Goal: Task Accomplishment & Management: Manage account settings

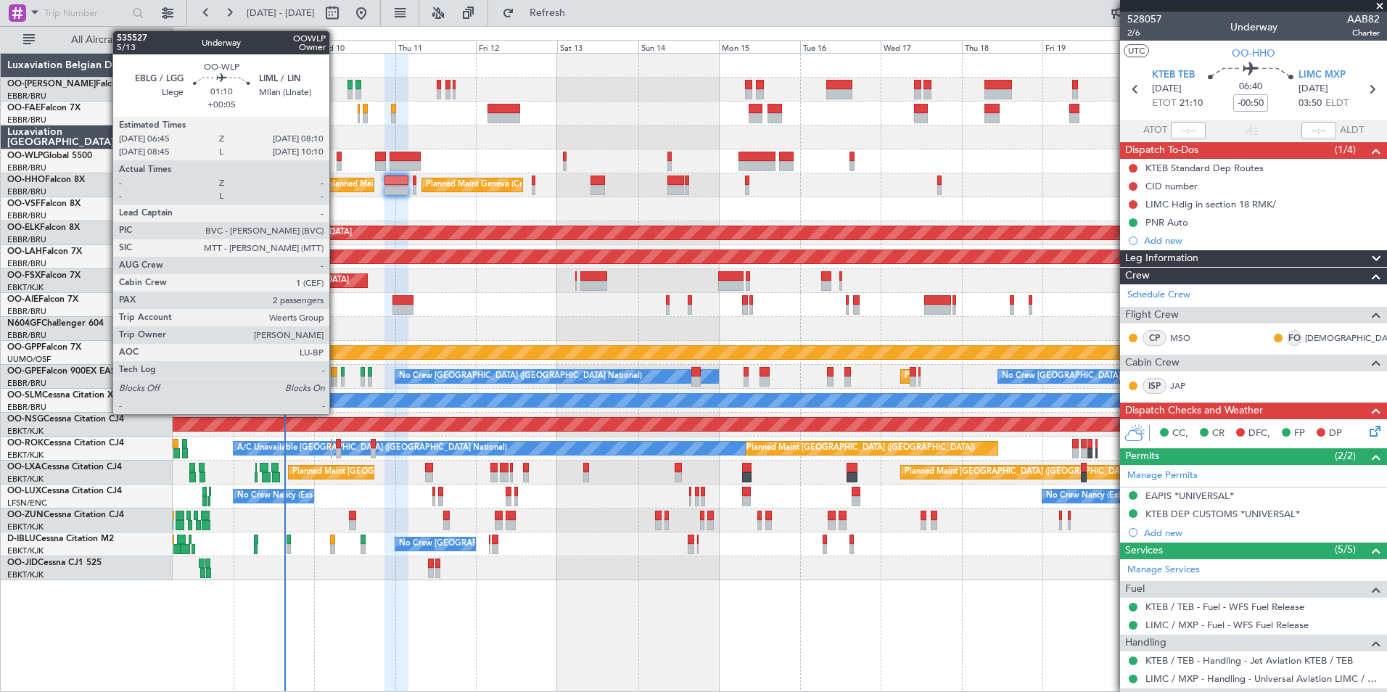
click at [337, 163] on div at bounding box center [339, 166] width 5 height 10
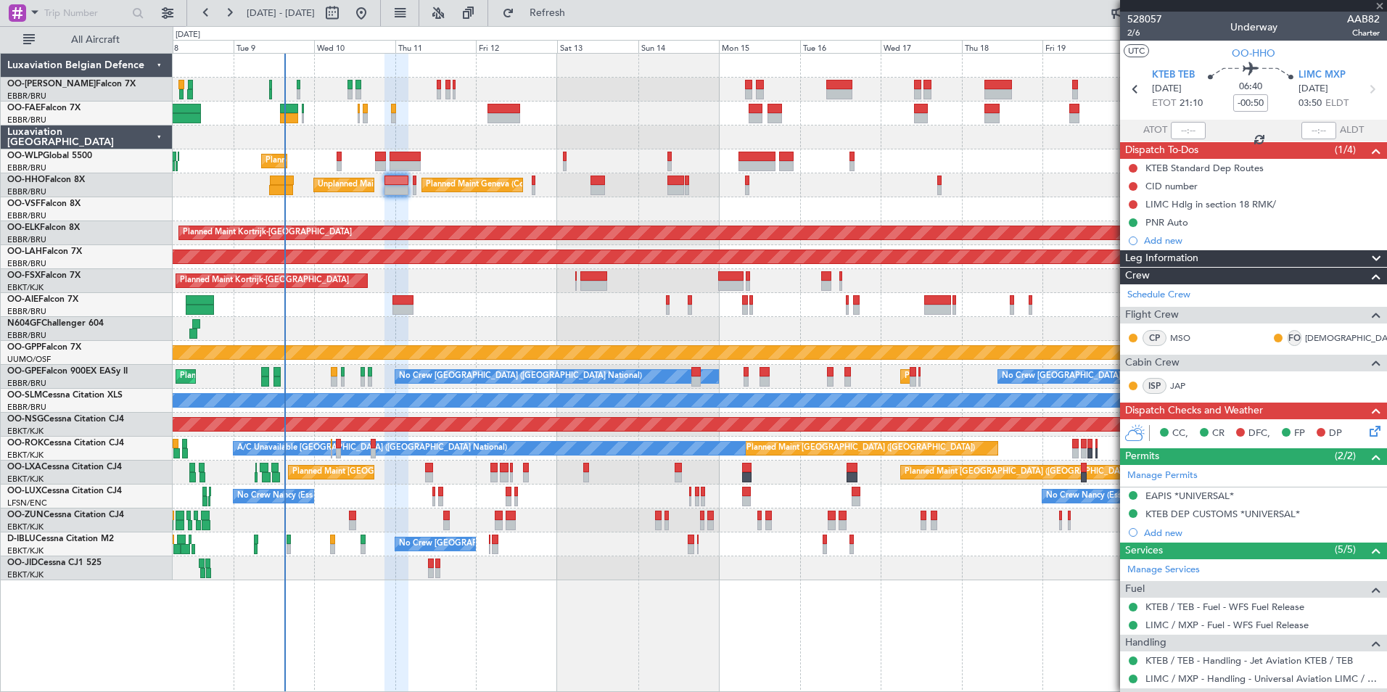
type input "+00:05"
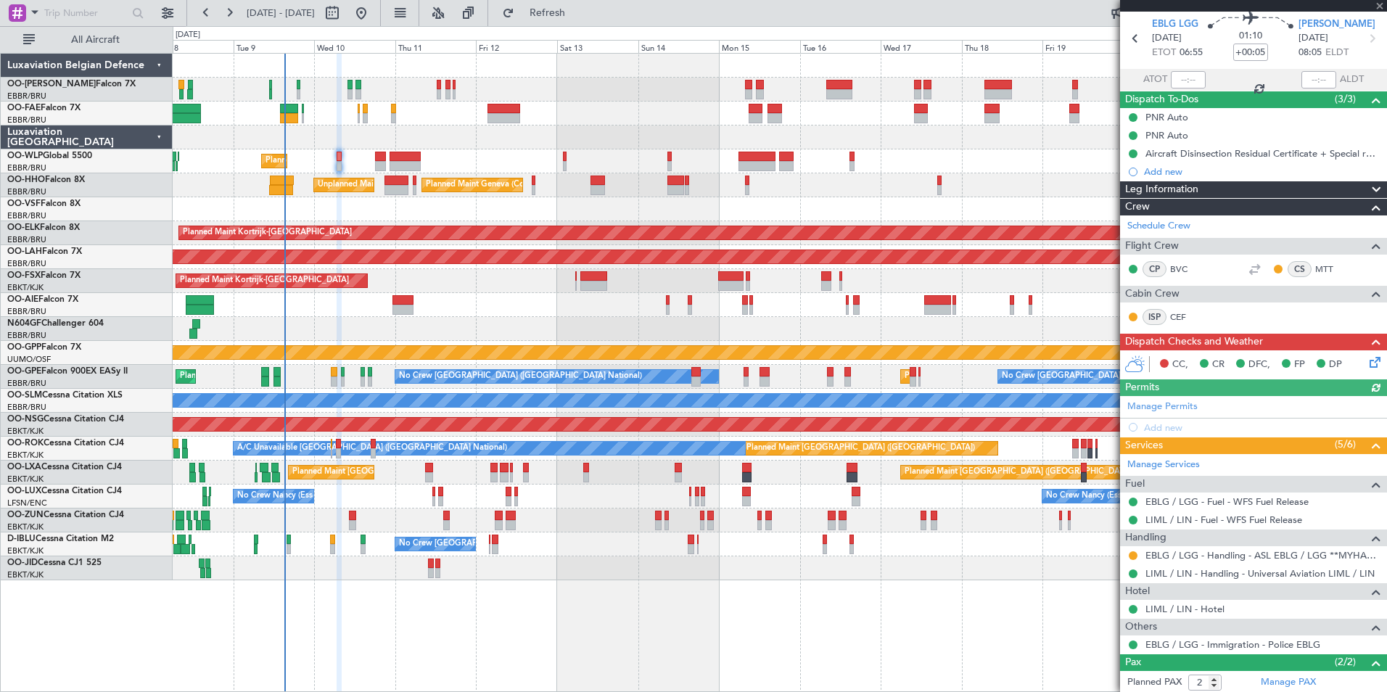
scroll to position [118, 0]
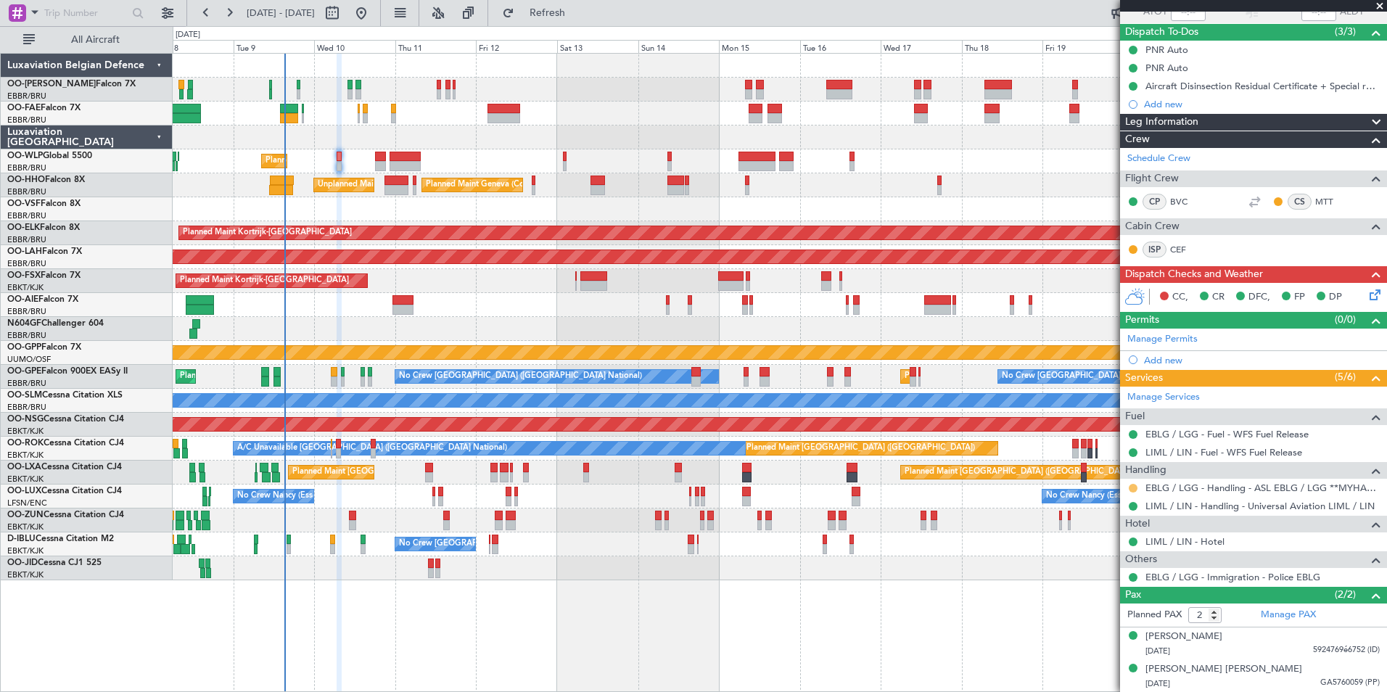
click at [1132, 484] on button at bounding box center [1133, 488] width 9 height 9
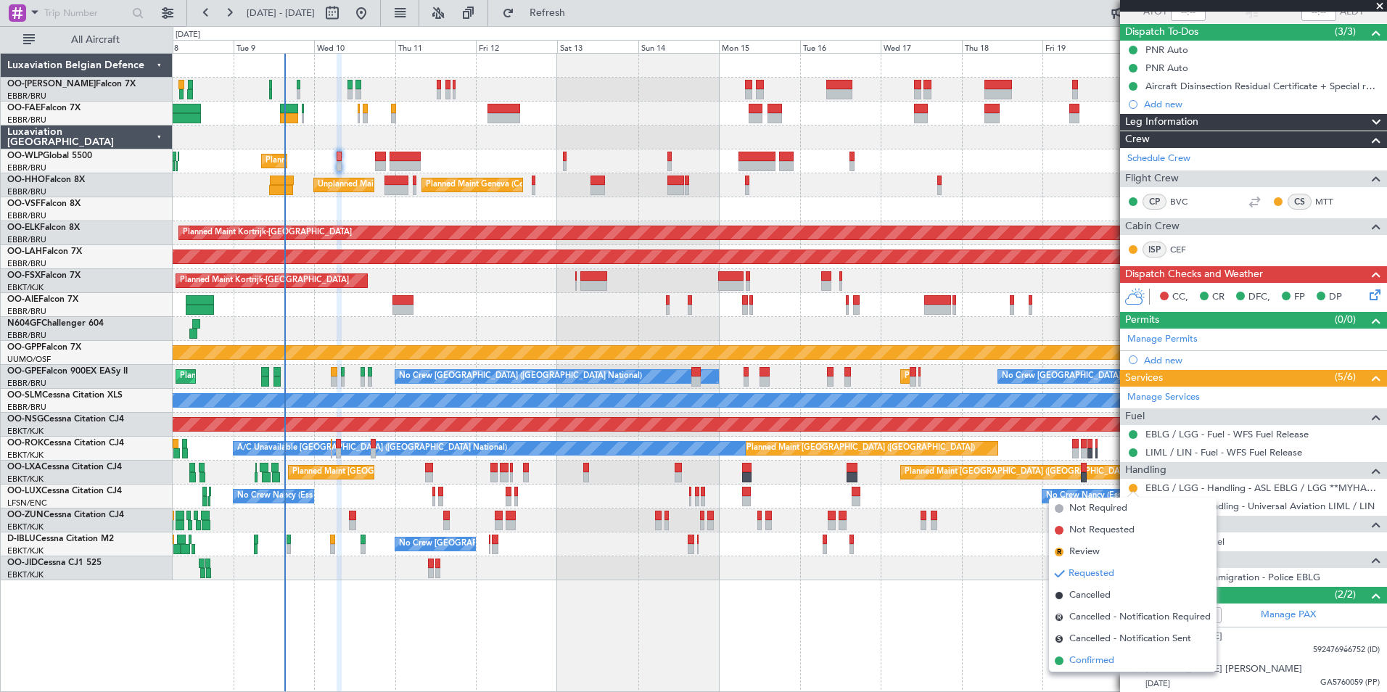
click at [1093, 661] on span "Confirmed" at bounding box center [1092, 661] width 45 height 15
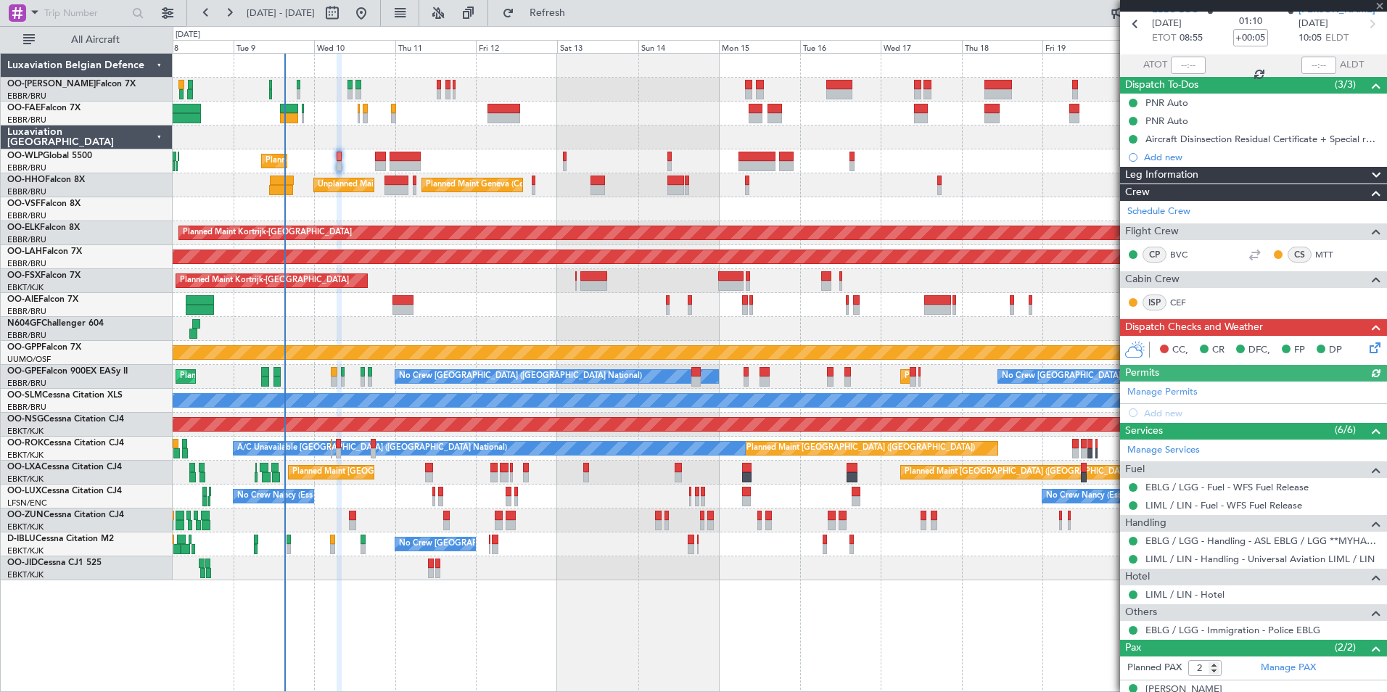
scroll to position [0, 0]
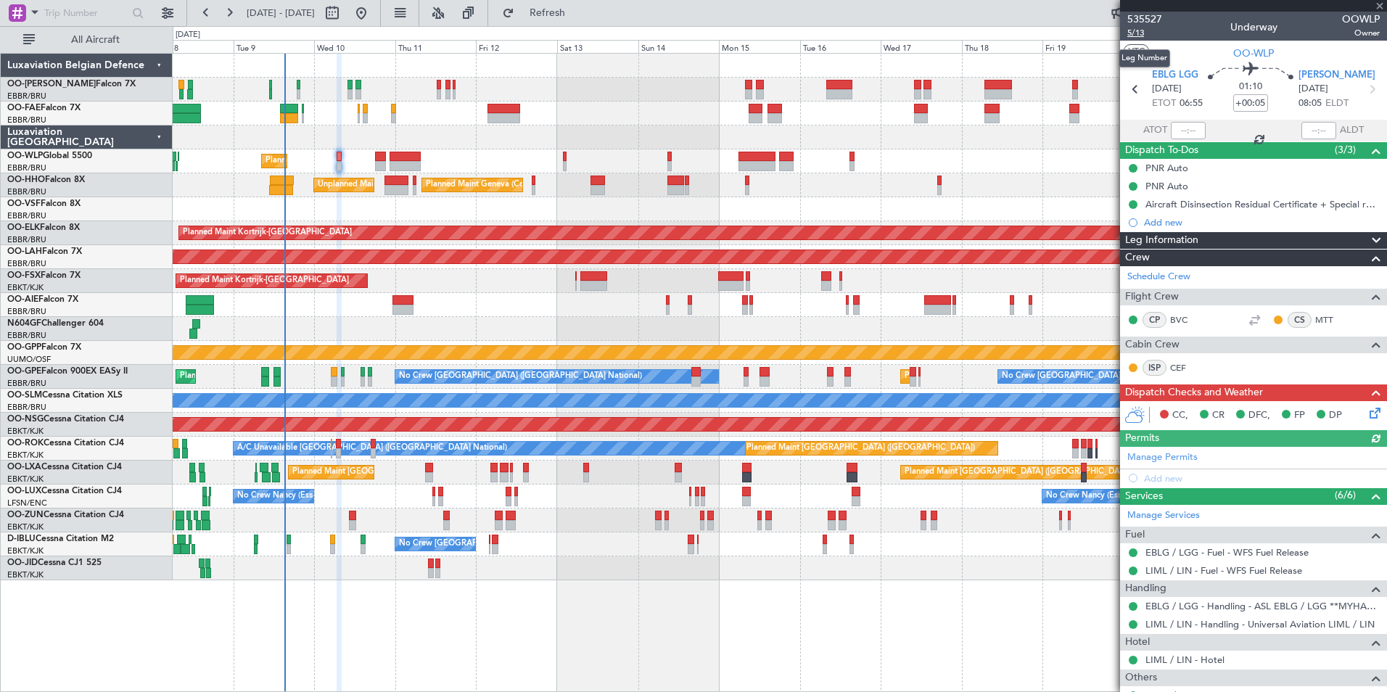
click at [1138, 27] on span "5/13" at bounding box center [1145, 33] width 35 height 12
click at [673, 188] on div "Planned Maint Geneva (Cointrin) Unplanned Maint [US_STATE] ([GEOGRAPHIC_DATA])" at bounding box center [780, 185] width 1214 height 24
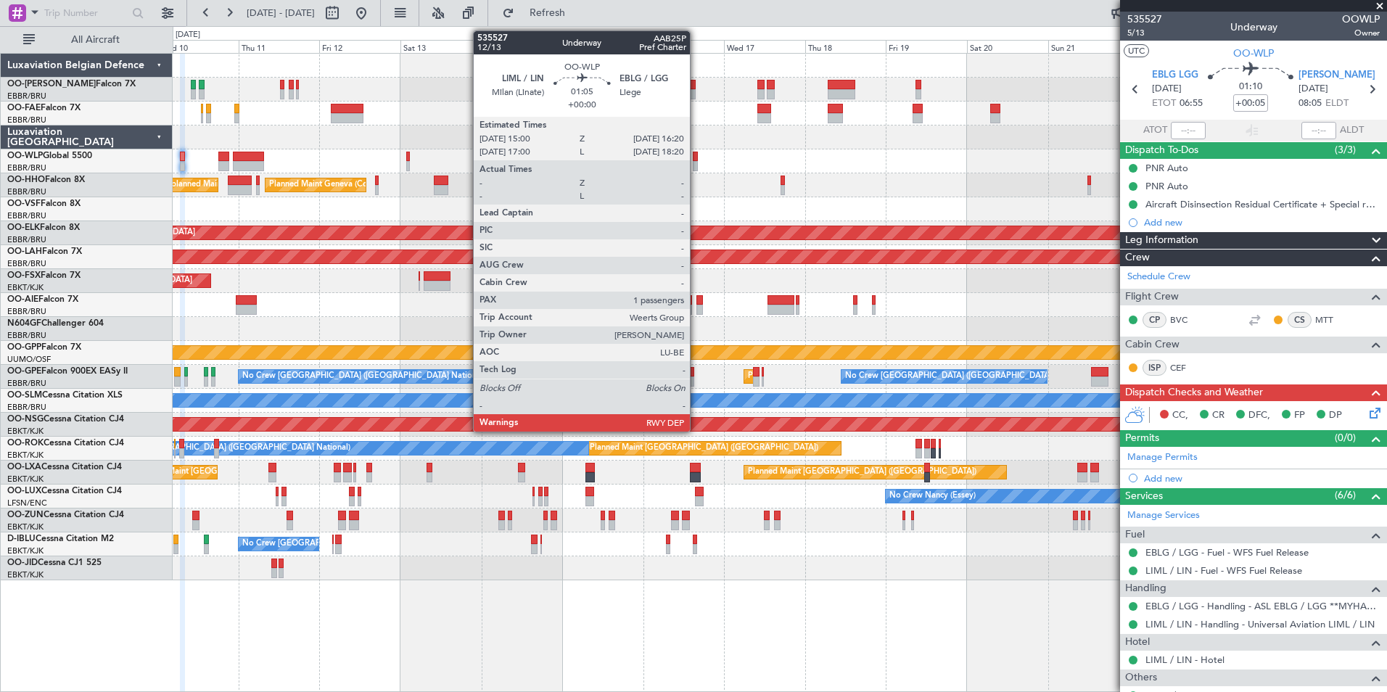
click at [697, 161] on div at bounding box center [695, 166] width 5 height 10
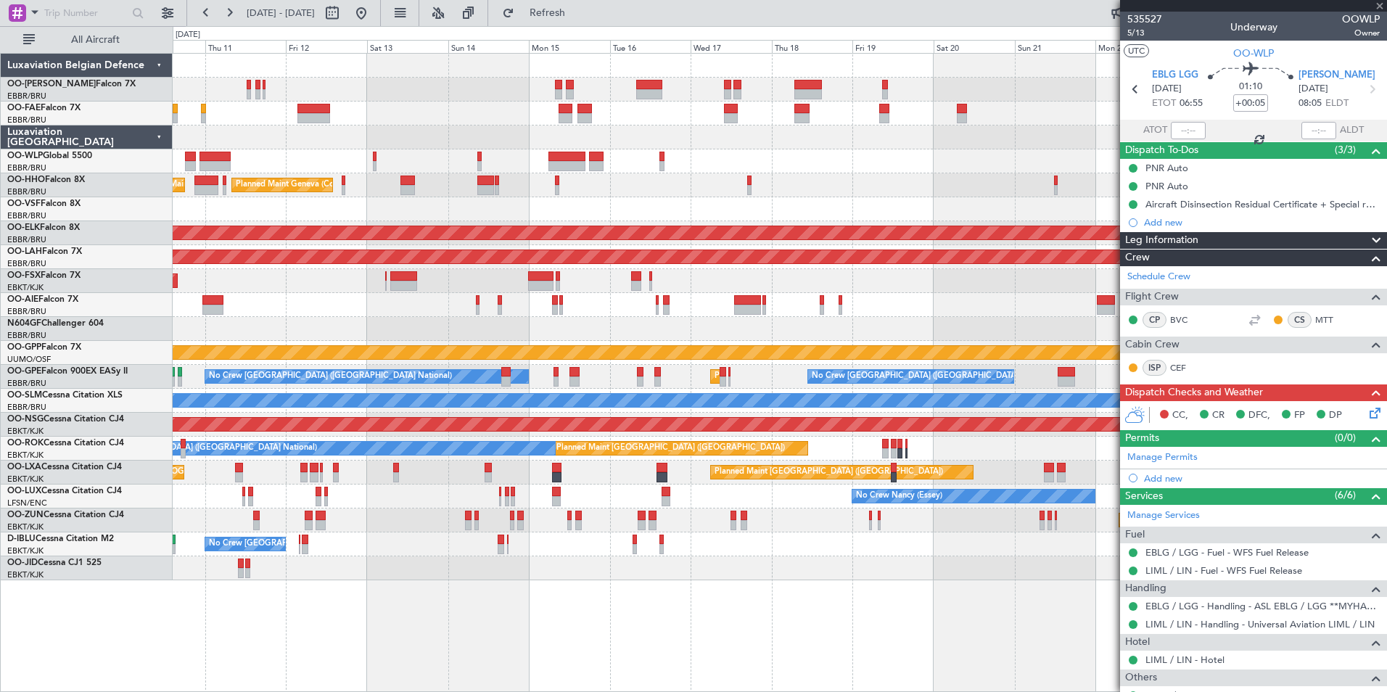
click at [681, 185] on div "Planned Maint Geneva (Cointrin) Unplanned Maint [US_STATE] ([GEOGRAPHIC_DATA])" at bounding box center [780, 185] width 1214 height 24
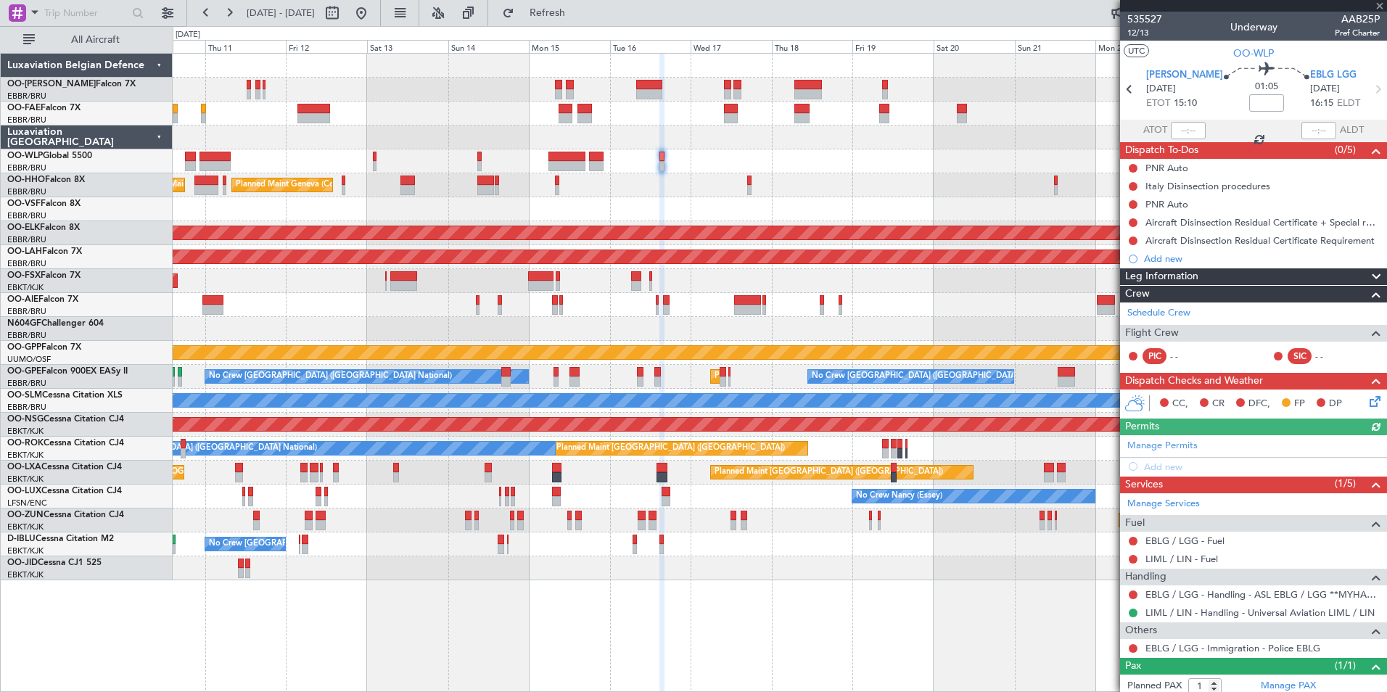
click at [1367, 403] on icon at bounding box center [1373, 399] width 12 height 12
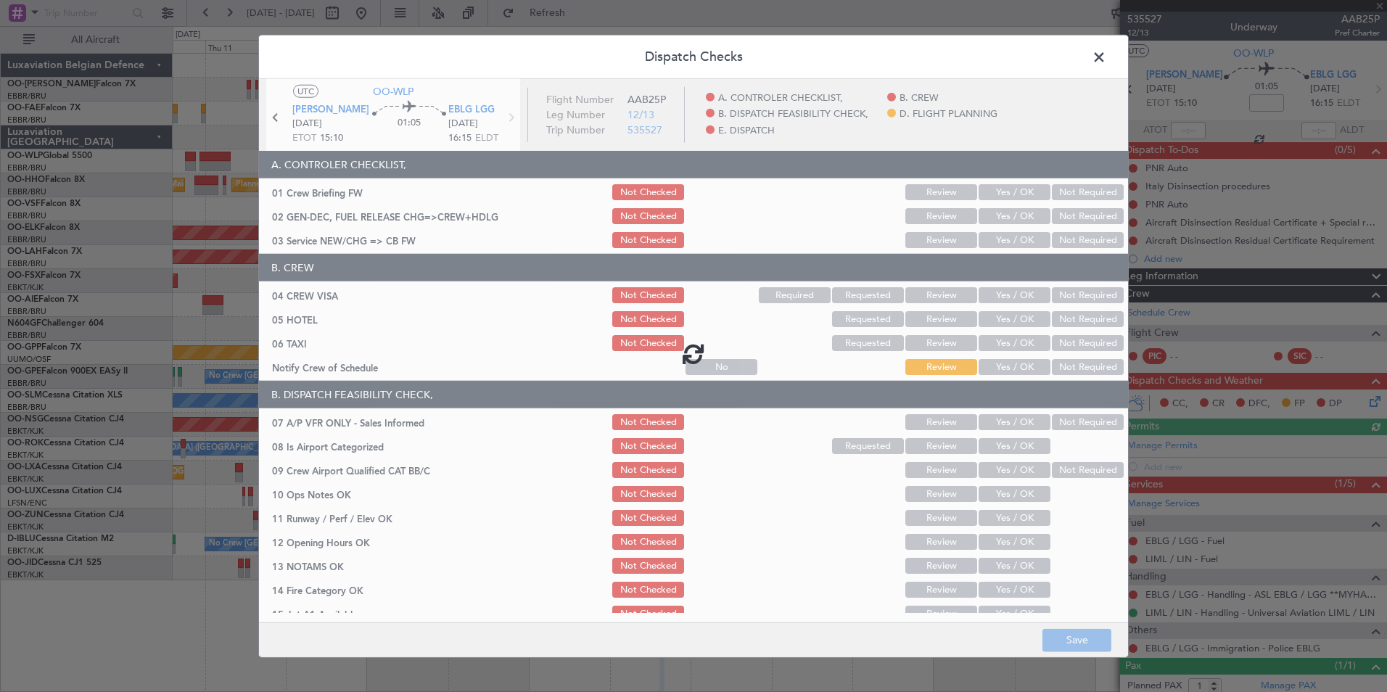
click at [1107, 49] on span at bounding box center [1107, 60] width 0 height 29
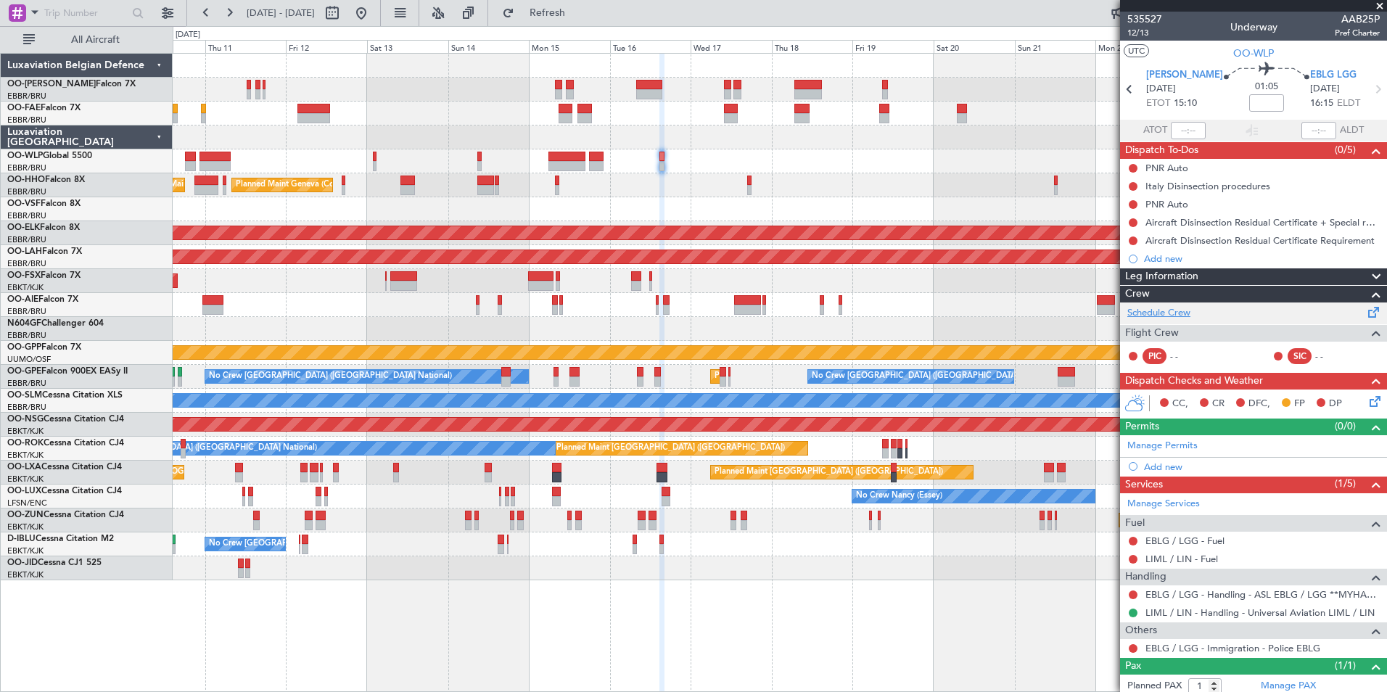
click at [1164, 306] on link "Schedule Crew" at bounding box center [1159, 313] width 63 height 15
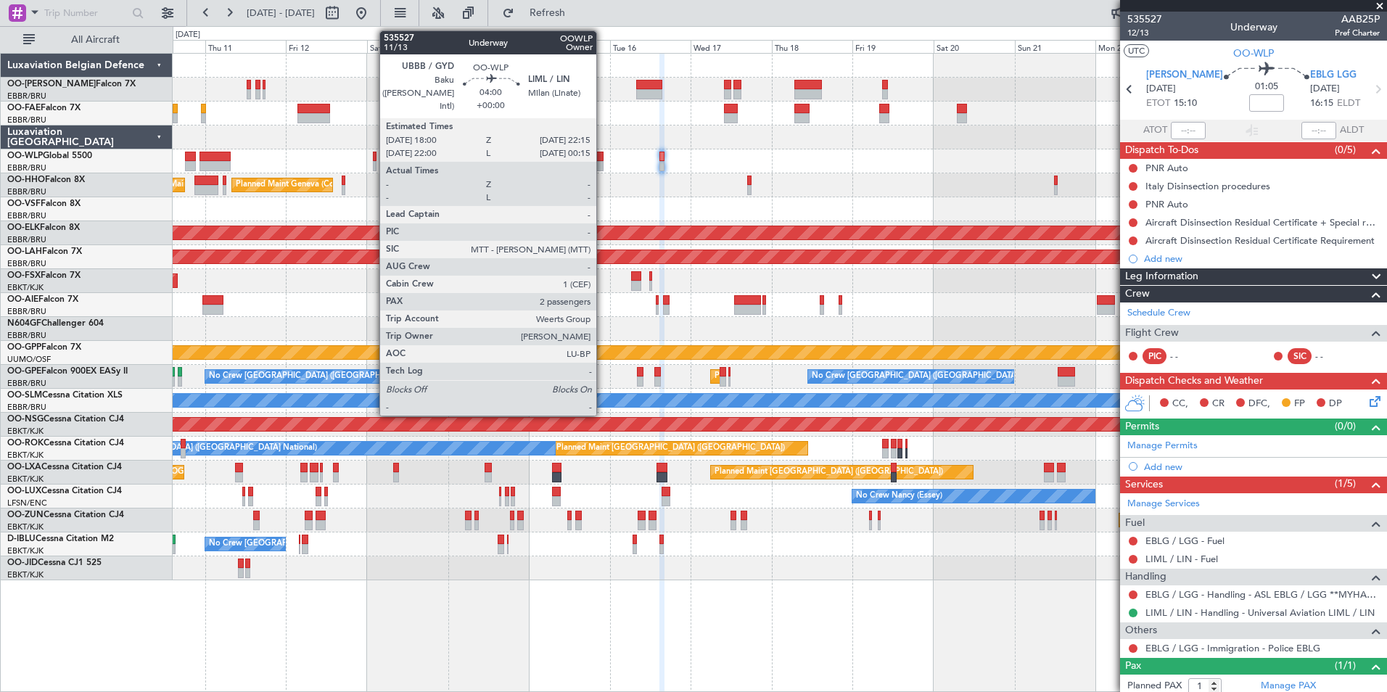
click at [603, 160] on div at bounding box center [596, 157] width 15 height 10
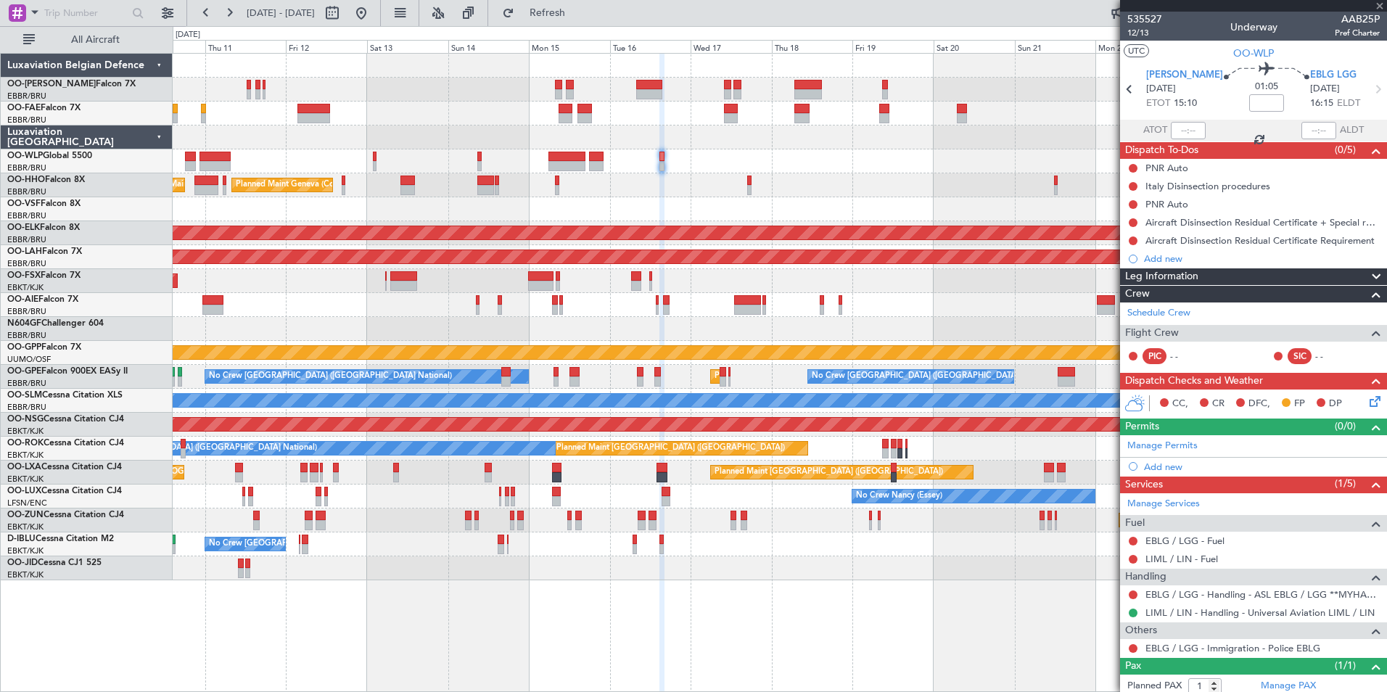
type input "2"
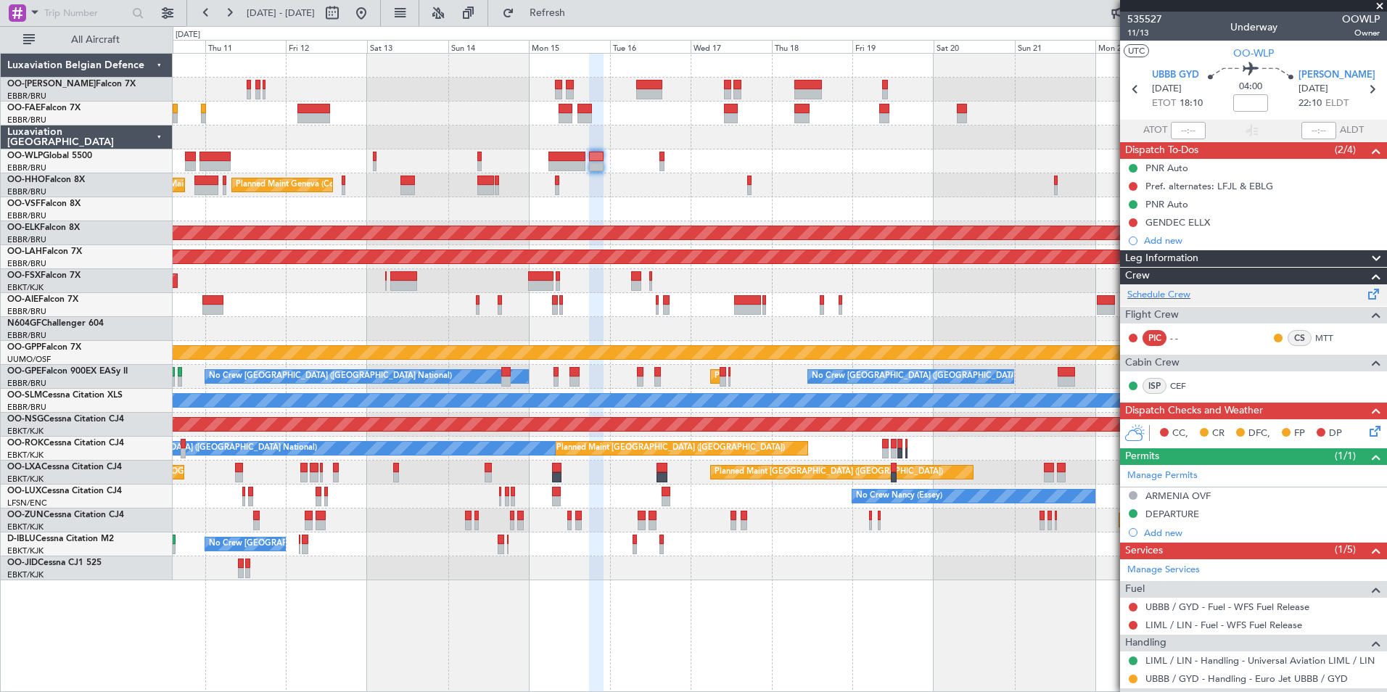
click at [1183, 305] on div "Schedule Crew" at bounding box center [1253, 295] width 267 height 22
click at [904, 328] on div at bounding box center [780, 329] width 1214 height 24
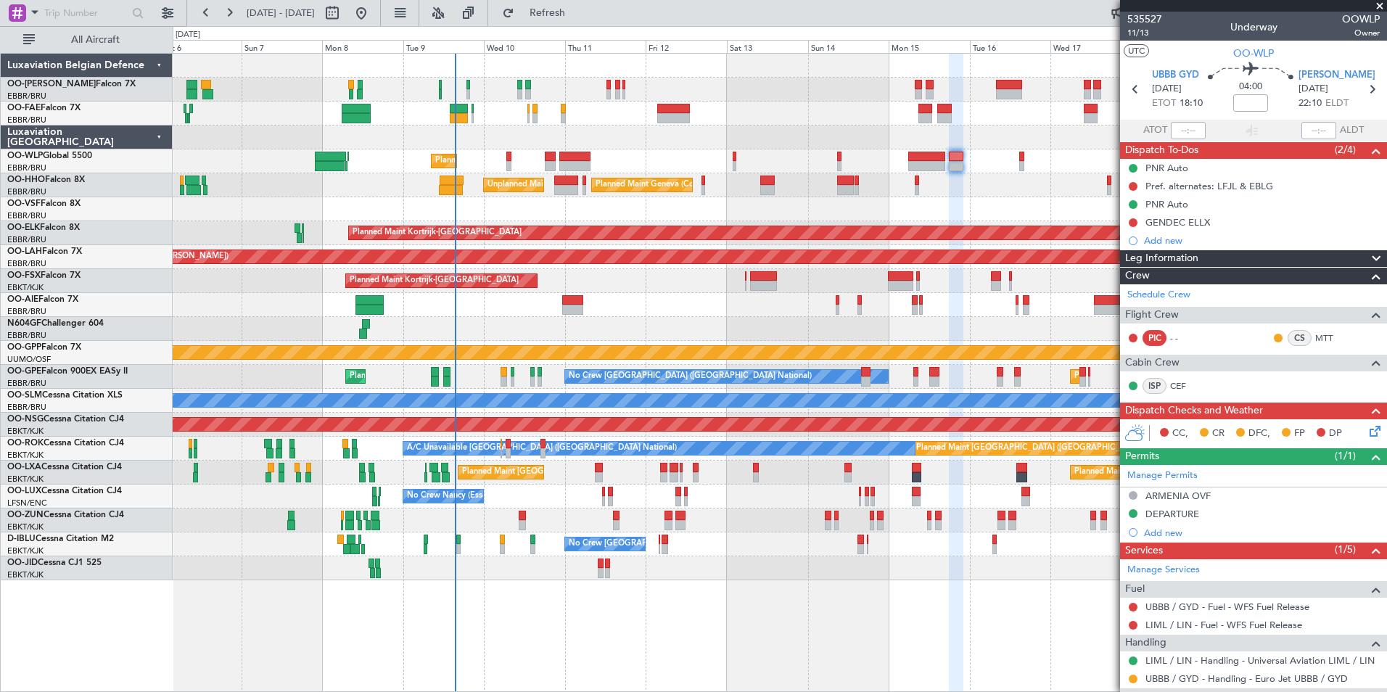
click at [592, 278] on div "Planned Maint Kortrijk-[GEOGRAPHIC_DATA]" at bounding box center [780, 281] width 1214 height 24
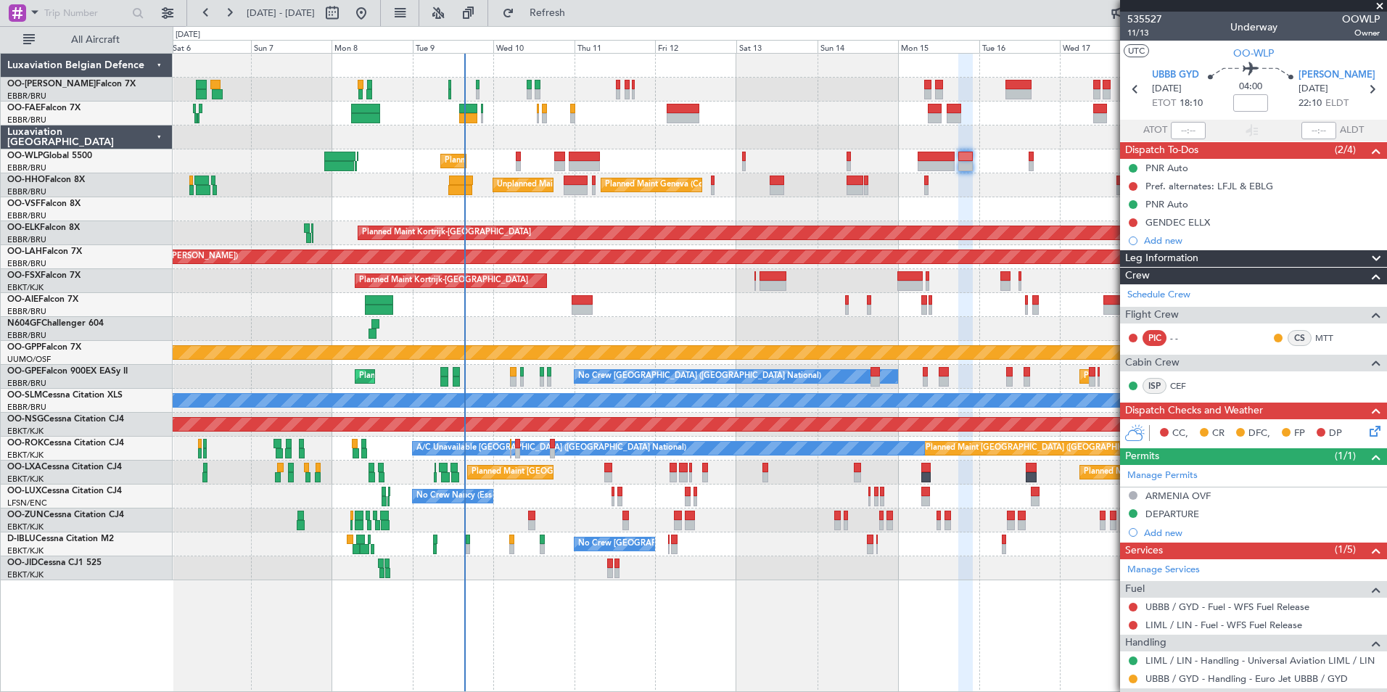
click at [571, 457] on div "Planned Maint [GEOGRAPHIC_DATA] ([GEOGRAPHIC_DATA]) A/C Unavailable [GEOGRAPHIC…" at bounding box center [780, 449] width 1214 height 24
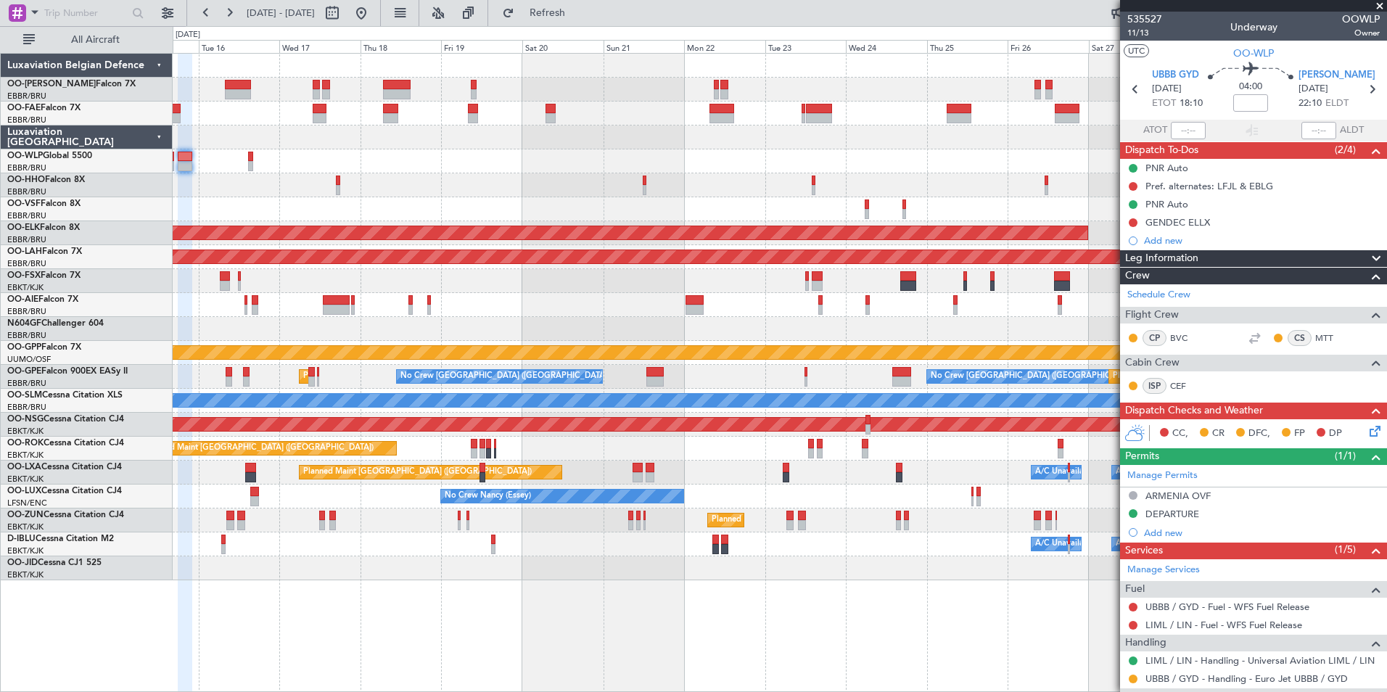
click at [14, 372] on div "Owner Melsbroek Air Base Owner [GEOGRAPHIC_DATA] Planned Maint Geneva ([GEOGRAP…" at bounding box center [693, 359] width 1387 height 666
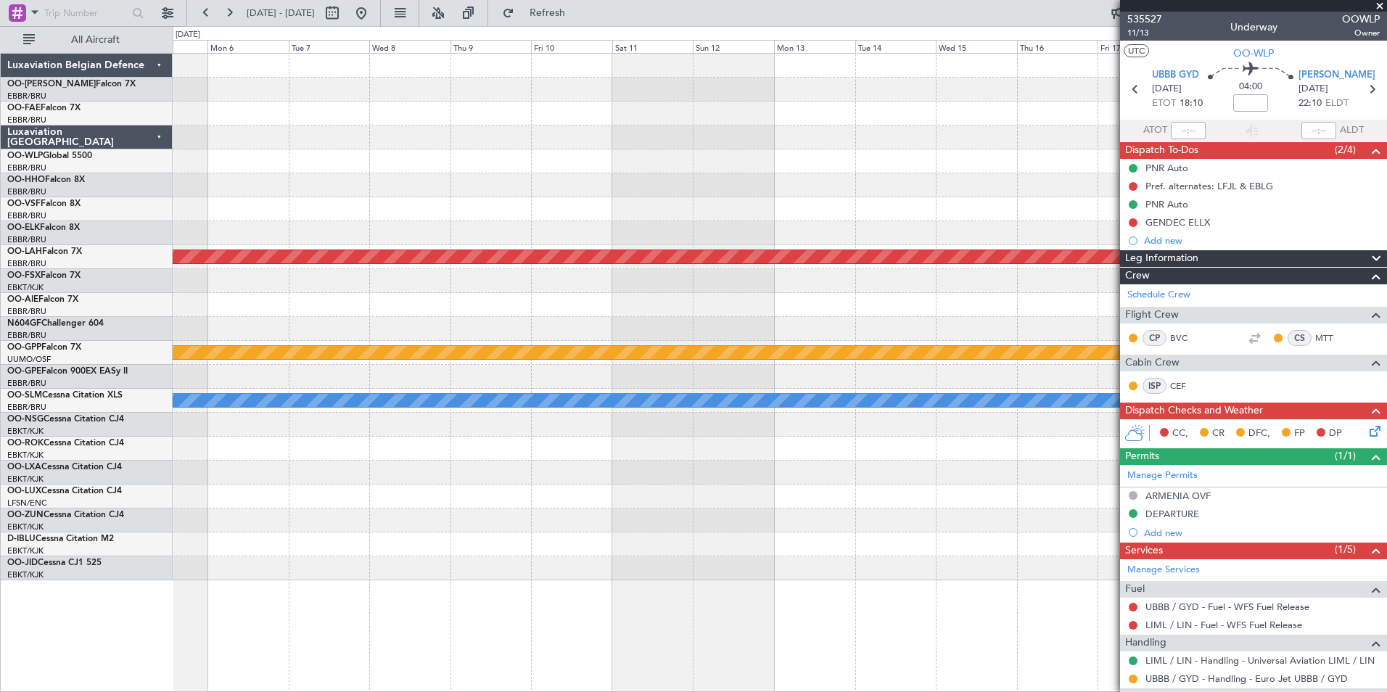
click at [0, 438] on html "[DATE] - [DATE] Refresh Quick Links All Aircraft Planned [GEOGRAPHIC_DATA][PERS…" at bounding box center [693, 346] width 1387 height 692
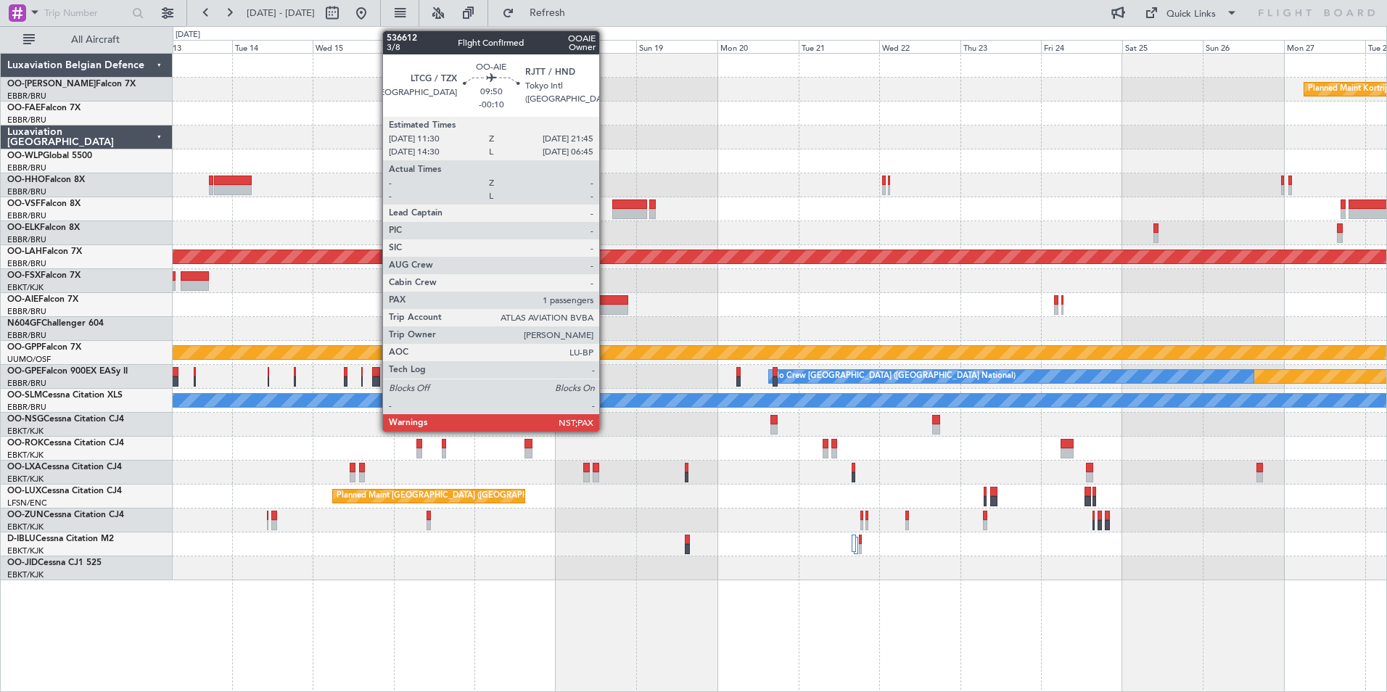
click at [606, 304] on div at bounding box center [611, 300] width 35 height 10
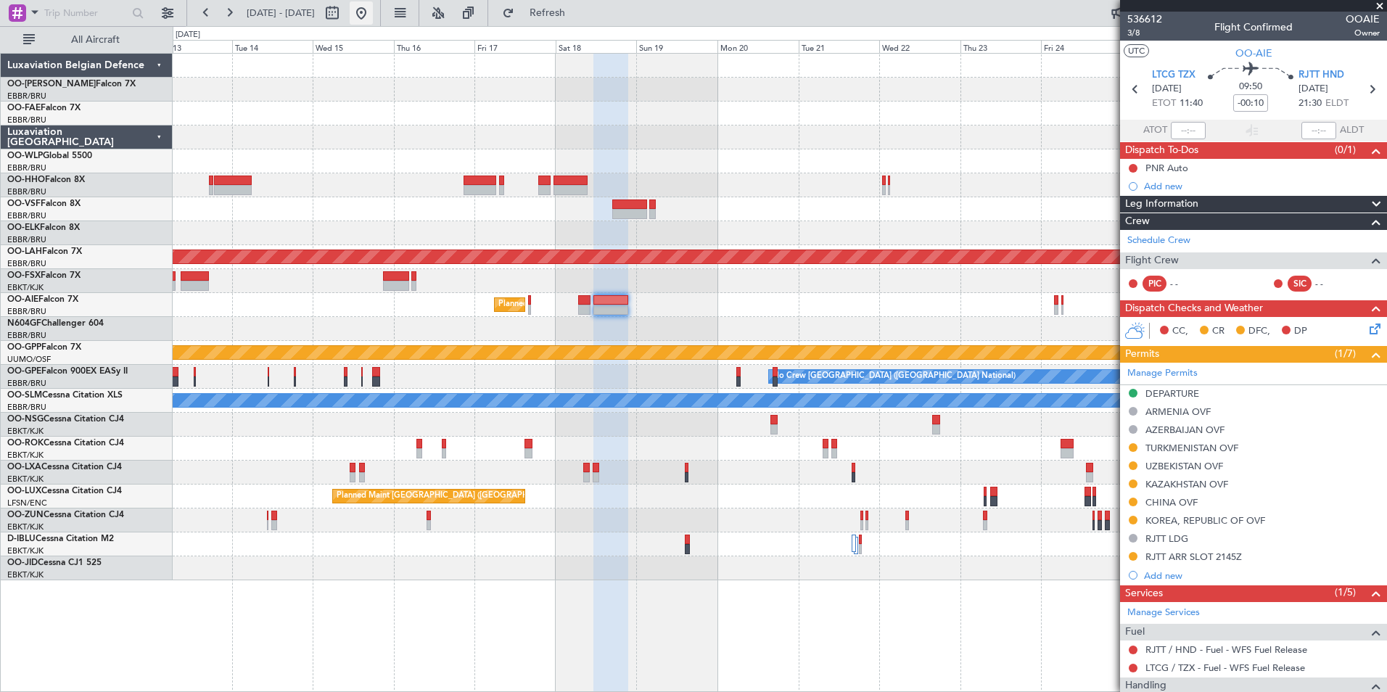
click at [373, 11] on button at bounding box center [361, 12] width 23 height 23
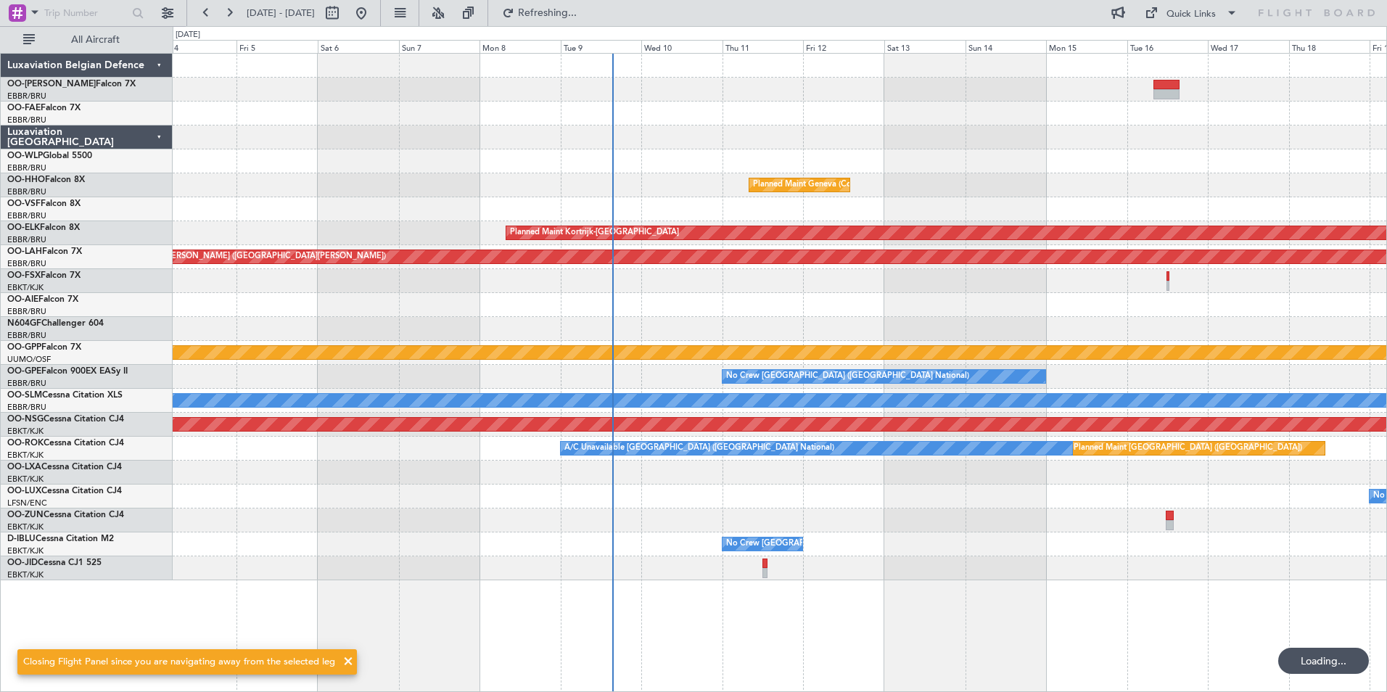
click at [677, 339] on div "Planned Maint [GEOGRAPHIC_DATA] ([GEOGRAPHIC_DATA] National) Planned Maint Gene…" at bounding box center [780, 317] width 1214 height 527
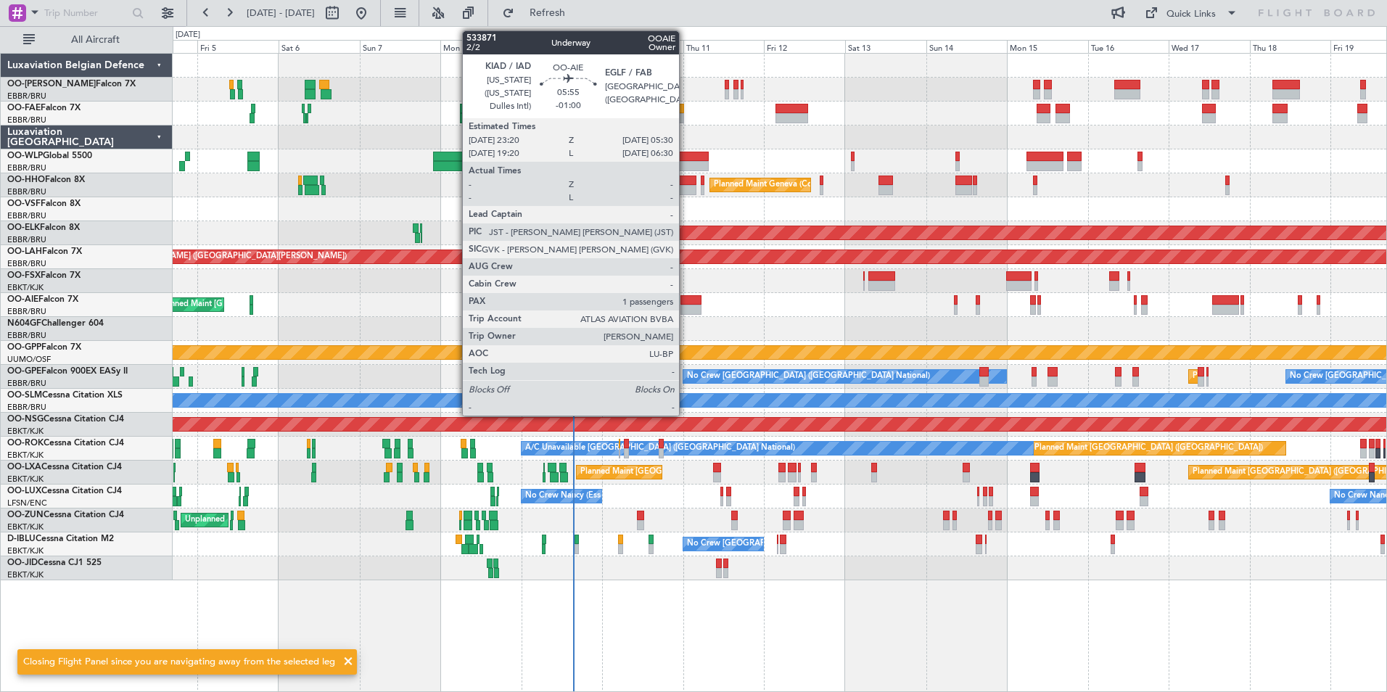
click at [686, 303] on div at bounding box center [691, 300] width 21 height 10
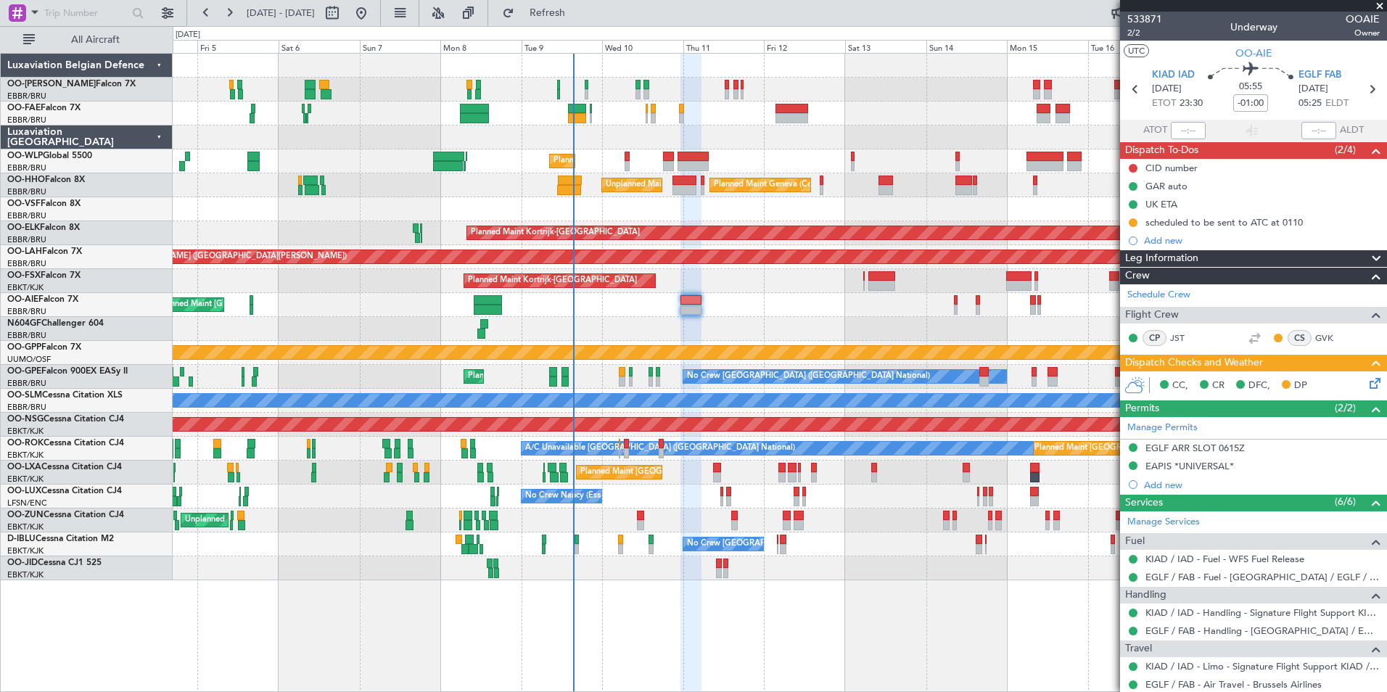
click at [177, 431] on div "Owner Melsbroek Air Base Planned Maint [GEOGRAPHIC_DATA] ([GEOGRAPHIC_DATA]) Ow…" at bounding box center [780, 317] width 1214 height 527
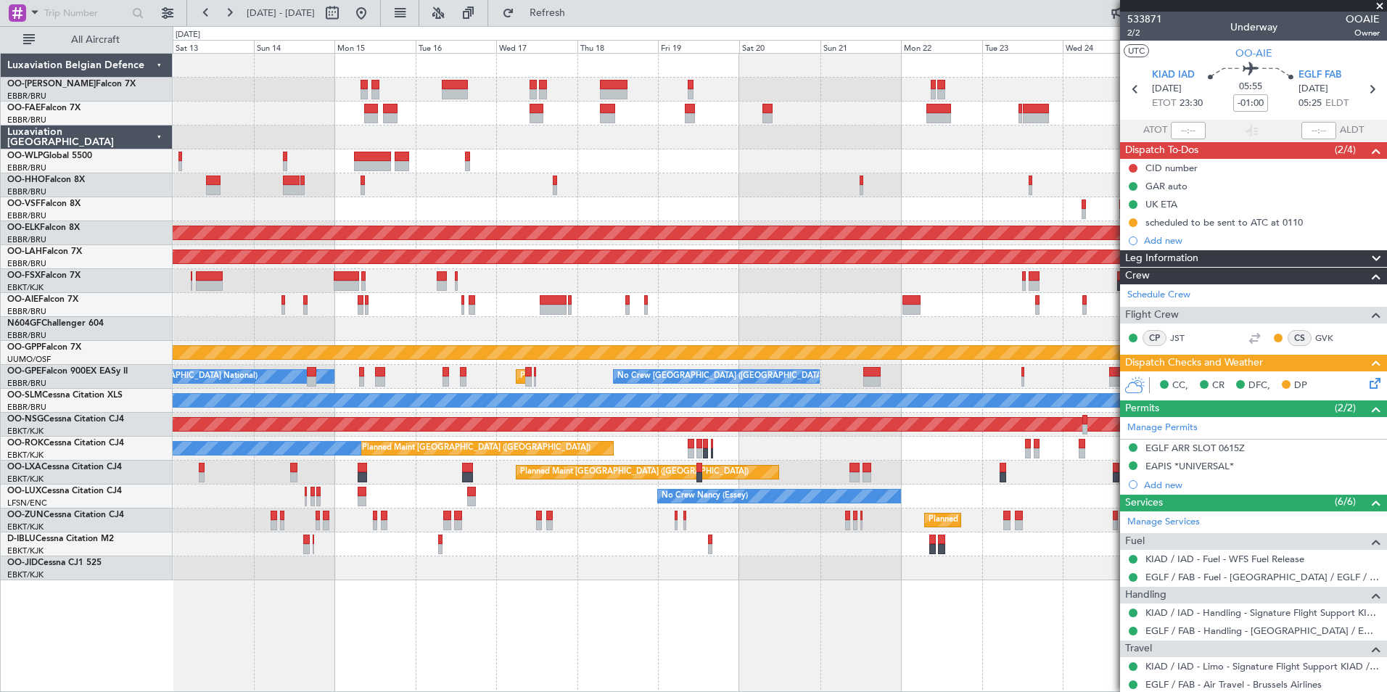
click at [177, 440] on div "Owner Melsbroek Air Base Owner [GEOGRAPHIC_DATA] Planned Maint Liege Planned Ma…" at bounding box center [780, 317] width 1214 height 527
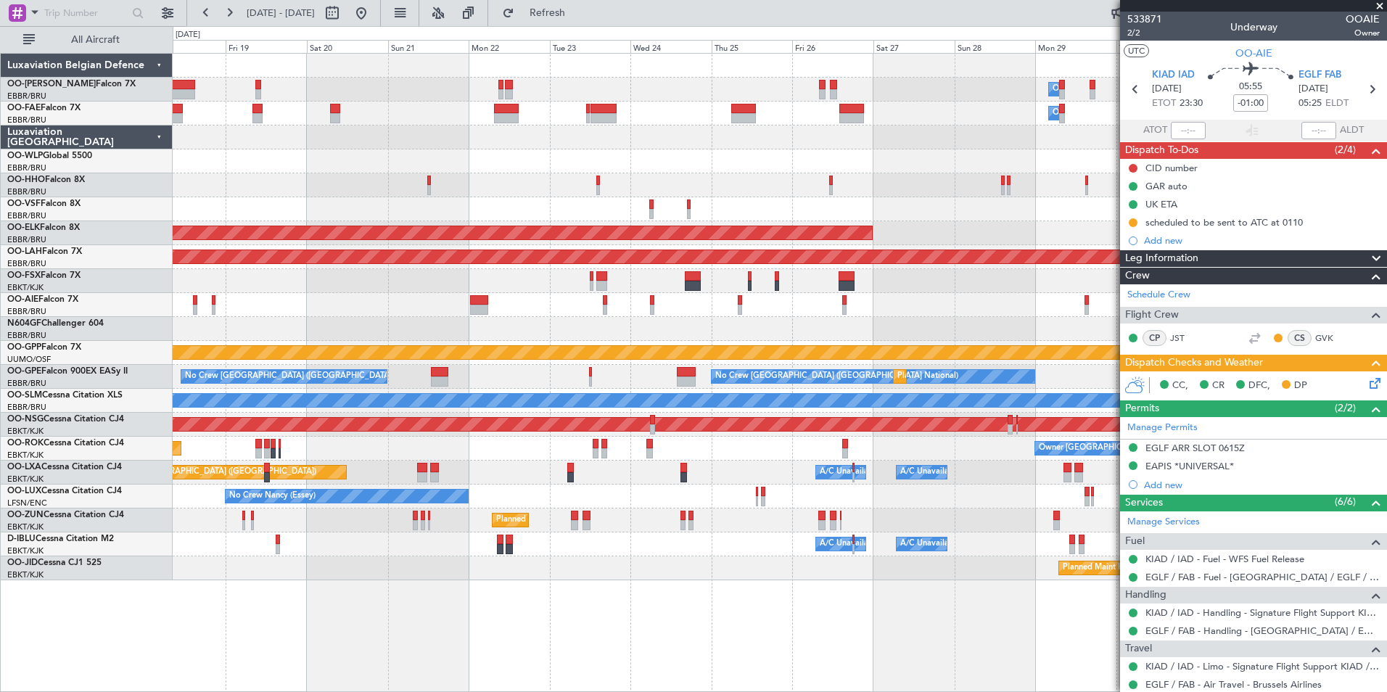
click at [335, 385] on div "Owner Melsbroek Air Base Owner [GEOGRAPHIC_DATA] Planned Maint [GEOGRAPHIC_DATA…" at bounding box center [780, 317] width 1214 height 527
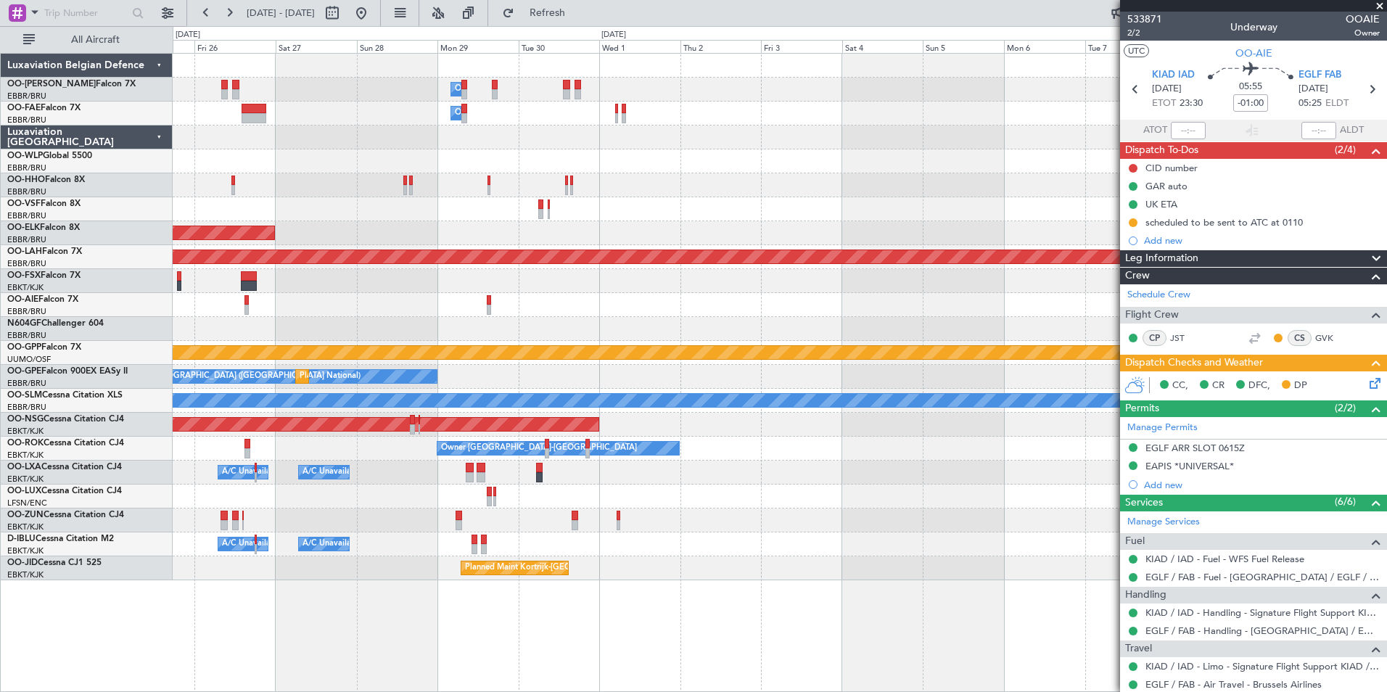
click at [367, 393] on div "Owner Melsbroek Air Base Owner [GEOGRAPHIC_DATA] Planned Maint [GEOGRAPHIC_DATA…" at bounding box center [780, 317] width 1214 height 527
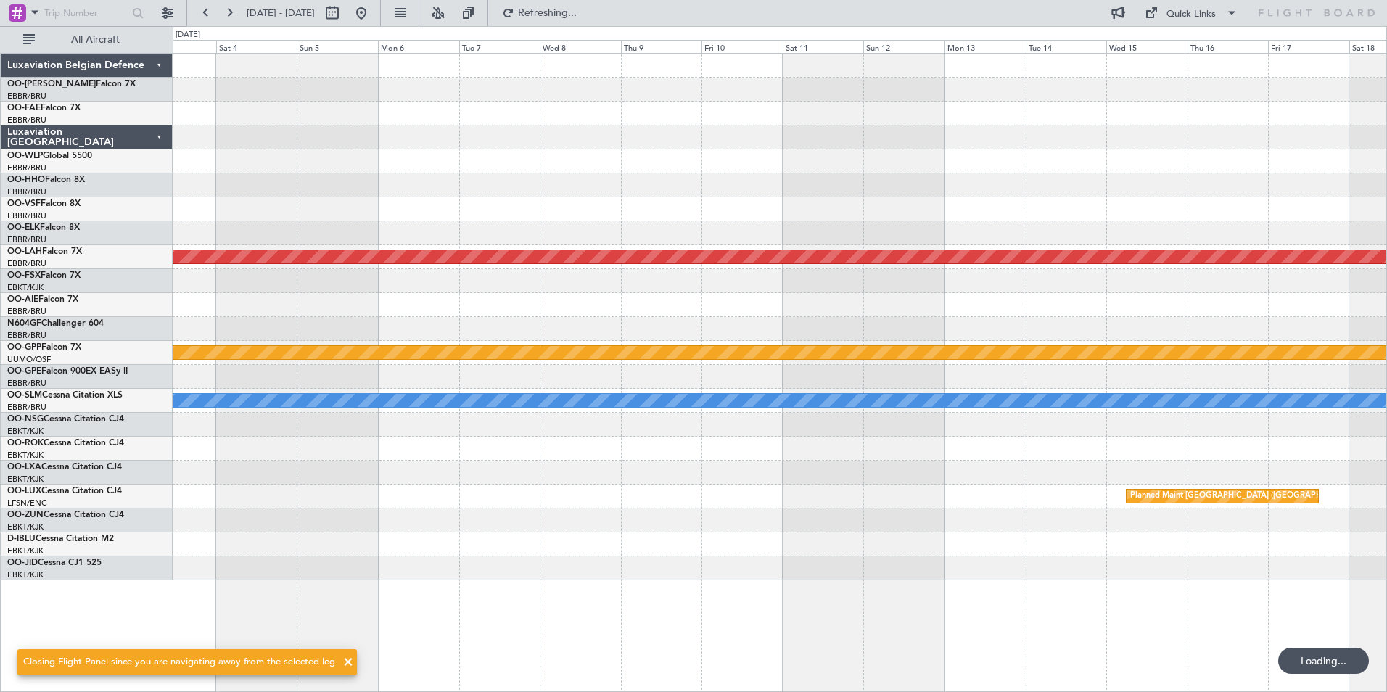
click at [0, 435] on html "[DATE] - [DATE] Refreshing... Quick Links All Aircraft Planned [GEOGRAPHIC_DATA…" at bounding box center [693, 346] width 1387 height 692
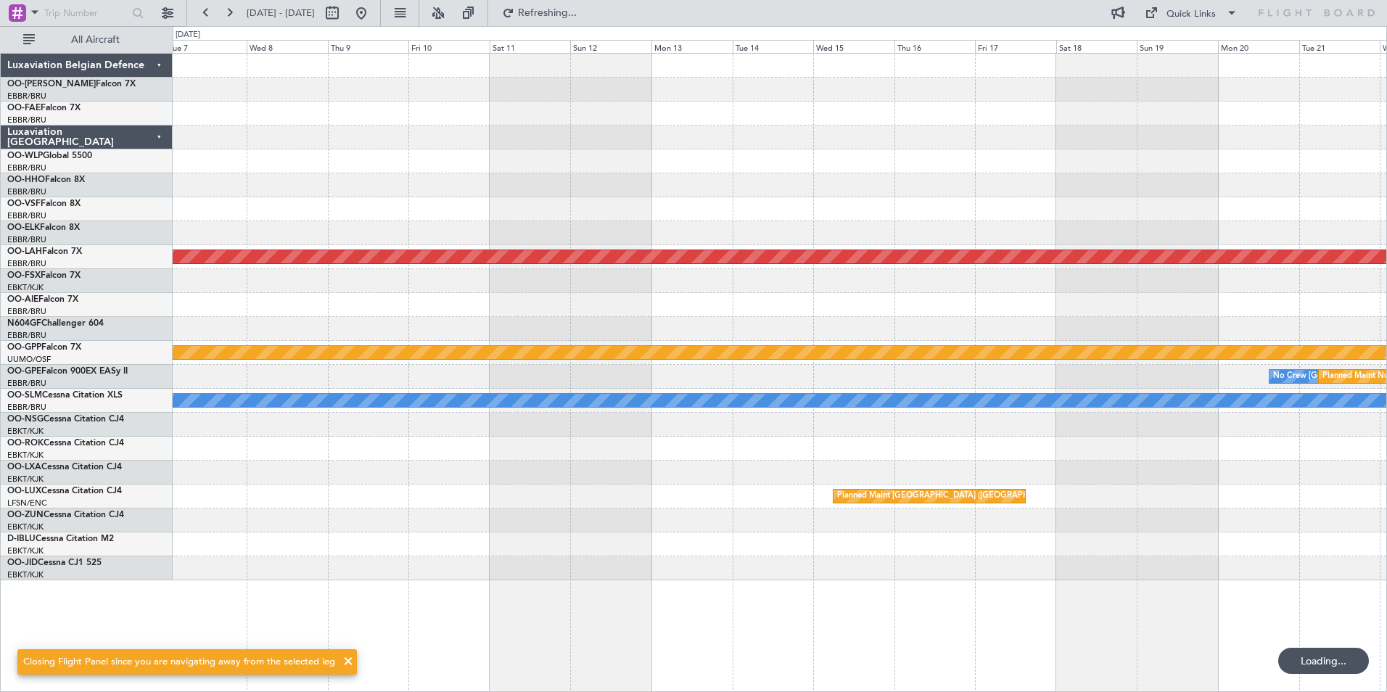
click at [165, 398] on div "Planned Maint [PERSON_NAME]-[GEOGRAPHIC_DATA][PERSON_NAME] ([GEOGRAPHIC_DATA][P…" at bounding box center [693, 359] width 1387 height 666
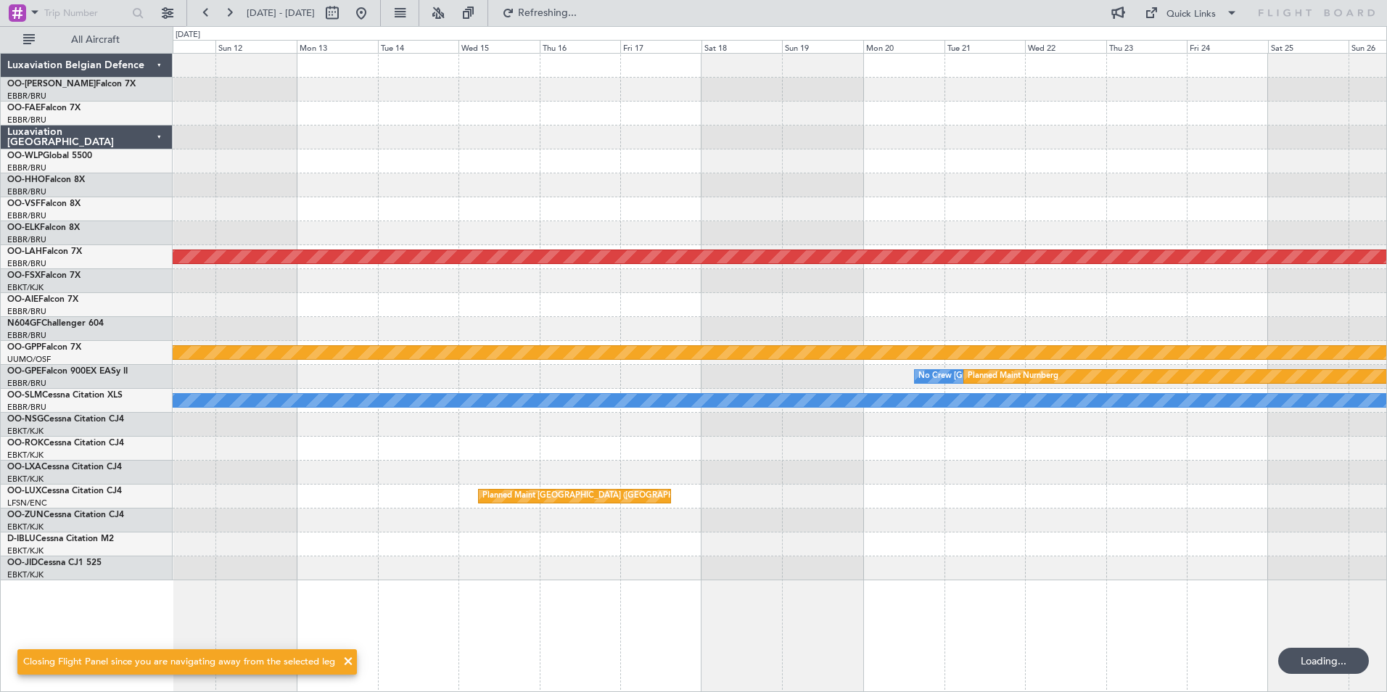
click at [328, 353] on div "Planned Maint Kortrijk-[GEOGRAPHIC_DATA] Planned [GEOGRAPHIC_DATA][PERSON_NAME]…" at bounding box center [780, 317] width 1214 height 527
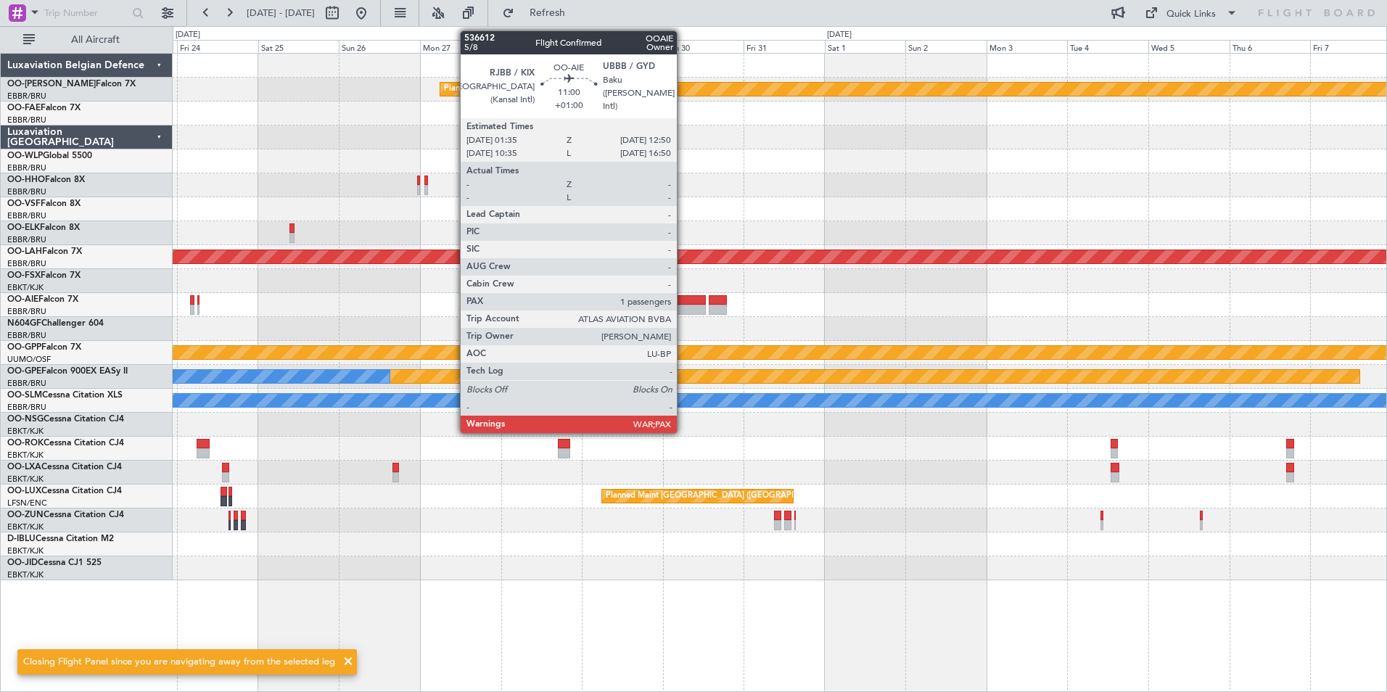
click at [684, 303] on div at bounding box center [687, 300] width 38 height 10
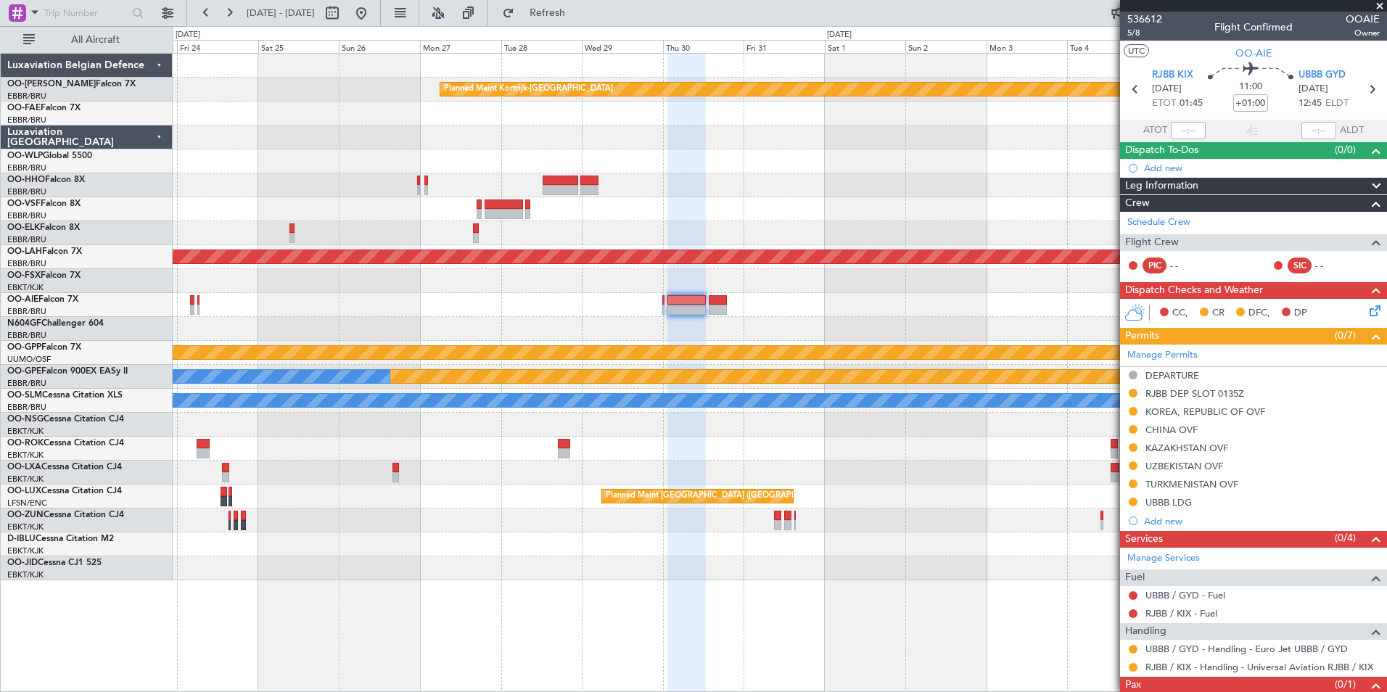
click at [767, 295] on div at bounding box center [780, 305] width 1214 height 24
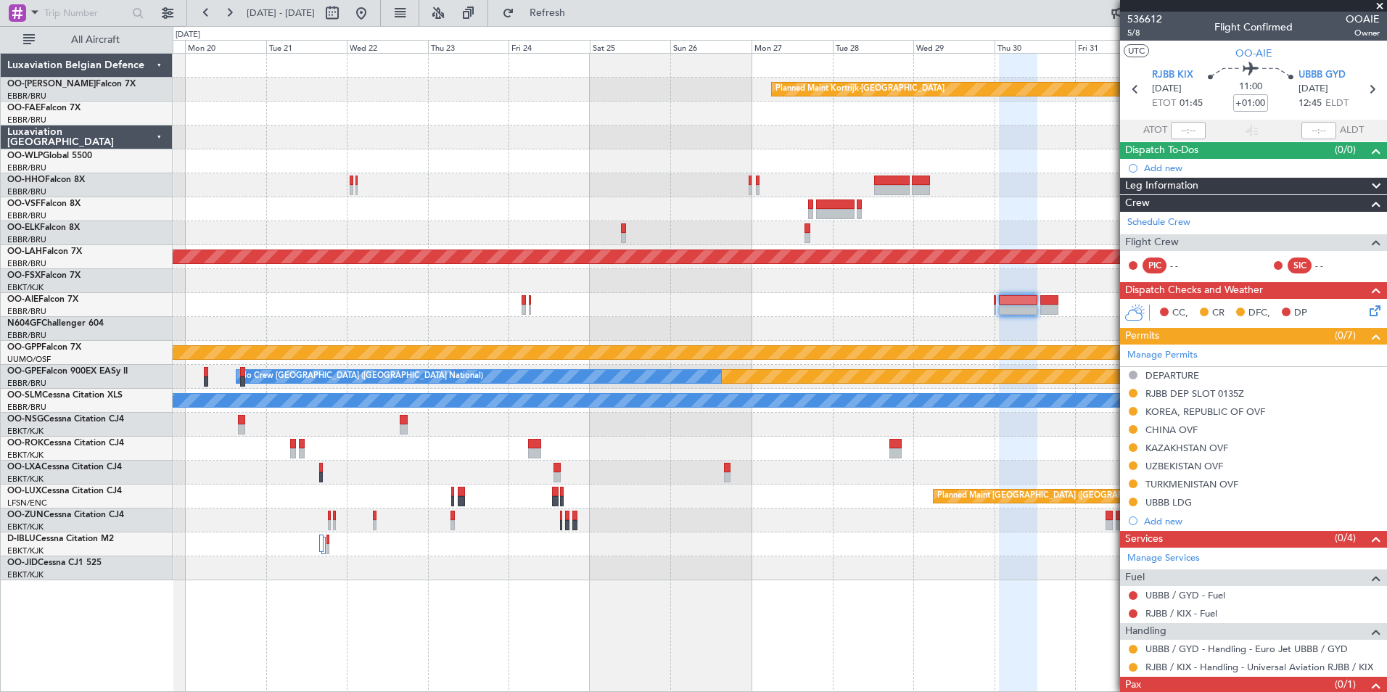
click at [650, 307] on div "Planned Maint [GEOGRAPHIC_DATA] ([GEOGRAPHIC_DATA] National)" at bounding box center [780, 305] width 1214 height 24
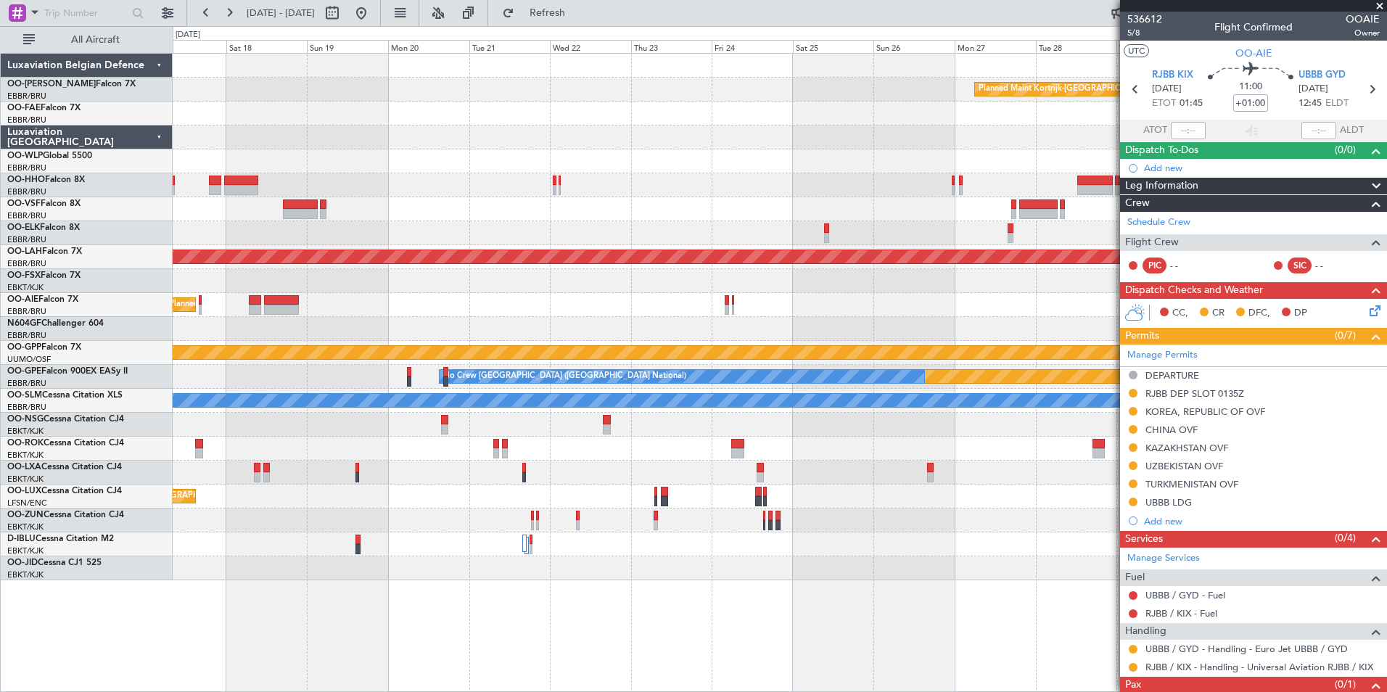
click at [694, 337] on div at bounding box center [780, 329] width 1214 height 24
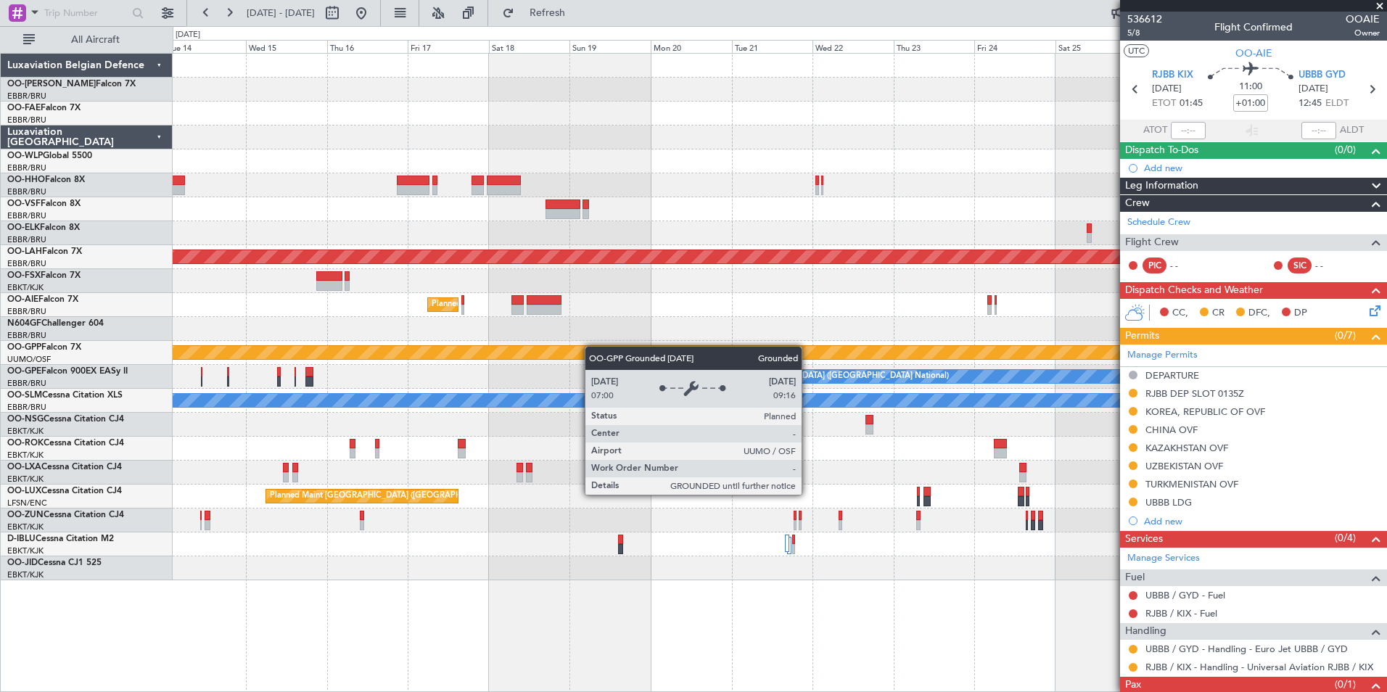
click at [671, 346] on div "Planned Maint Kortrijk-[GEOGRAPHIC_DATA] Planned [GEOGRAPHIC_DATA][PERSON_NAME]…" at bounding box center [780, 317] width 1214 height 527
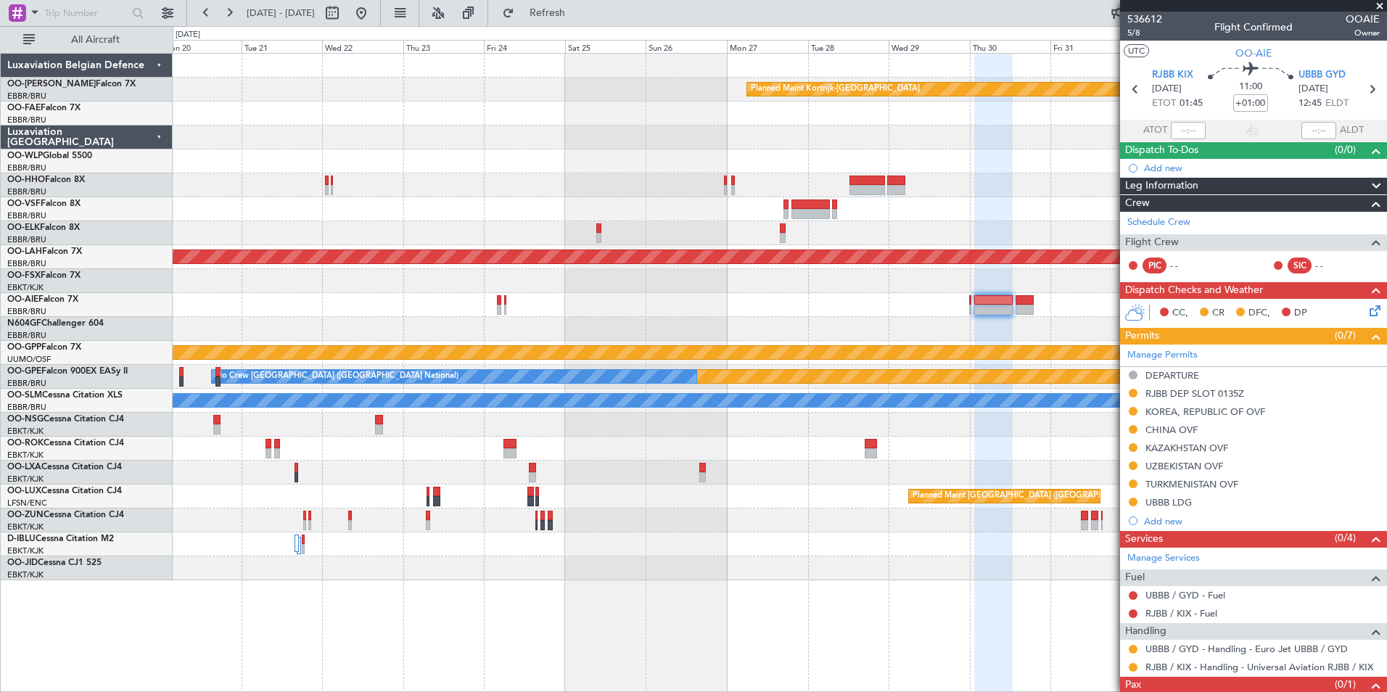
click at [818, 230] on div at bounding box center [780, 233] width 1214 height 24
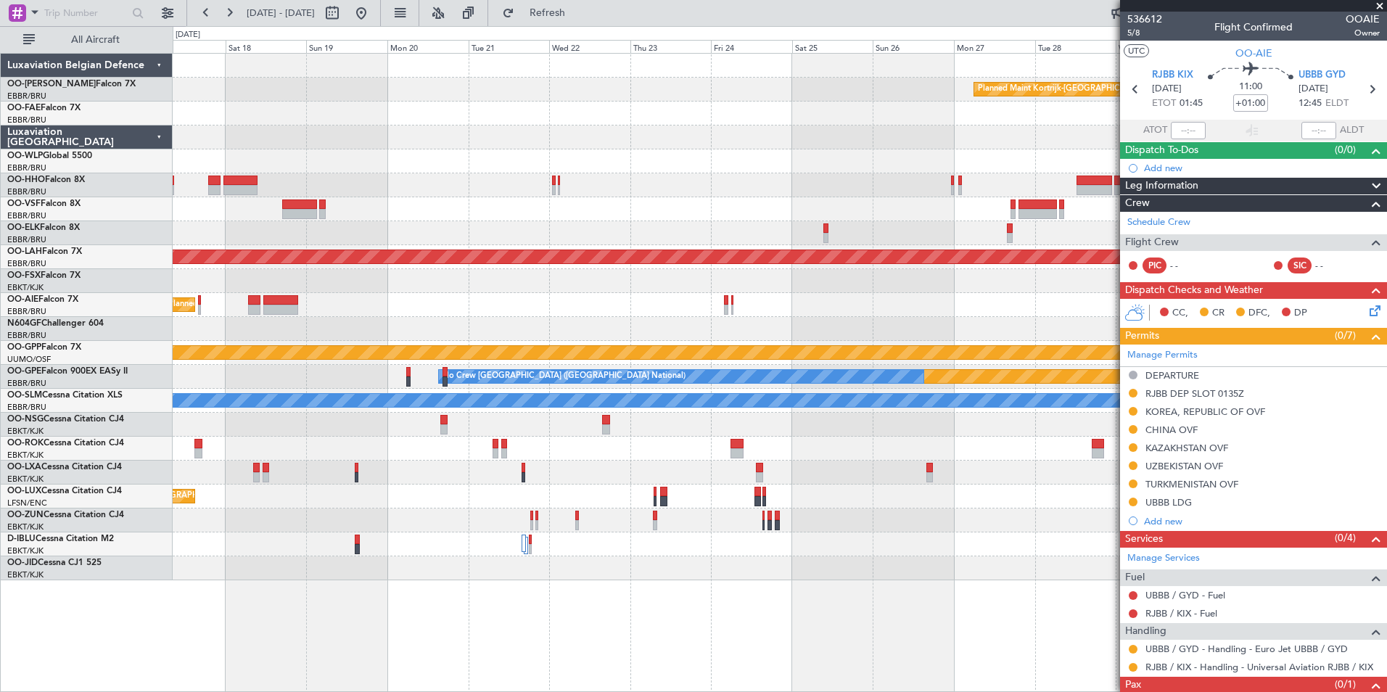
click at [558, 220] on div at bounding box center [780, 209] width 1214 height 24
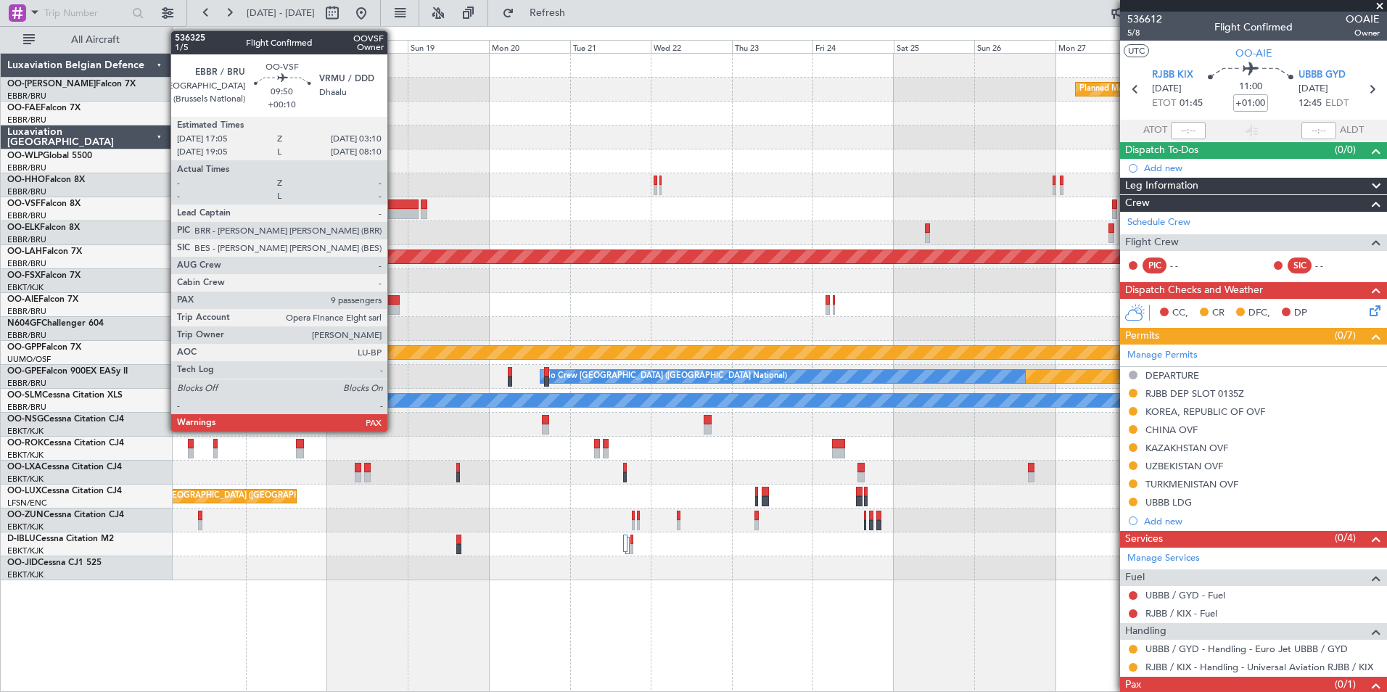
click at [394, 209] on div at bounding box center [401, 214] width 34 height 10
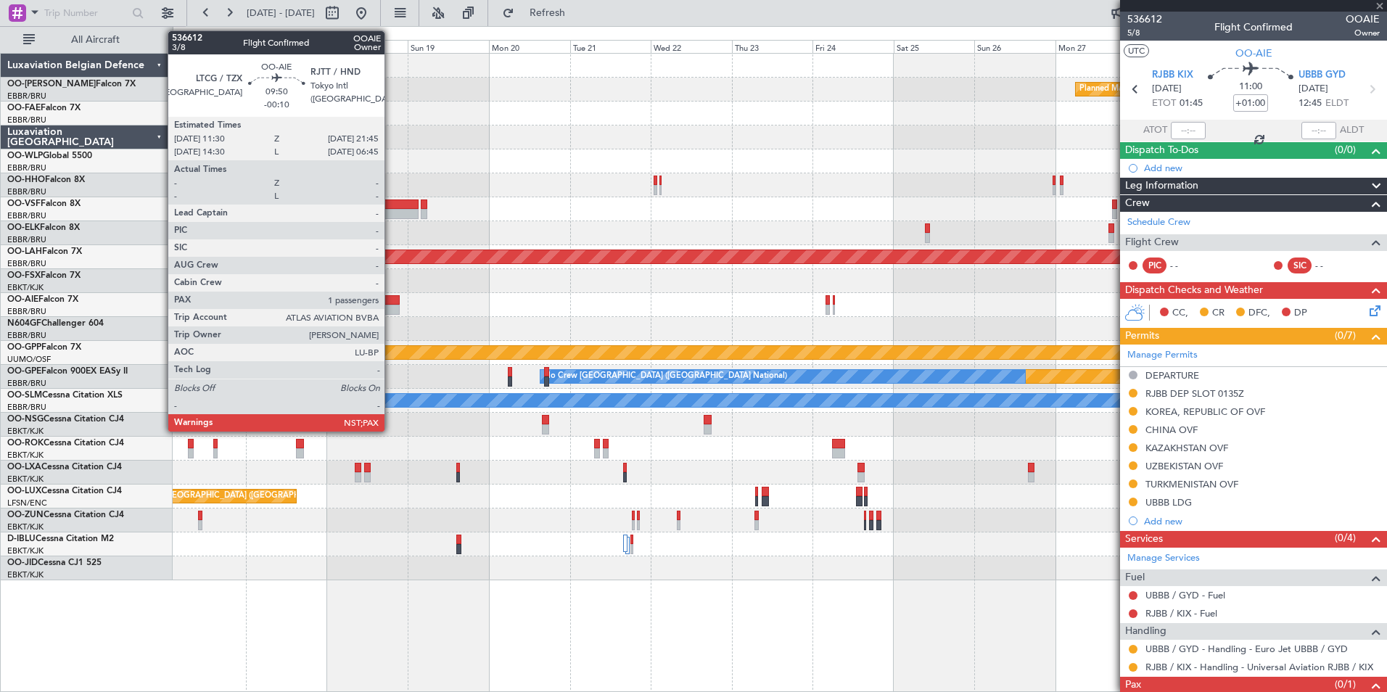
type input "+00:10"
type input "12"
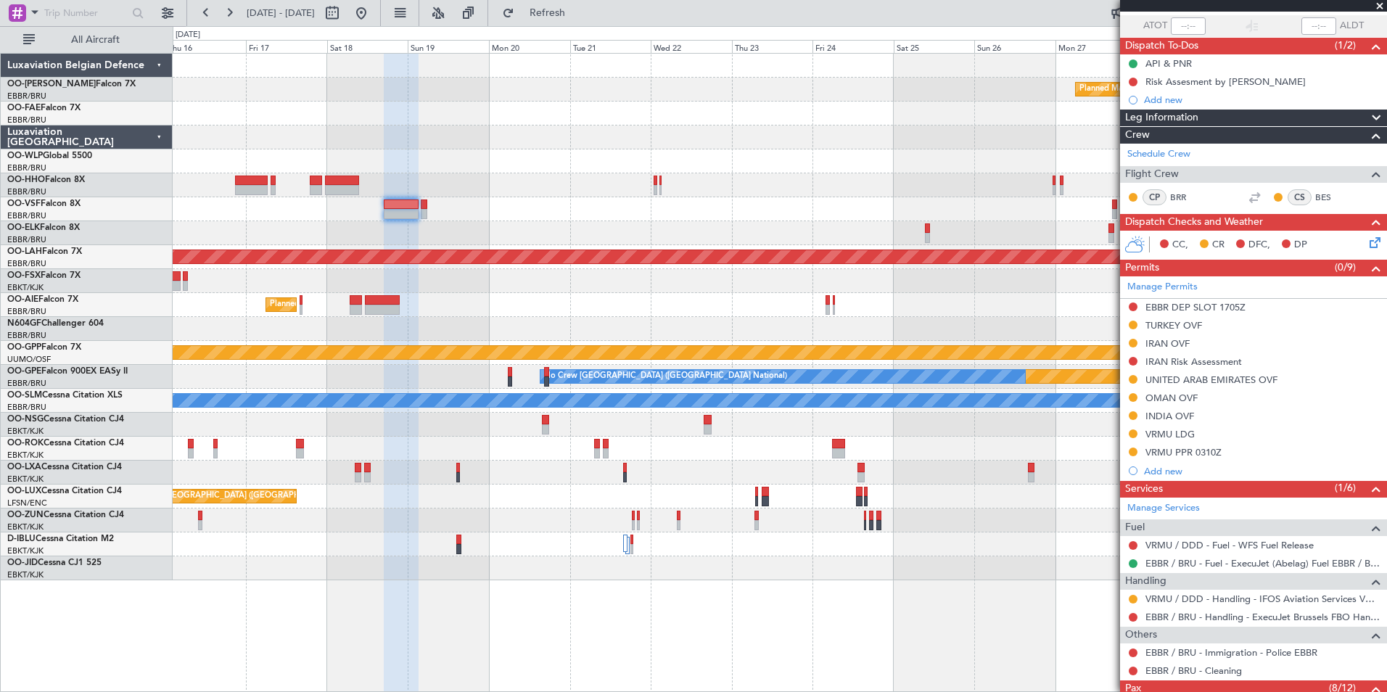
scroll to position [218, 0]
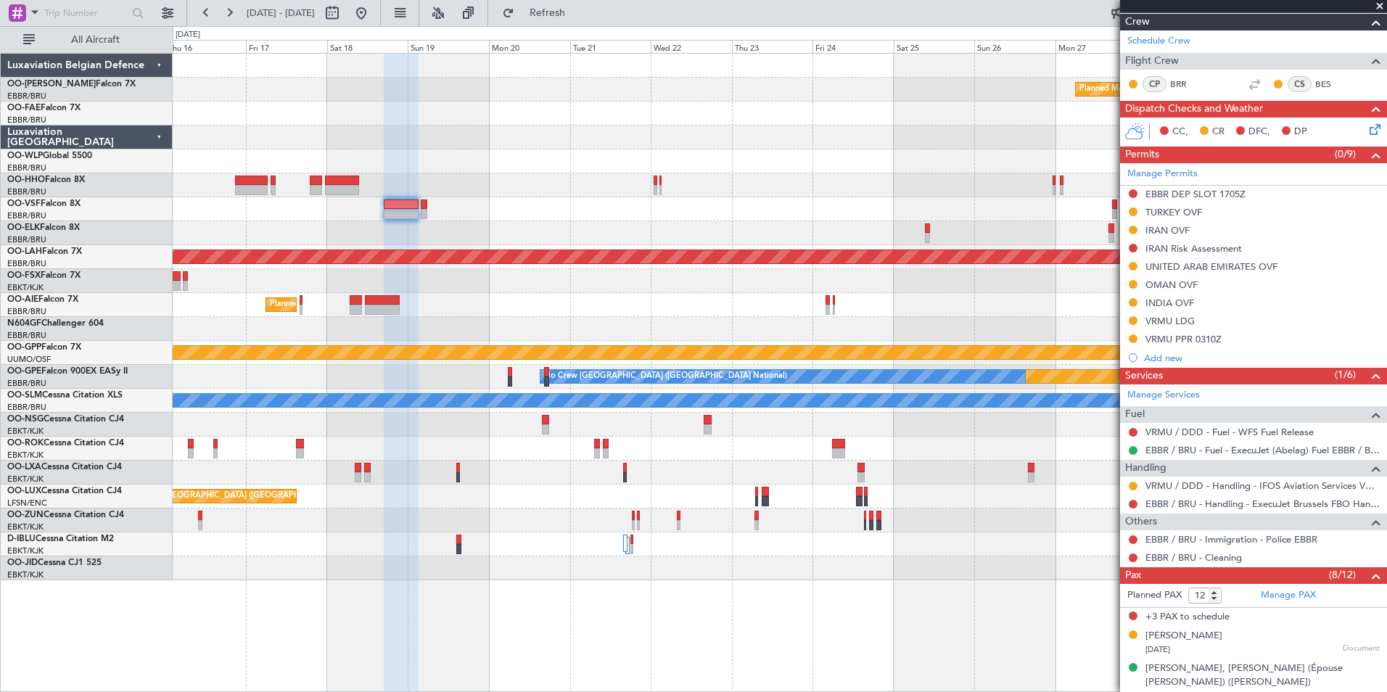
click at [488, 287] on div at bounding box center [780, 281] width 1214 height 24
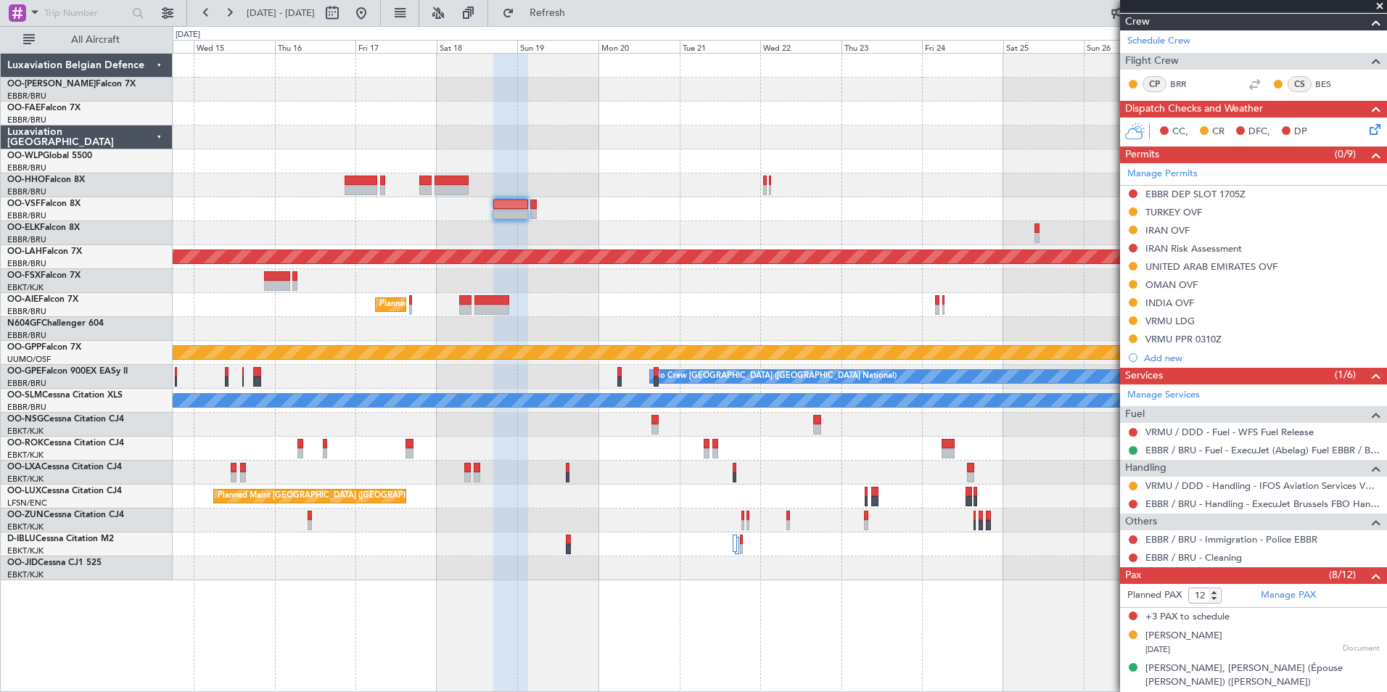
click at [736, 272] on div "Planned Maint Kortrijk-[GEOGRAPHIC_DATA] Planned [GEOGRAPHIC_DATA][PERSON_NAME]…" at bounding box center [780, 317] width 1214 height 527
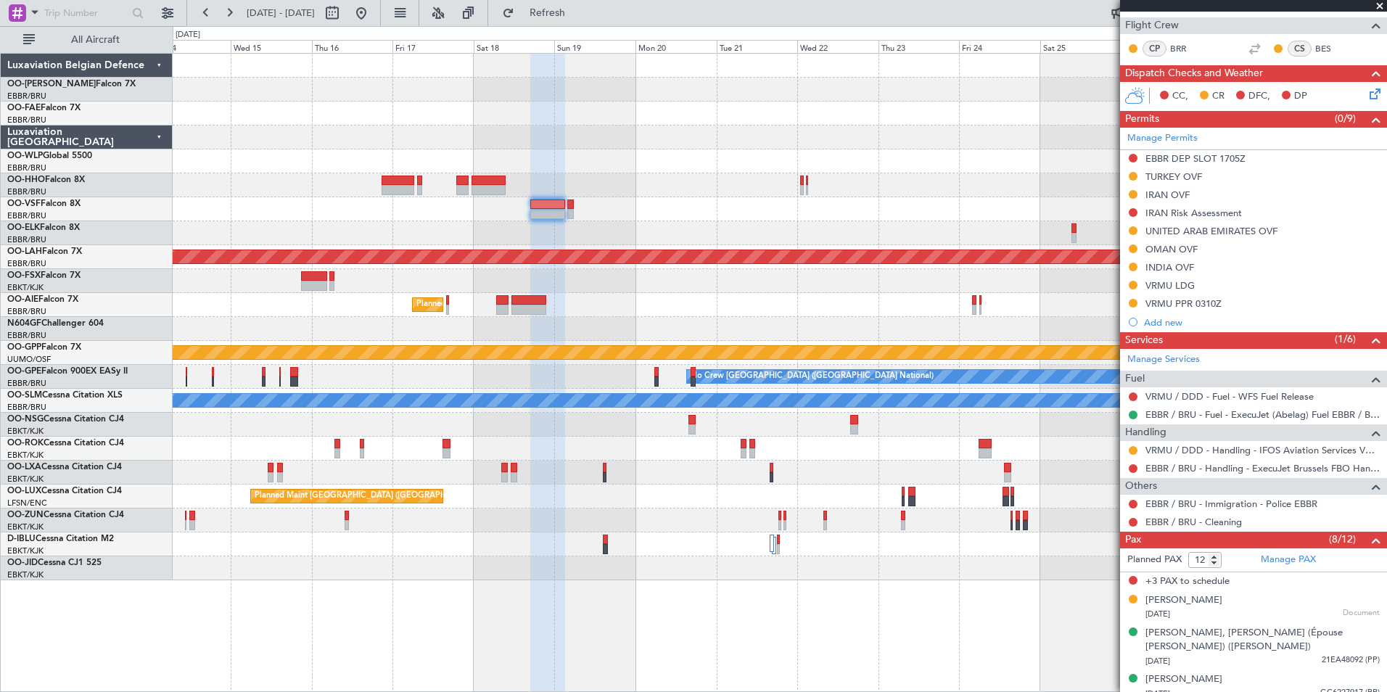
scroll to position [459, 0]
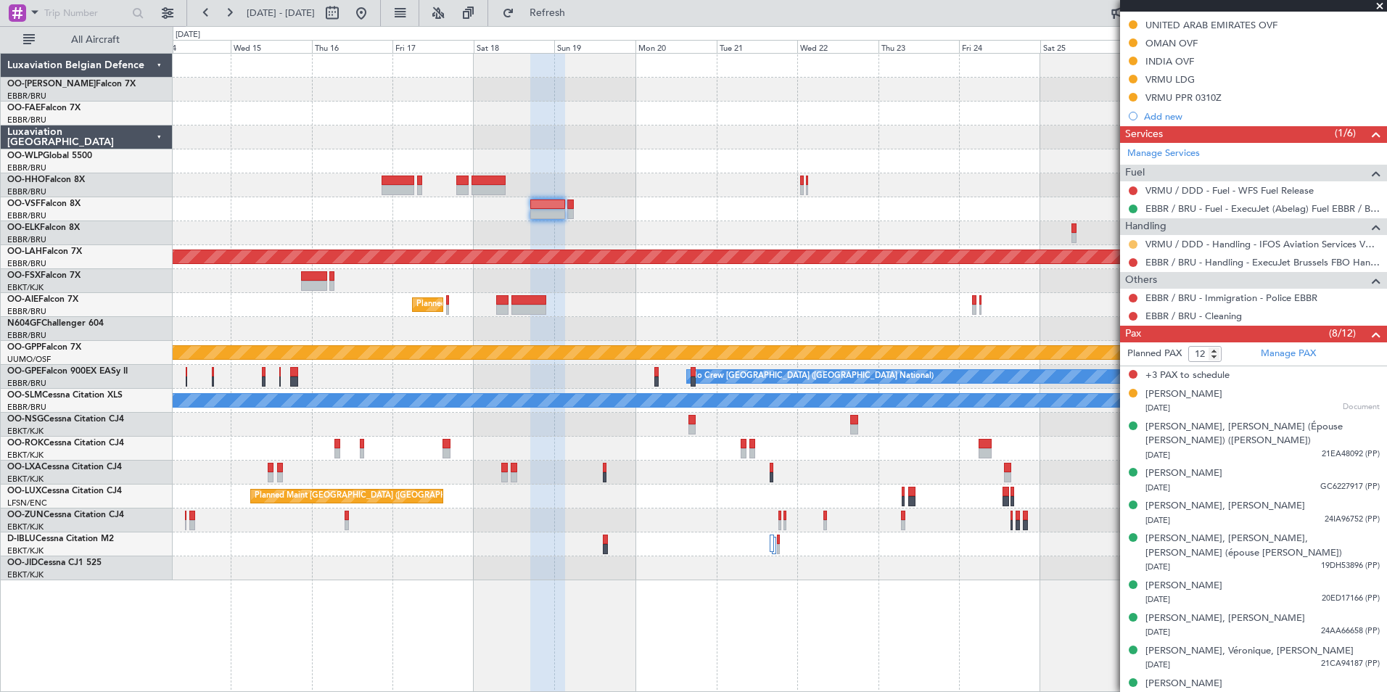
click at [1131, 243] on button at bounding box center [1133, 244] width 9 height 9
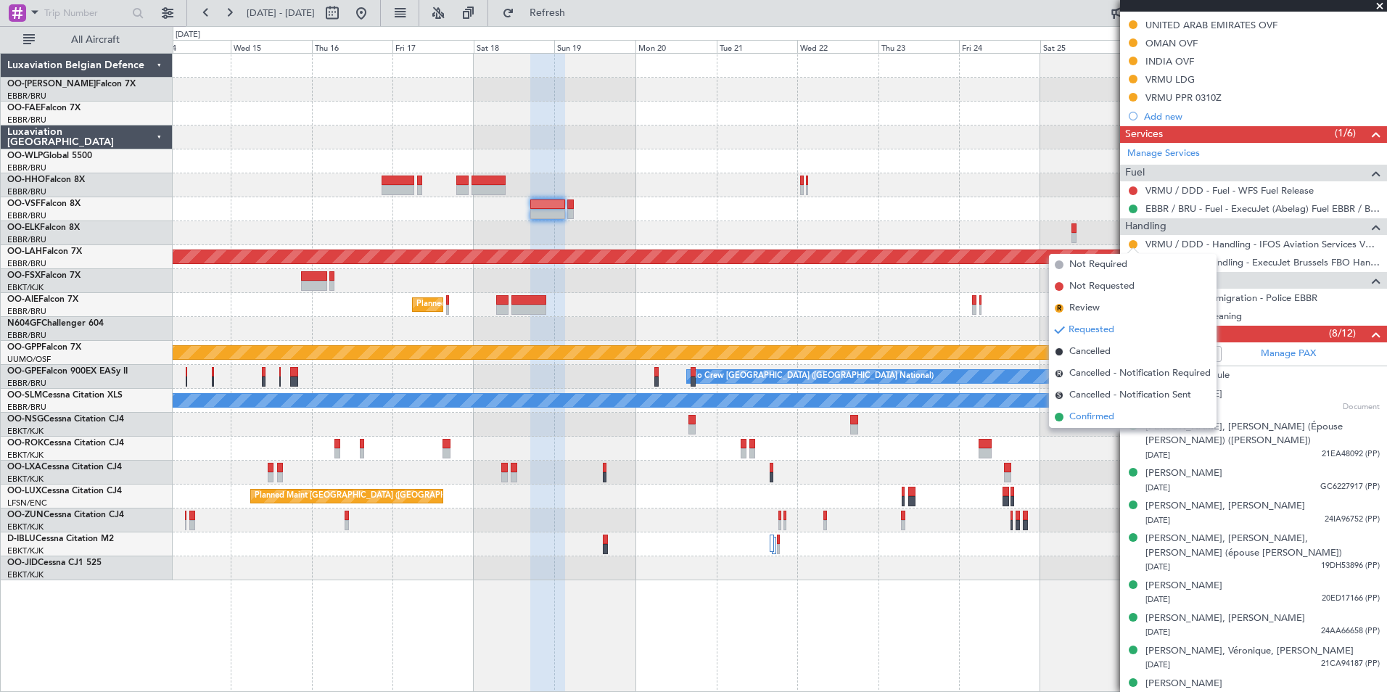
drag, startPoint x: 1097, startPoint y: 414, endPoint x: 574, endPoint y: 270, distance: 542.7
click at [1096, 414] on span "Confirmed" at bounding box center [1092, 417] width 45 height 15
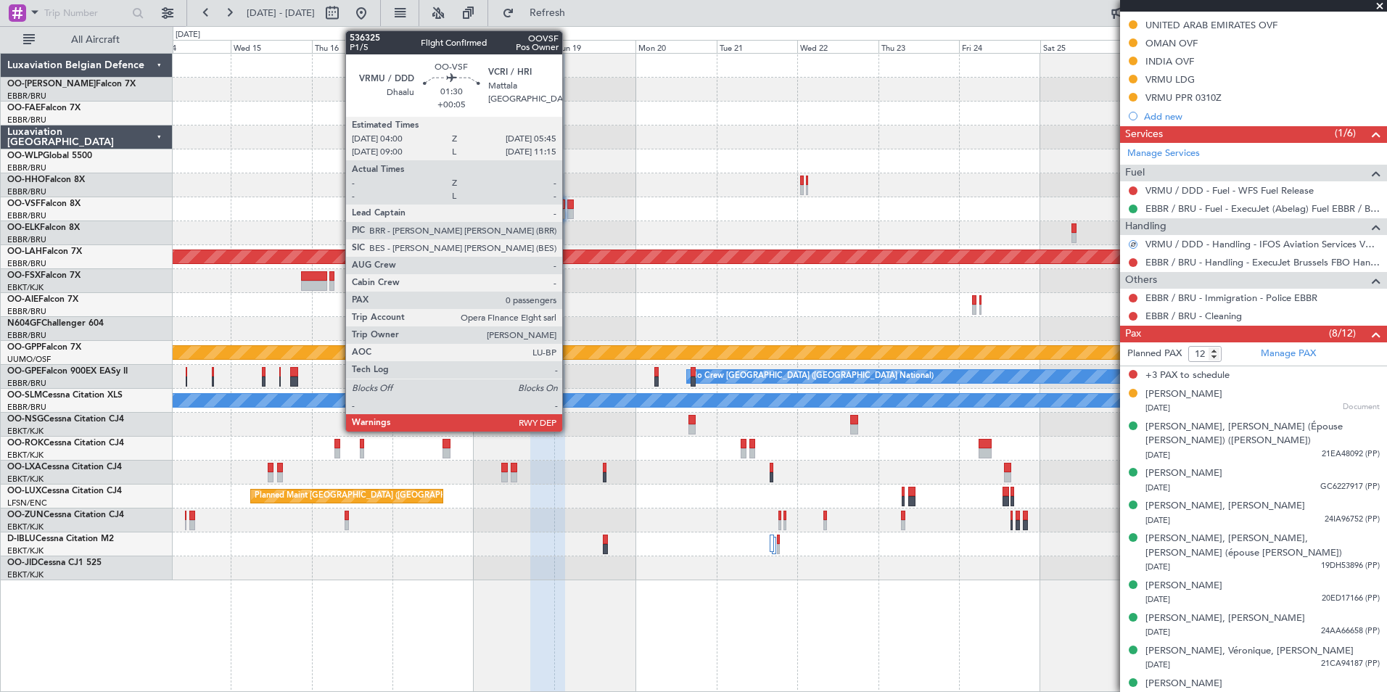
click at [569, 212] on div at bounding box center [570, 214] width 7 height 10
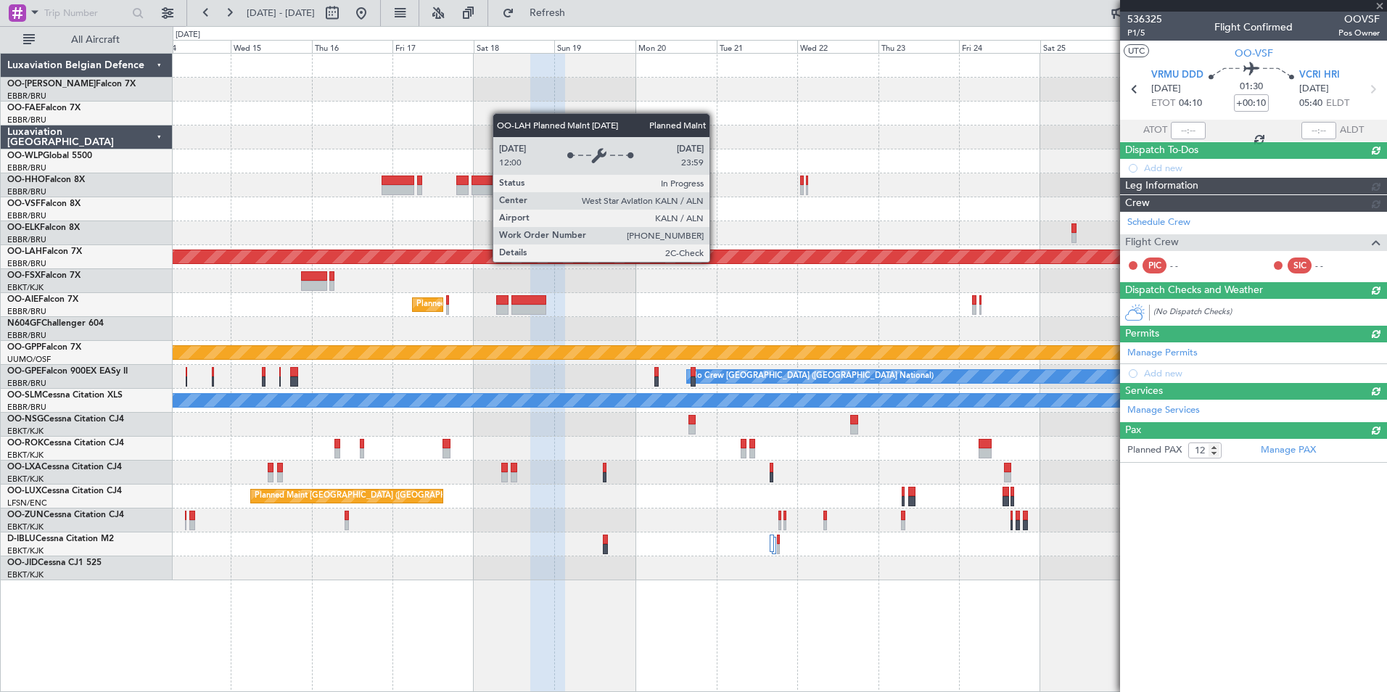
type input "+00:05"
type input "0"
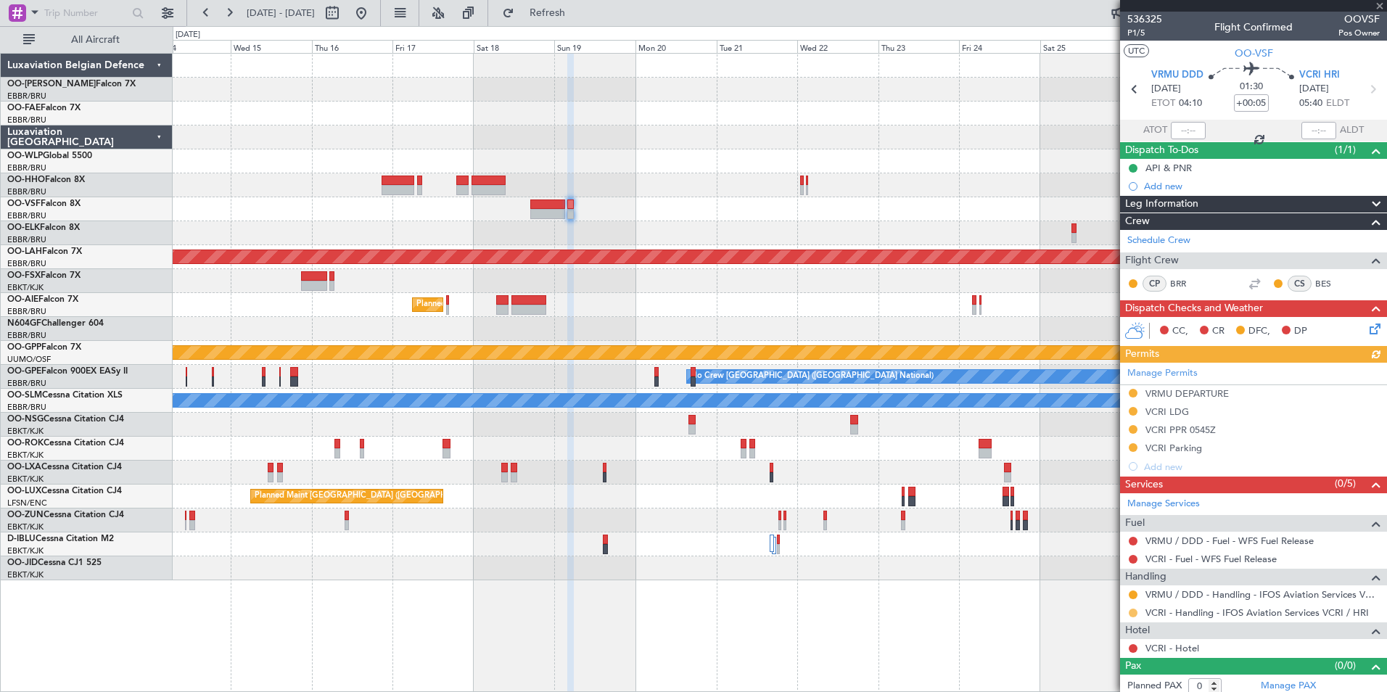
click at [1134, 613] on button at bounding box center [1133, 613] width 9 height 9
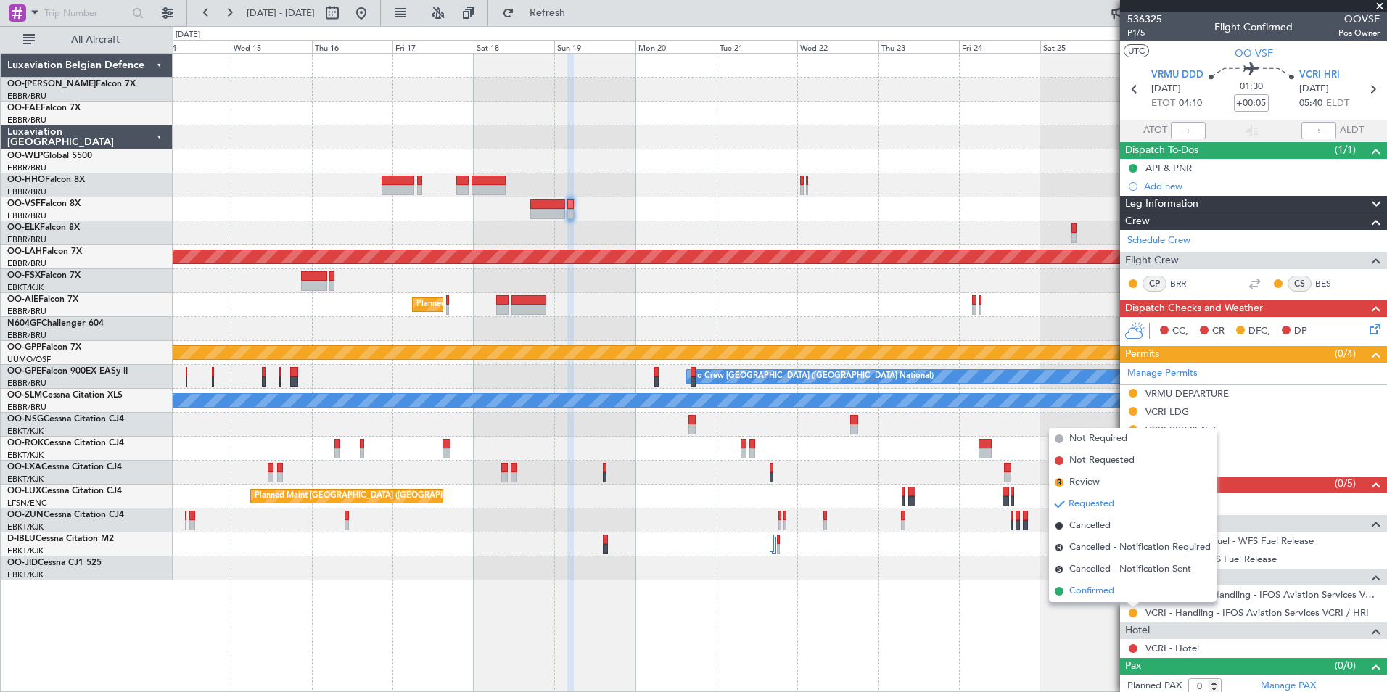
click at [1094, 582] on li "Confirmed" at bounding box center [1133, 591] width 168 height 22
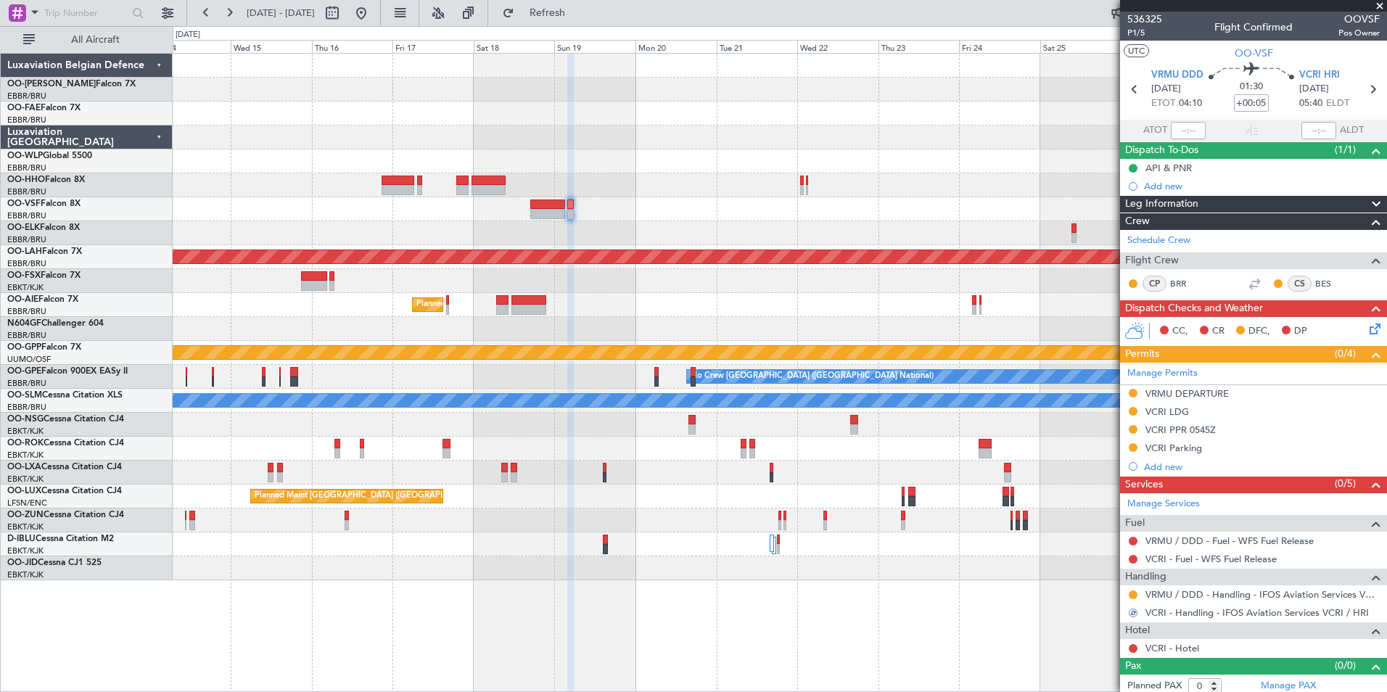
click at [538, 223] on div at bounding box center [780, 233] width 1214 height 24
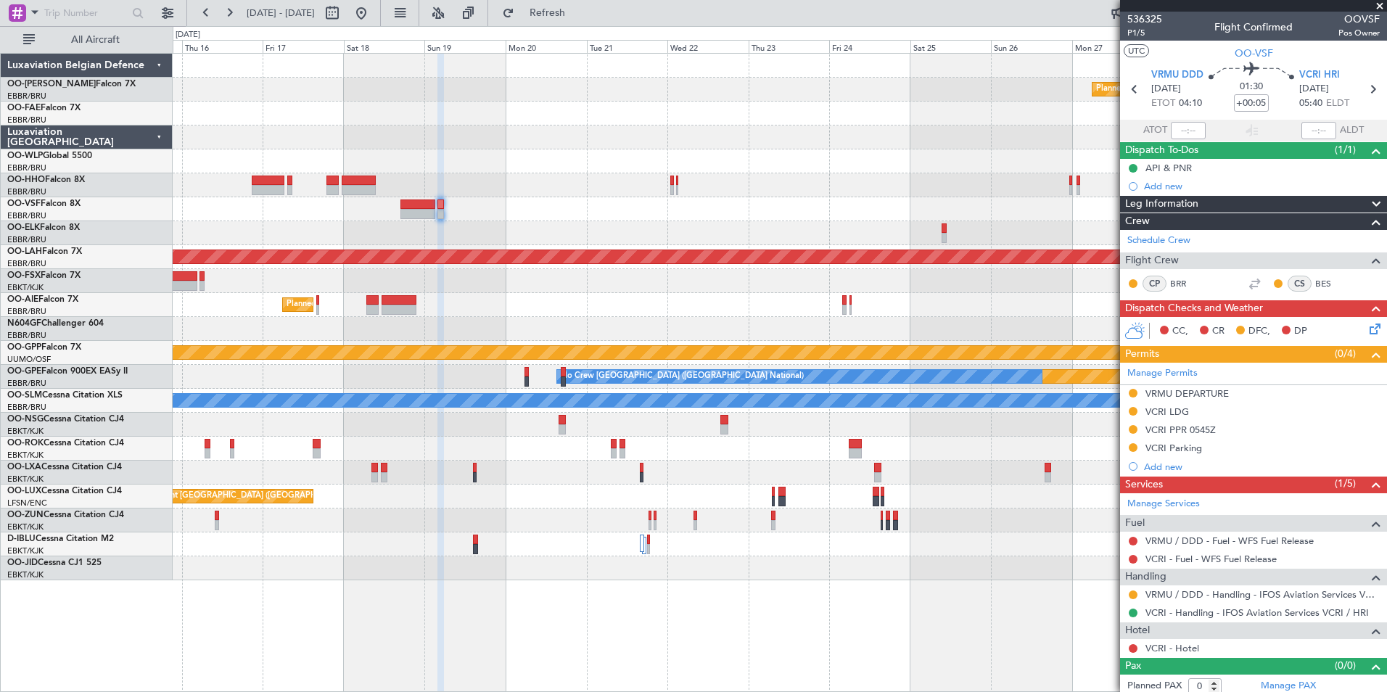
click at [472, 253] on div "Planned Maint Kortrijk-[GEOGRAPHIC_DATA] Planned [GEOGRAPHIC_DATA][PERSON_NAME]…" at bounding box center [780, 317] width 1214 height 527
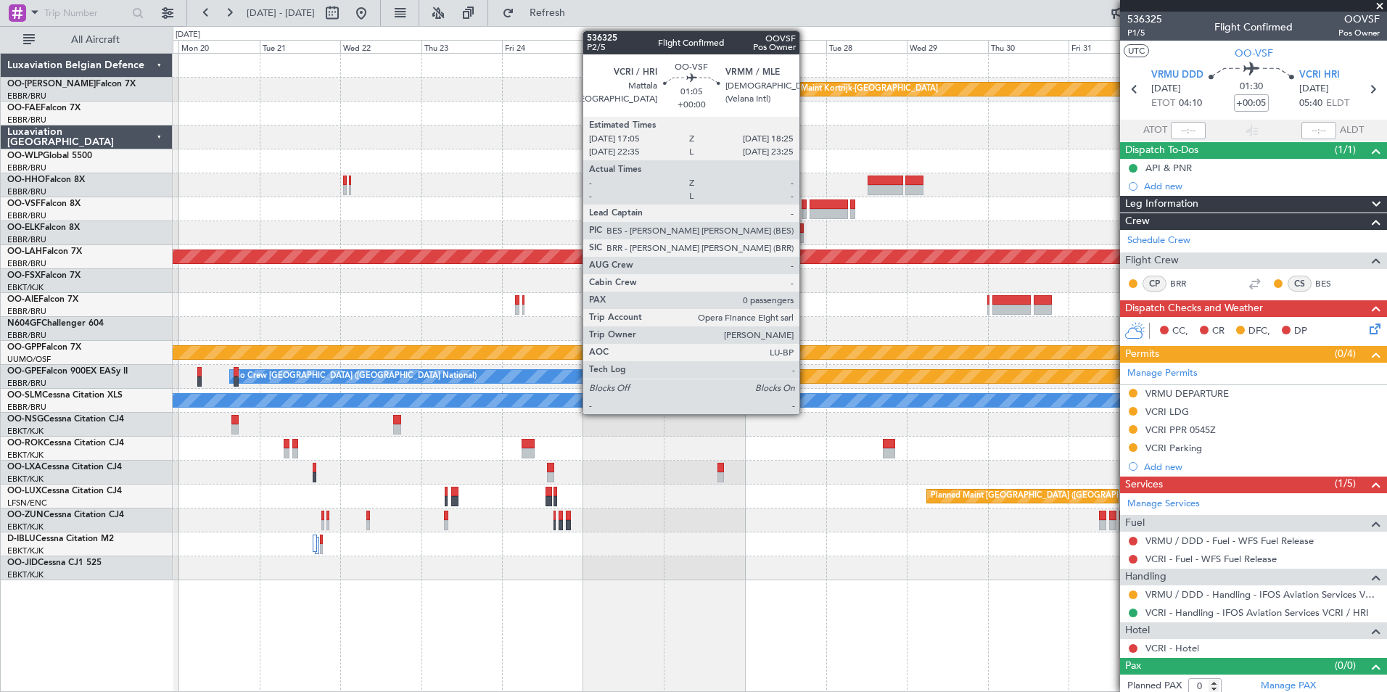
click at [806, 208] on div at bounding box center [804, 205] width 5 height 10
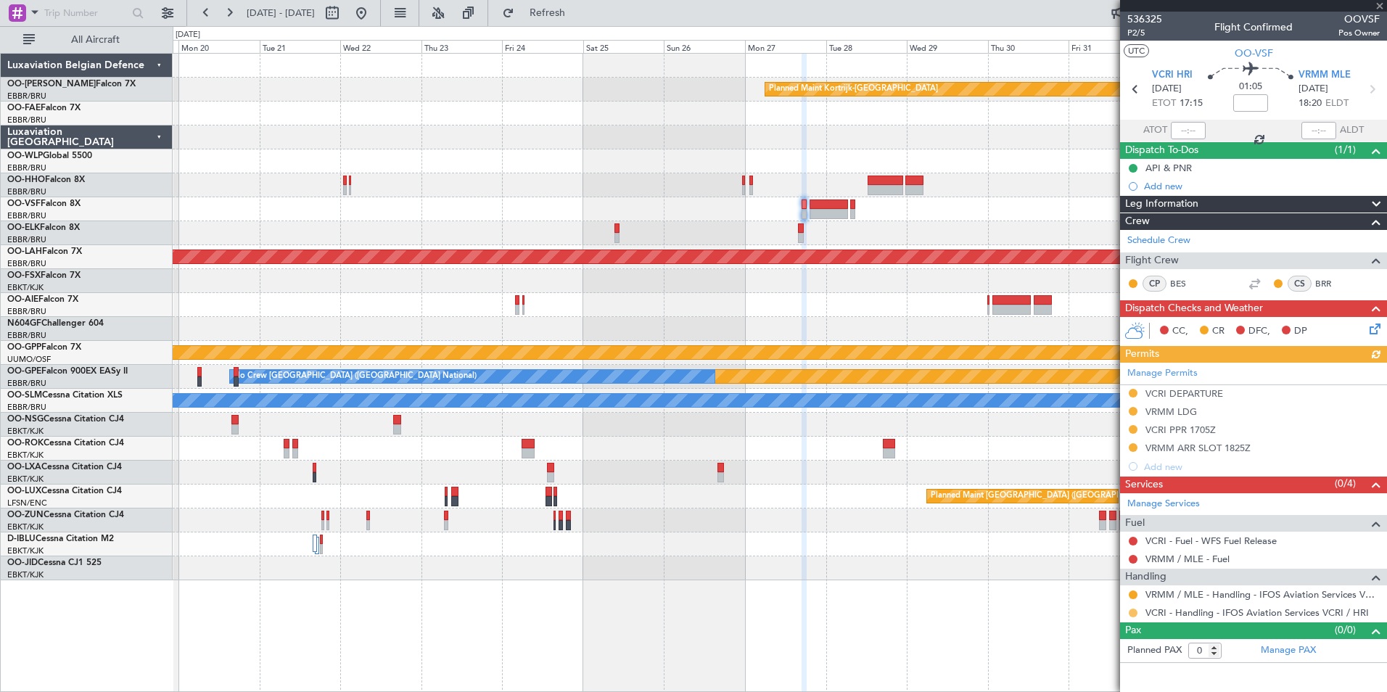
click at [1133, 613] on button at bounding box center [1133, 613] width 9 height 9
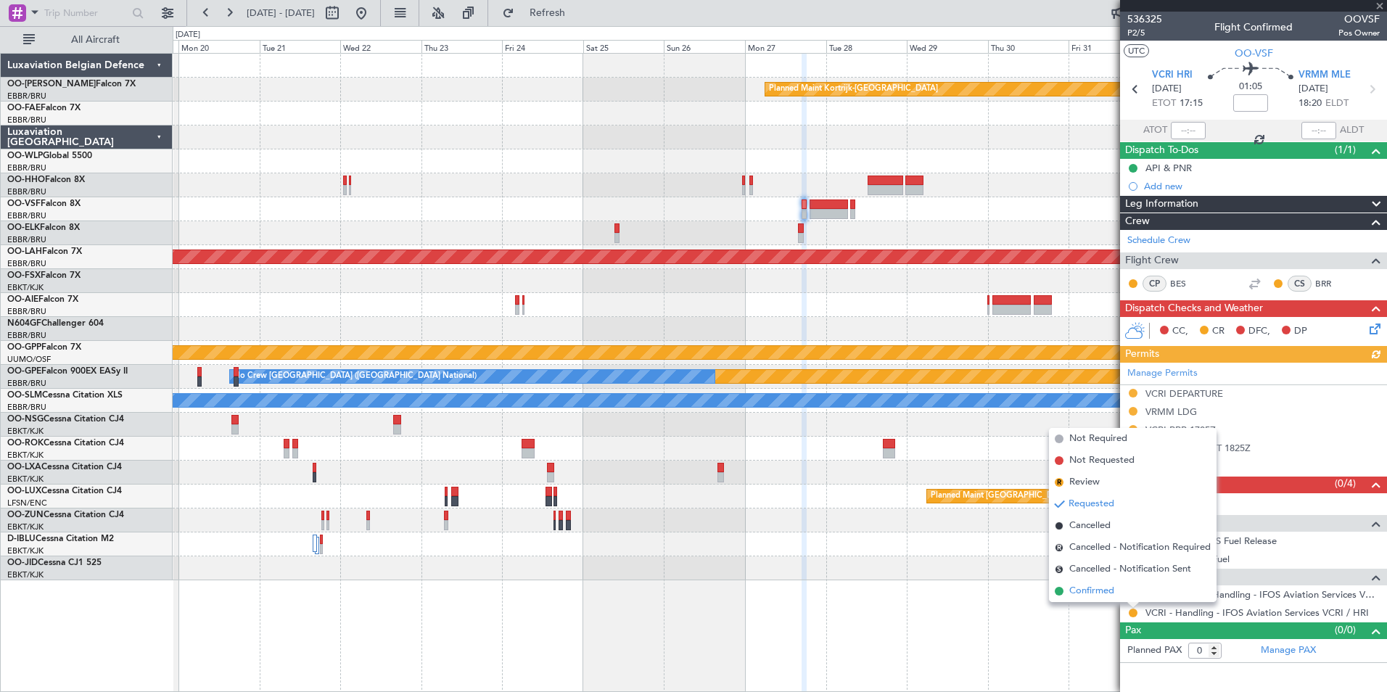
click at [1090, 589] on span "Confirmed" at bounding box center [1092, 591] width 45 height 15
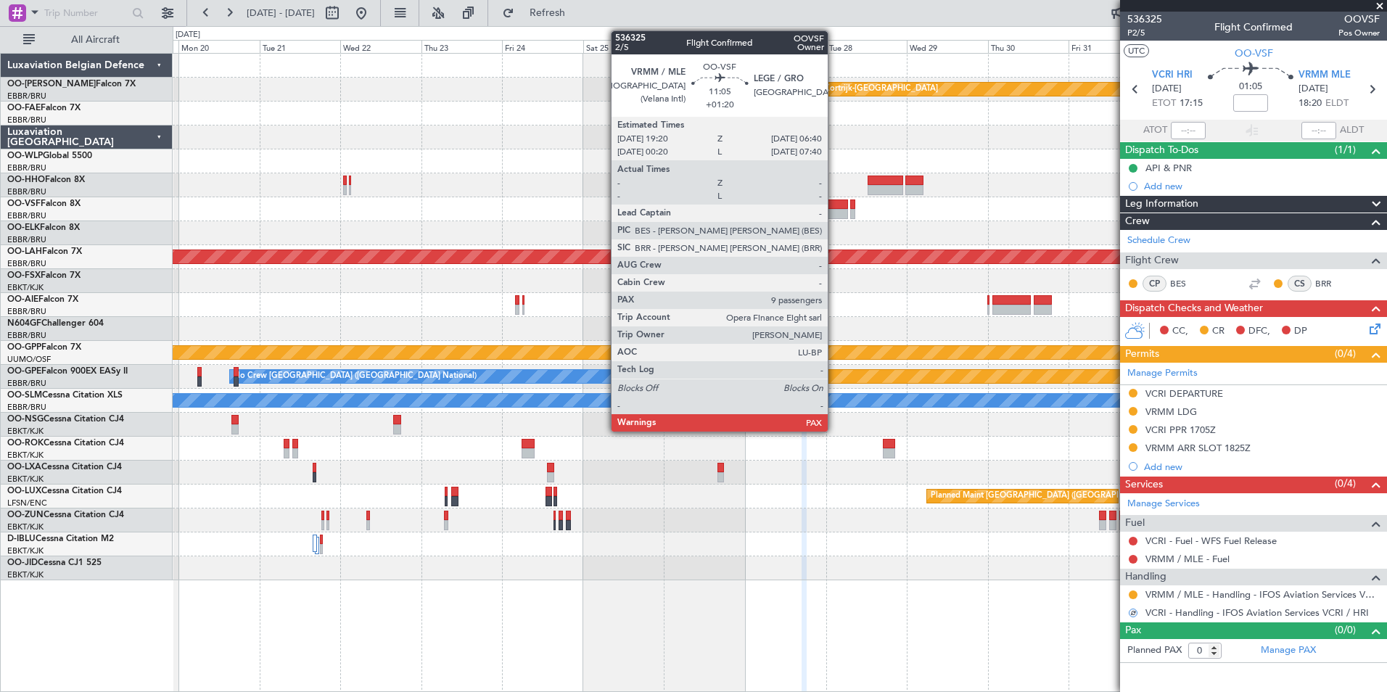
click at [834, 204] on div at bounding box center [829, 205] width 38 height 10
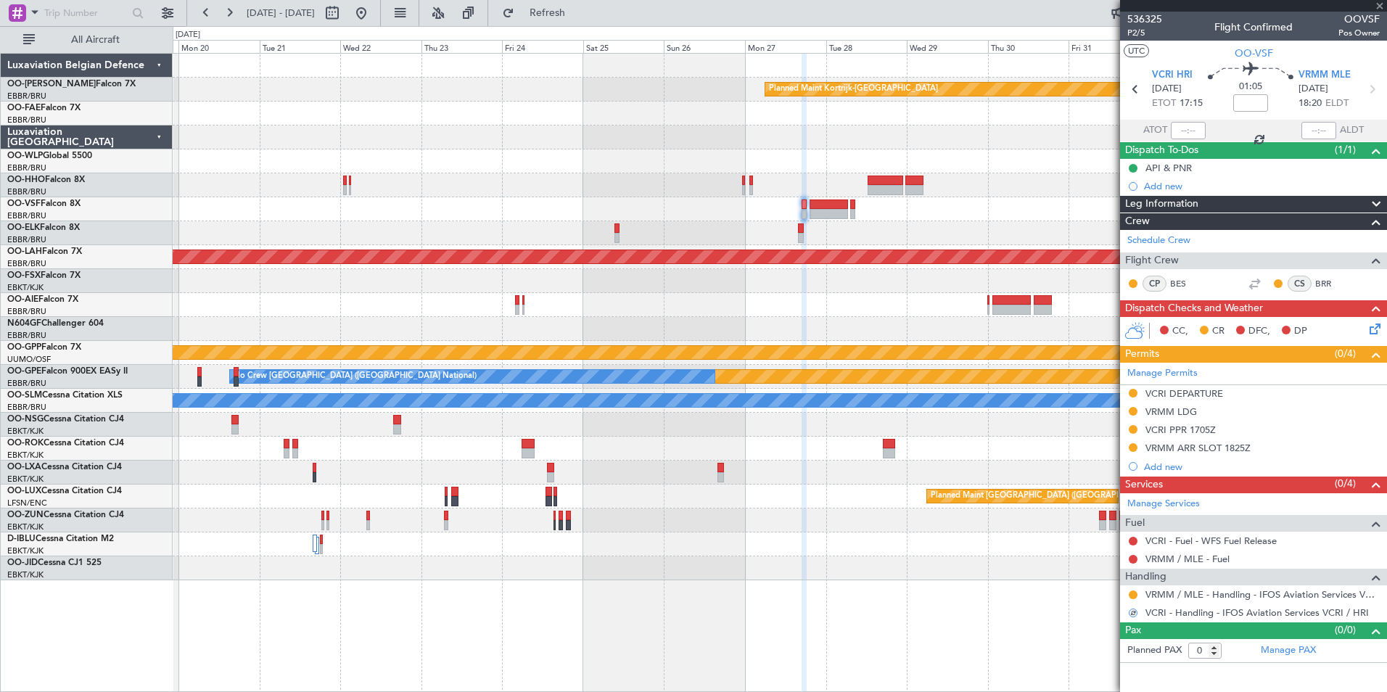
type input "+01:20"
type input "12"
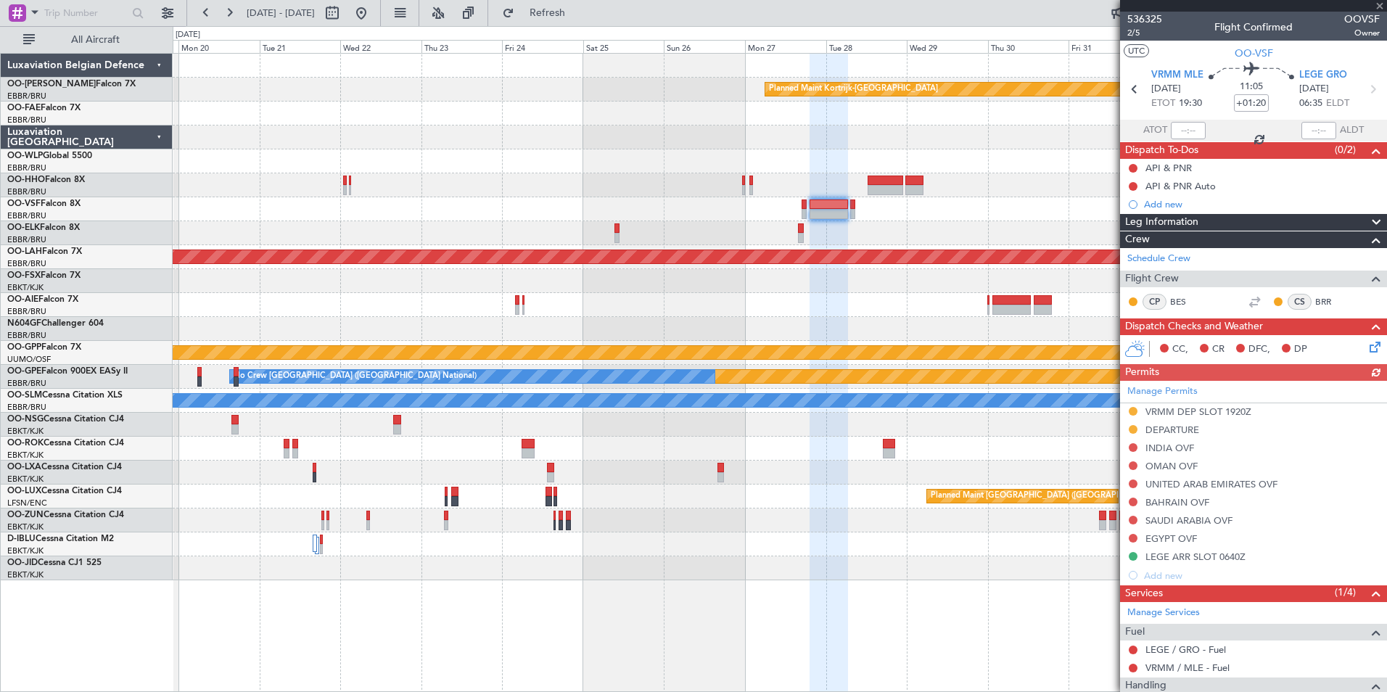
scroll to position [363, 0]
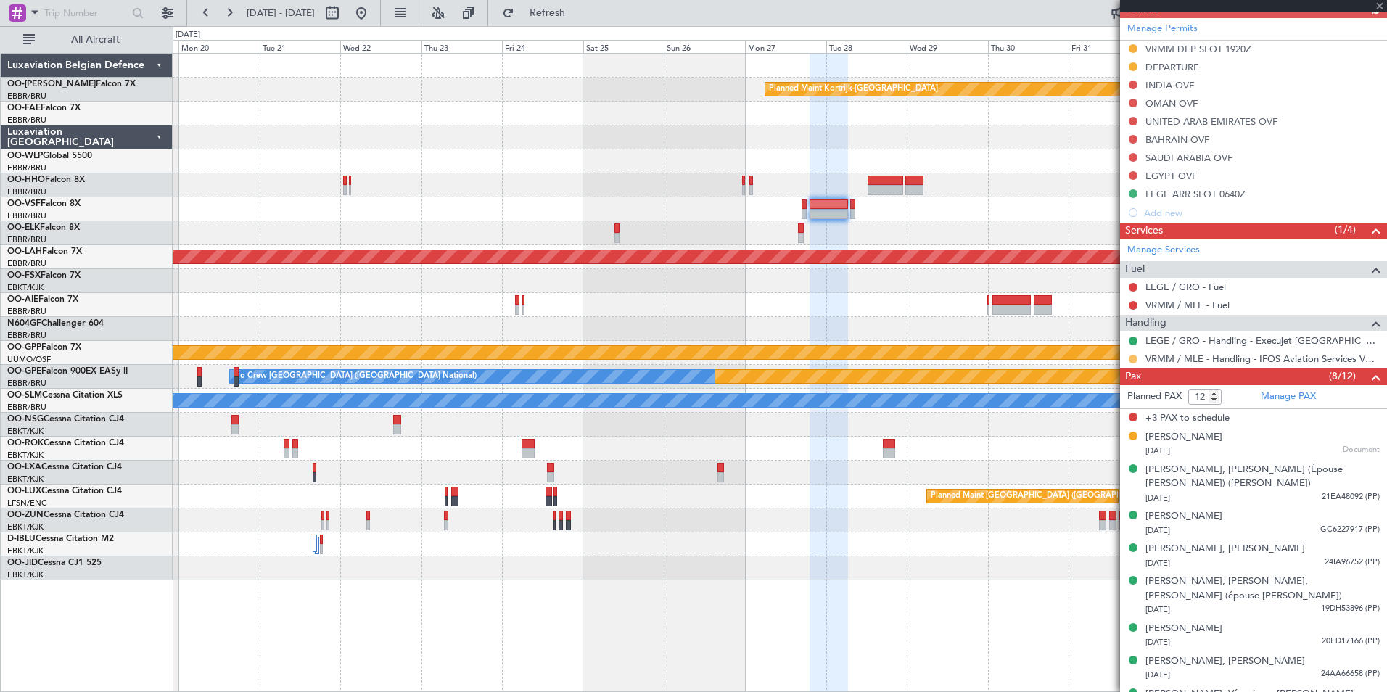
click at [1136, 356] on button at bounding box center [1133, 359] width 9 height 9
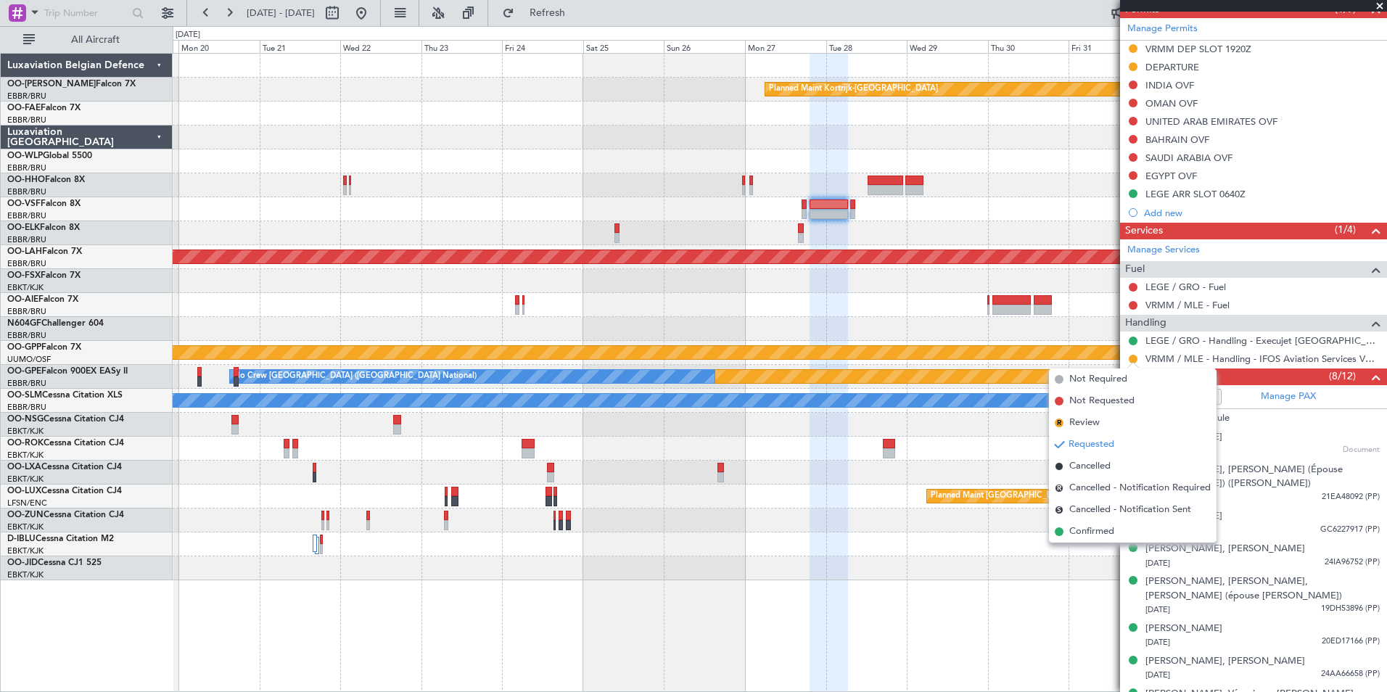
click at [1089, 543] on div at bounding box center [780, 545] width 1214 height 24
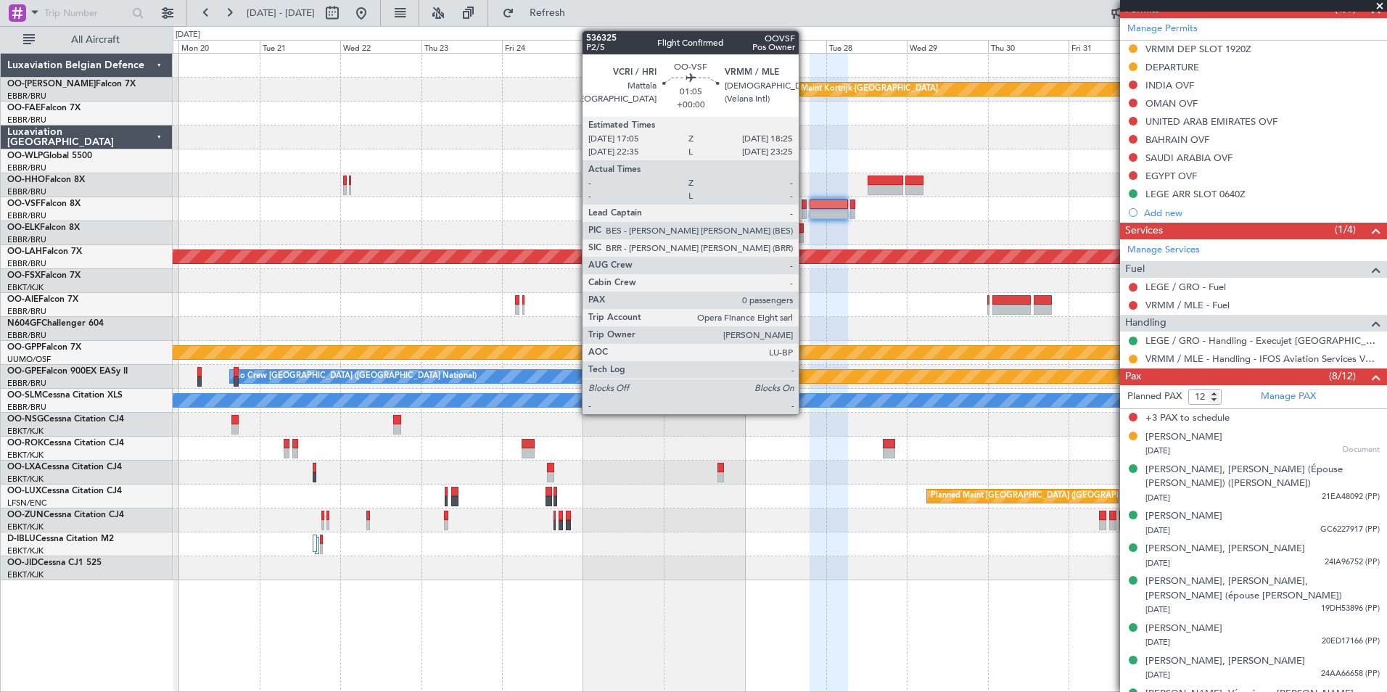
click at [805, 207] on div at bounding box center [804, 205] width 5 height 10
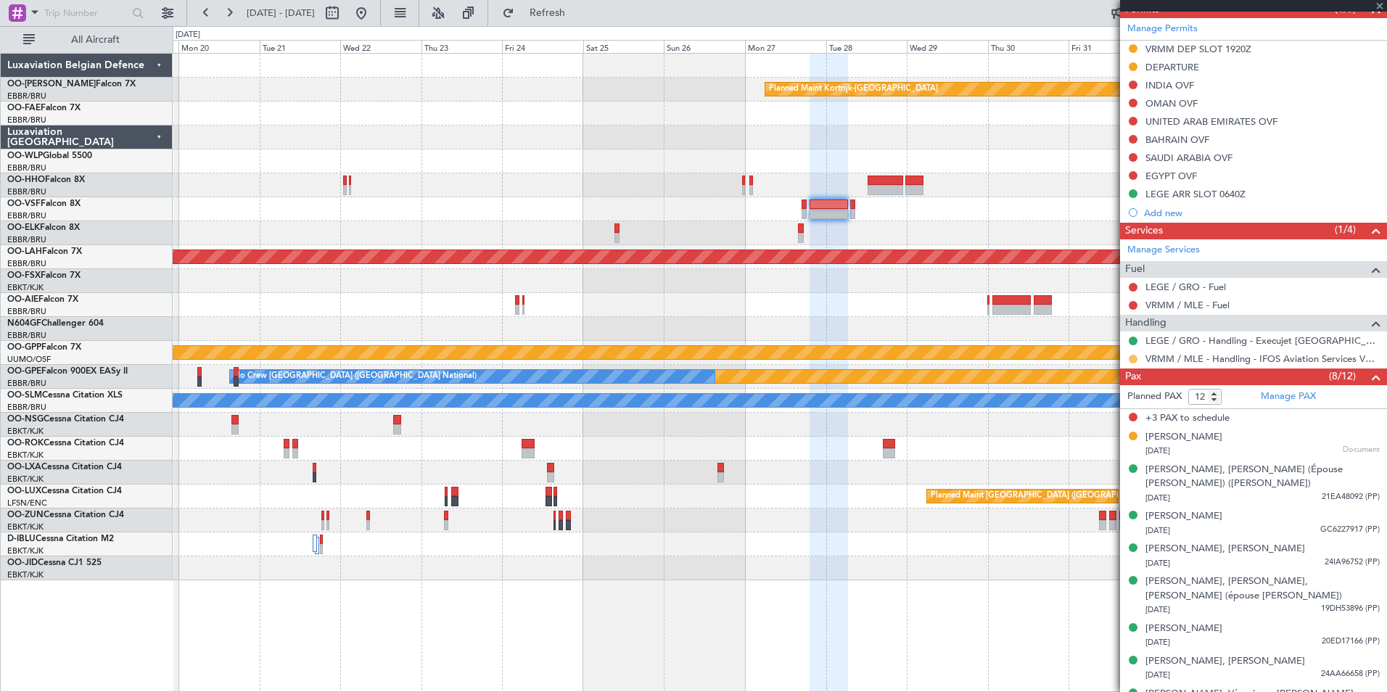
click at [1133, 357] on button at bounding box center [1133, 359] width 9 height 9
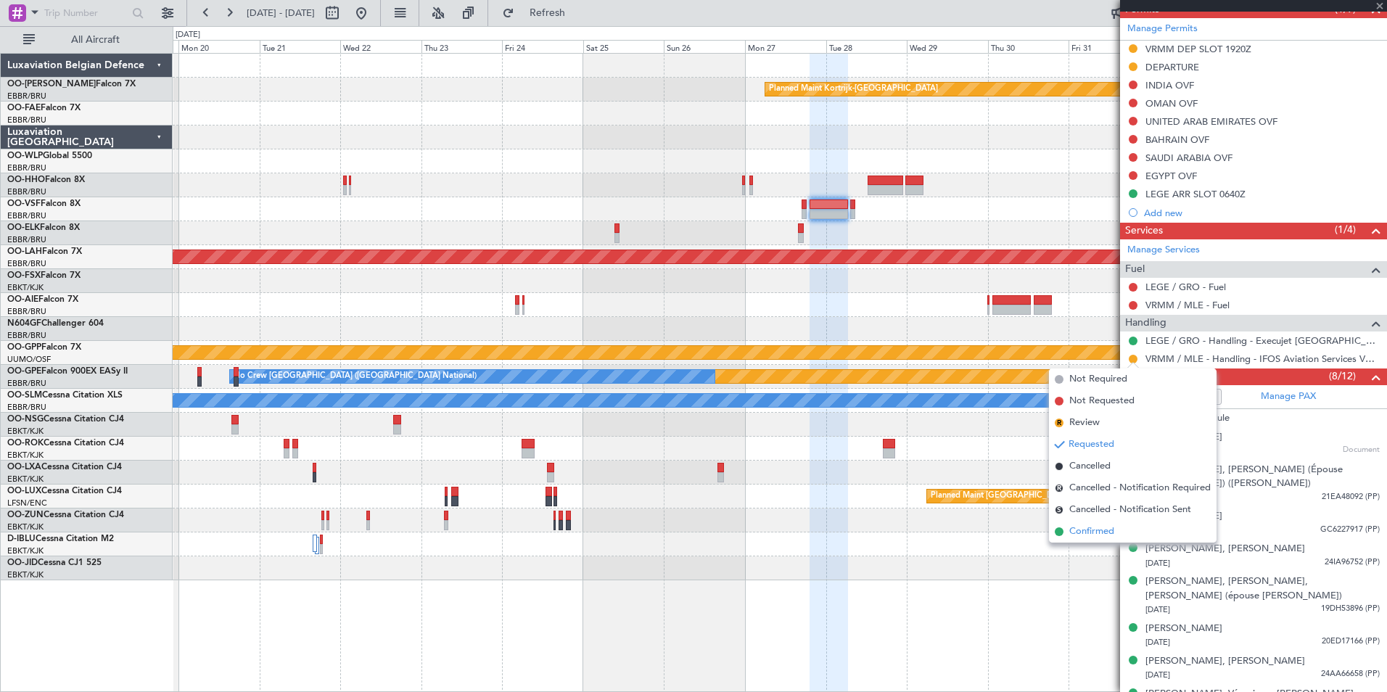
type input "0"
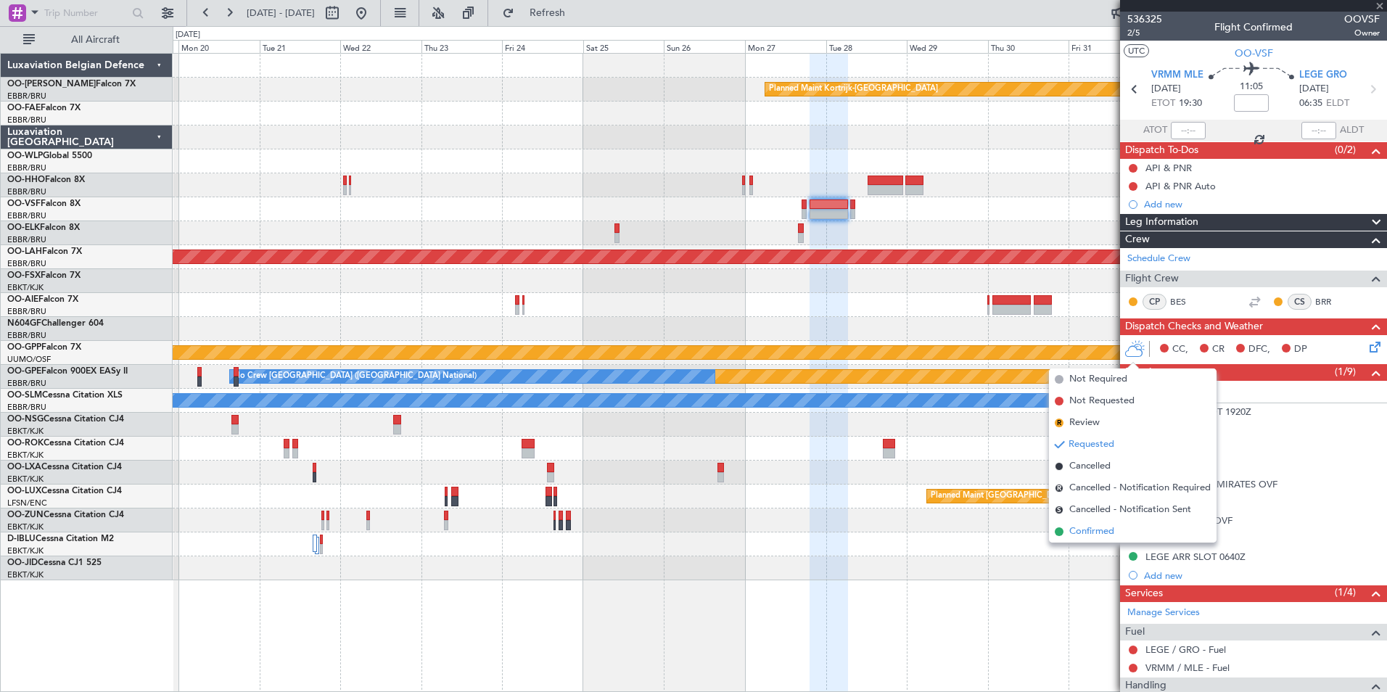
click at [1093, 532] on div at bounding box center [780, 521] width 1214 height 24
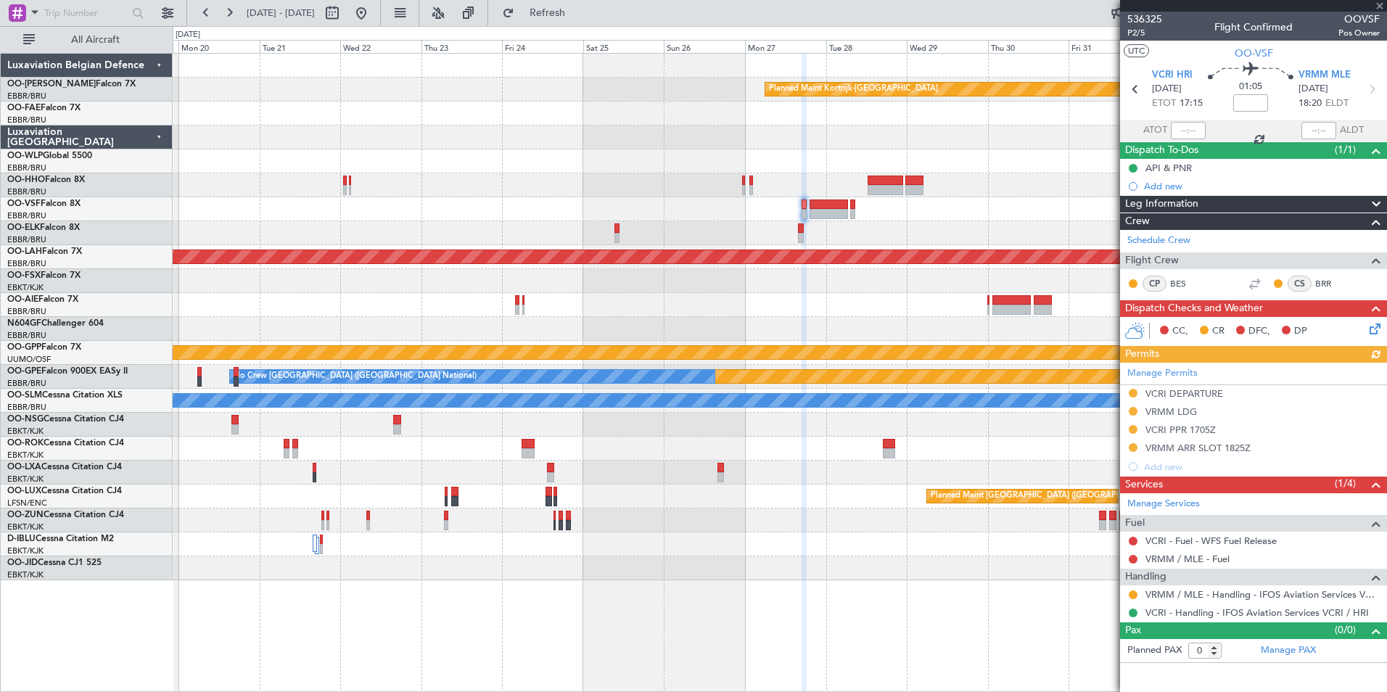
click at [1137, 589] on div at bounding box center [1134, 595] width 12 height 12
click at [1128, 596] on div at bounding box center [1134, 595] width 12 height 12
click at [1133, 596] on button at bounding box center [1133, 595] width 9 height 9
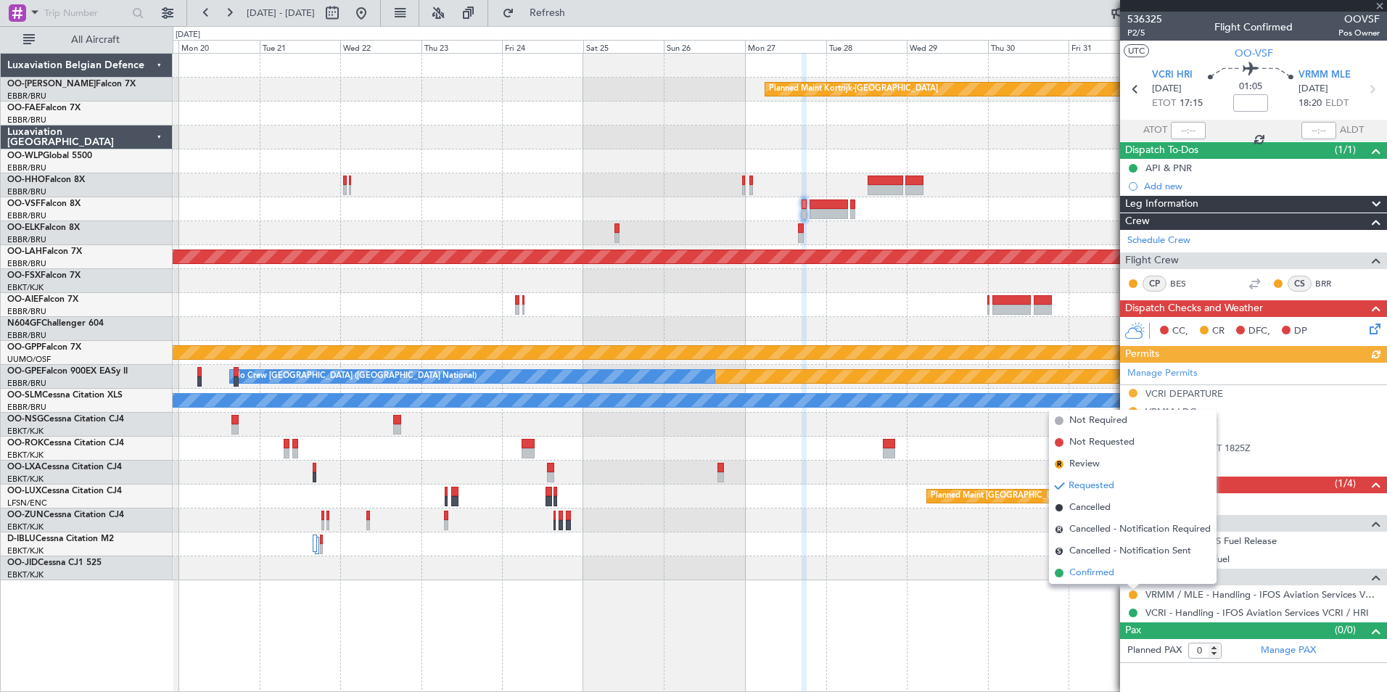
click at [1115, 582] on li "Confirmed" at bounding box center [1133, 573] width 168 height 22
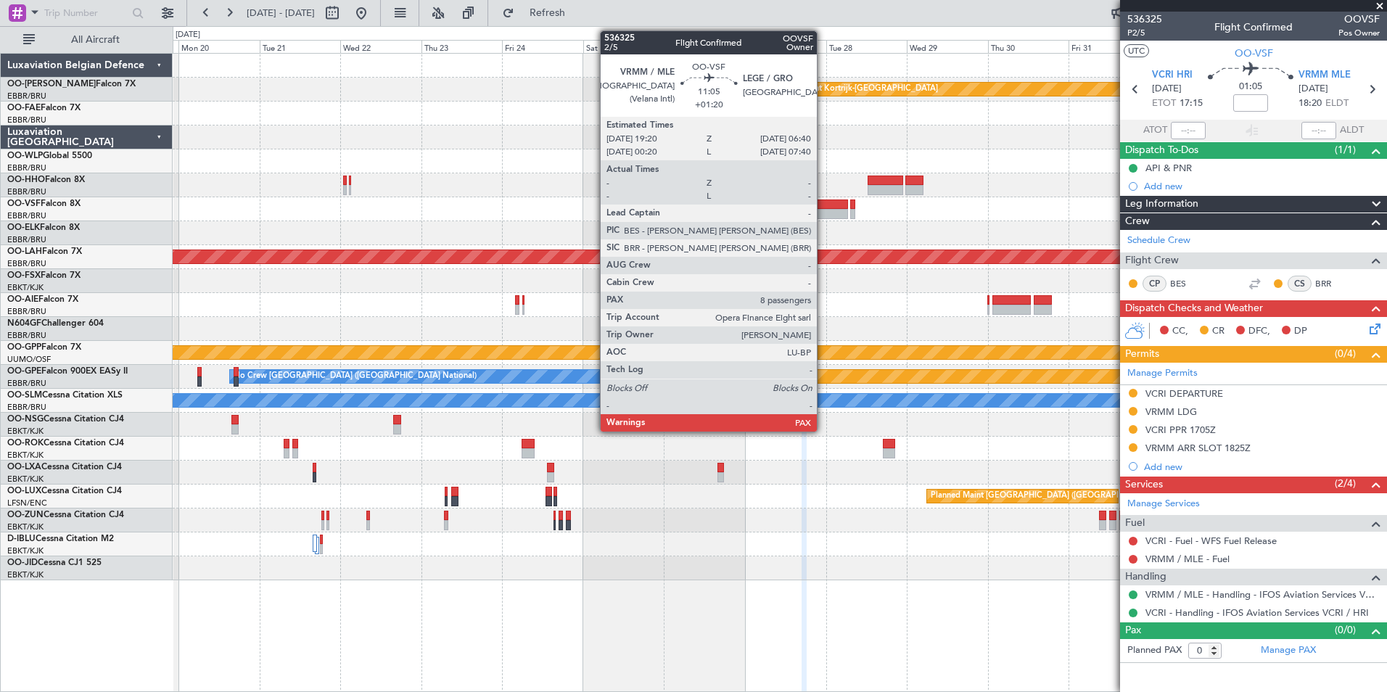
click at [824, 215] on div at bounding box center [829, 214] width 38 height 10
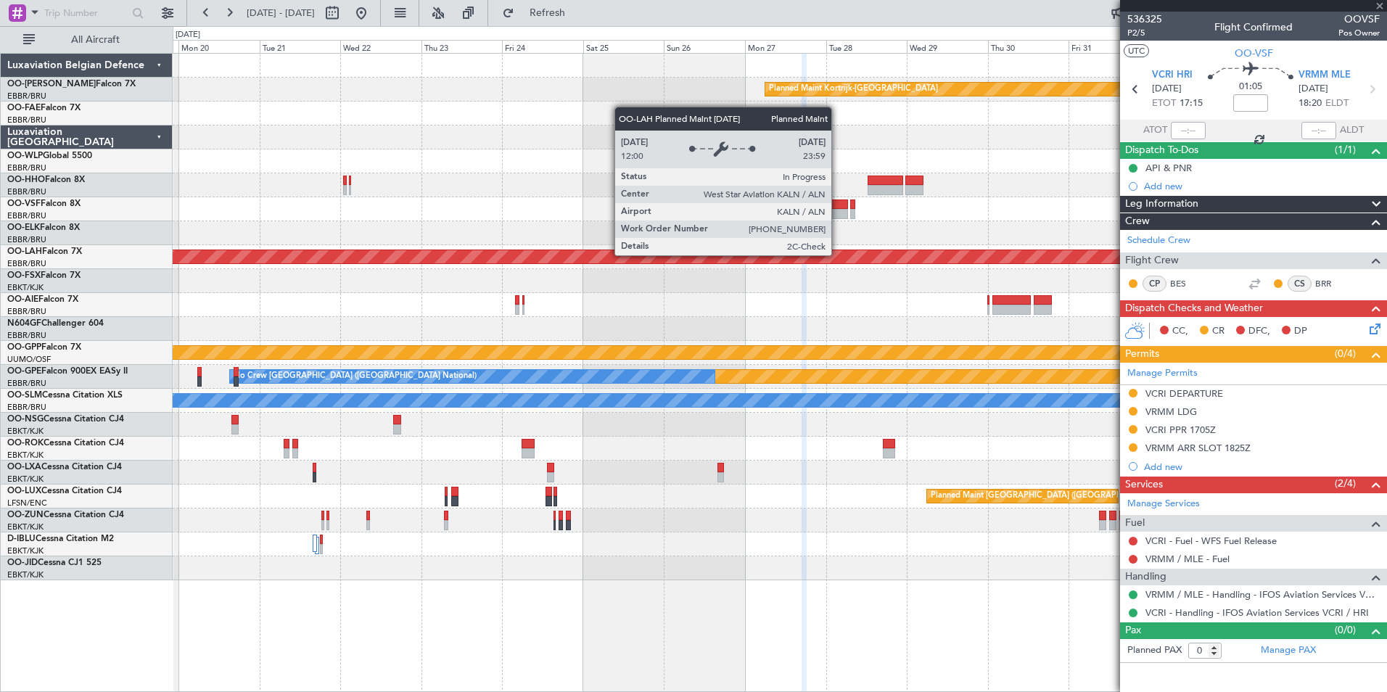
type input "+01:20"
type input "12"
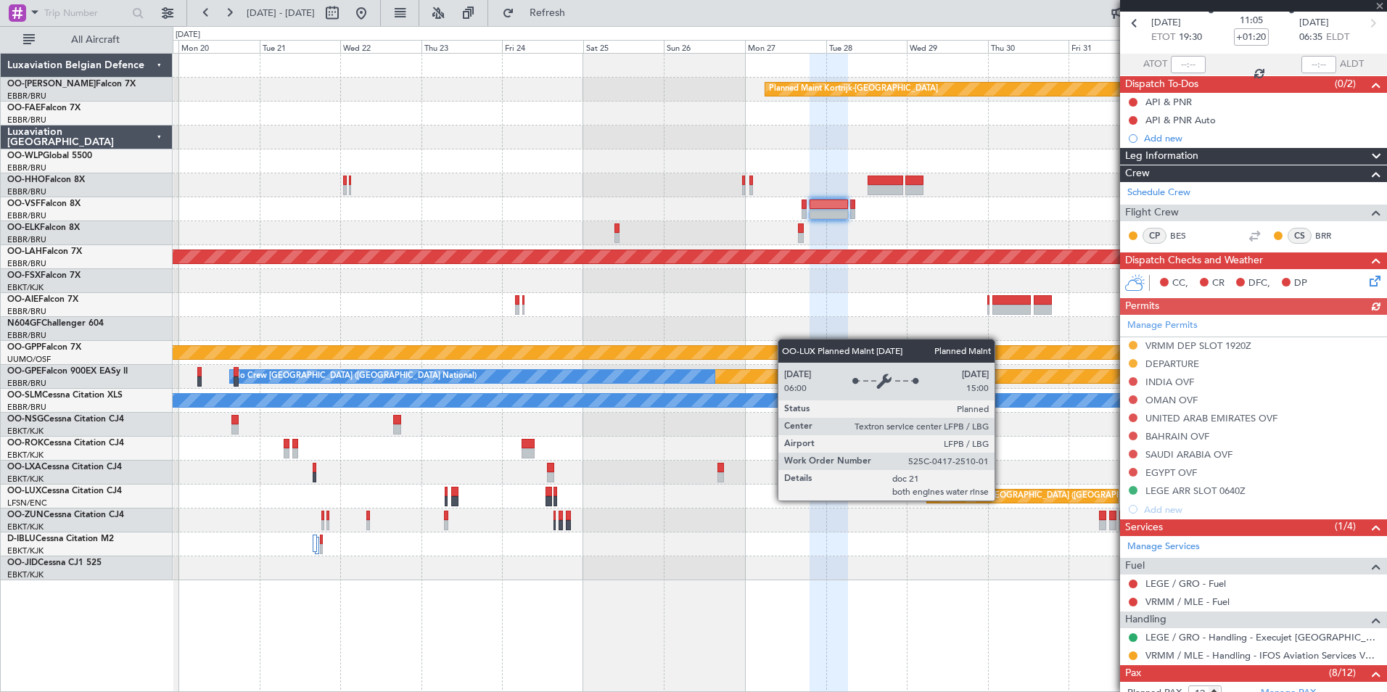
scroll to position [363, 0]
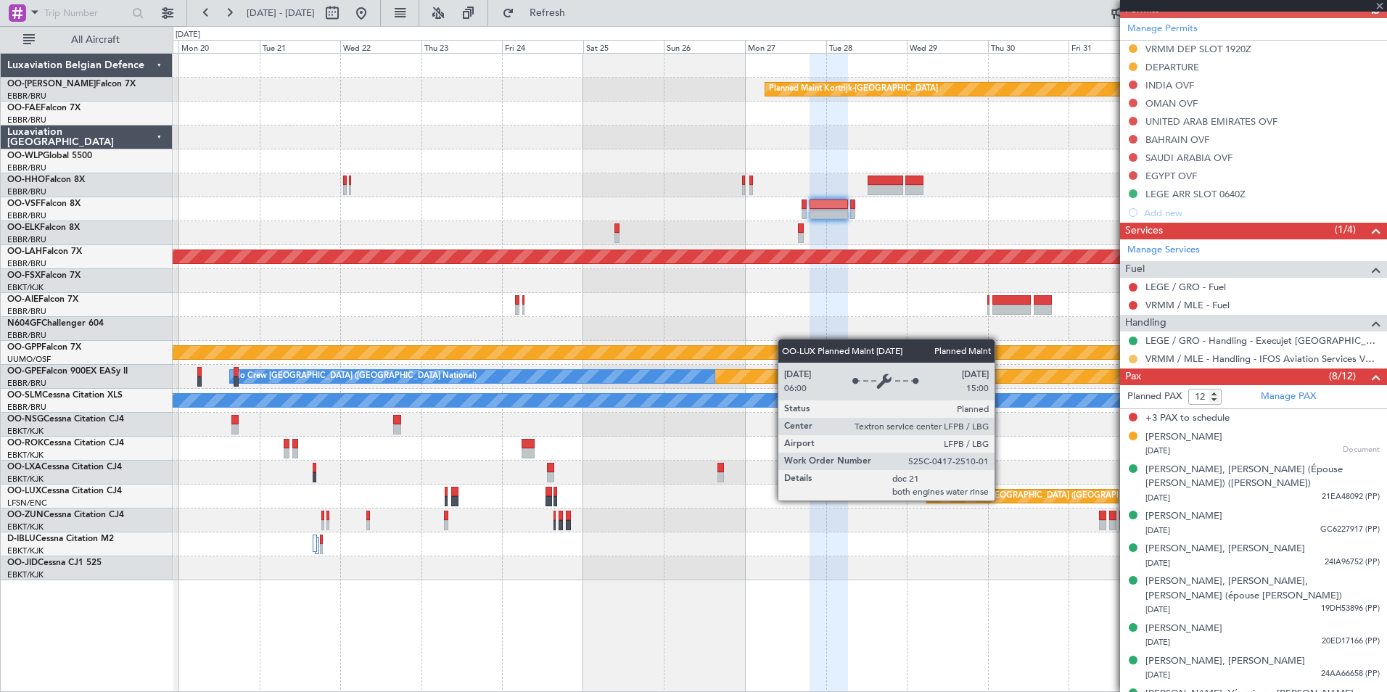
click at [1136, 358] on button at bounding box center [1133, 359] width 9 height 9
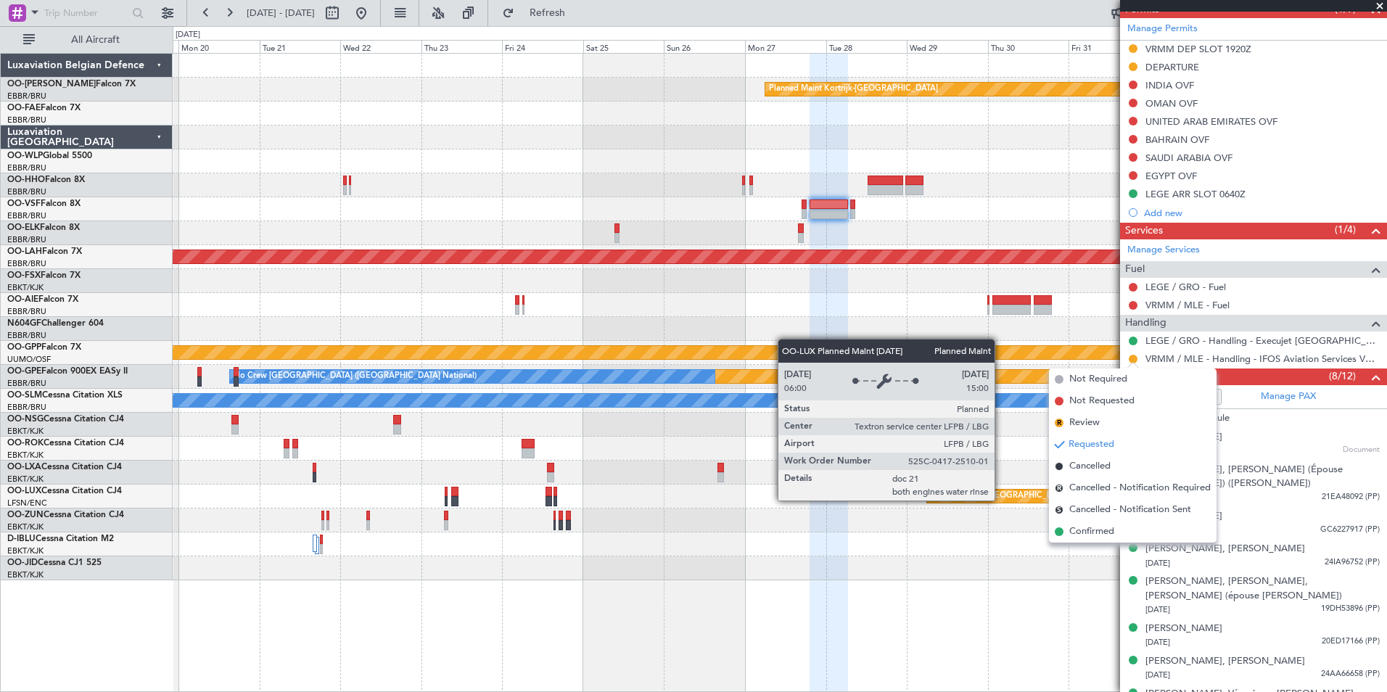
click at [1088, 530] on span "Confirmed" at bounding box center [1092, 532] width 45 height 15
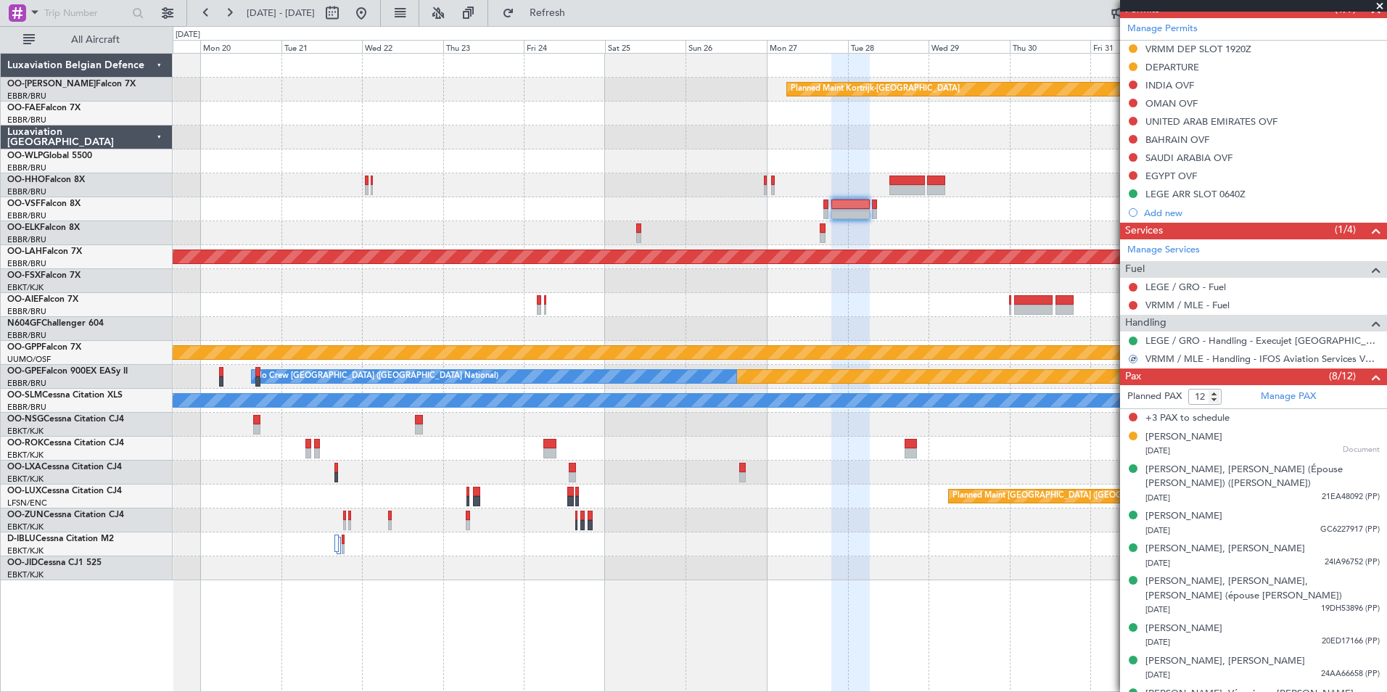
click at [826, 217] on div at bounding box center [780, 209] width 1214 height 24
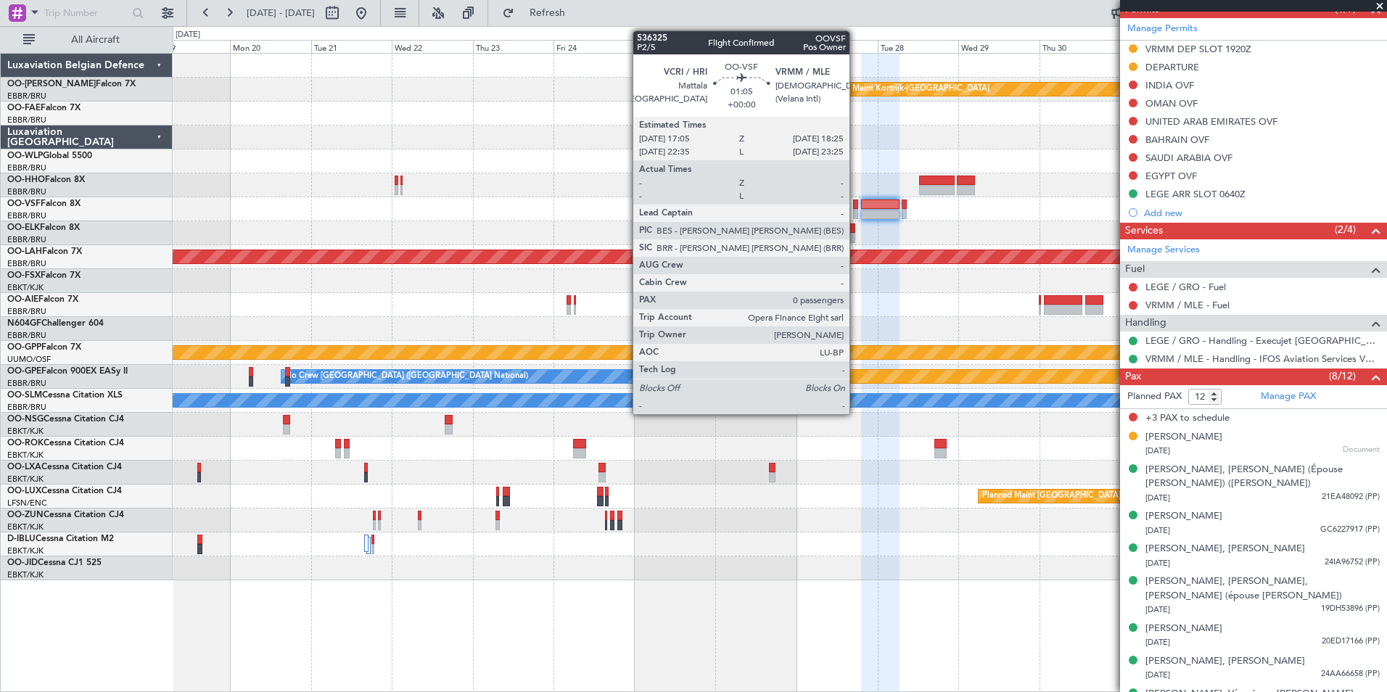
click at [856, 213] on div at bounding box center [855, 214] width 5 height 10
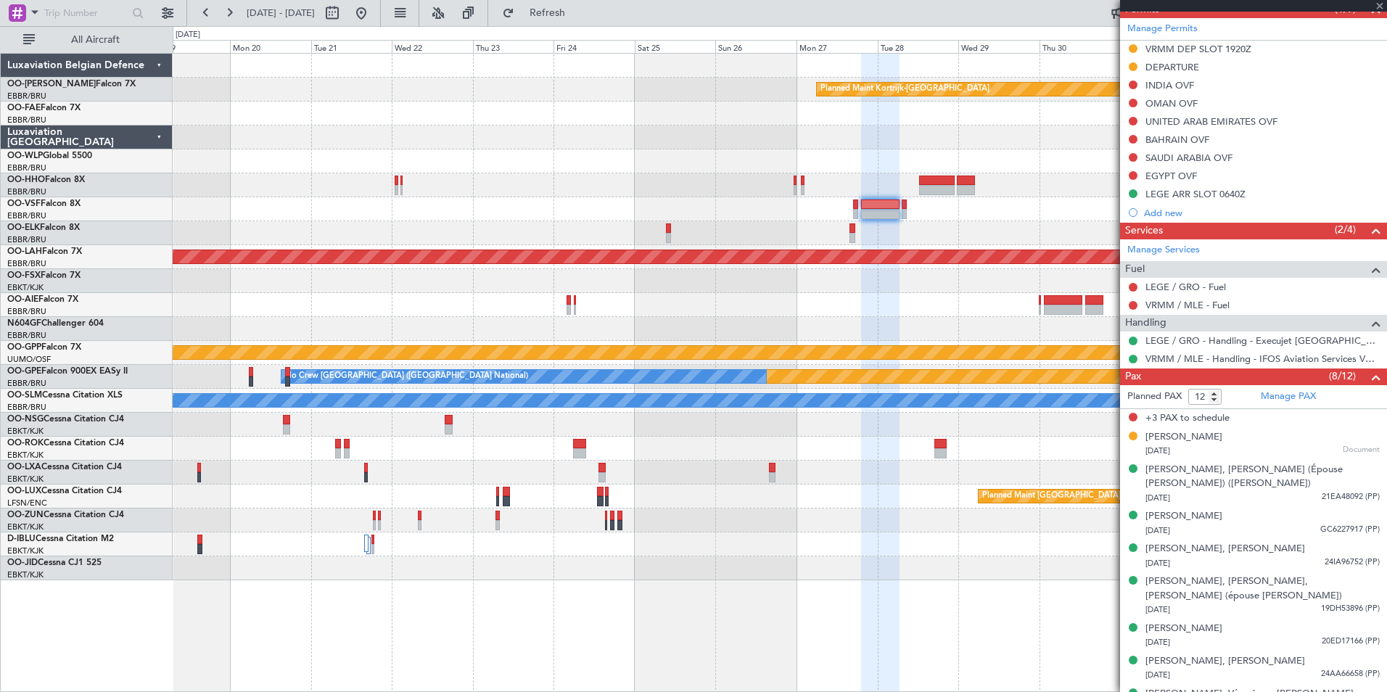
type input "0"
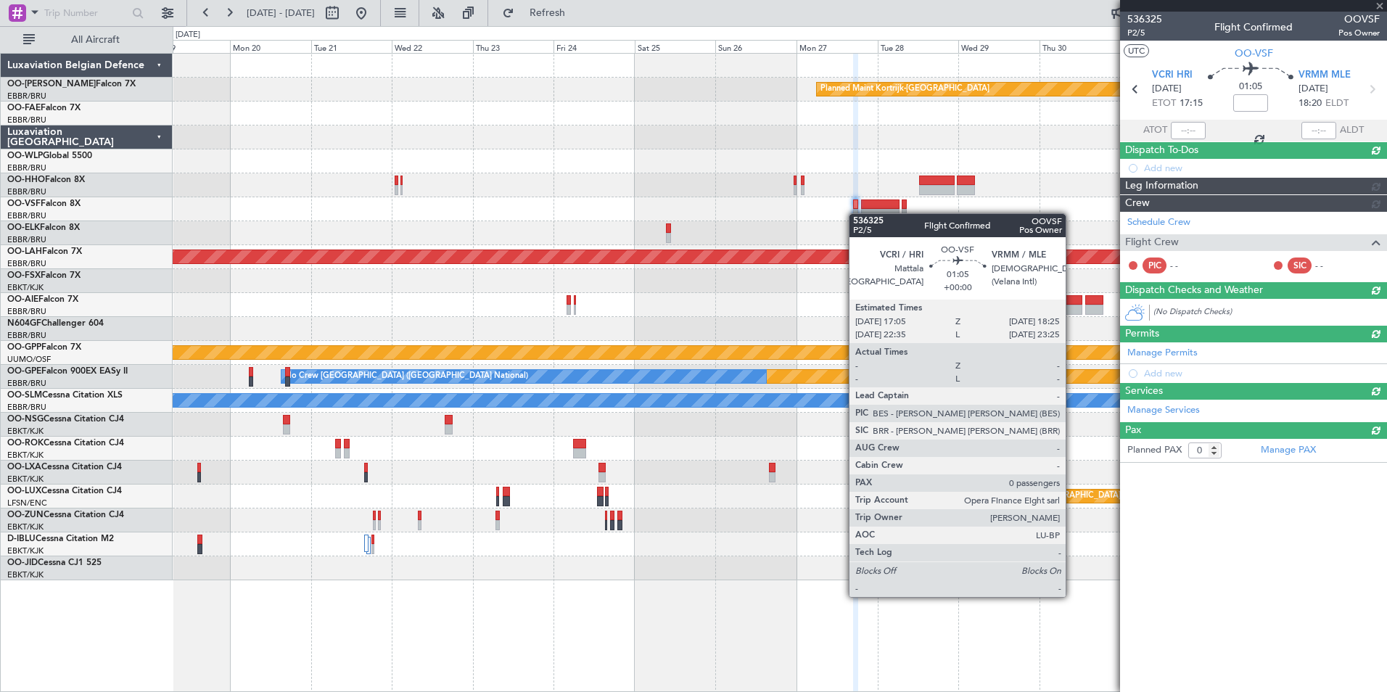
scroll to position [0, 0]
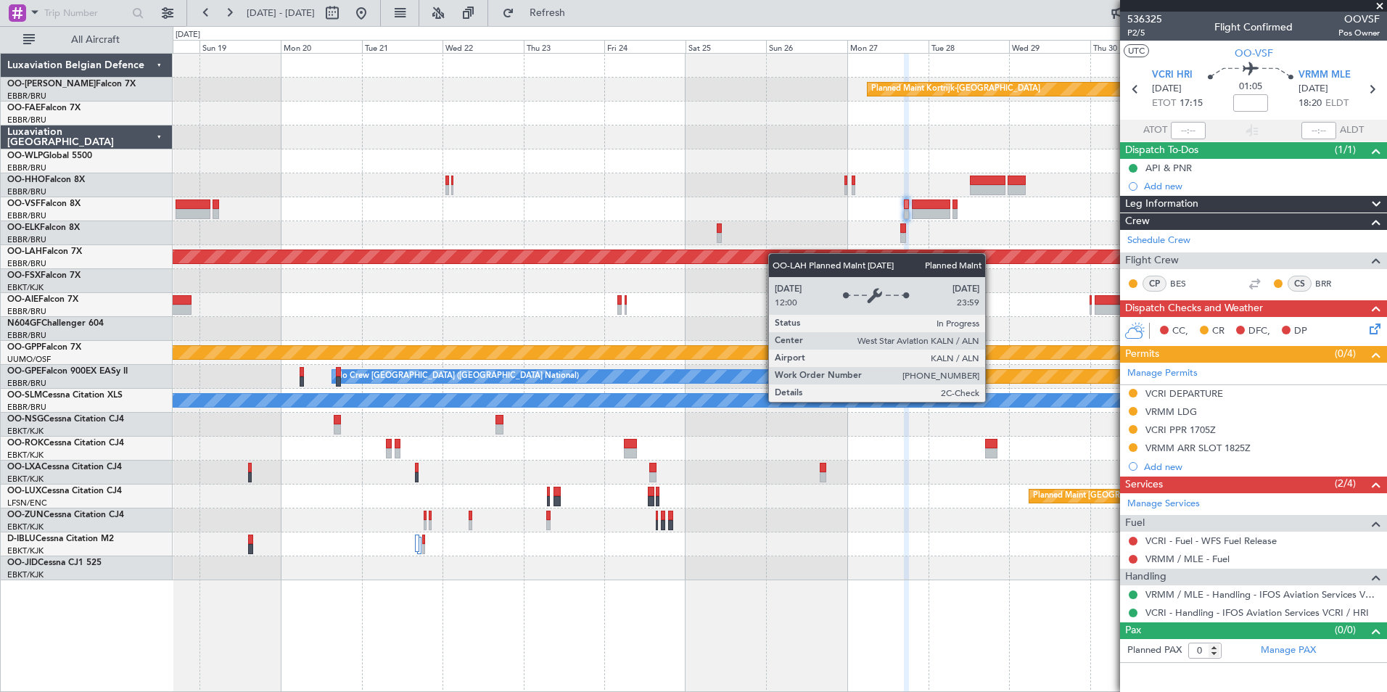
click at [907, 277] on div "Planned Maint Kortrijk-[GEOGRAPHIC_DATA] Planned [GEOGRAPHIC_DATA][PERSON_NAME]…" at bounding box center [780, 317] width 1214 height 527
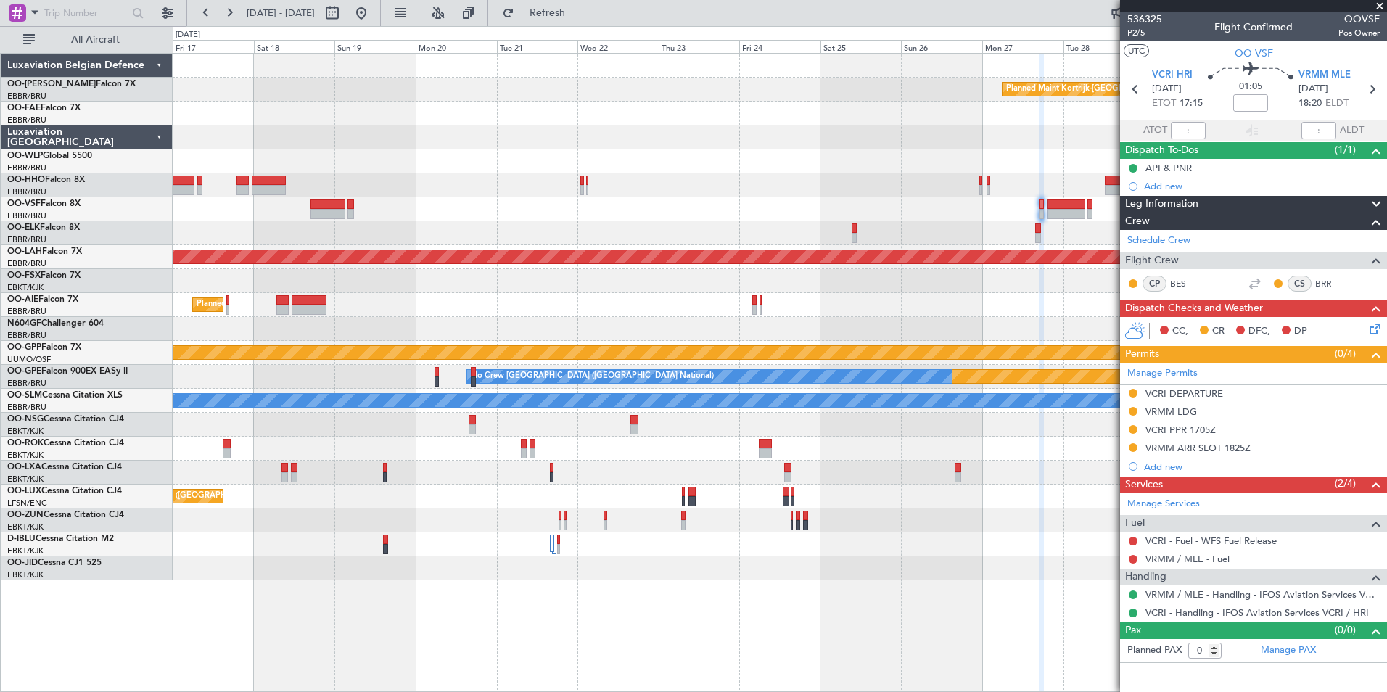
click at [660, 259] on div "Planned Maint Kortrijk-[GEOGRAPHIC_DATA] Planned [GEOGRAPHIC_DATA][PERSON_NAME]…" at bounding box center [780, 317] width 1214 height 527
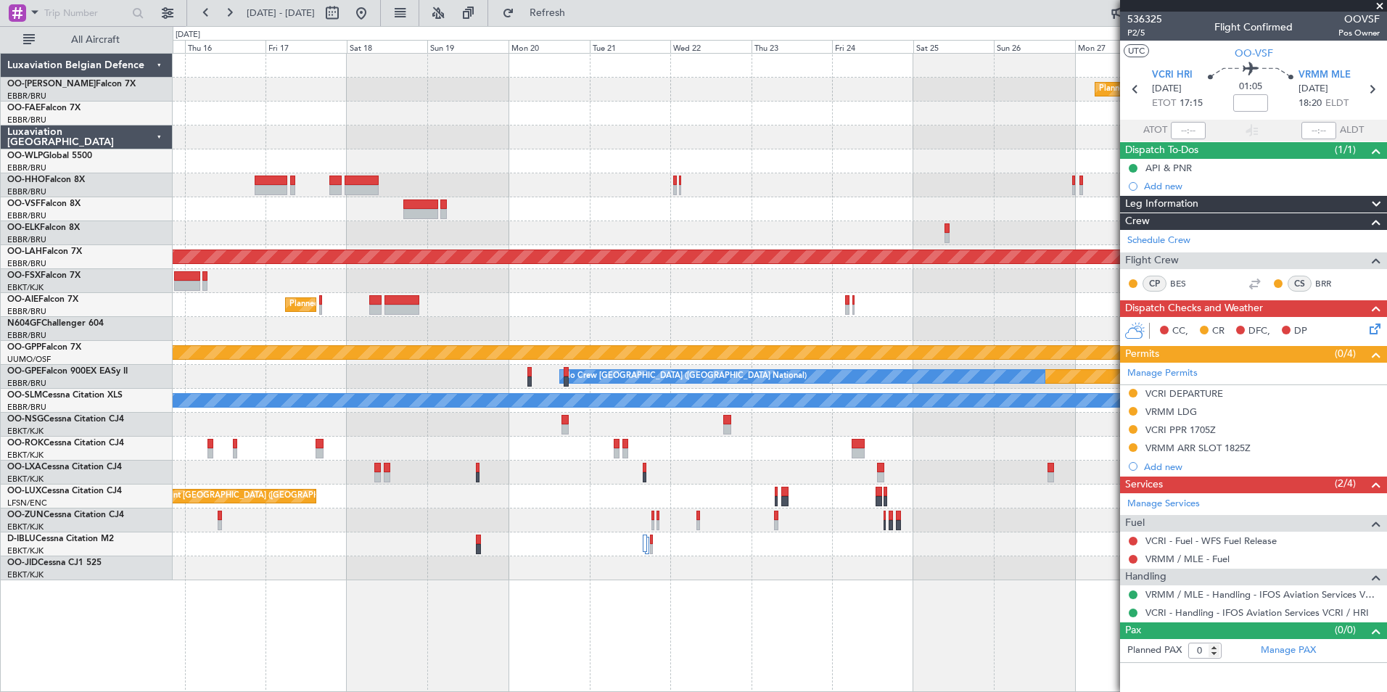
click at [396, 239] on div at bounding box center [780, 233] width 1214 height 24
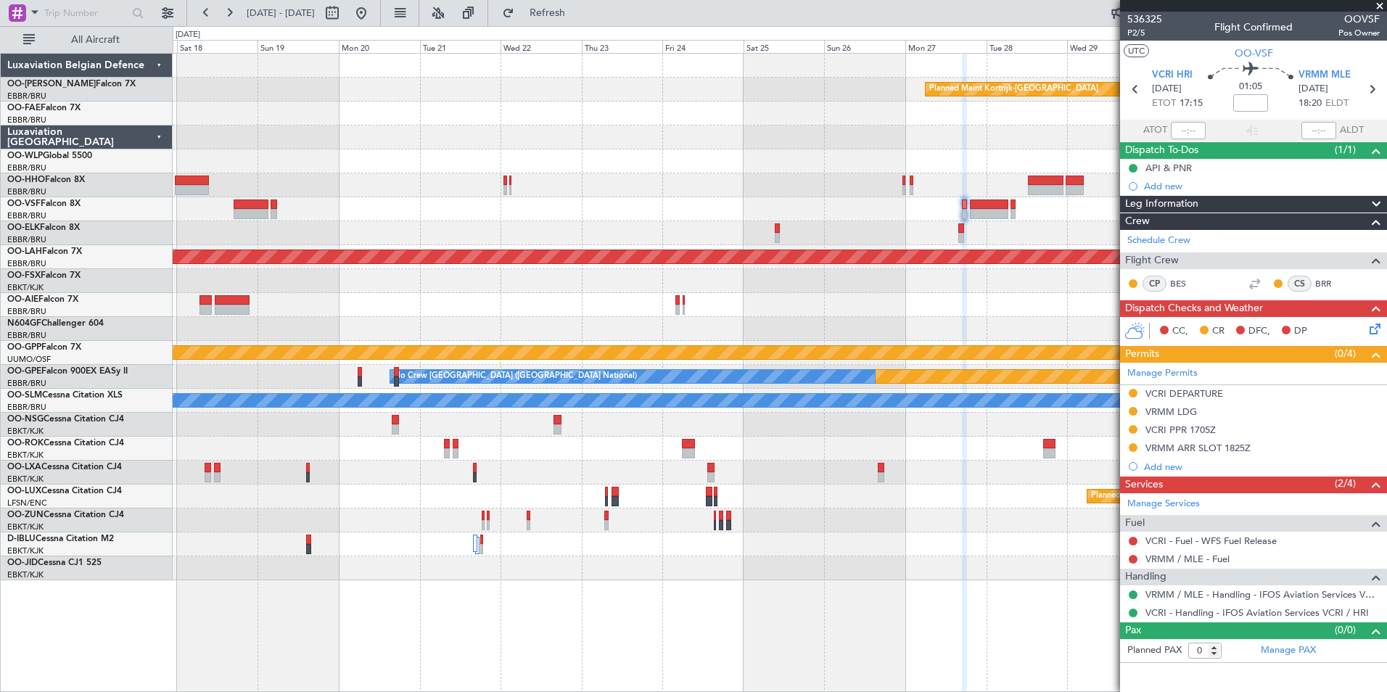
click at [584, 252] on div "Planned Maint Kortrijk-[GEOGRAPHIC_DATA] Planned [GEOGRAPHIC_DATA][PERSON_NAME]…" at bounding box center [780, 317] width 1214 height 527
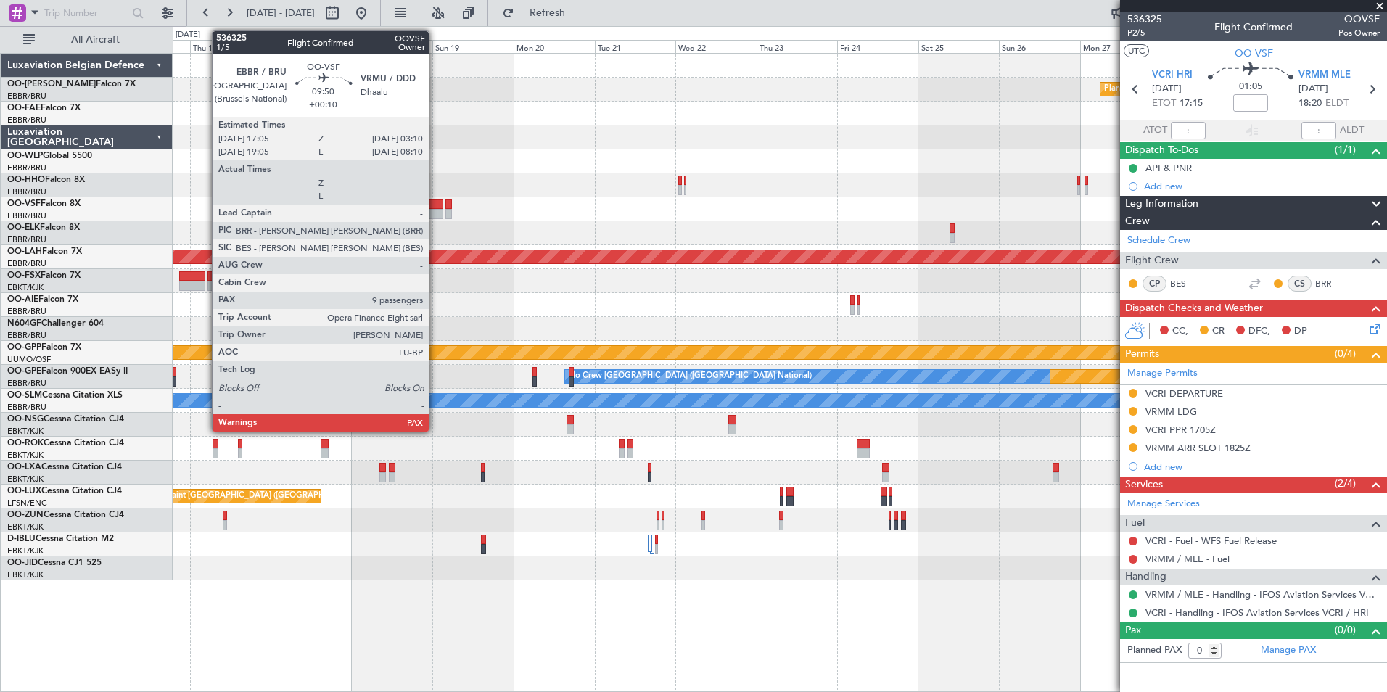
click at [435, 208] on div at bounding box center [426, 205] width 34 height 10
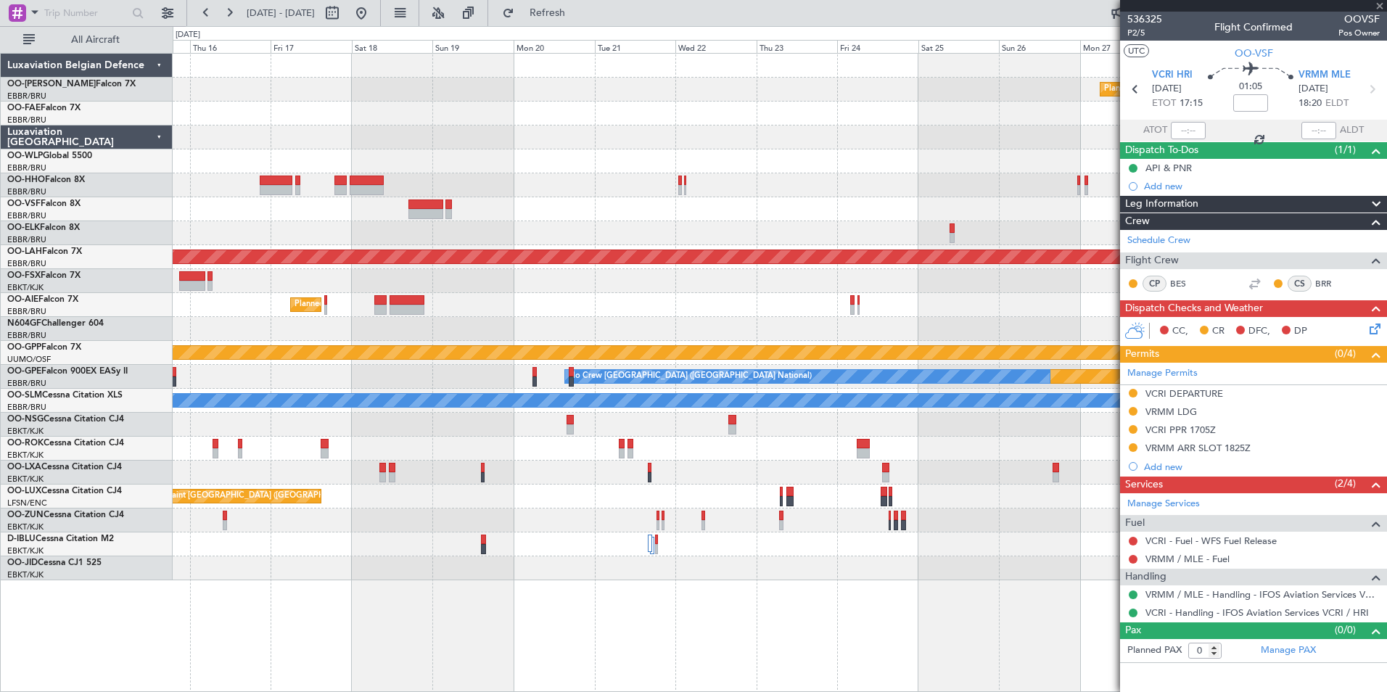
type input "+00:10"
type input "12"
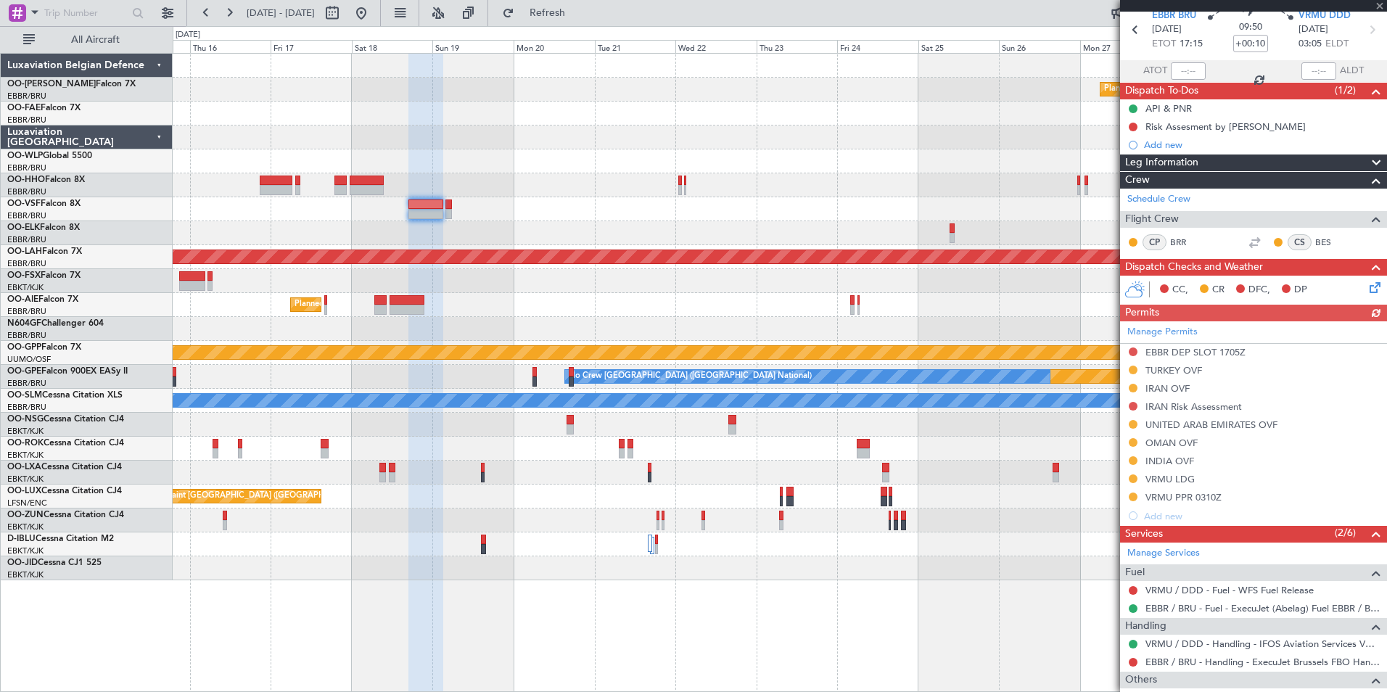
scroll to position [145, 0]
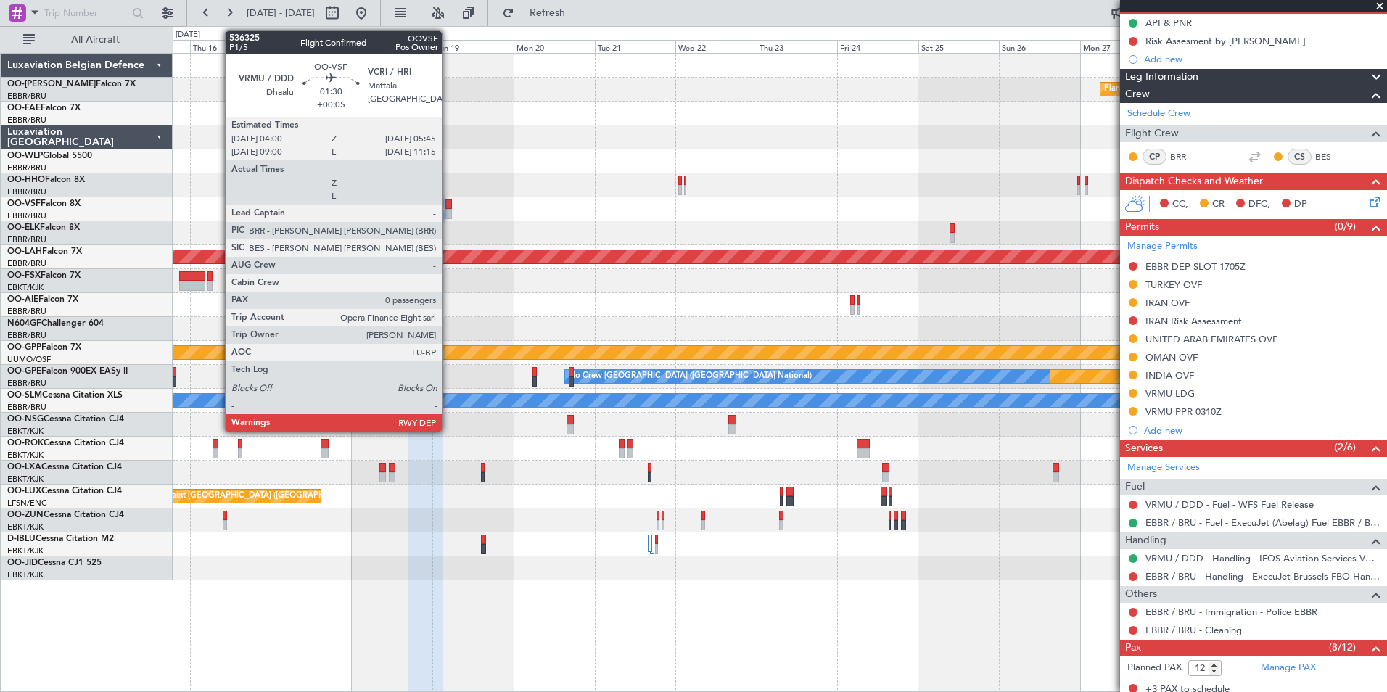
click at [448, 212] on div at bounding box center [449, 214] width 7 height 10
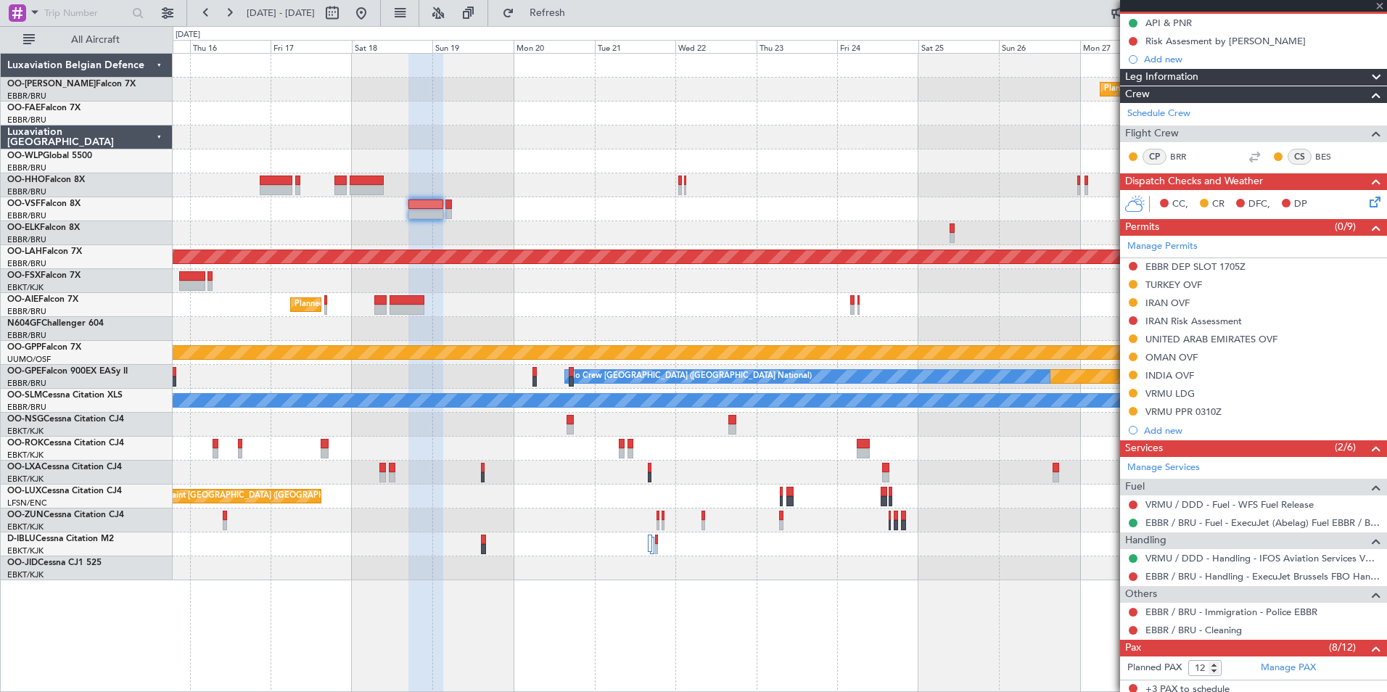
type input "+00:05"
type input "0"
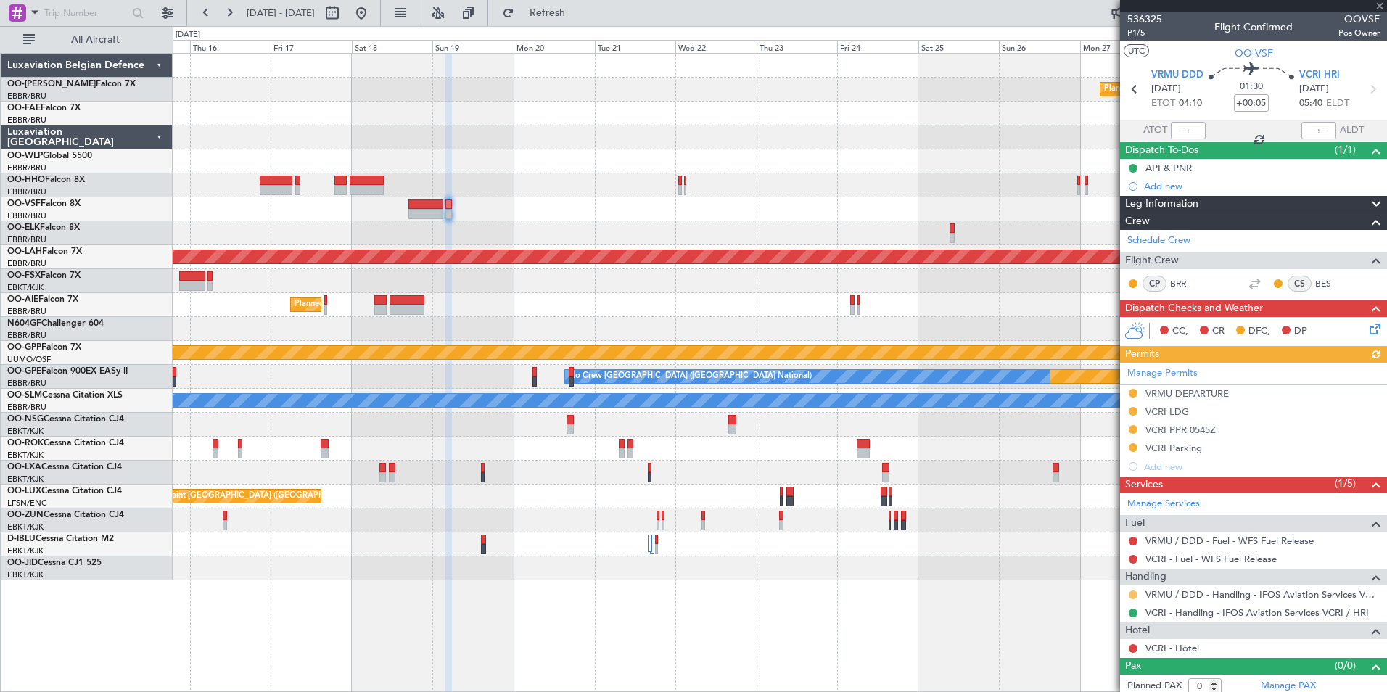
click at [1133, 596] on button at bounding box center [1133, 595] width 9 height 9
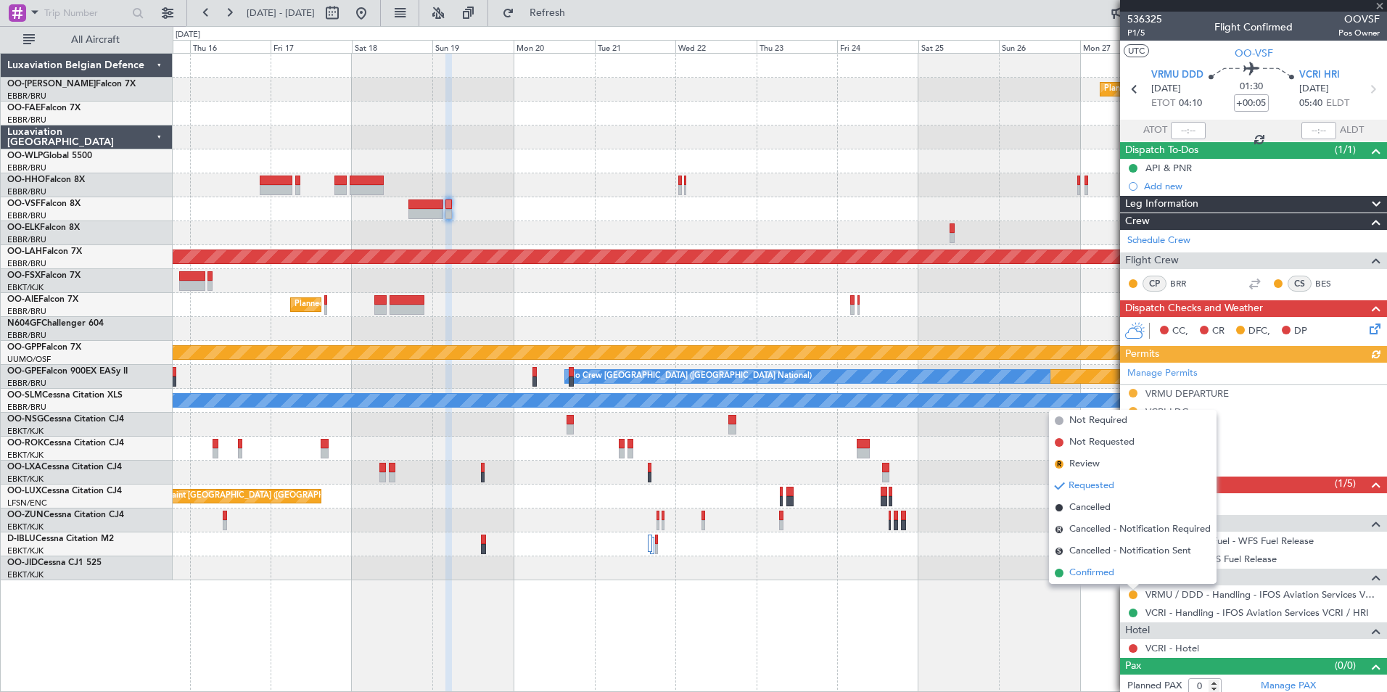
click at [1107, 577] on span "Confirmed" at bounding box center [1092, 573] width 45 height 15
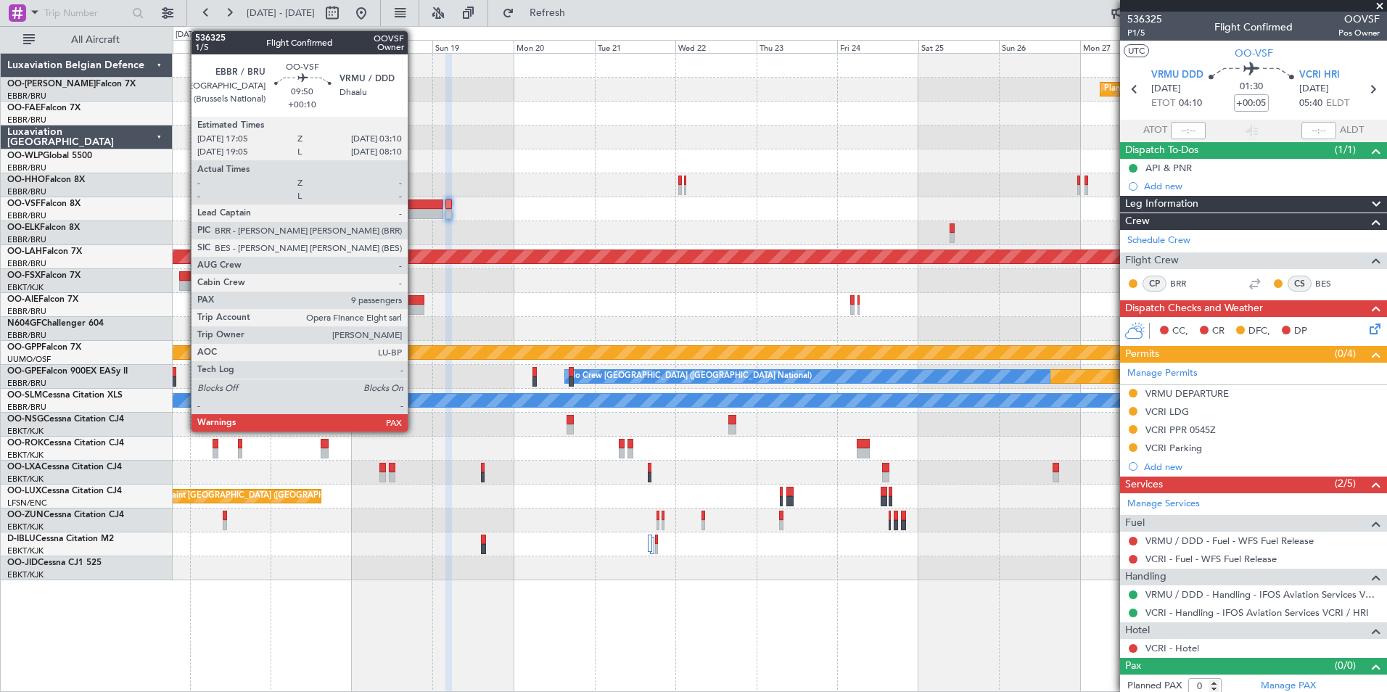
click at [414, 207] on div at bounding box center [426, 205] width 34 height 10
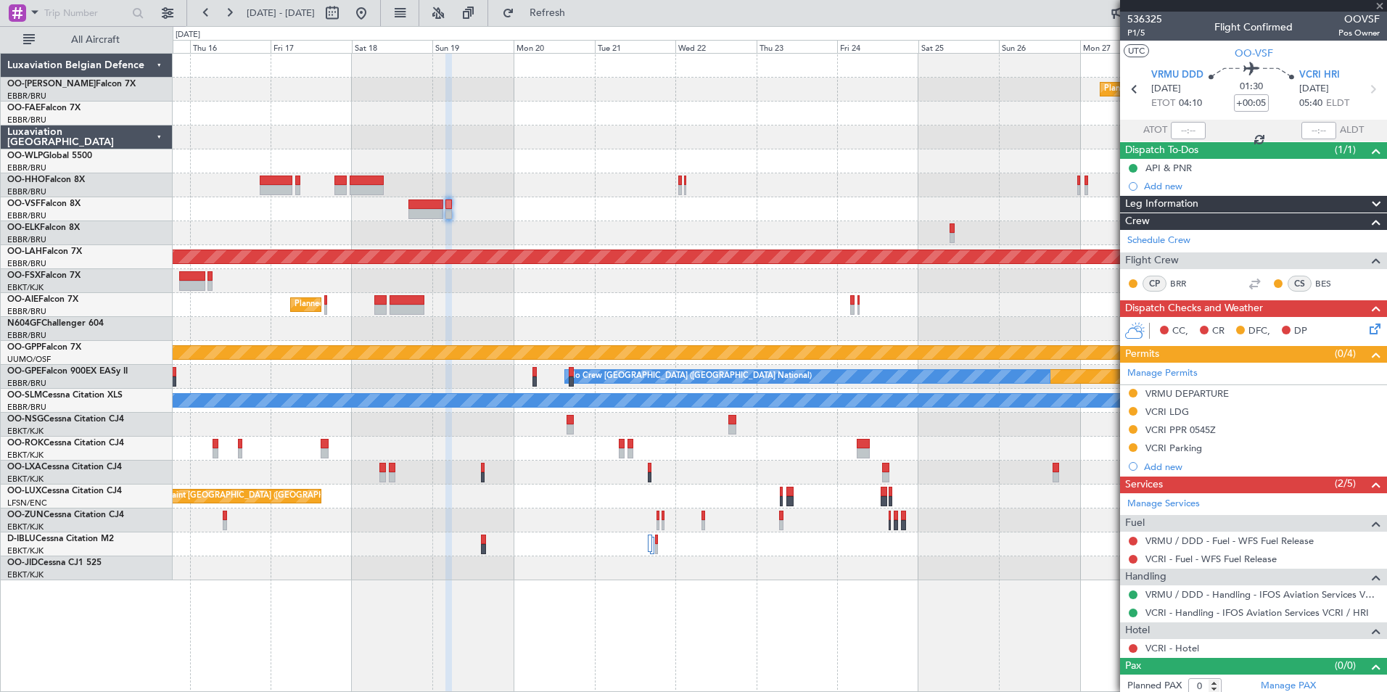
type input "+00:10"
type input "12"
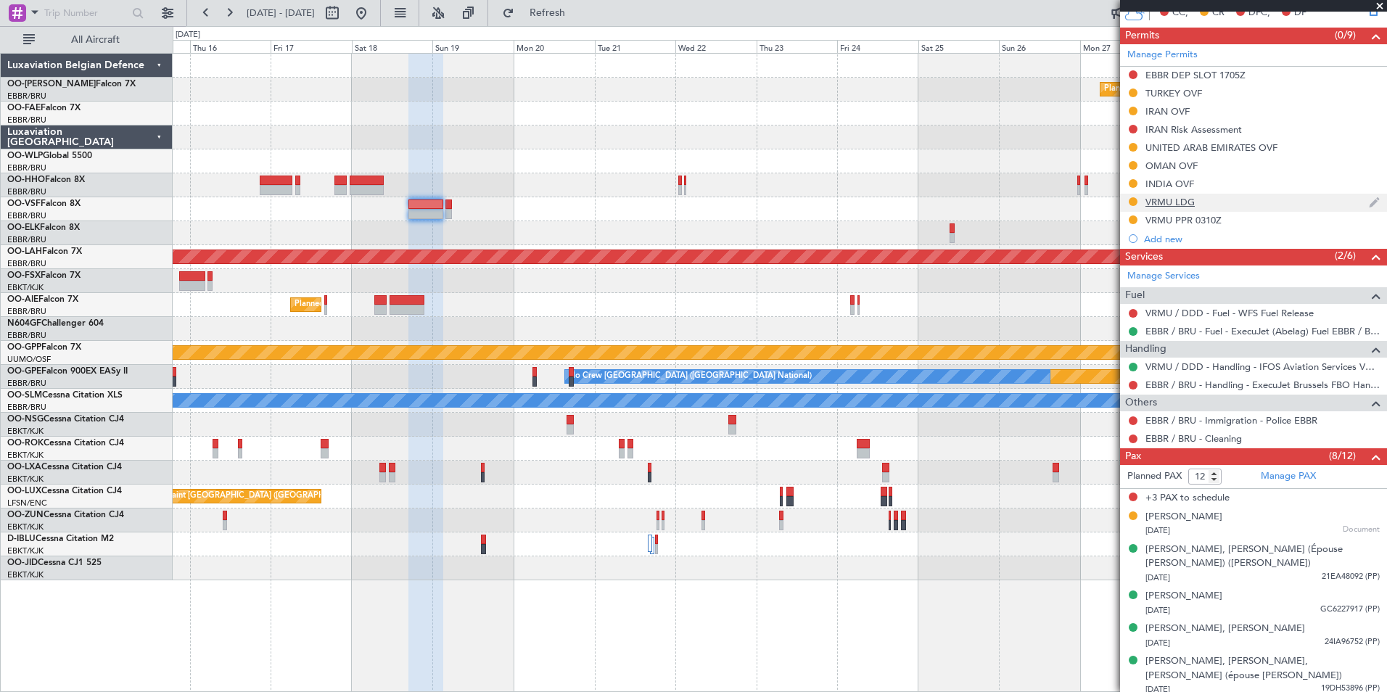
scroll to position [363, 0]
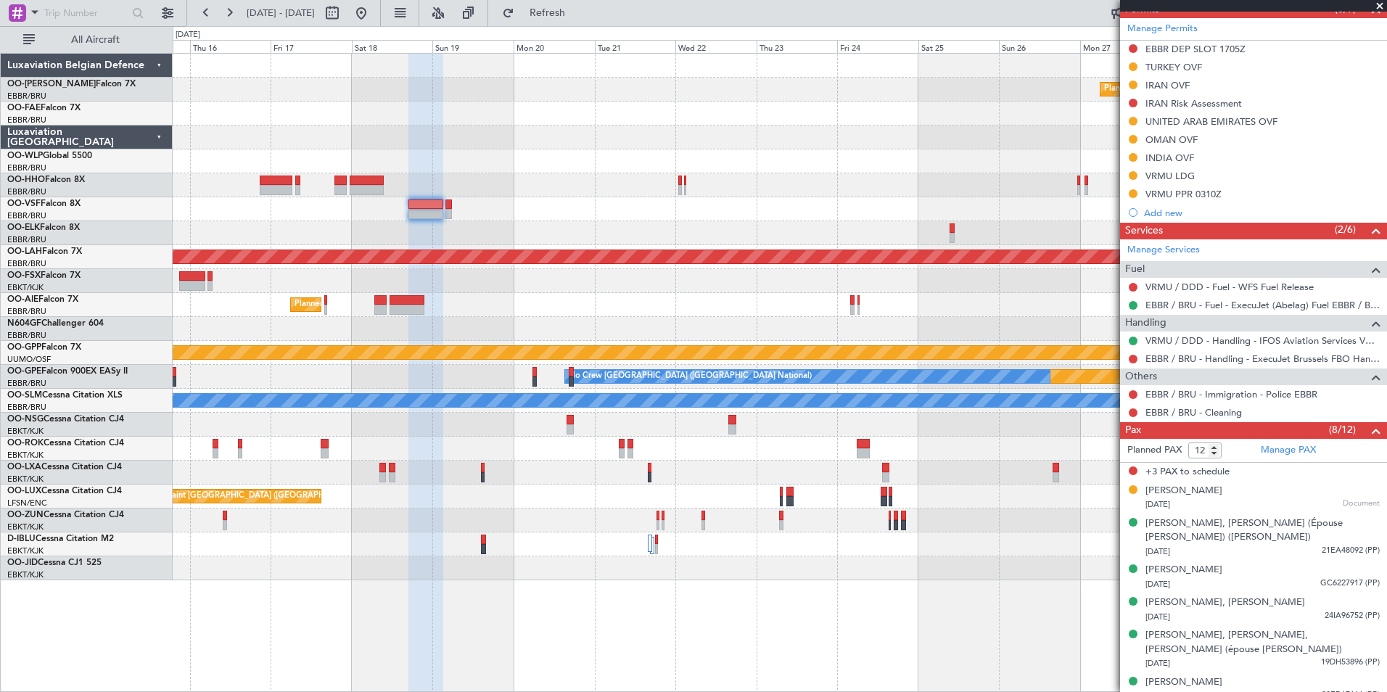
click at [383, 273] on div "Planned Maint Kortrijk-[GEOGRAPHIC_DATA] Planned [GEOGRAPHIC_DATA][PERSON_NAME]…" at bounding box center [780, 317] width 1214 height 527
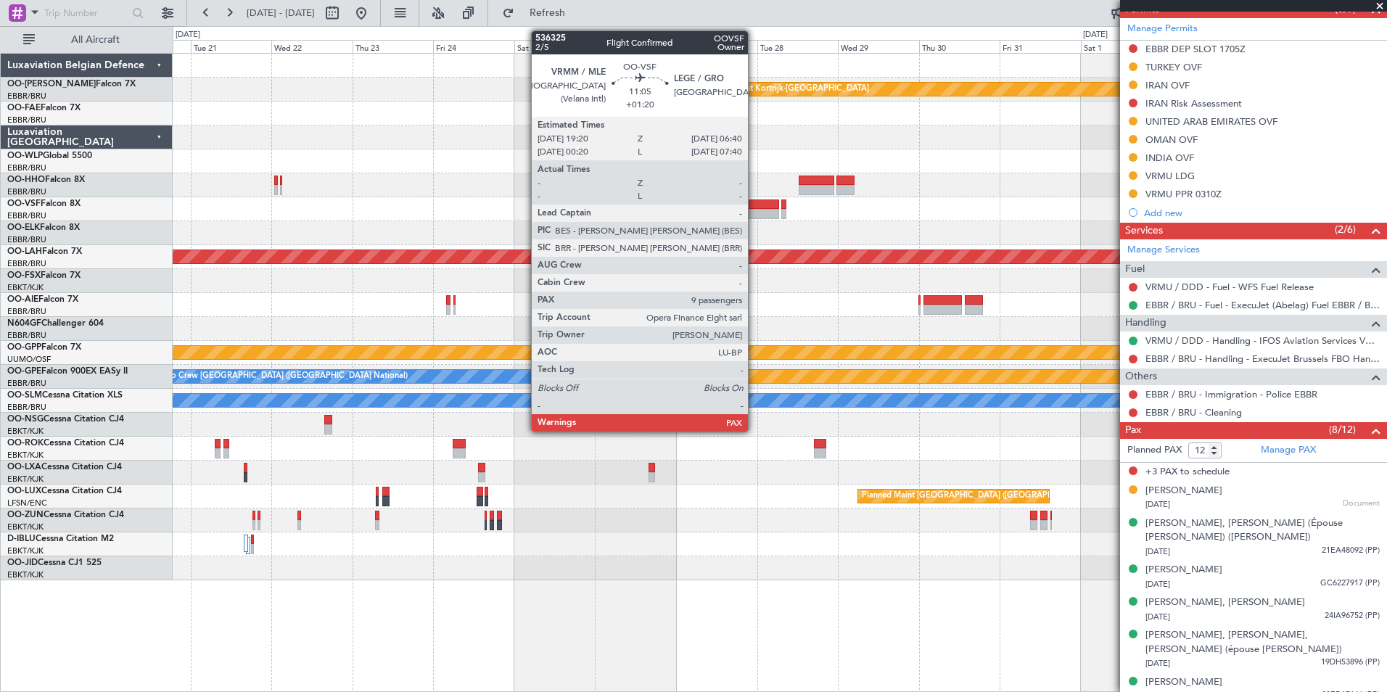
click at [755, 206] on div at bounding box center [760, 205] width 38 height 10
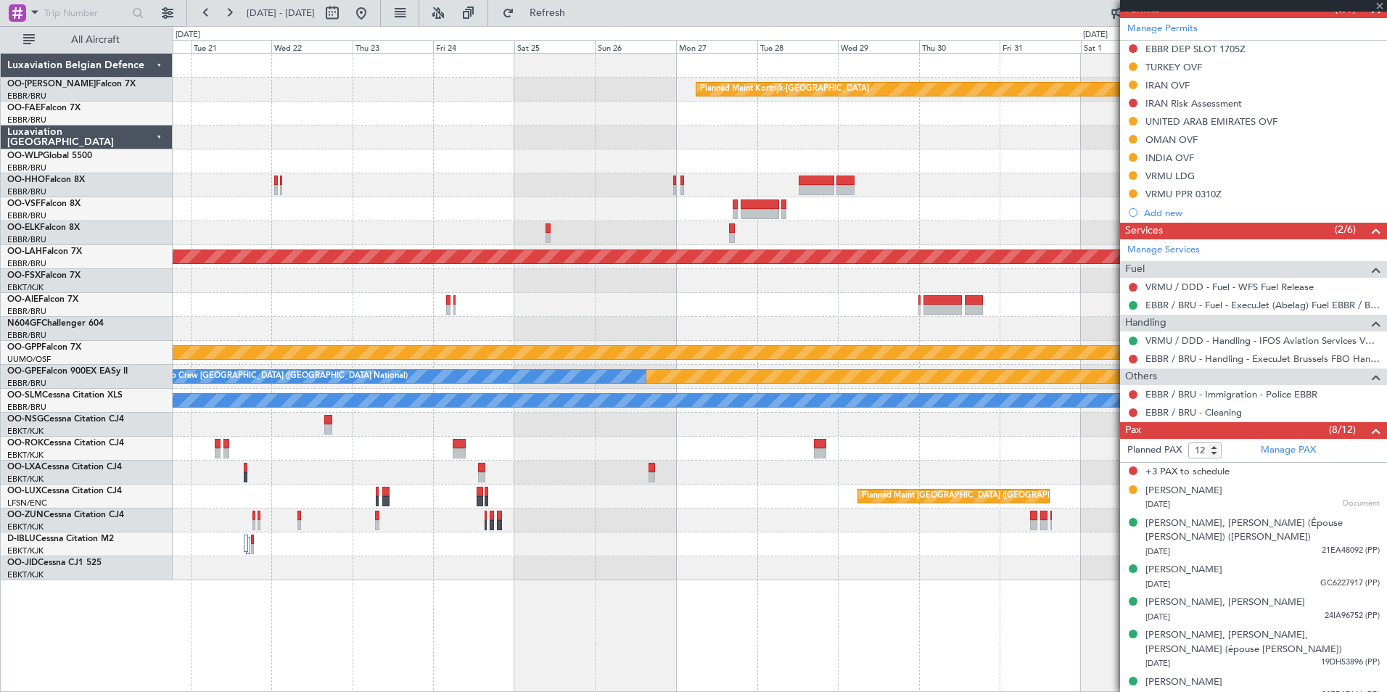
type input "+01:20"
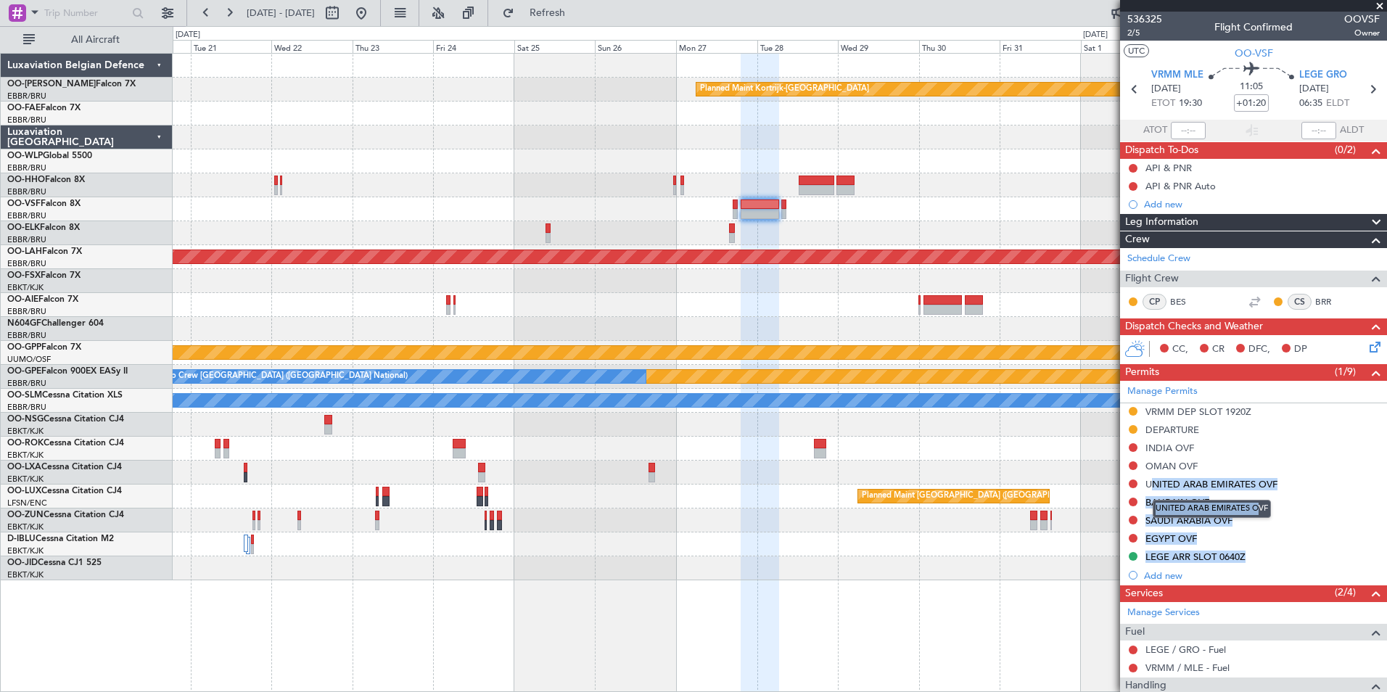
drag, startPoint x: 1147, startPoint y: 483, endPoint x: 1169, endPoint y: 514, distance: 38.6
click at [1209, 500] on body "[DATE] - [DATE] Refresh Quick Links All Aircraft Planned Maint [GEOGRAPHIC_DATA…" at bounding box center [693, 346] width 1387 height 692
click at [1133, 446] on button at bounding box center [1133, 447] width 9 height 9
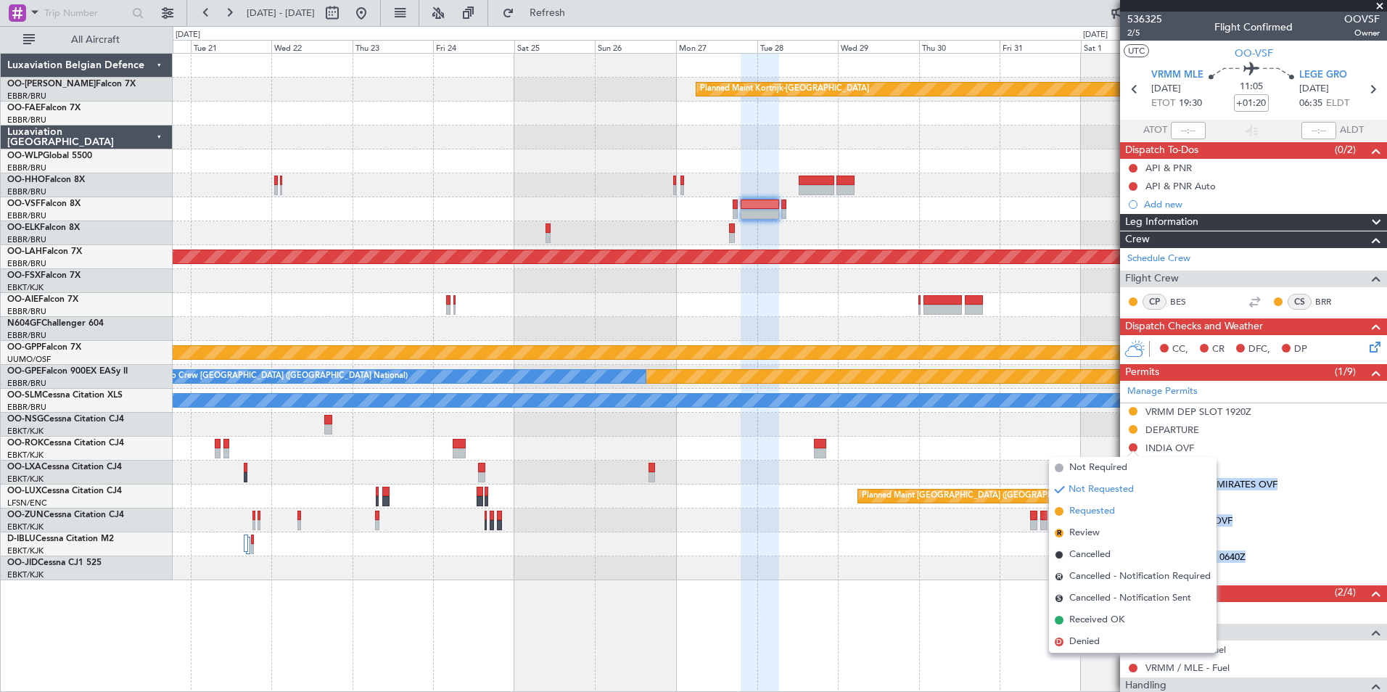
click at [1101, 518] on span "Requested" at bounding box center [1093, 511] width 46 height 15
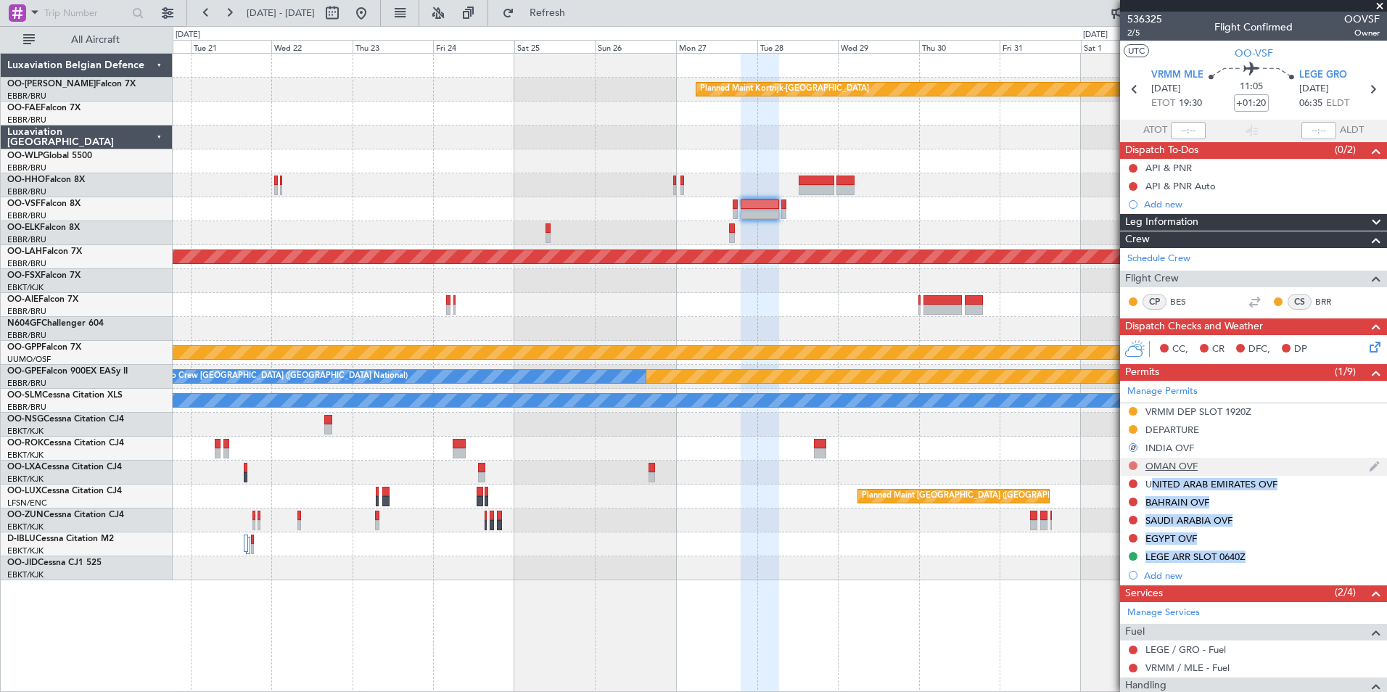
click at [1132, 466] on button at bounding box center [1133, 465] width 9 height 9
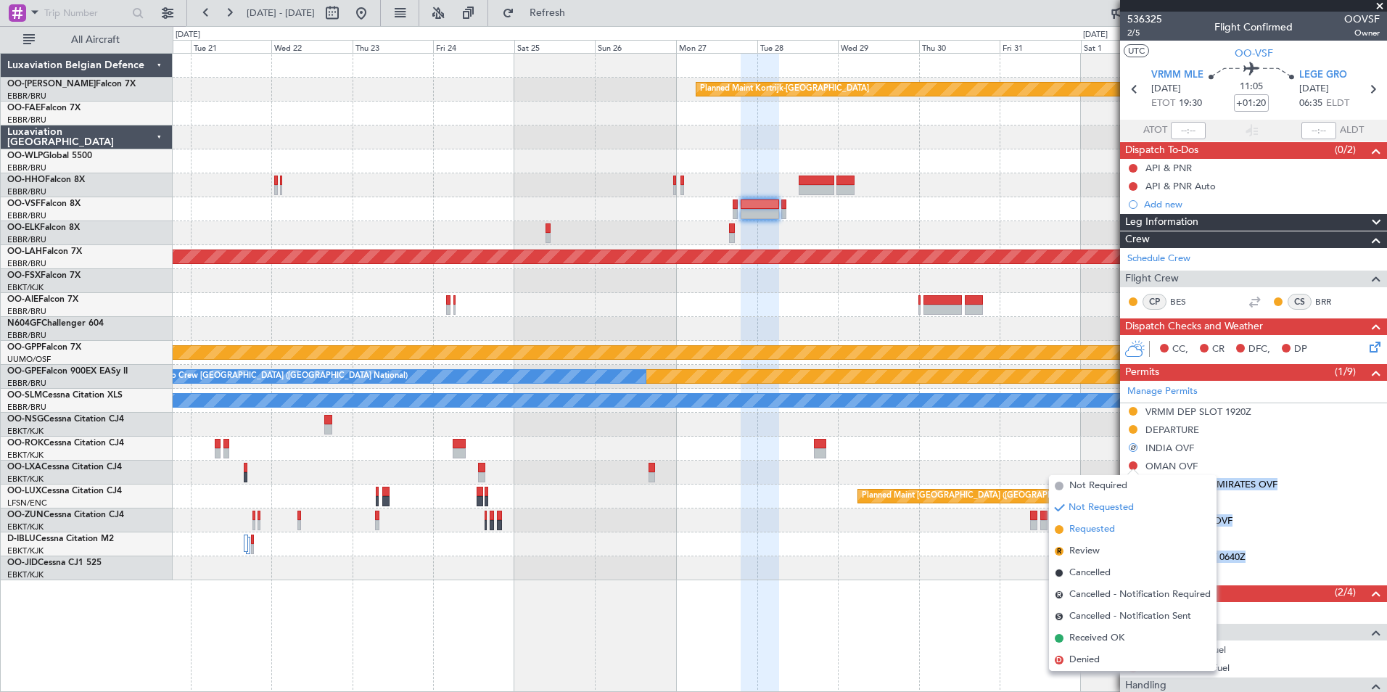
click at [1094, 537] on li "Requested" at bounding box center [1133, 530] width 168 height 22
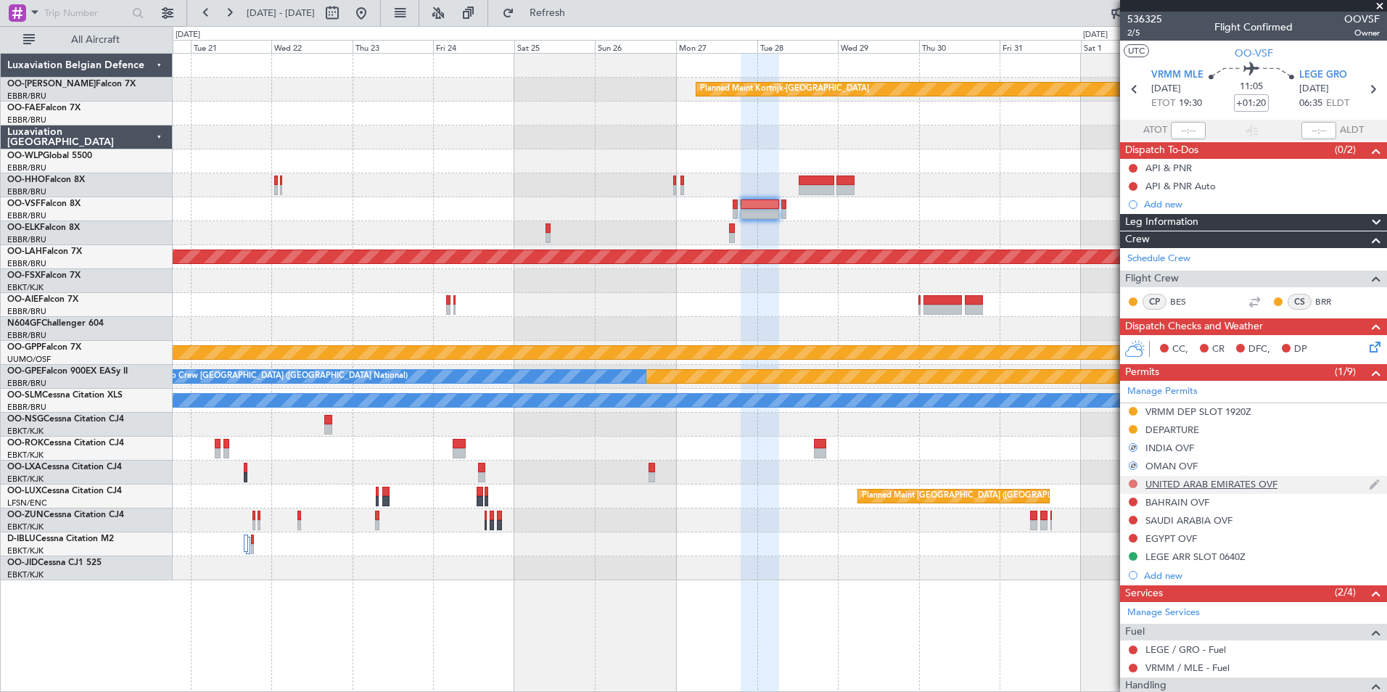
click at [1134, 484] on div at bounding box center [1134, 484] width 12 height 12
click at [1131, 486] on button at bounding box center [1133, 484] width 9 height 9
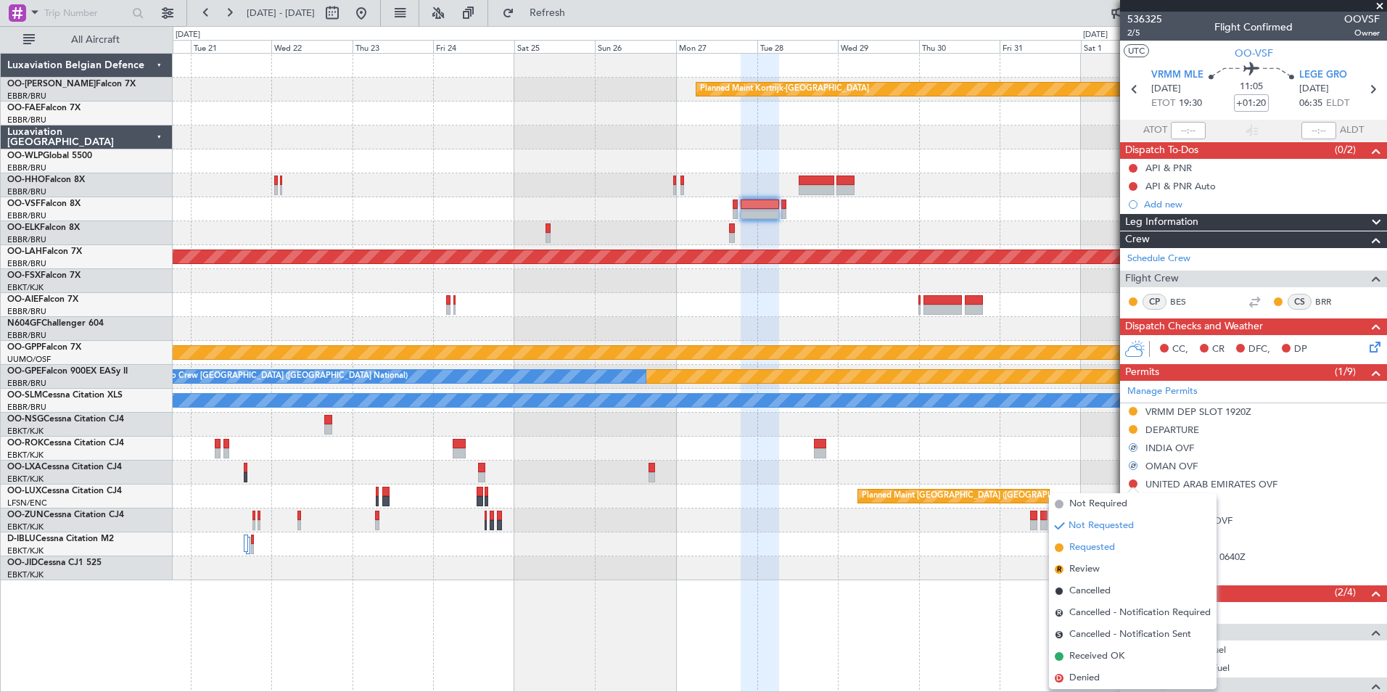
click at [1101, 545] on span "Requested" at bounding box center [1093, 548] width 46 height 15
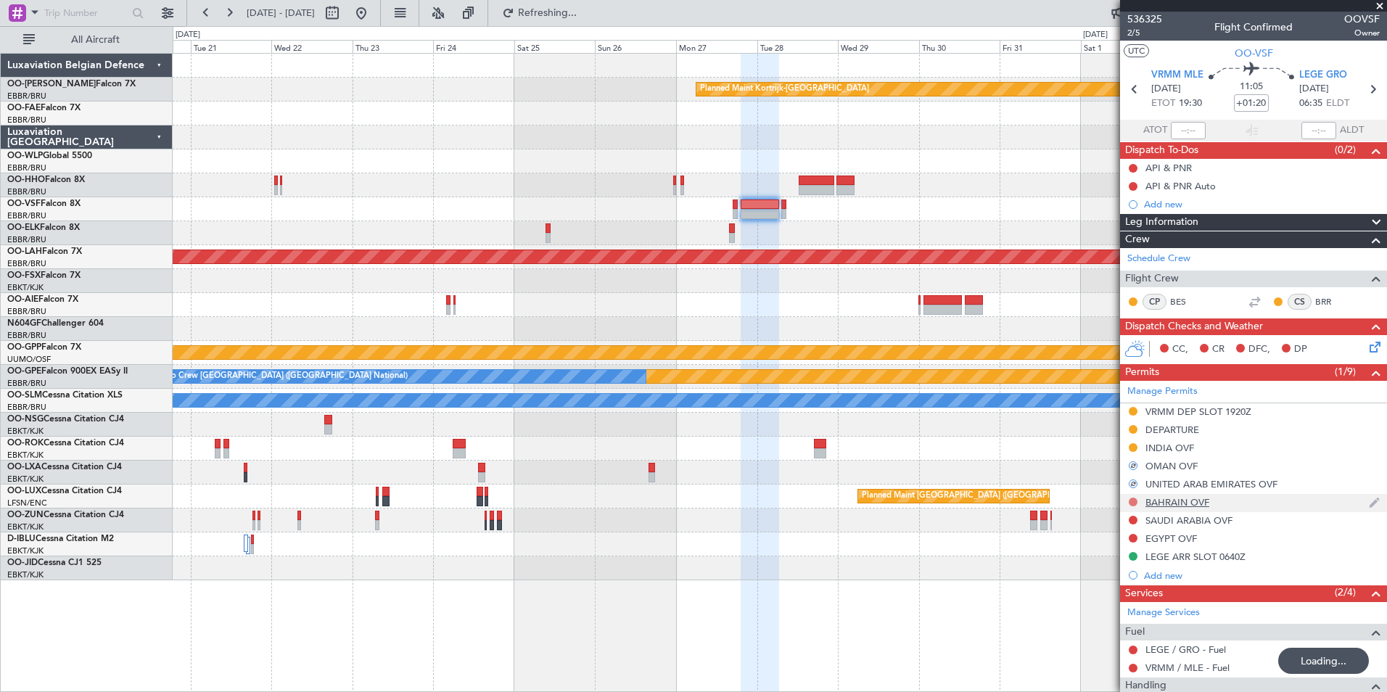
click at [1135, 502] on button at bounding box center [1133, 502] width 9 height 9
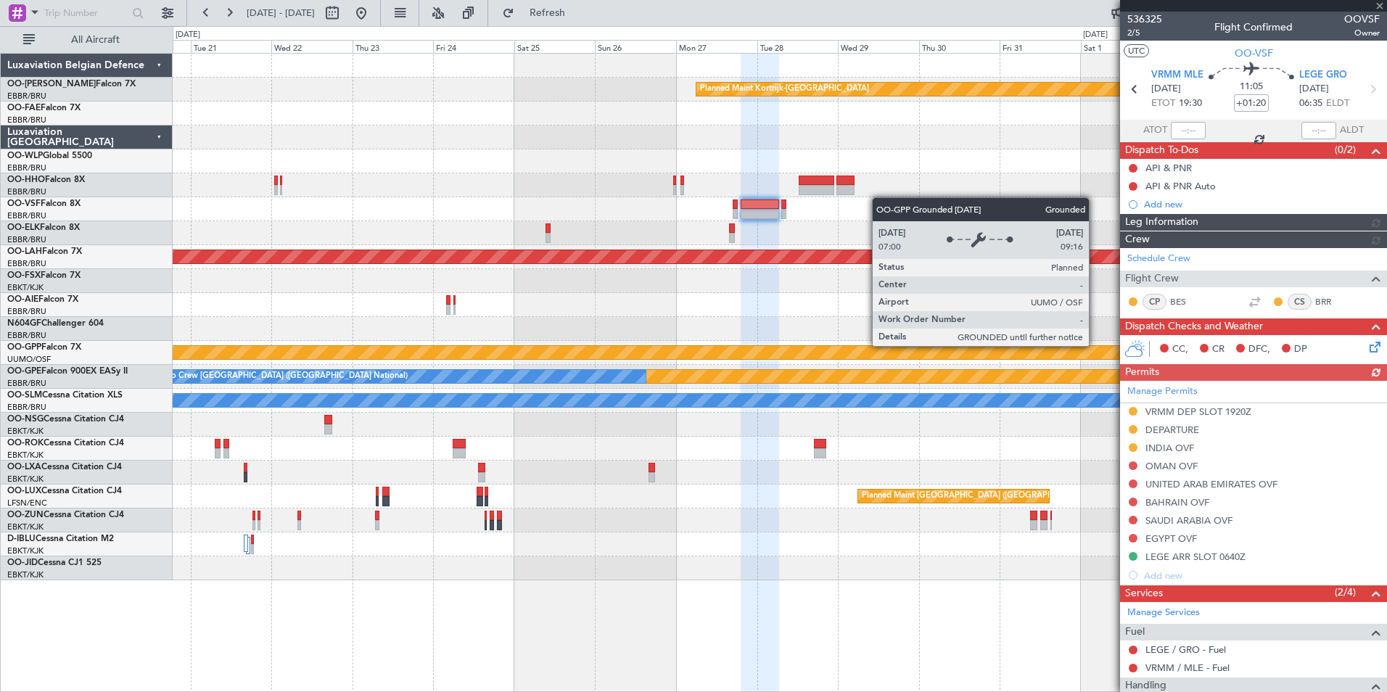
click at [1096, 345] on div "Grounded [PERSON_NAME]" at bounding box center [780, 352] width 3643 height 15
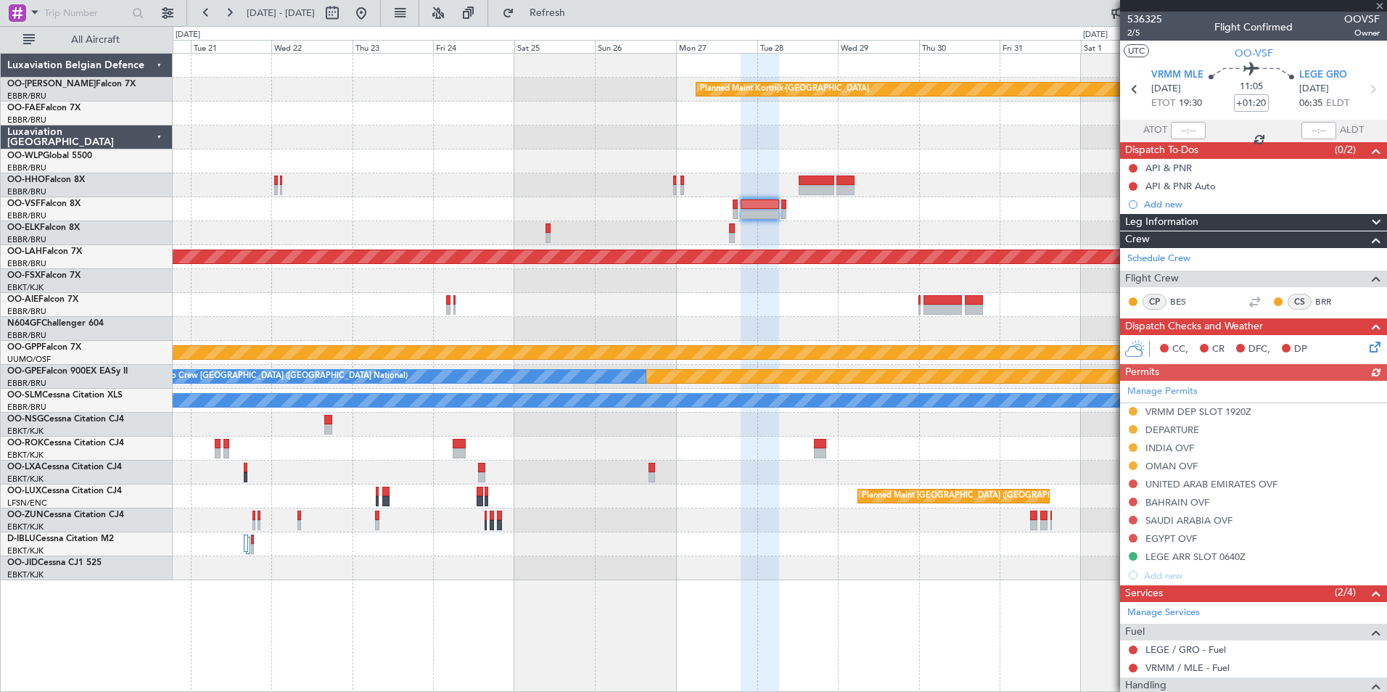
click at [1133, 485] on div "Manage Permits VRMM DEP SLOT 1920Z DEPARTURE [GEOGRAPHIC_DATA] OVF [GEOGRAPHIC_…" at bounding box center [1253, 483] width 267 height 204
click at [1133, 484] on div "Manage Permits VRMM DEP SLOT 1920Z DEPARTURE [GEOGRAPHIC_DATA] OVF [GEOGRAPHIC_…" at bounding box center [1253, 483] width 267 height 204
click at [1133, 481] on button at bounding box center [1133, 484] width 9 height 9
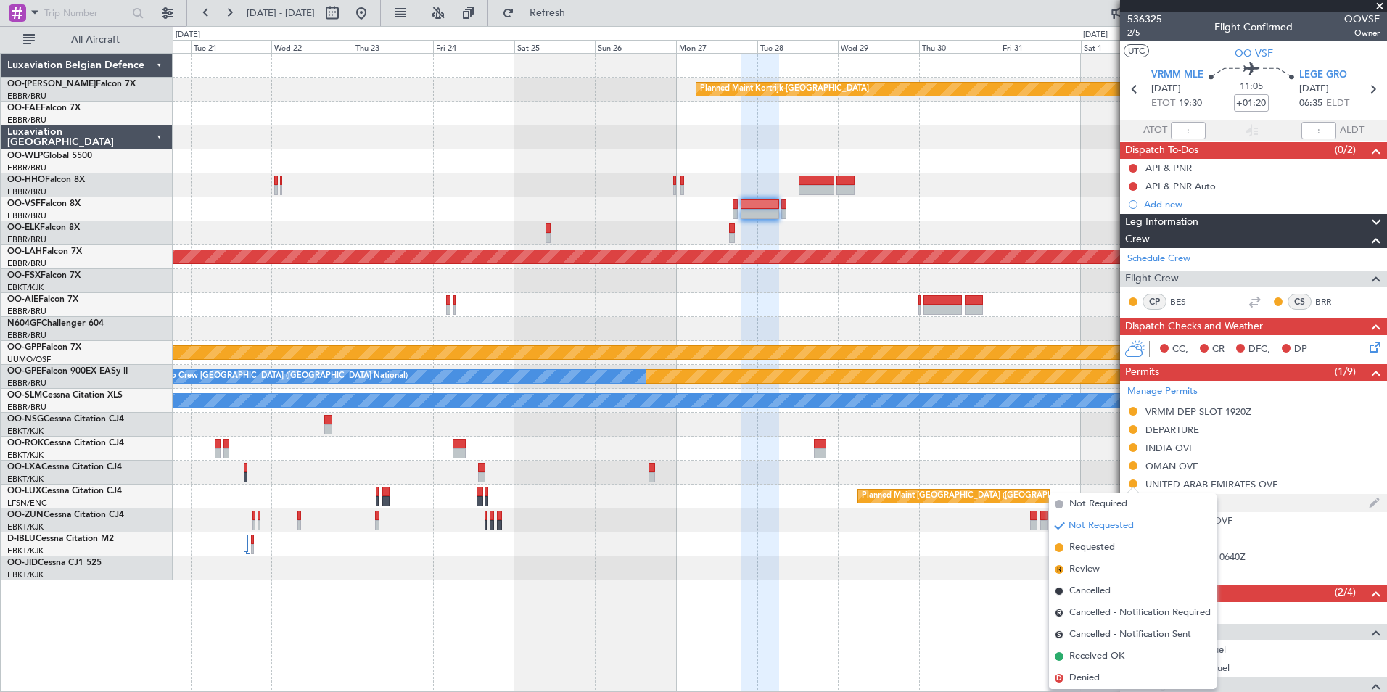
drag, startPoint x: 1096, startPoint y: 551, endPoint x: 1132, endPoint y: 496, distance: 65.6
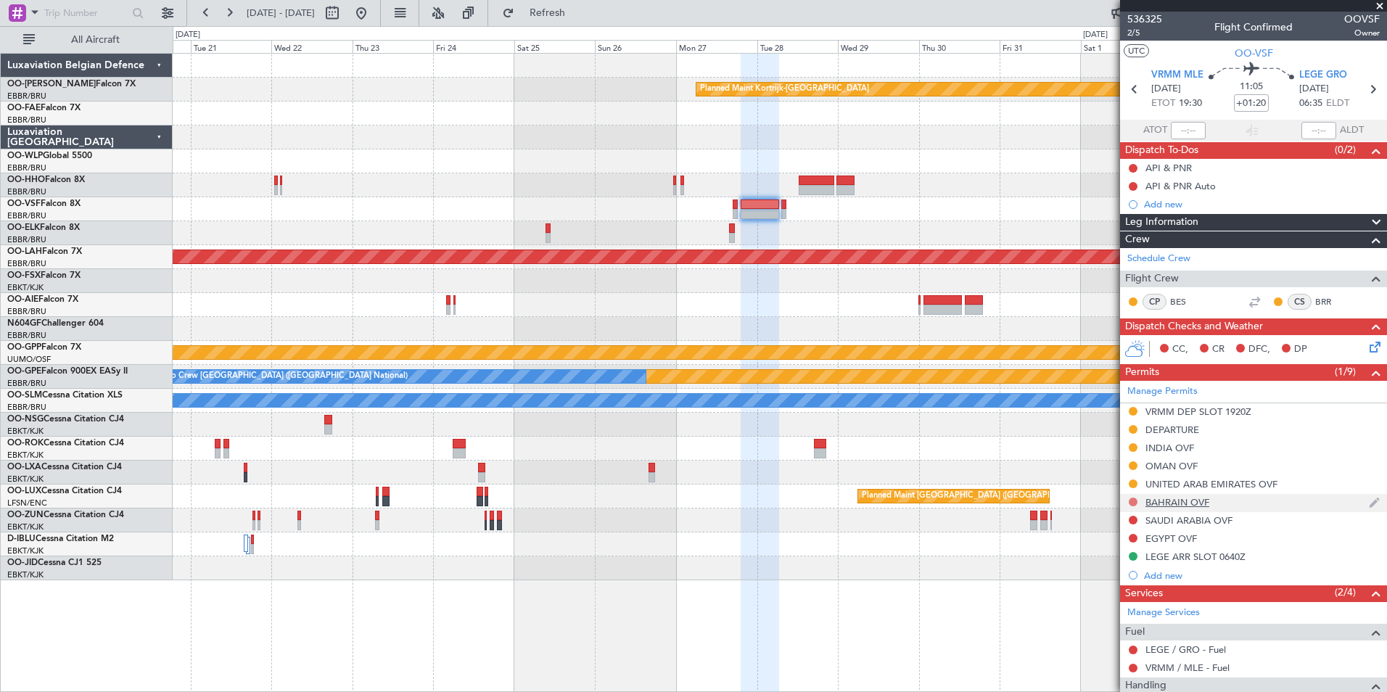
click at [1133, 501] on button at bounding box center [1133, 502] width 9 height 9
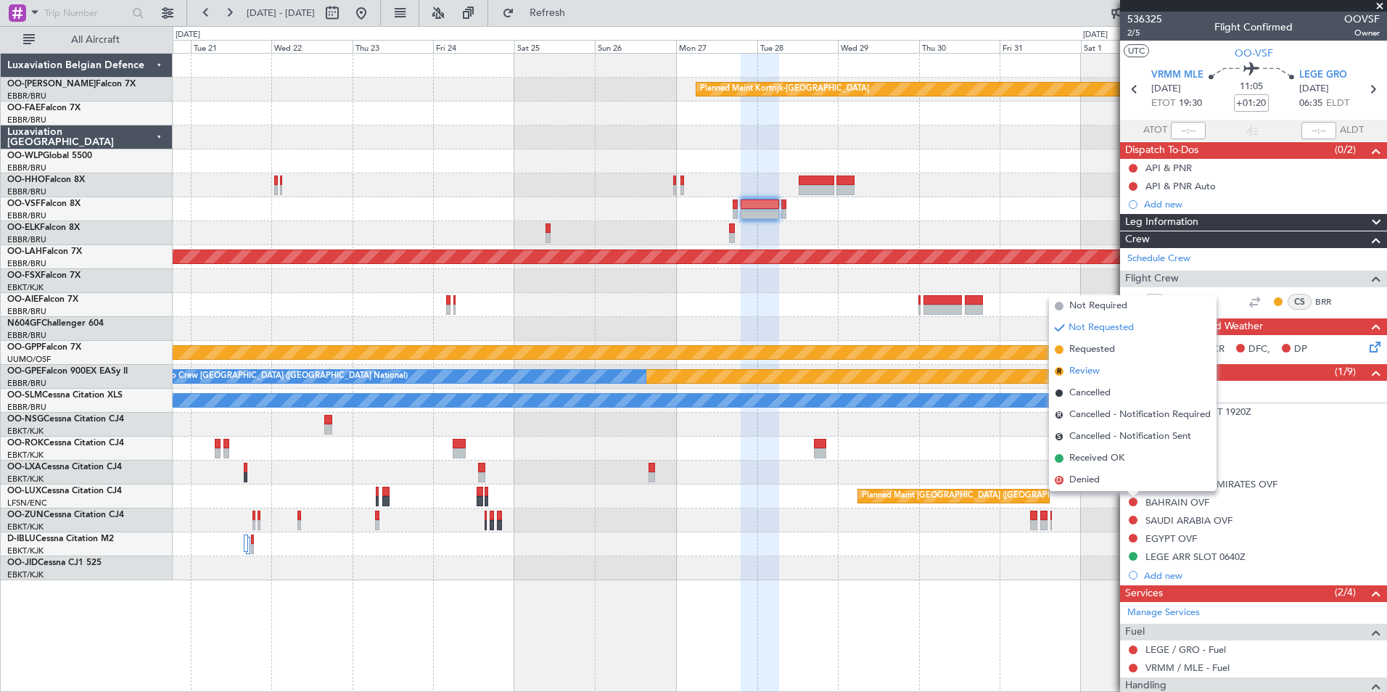
click at [1104, 356] on span "Requested" at bounding box center [1093, 349] width 46 height 15
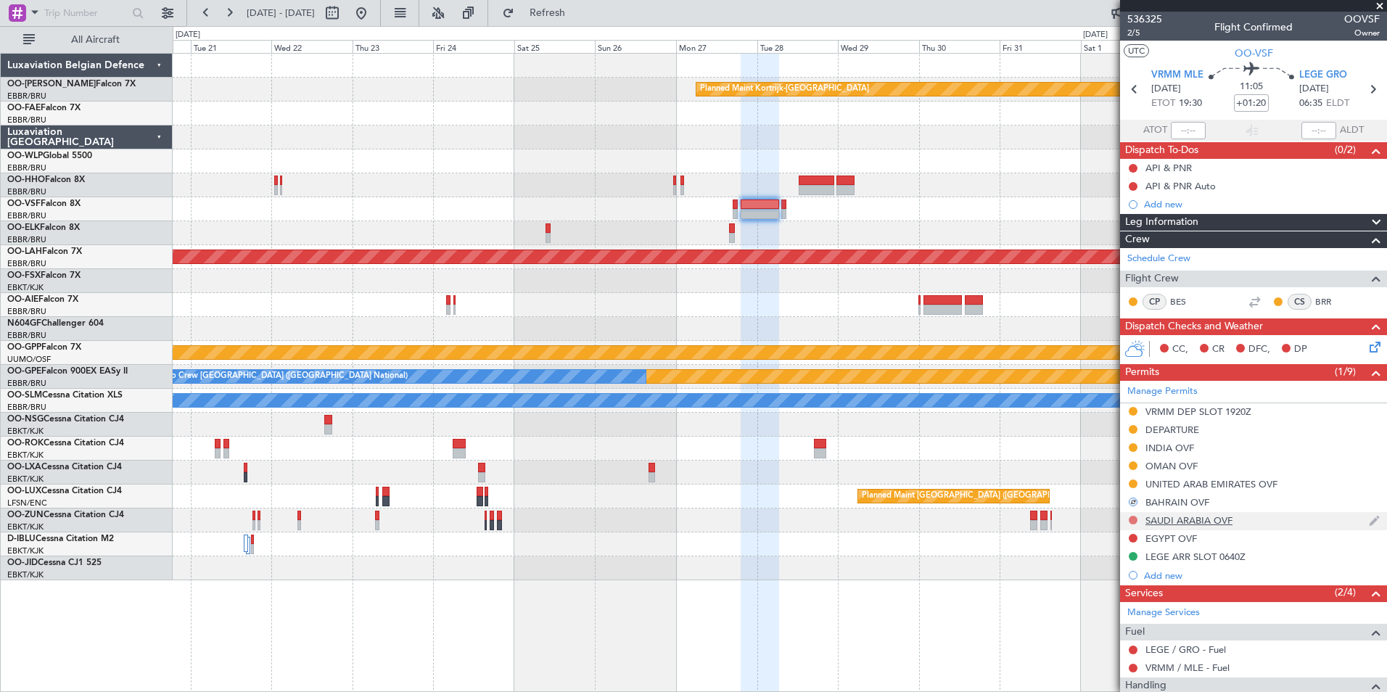
click at [1131, 516] on button at bounding box center [1133, 520] width 9 height 9
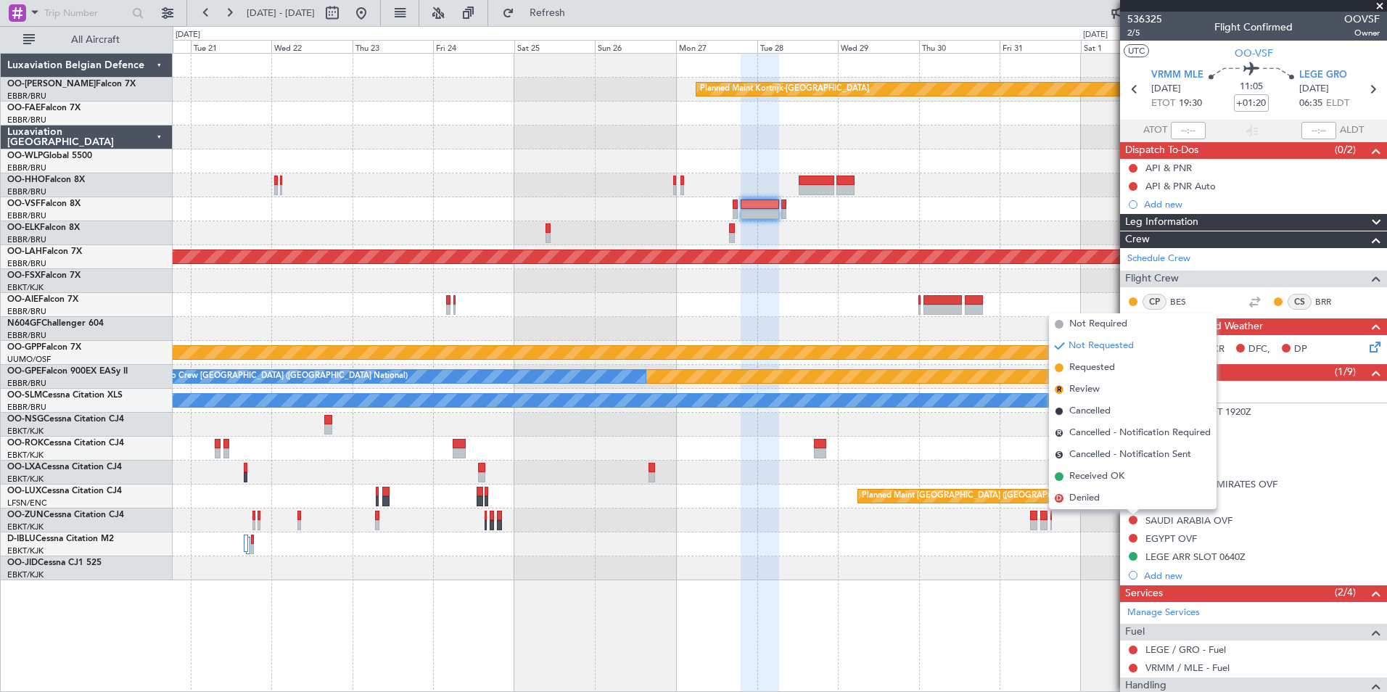
drag, startPoint x: 1104, startPoint y: 372, endPoint x: 1114, endPoint y: 428, distance: 56.8
click at [1104, 374] on span "Requested" at bounding box center [1093, 368] width 46 height 15
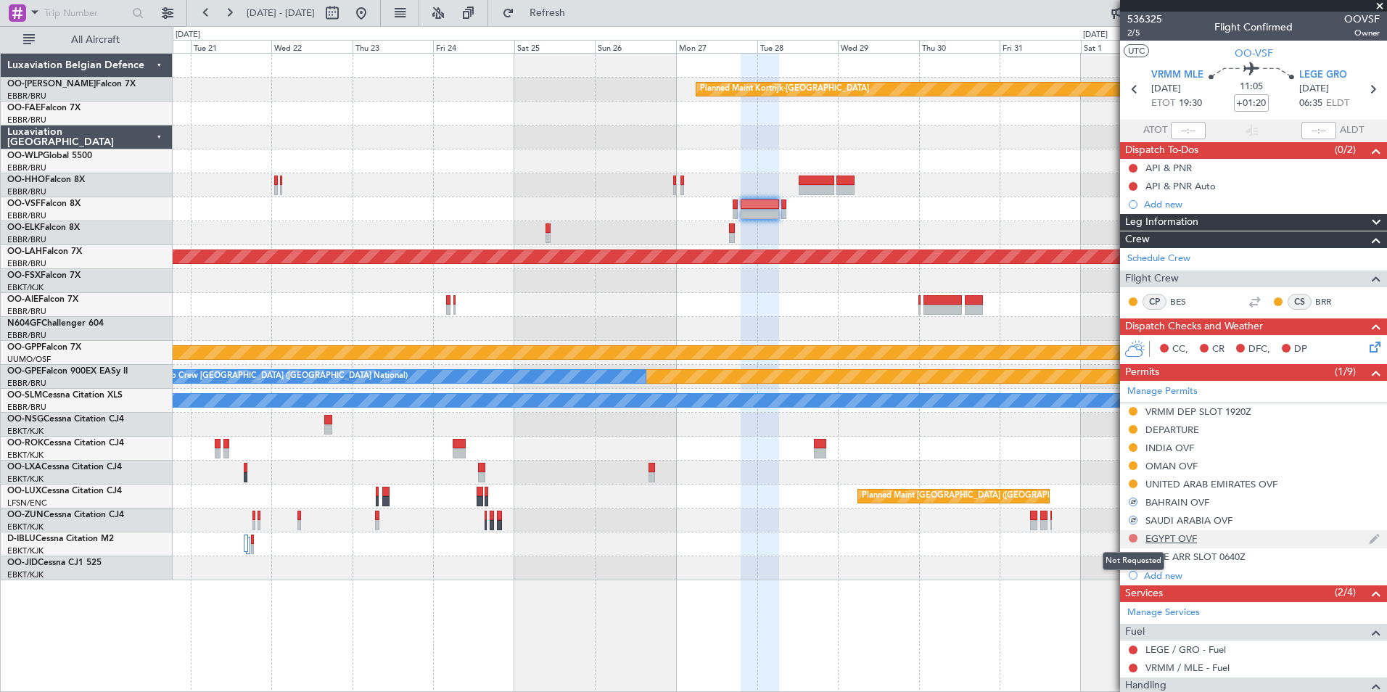
click at [1136, 536] on button at bounding box center [1133, 538] width 9 height 9
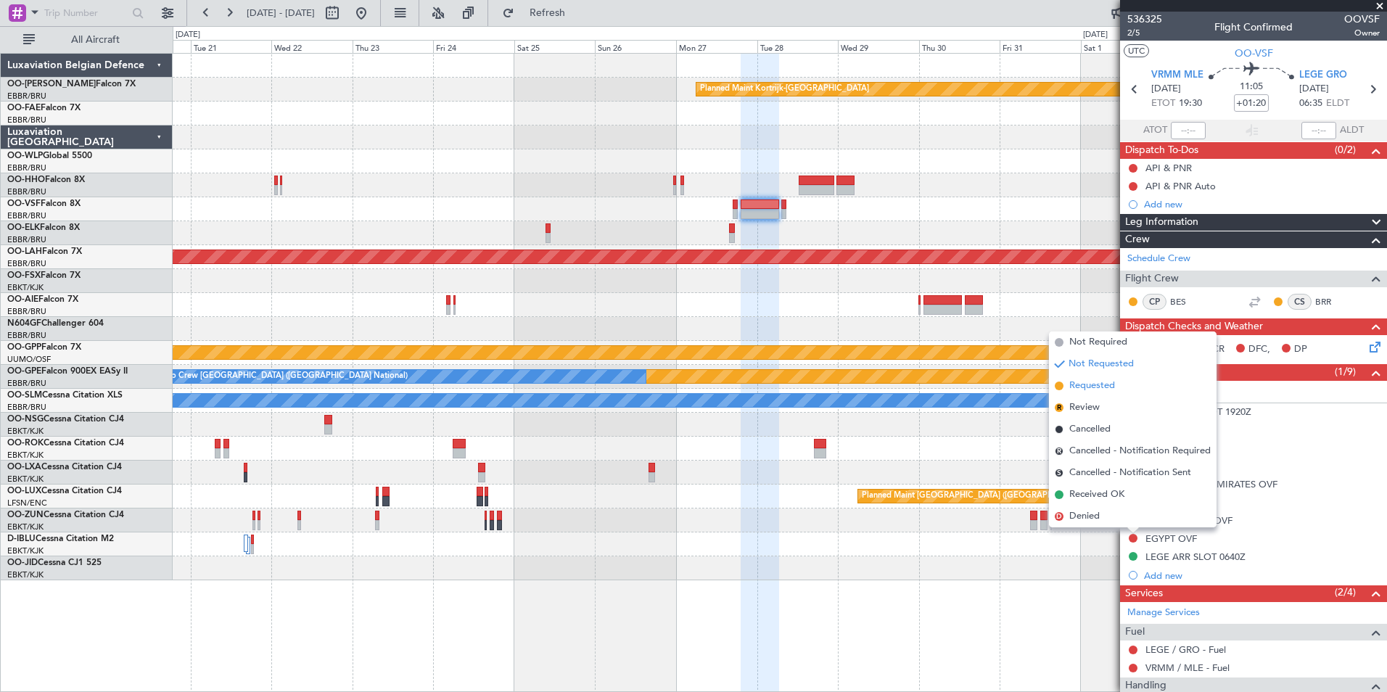
click at [1100, 382] on span "Requested" at bounding box center [1093, 386] width 46 height 15
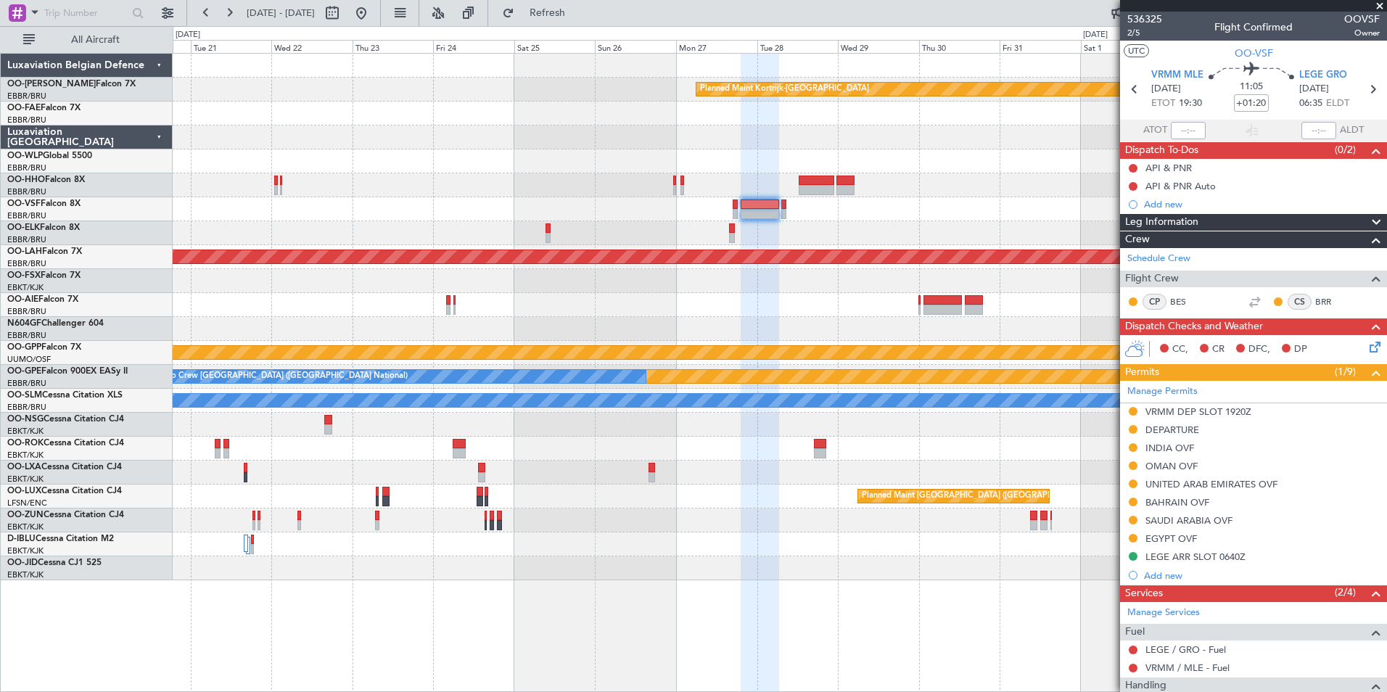
drag, startPoint x: 406, startPoint y: 23, endPoint x: 455, endPoint y: 147, distance: 133.3
click at [373, 23] on button at bounding box center [361, 12] width 23 height 23
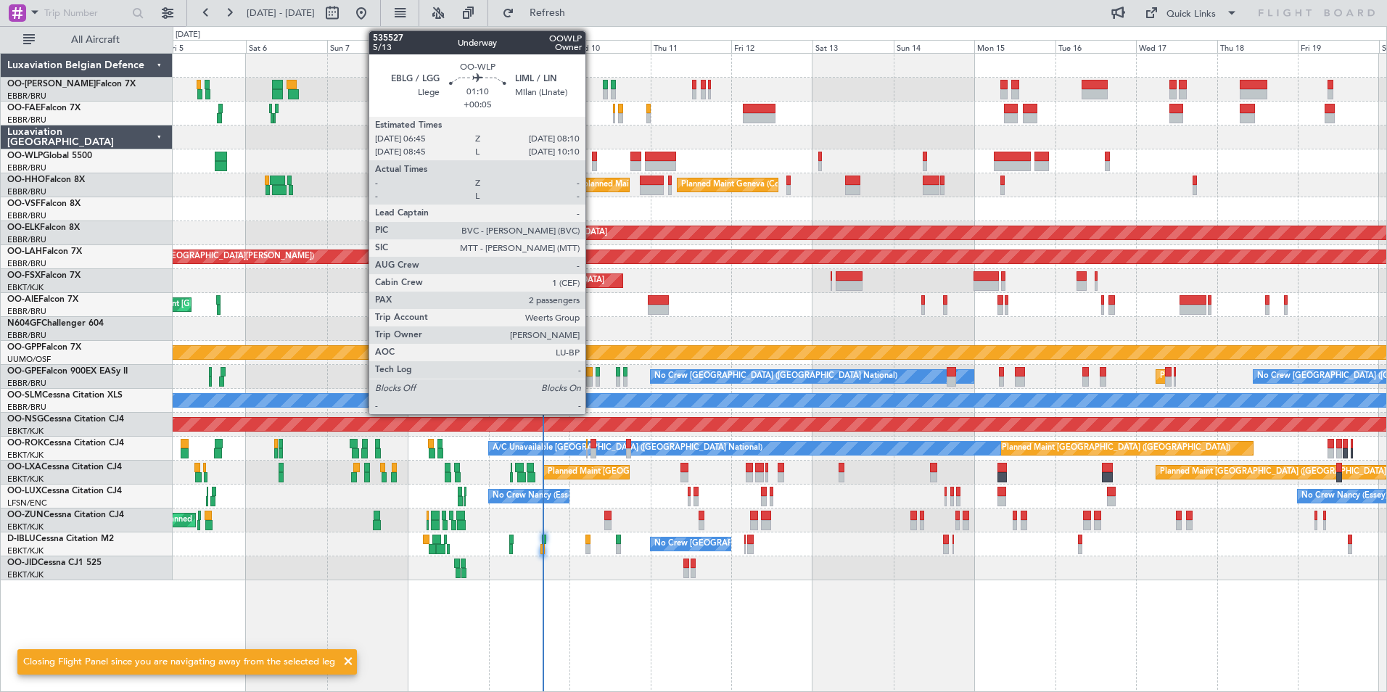
click at [594, 161] on div at bounding box center [594, 166] width 5 height 10
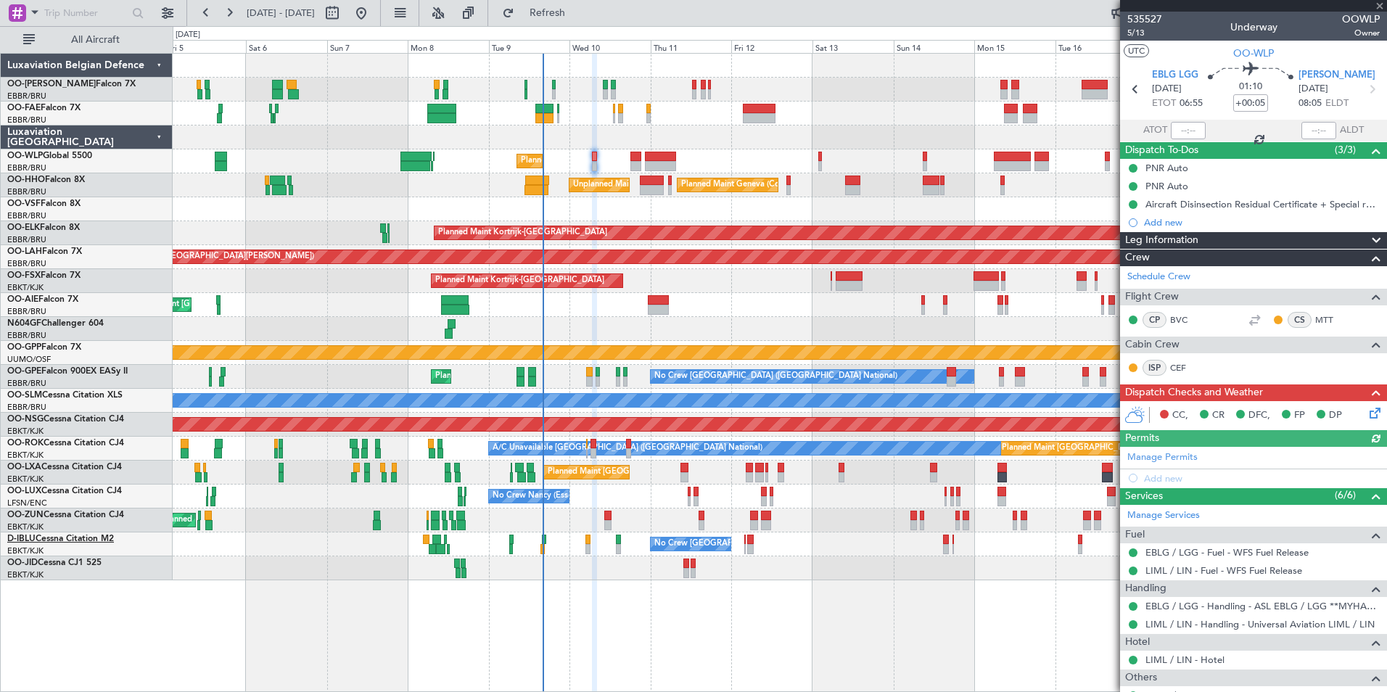
click at [81, 540] on link "D-IBLU Cessna Citation M2" at bounding box center [60, 539] width 107 height 9
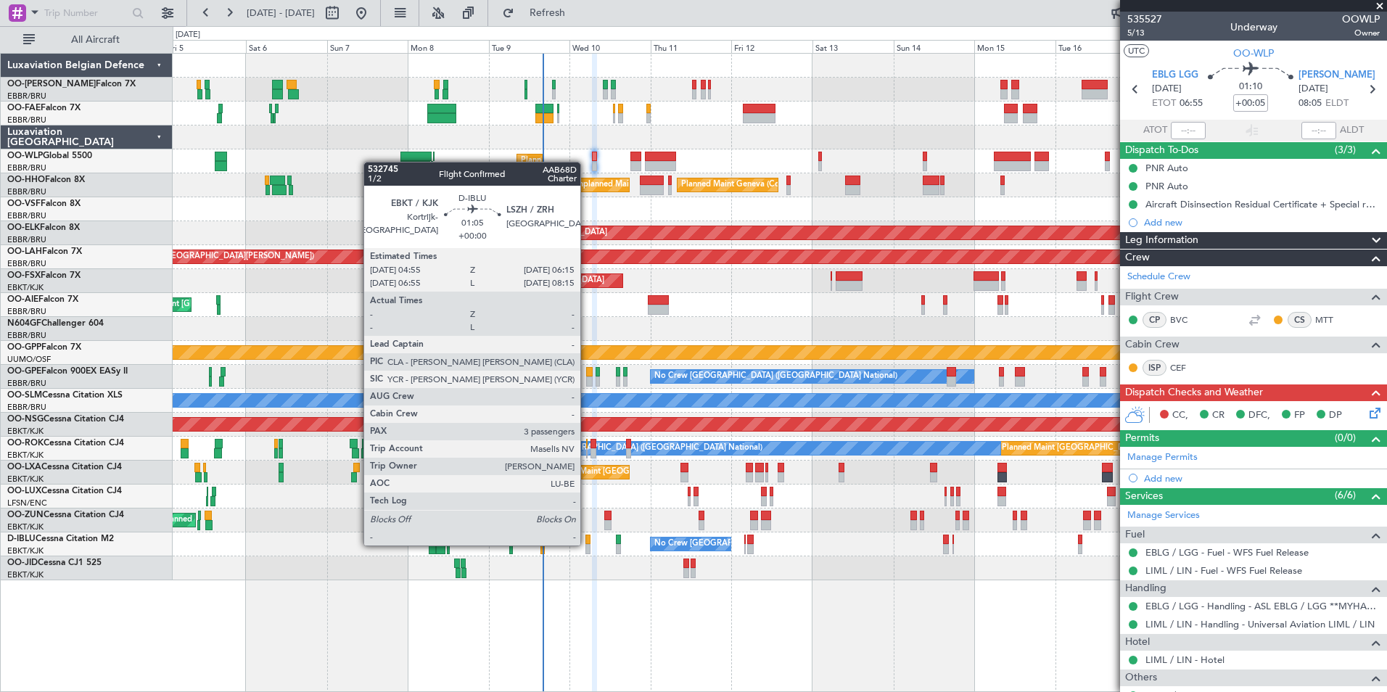
click at [587, 544] on div at bounding box center [588, 549] width 5 height 10
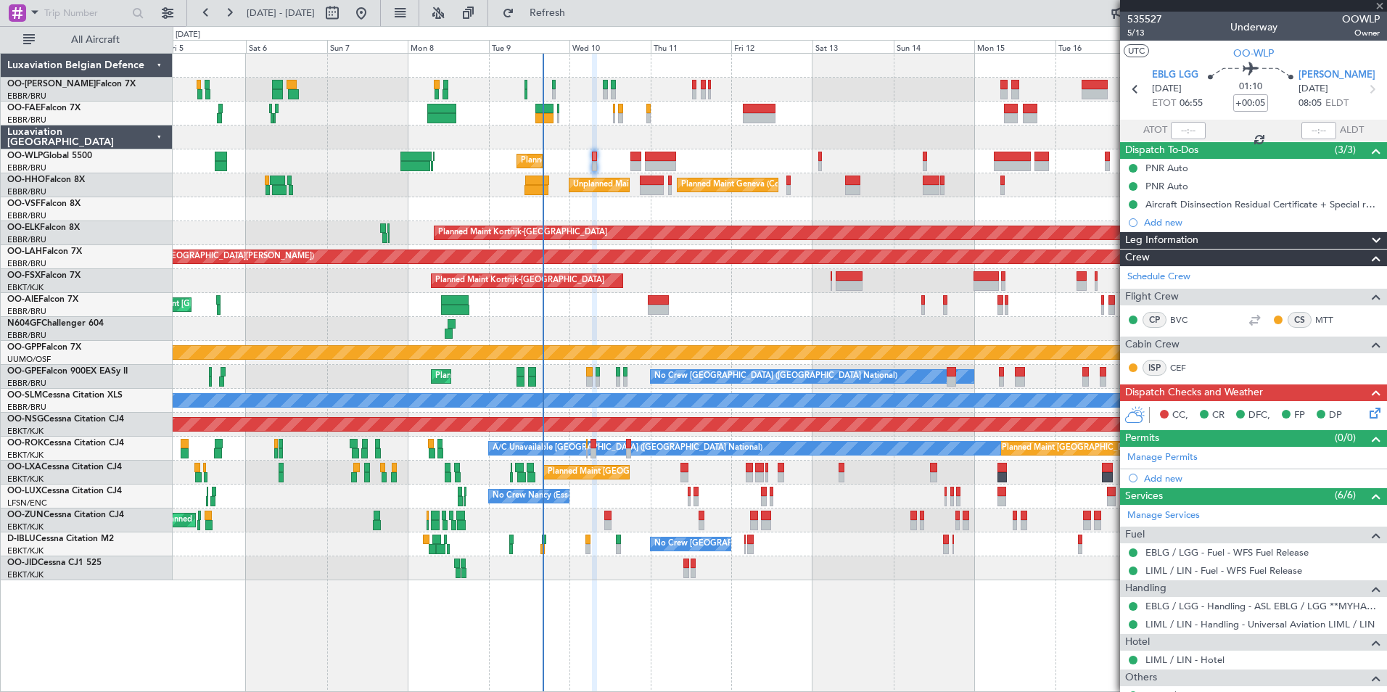
type input "3"
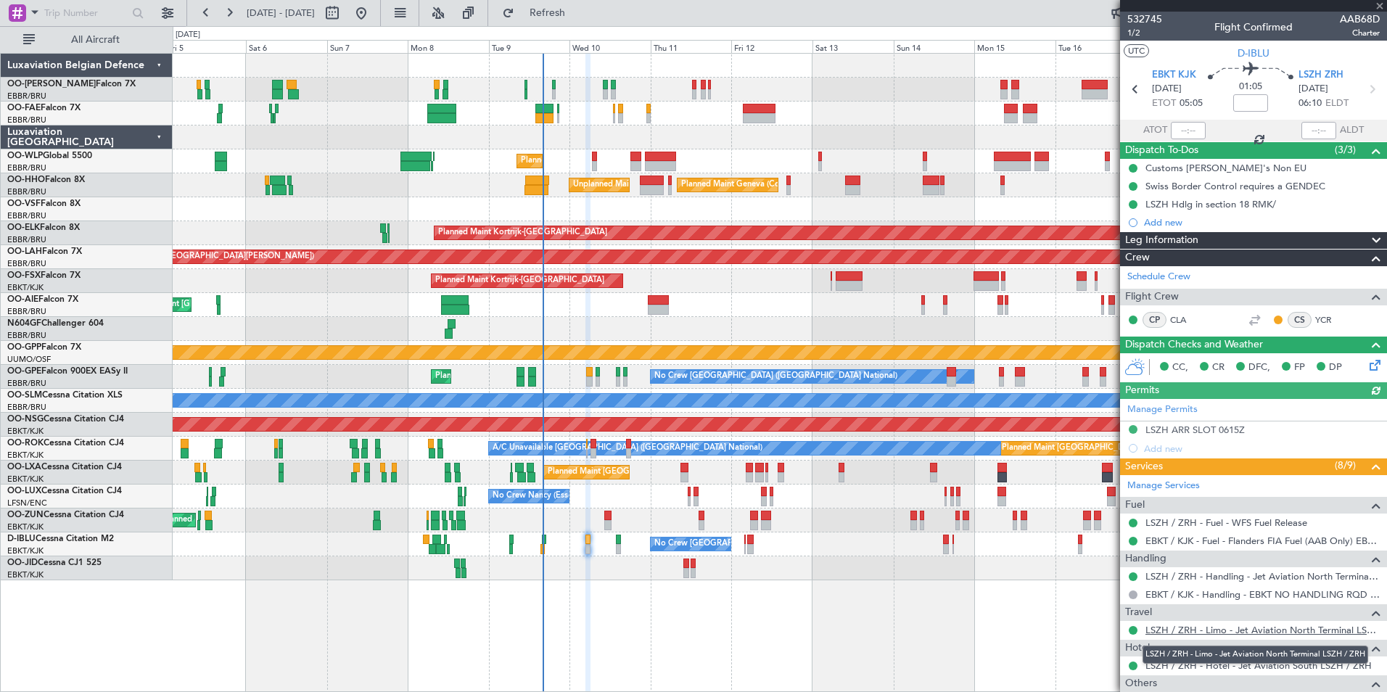
click at [1166, 628] on link "LSZH / ZRH - Limo - Jet Aviation North Terminal LSZH / ZRH" at bounding box center [1263, 630] width 234 height 12
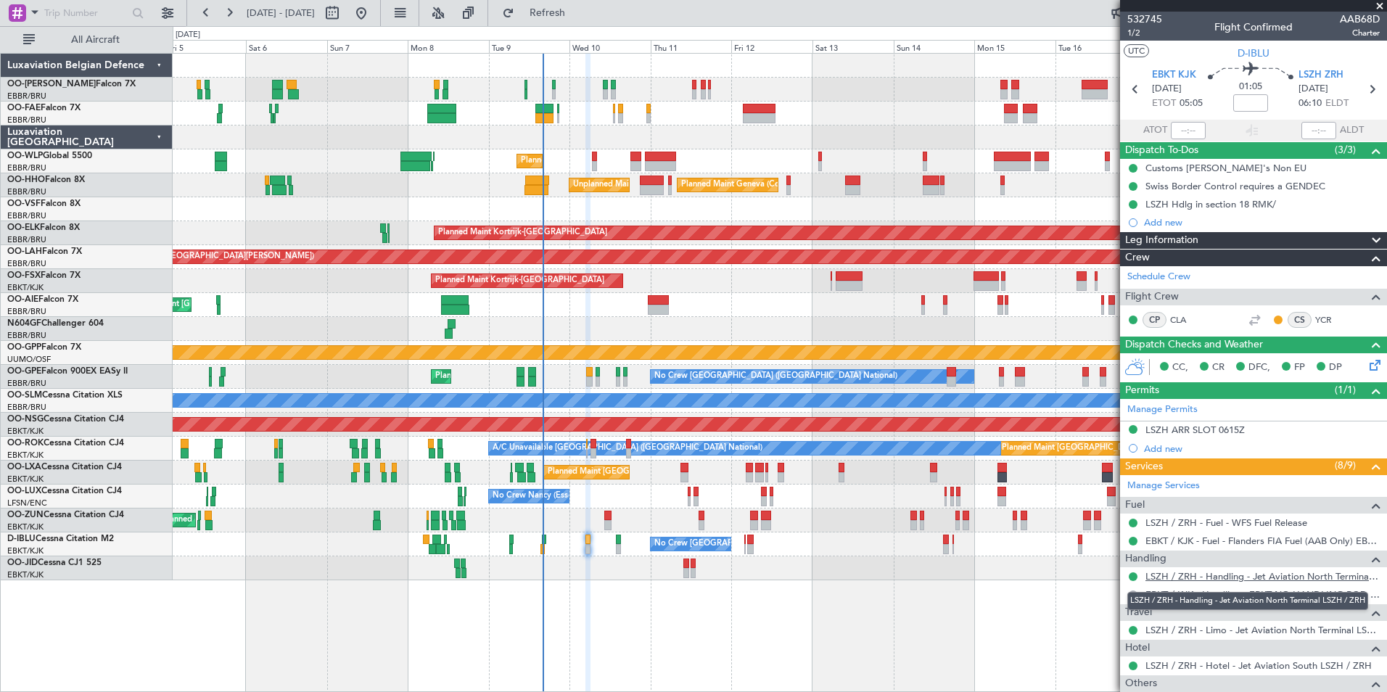
click at [1189, 578] on link "LSZH / ZRH - Handling - Jet Aviation North Terminal LSZH / ZRH" at bounding box center [1263, 576] width 234 height 12
click at [593, 329] on div at bounding box center [780, 329] width 1214 height 24
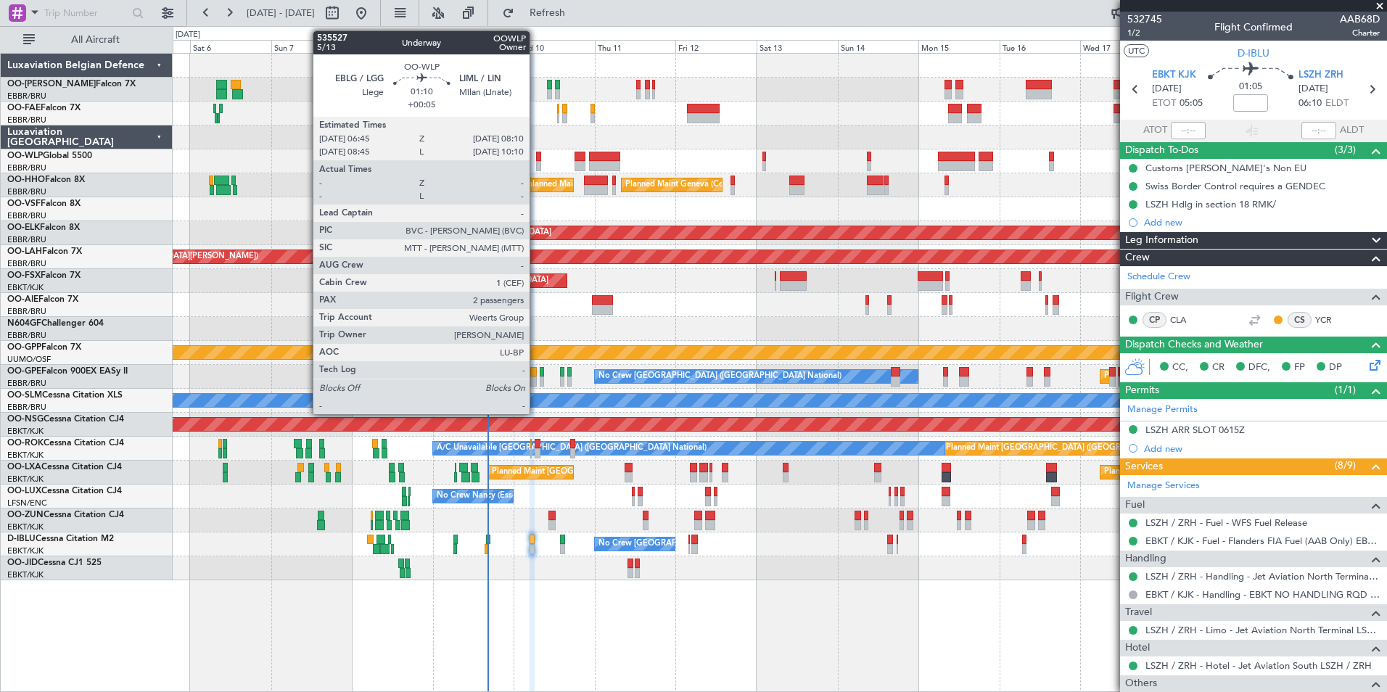
click at [536, 163] on div at bounding box center [538, 166] width 5 height 10
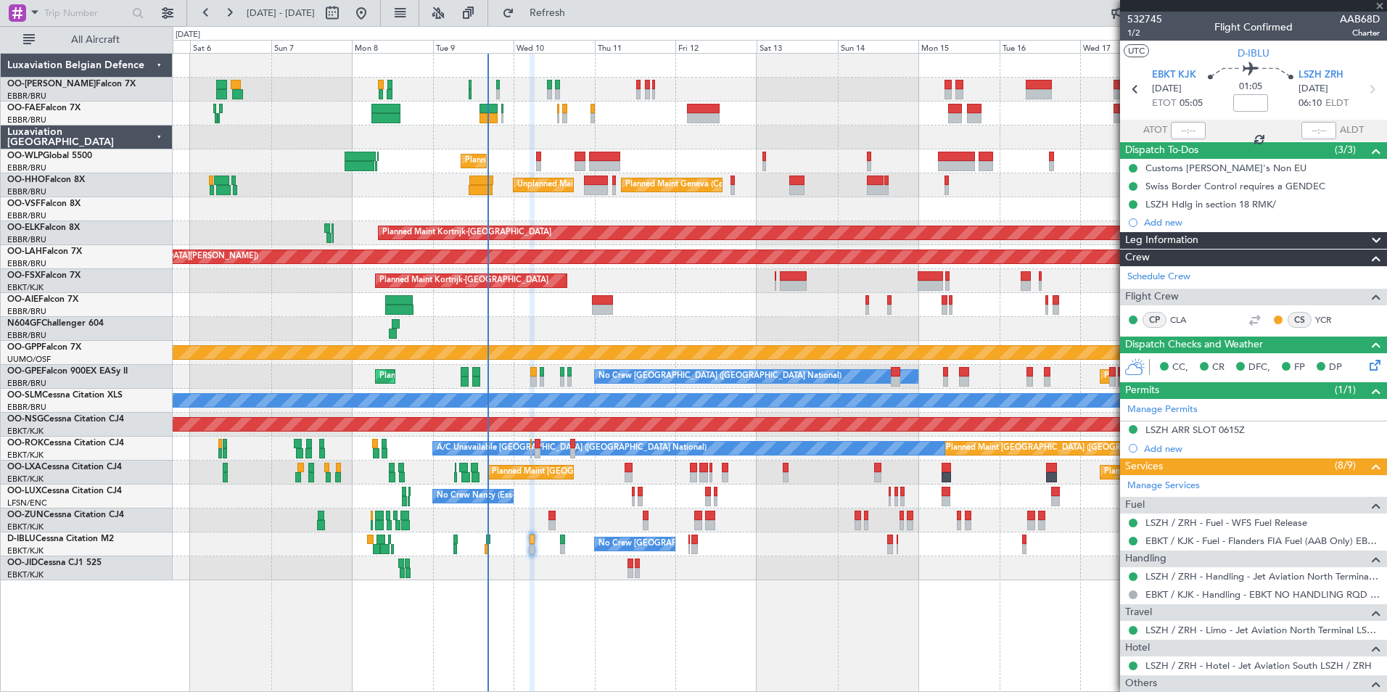
type input "+00:05"
type input "2"
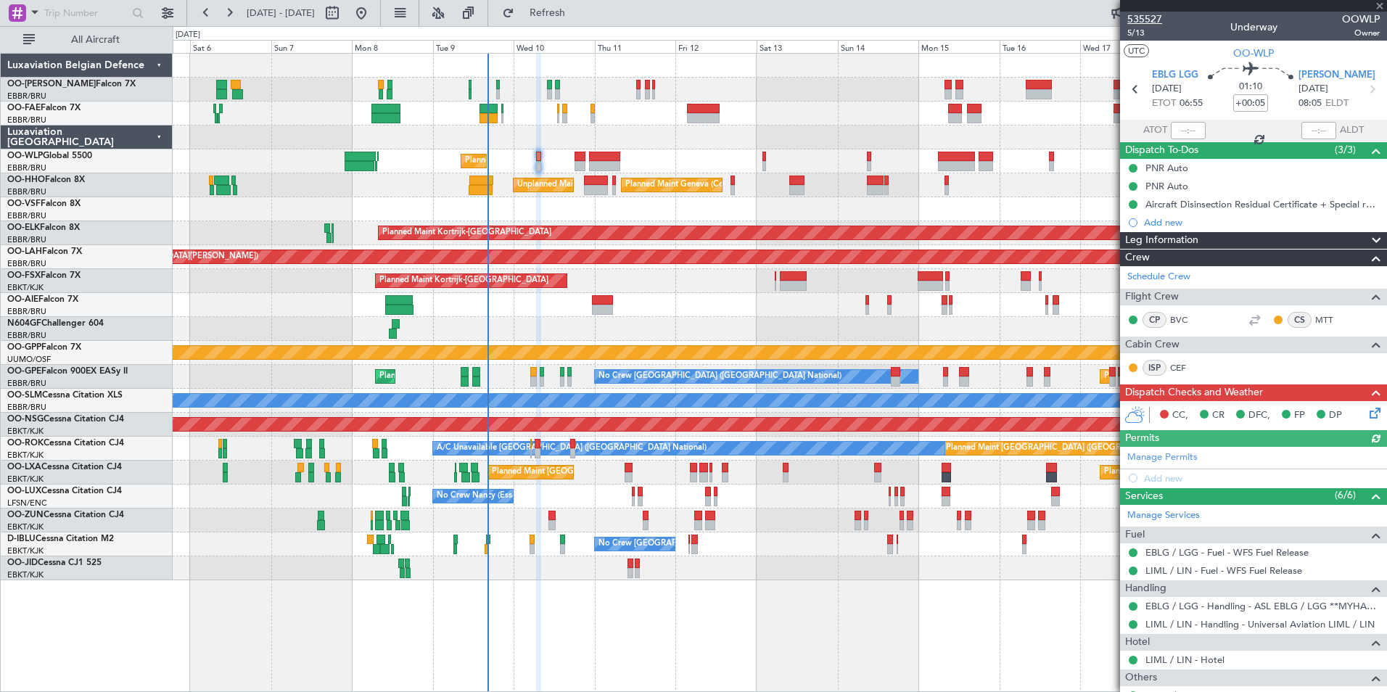
click at [1138, 26] on span "535527" at bounding box center [1145, 19] width 35 height 15
click at [1136, 30] on span "5/13" at bounding box center [1145, 33] width 35 height 12
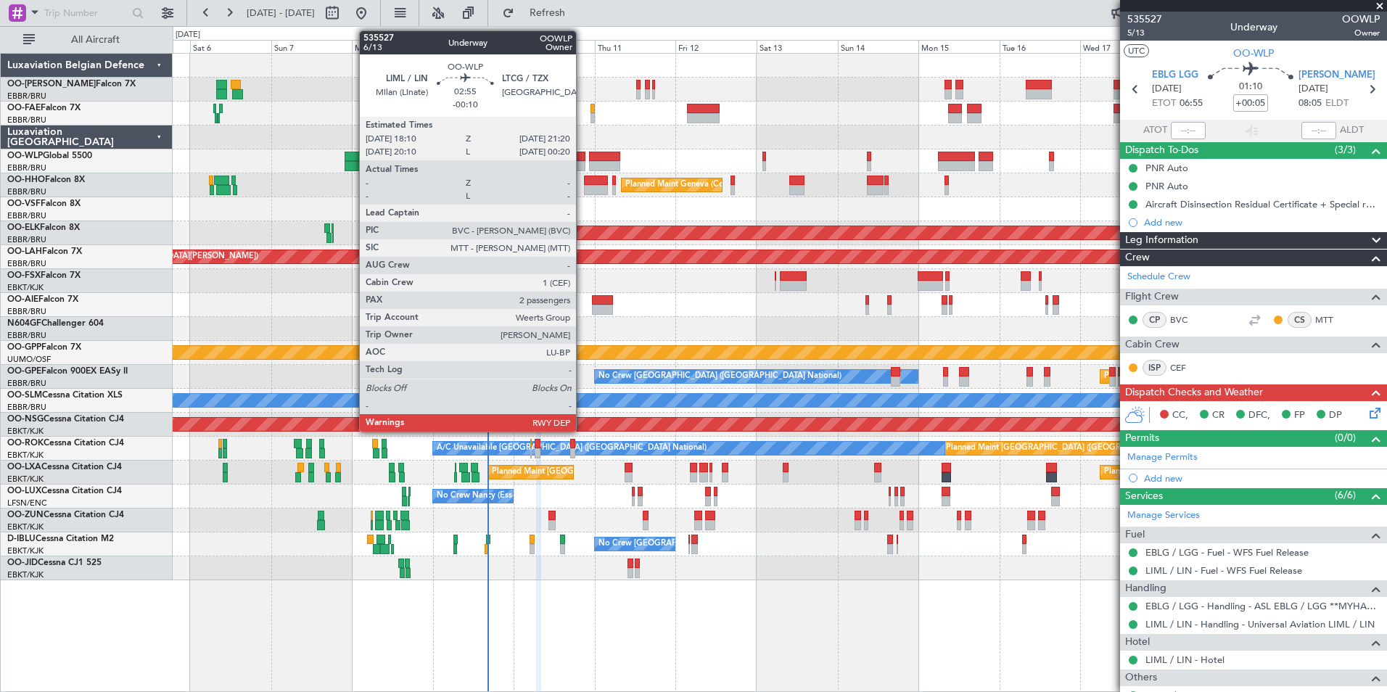
click at [583, 158] on div at bounding box center [580, 157] width 11 height 10
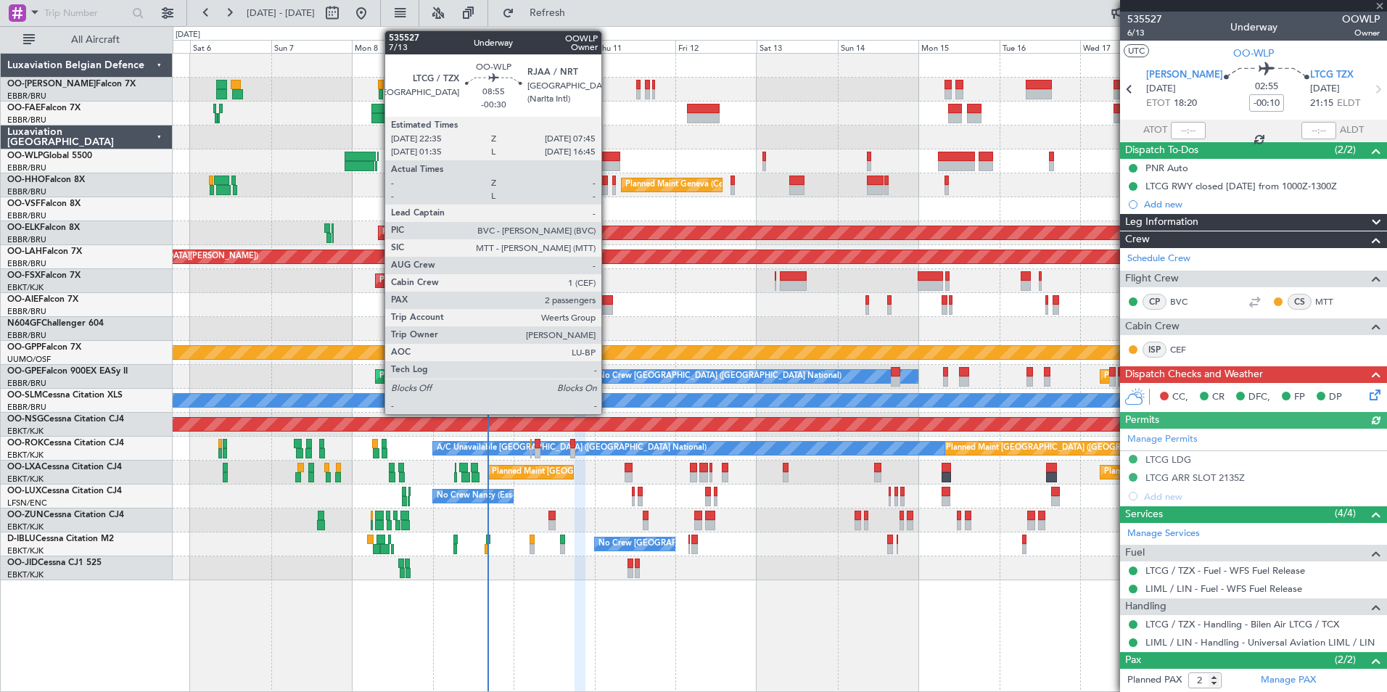
click at [608, 159] on div at bounding box center [604, 157] width 31 height 10
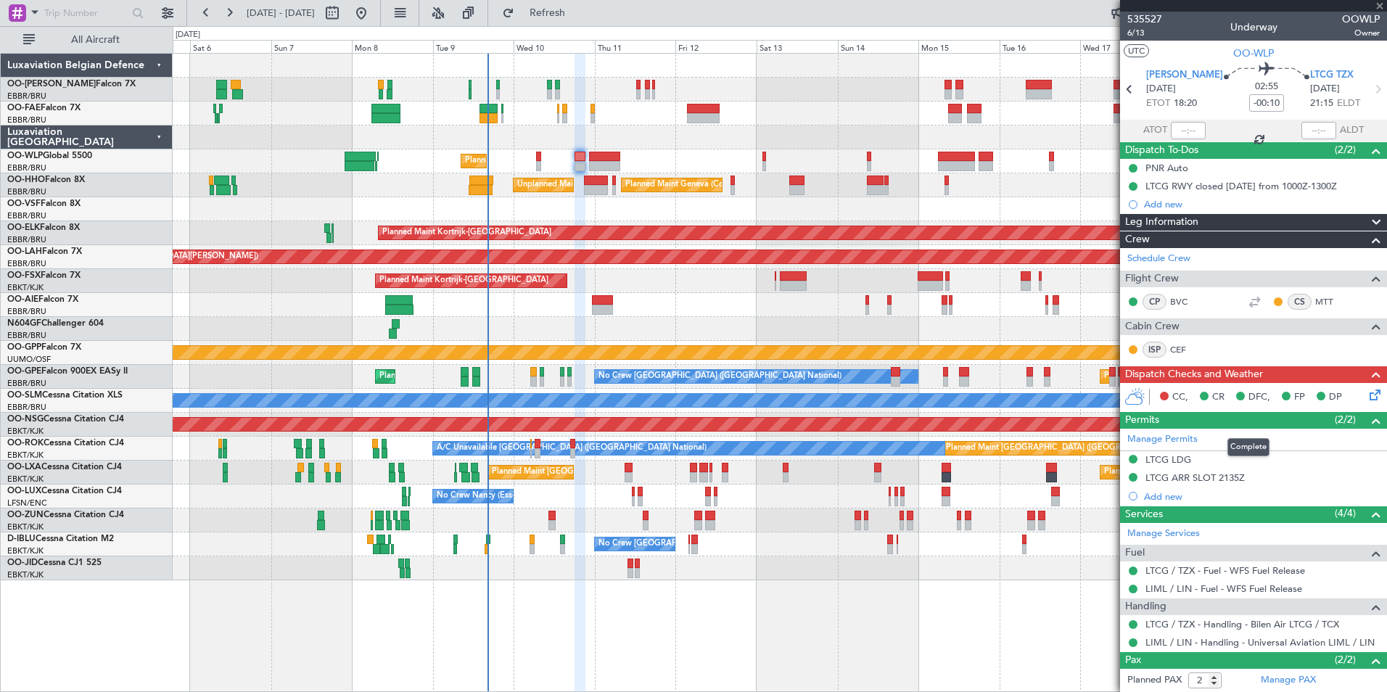
type input "-00:30"
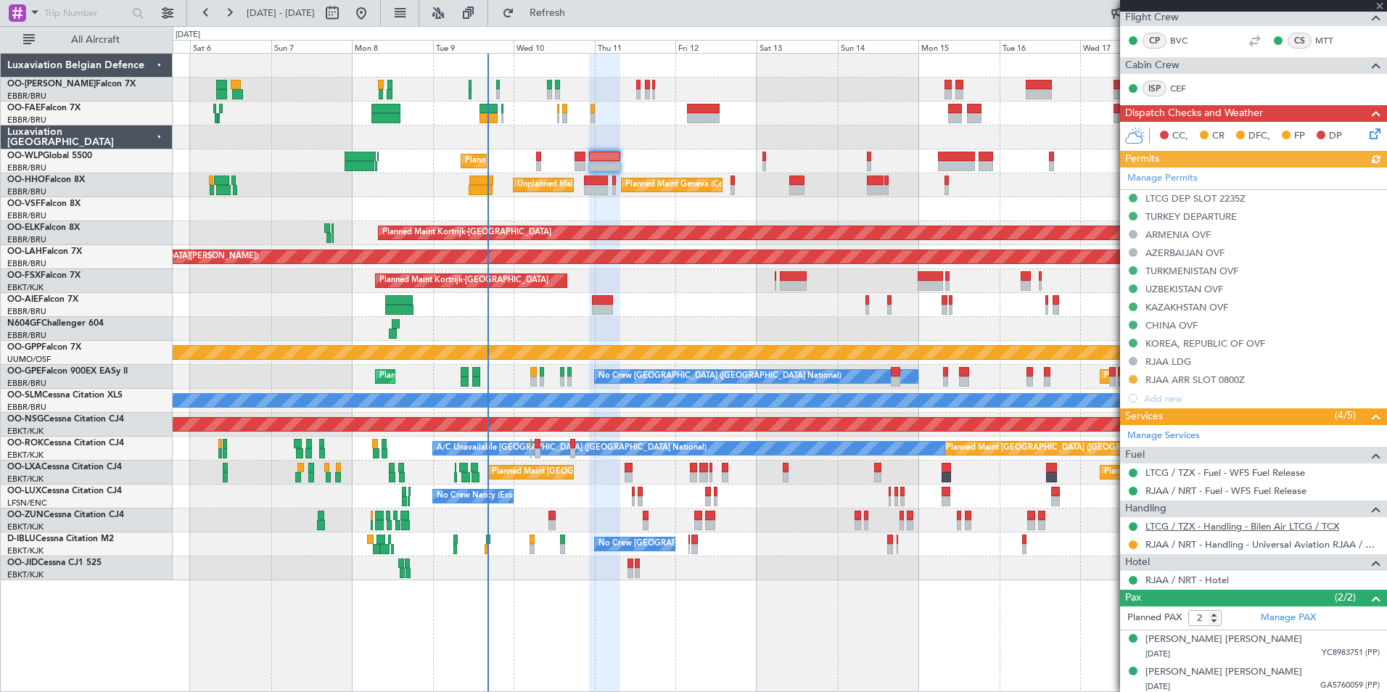
scroll to position [319, 0]
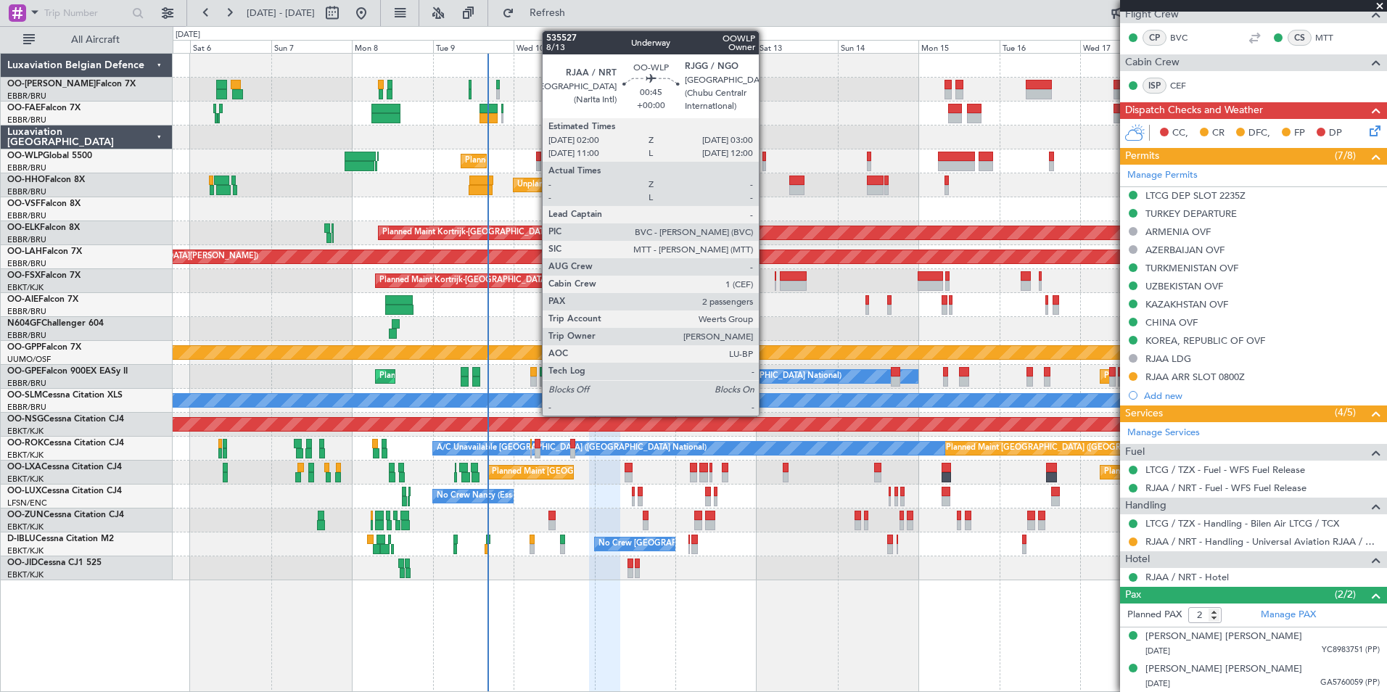
click at [766, 158] on div at bounding box center [765, 157] width 4 height 10
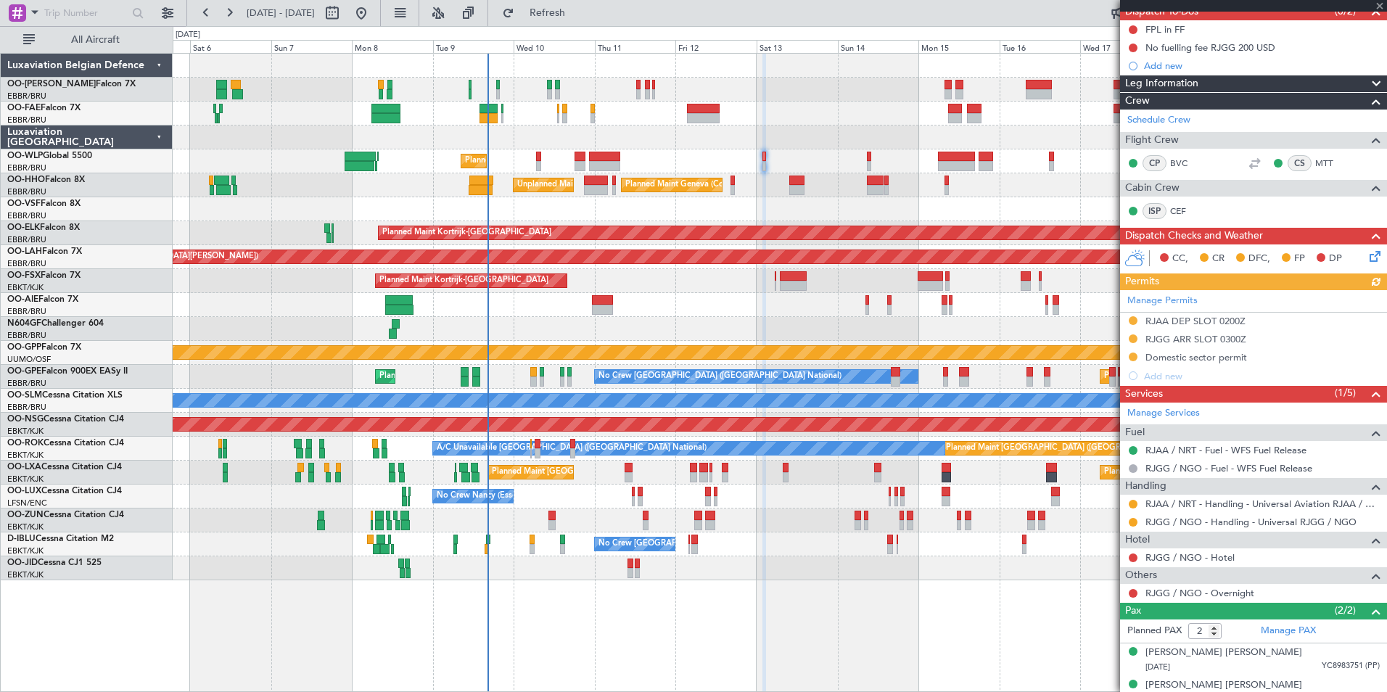
scroll to position [155, 0]
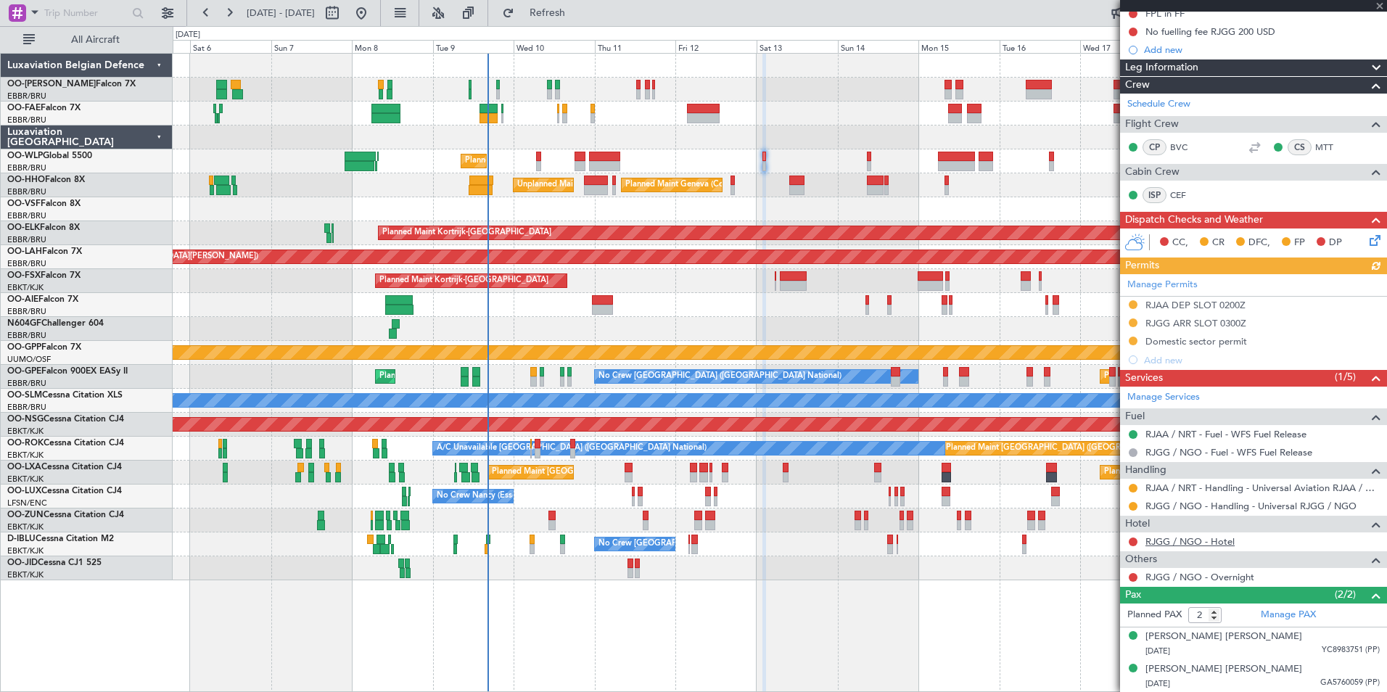
click at [1164, 536] on link "RJGG / NGO - Hotel" at bounding box center [1190, 542] width 89 height 12
click at [577, 24] on button "Refresh" at bounding box center [539, 12] width 87 height 23
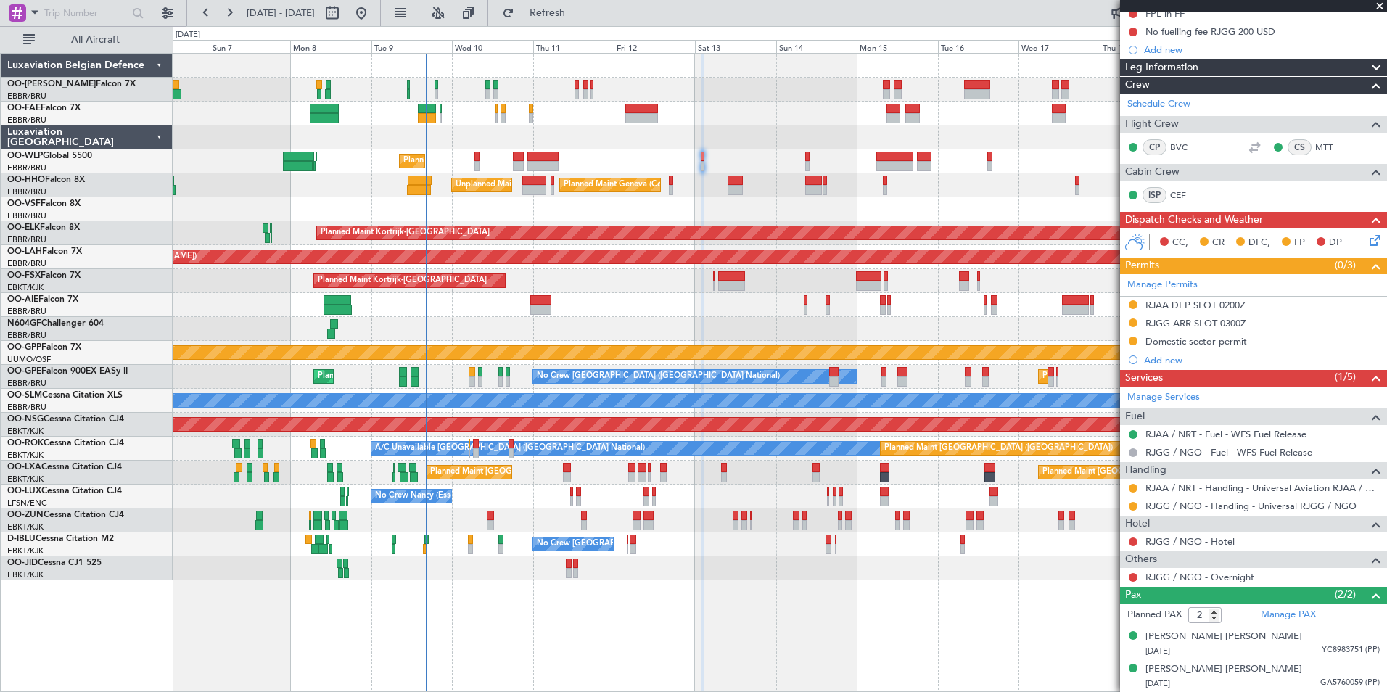
click at [718, 179] on div "Planned Maint Geneva (Cointrin) Unplanned Maint [US_STATE] ([GEOGRAPHIC_DATA])" at bounding box center [780, 185] width 1214 height 24
click at [1137, 541] on button at bounding box center [1133, 542] width 9 height 9
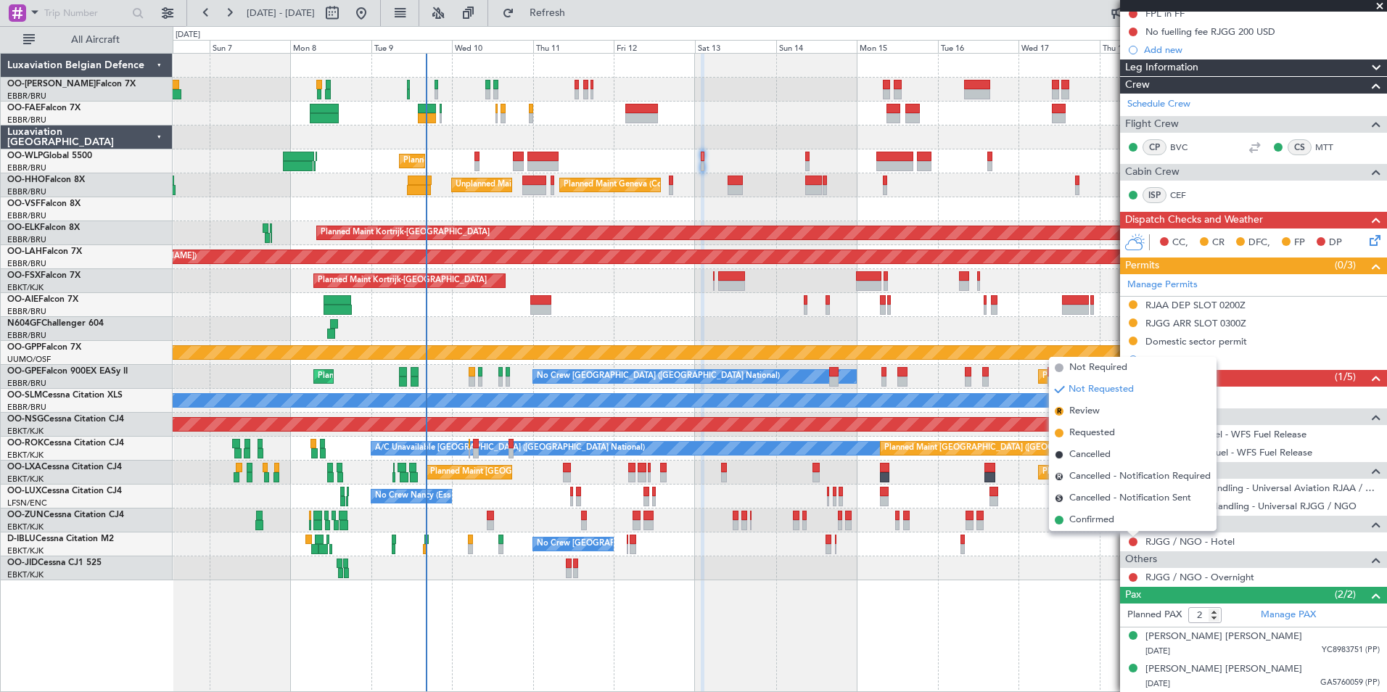
drag, startPoint x: 1107, startPoint y: 518, endPoint x: 1097, endPoint y: 510, distance: 12.4
click at [1107, 517] on span "Confirmed" at bounding box center [1092, 520] width 45 height 15
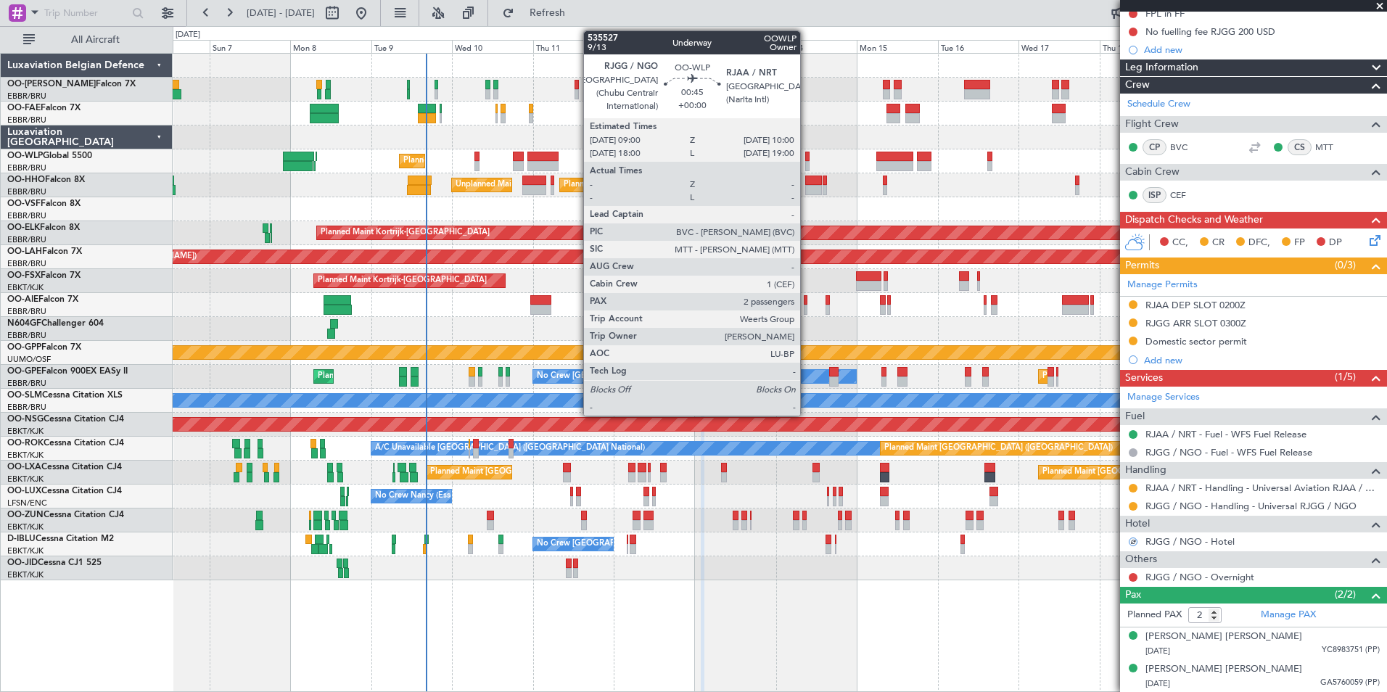
click at [807, 160] on div at bounding box center [807, 157] width 4 height 10
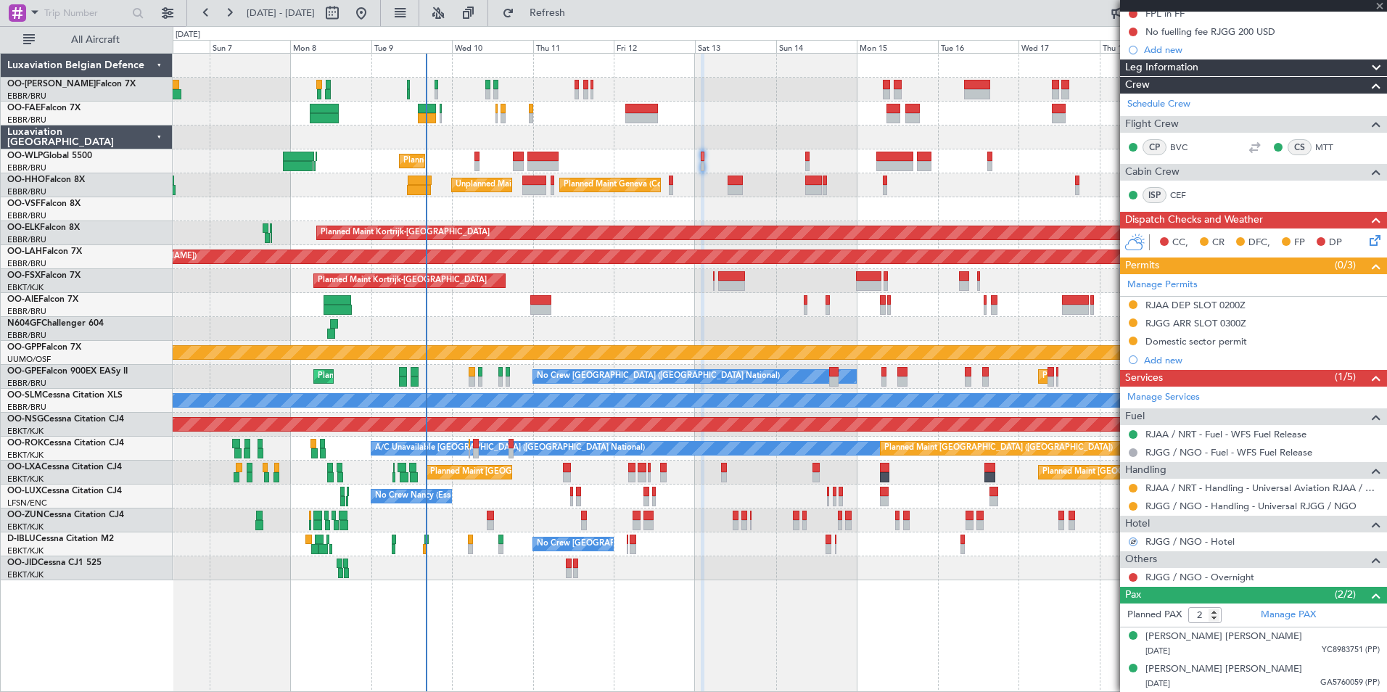
scroll to position [0, 0]
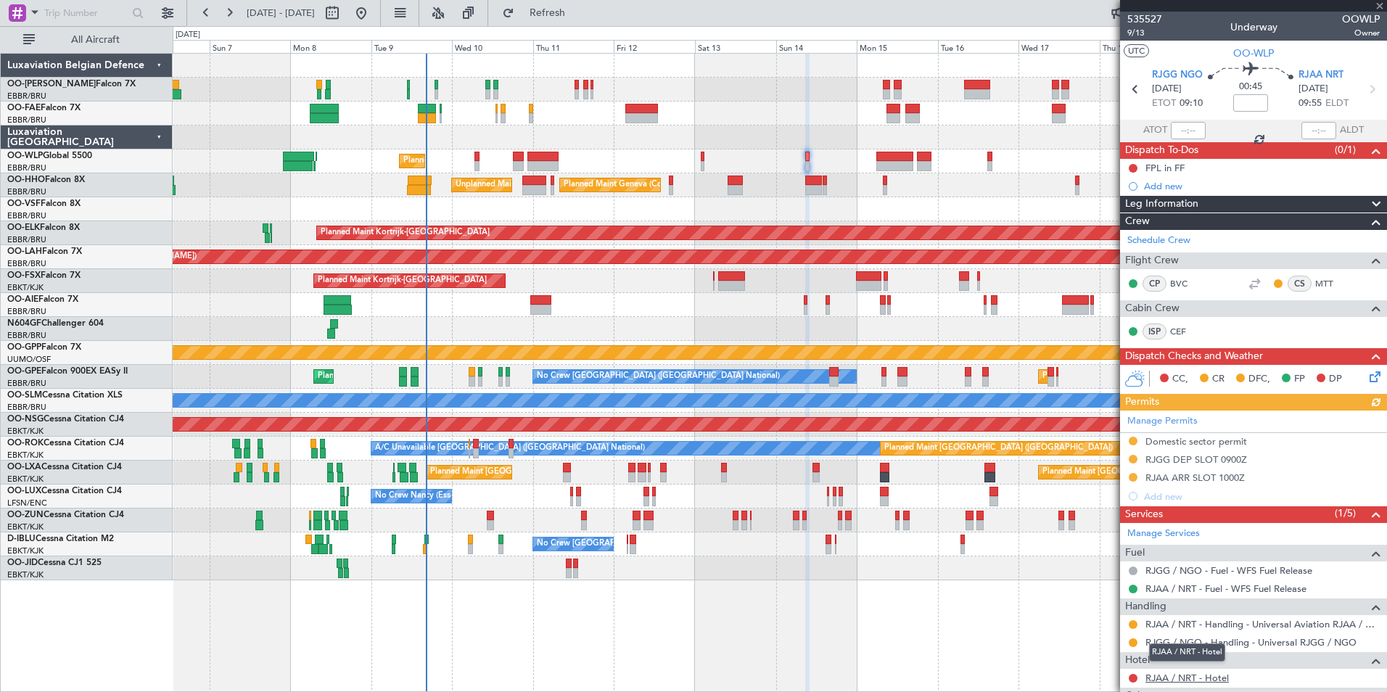
click at [1173, 675] on link "RJAA / NRT - Hotel" at bounding box center [1187, 678] width 83 height 12
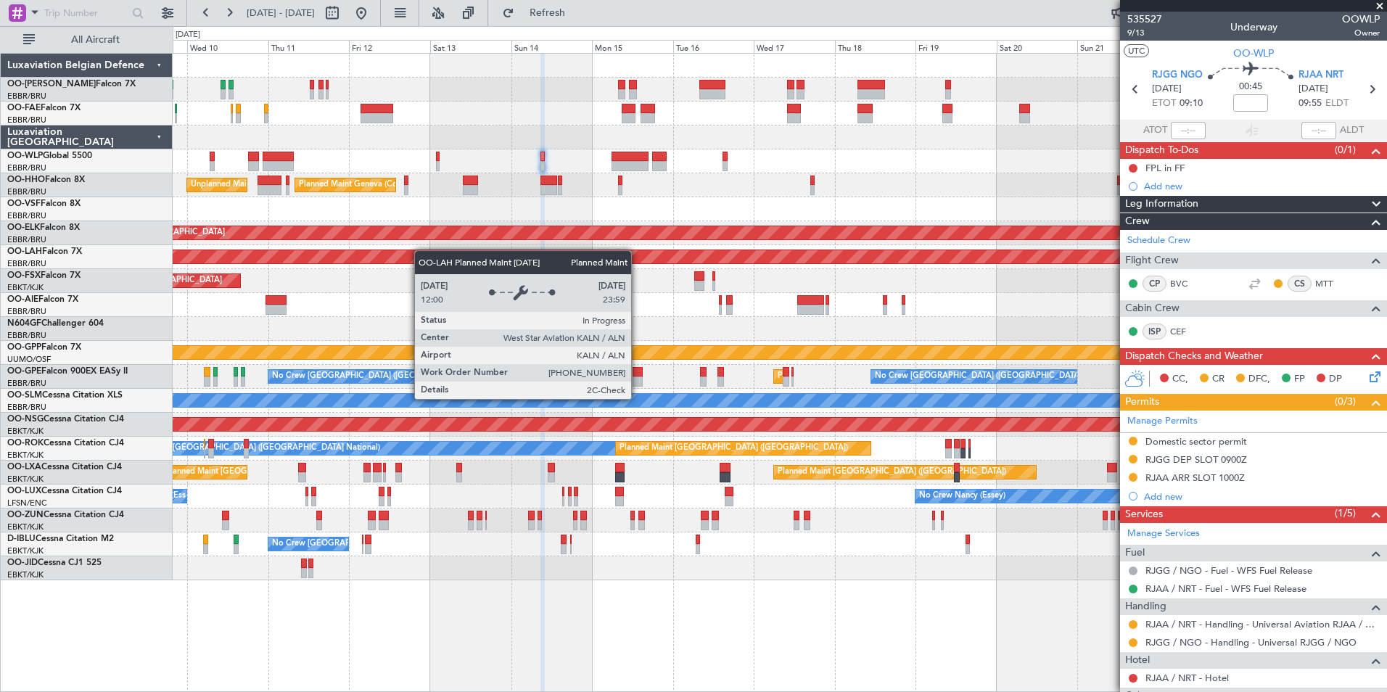
click at [422, 250] on div "Planned Maint [PERSON_NAME]-[GEOGRAPHIC_DATA][PERSON_NAME] ([GEOGRAPHIC_DATA][P…" at bounding box center [780, 257] width 1214 height 24
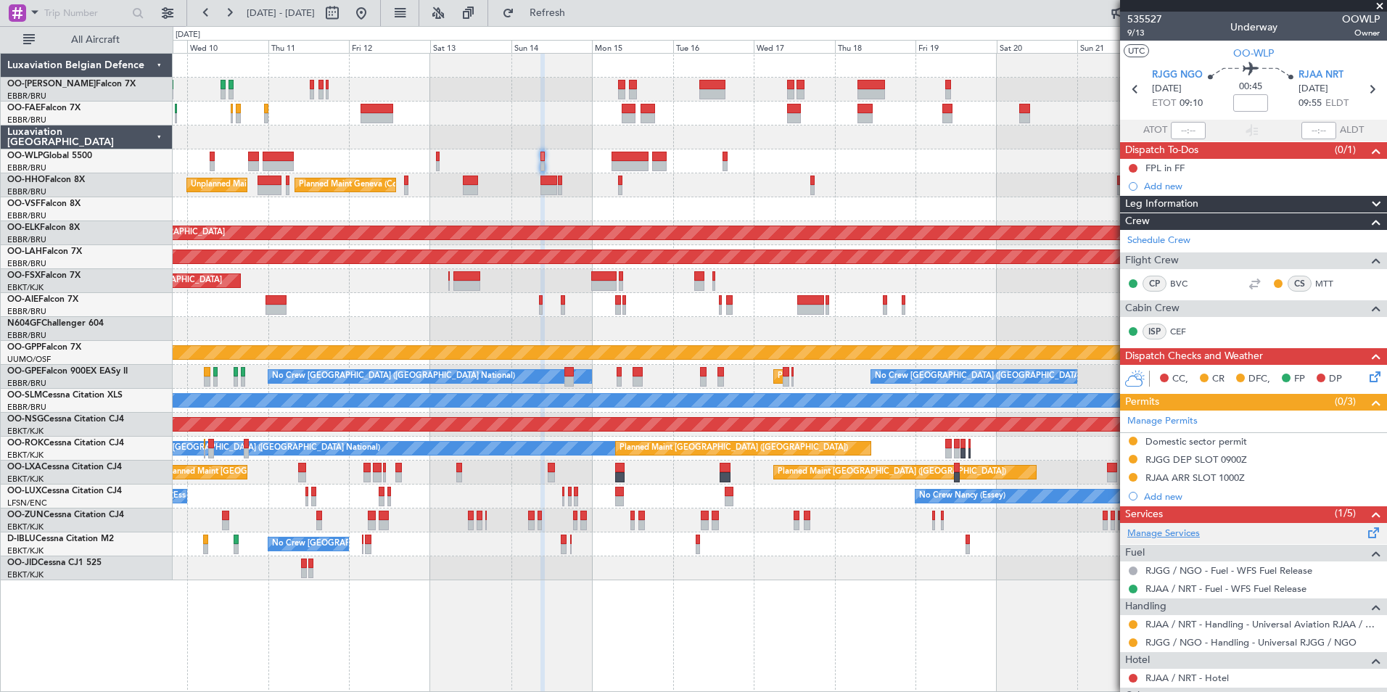
scroll to position [73, 0]
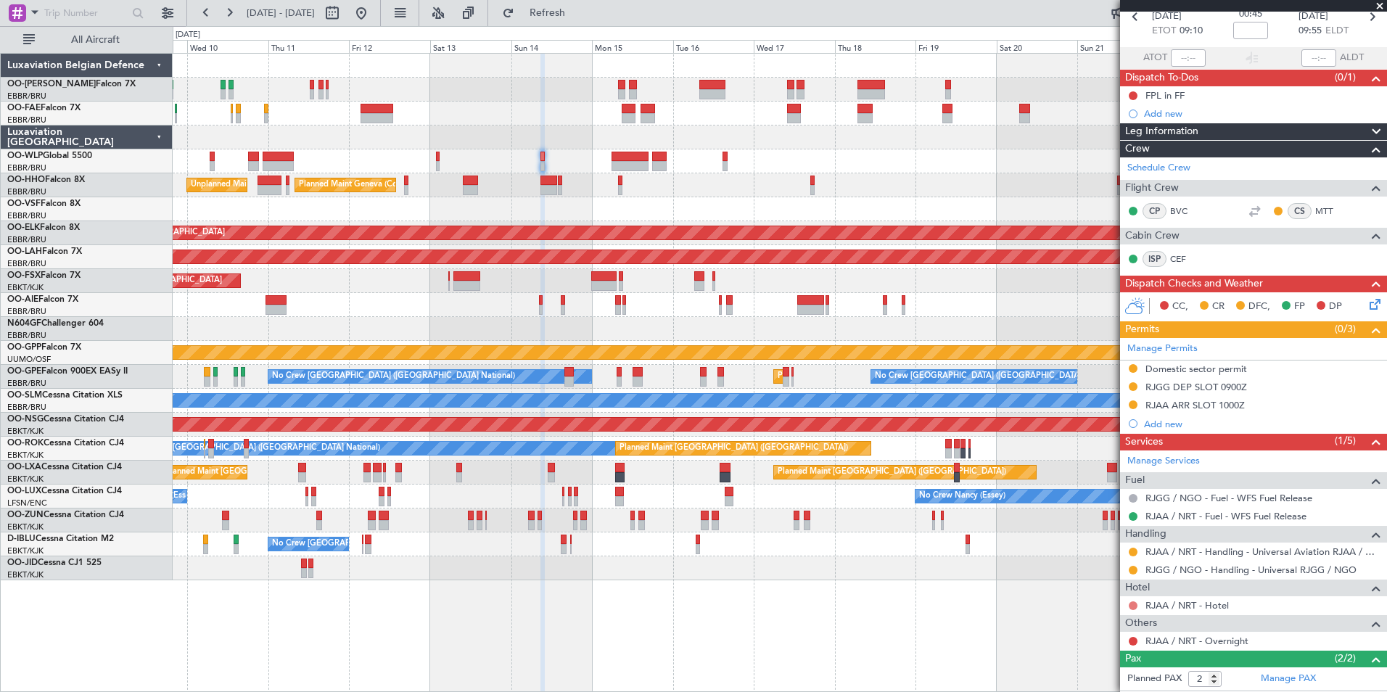
click at [1136, 604] on button at bounding box center [1133, 606] width 9 height 9
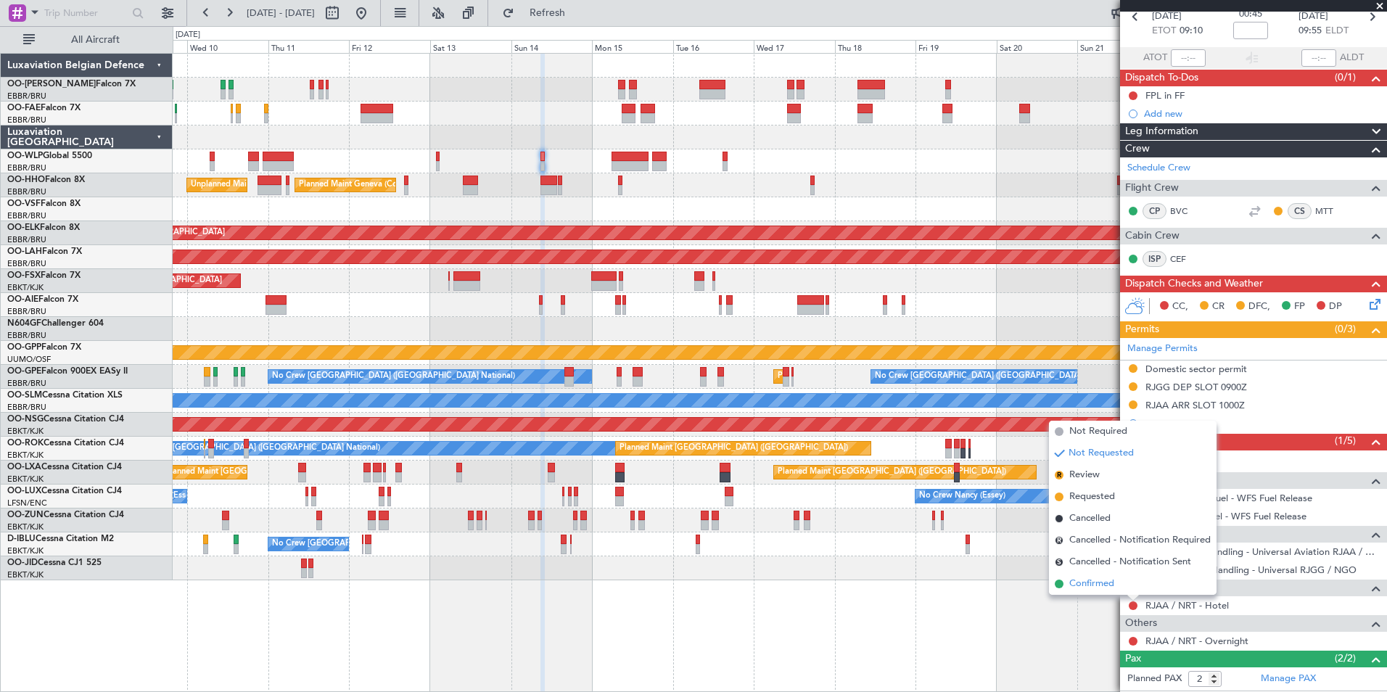
click at [1097, 583] on span "Confirmed" at bounding box center [1092, 584] width 45 height 15
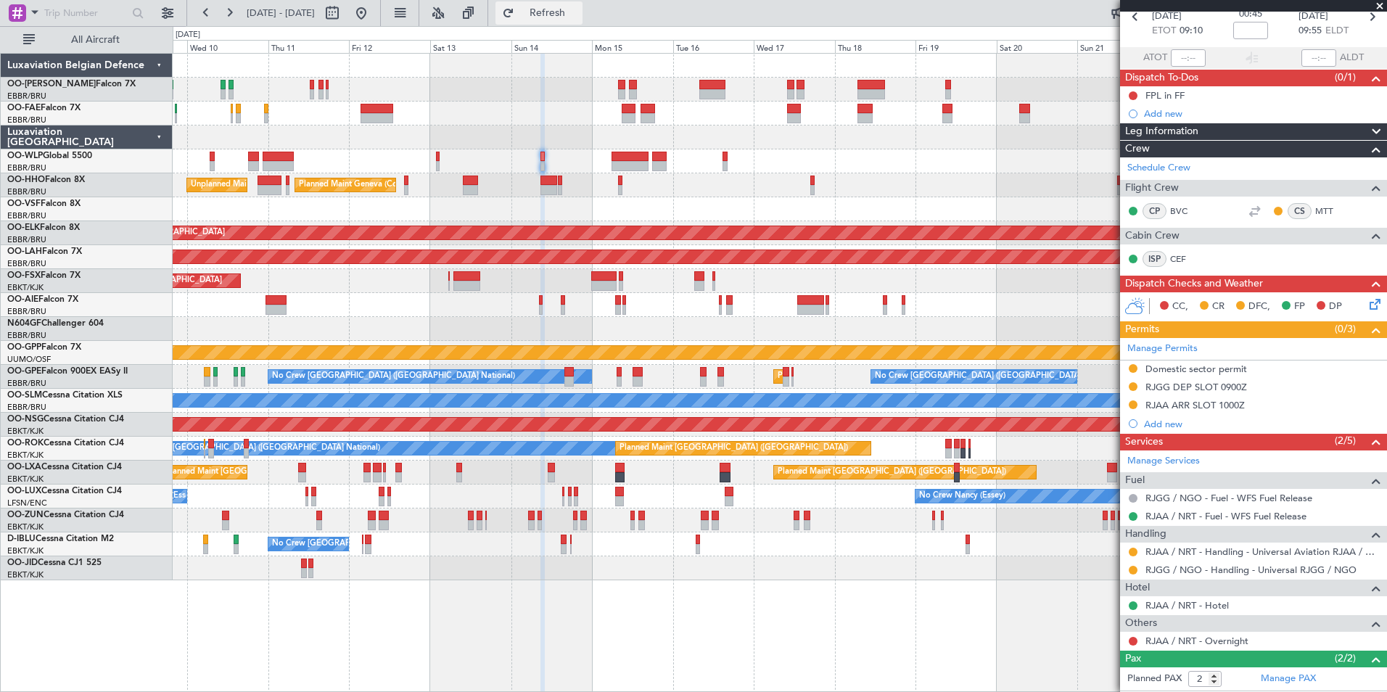
click at [565, 13] on span "Refresh" at bounding box center [547, 13] width 61 height 10
click at [621, 193] on div "Planned Maint Liege Planned Maint Geneva (Cointrin) Unplanned Maint New York (T…" at bounding box center [780, 317] width 1214 height 527
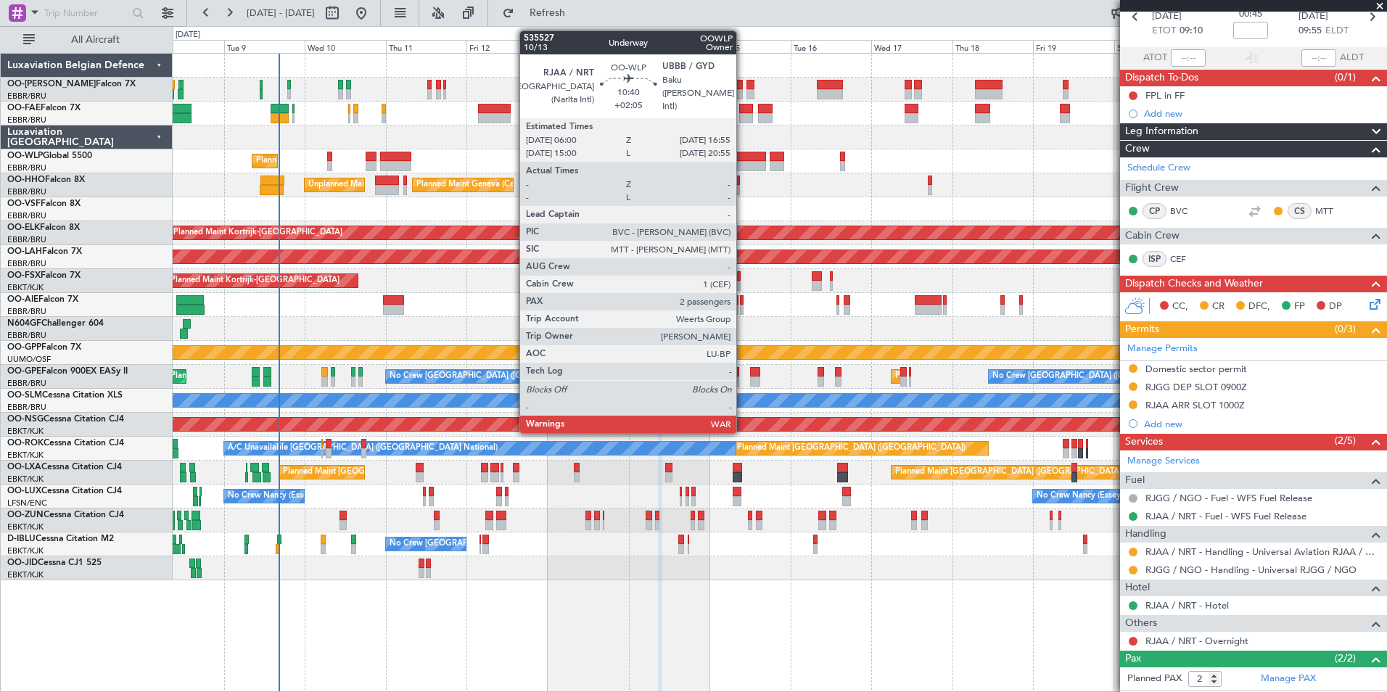
click at [743, 163] on div at bounding box center [747, 166] width 37 height 10
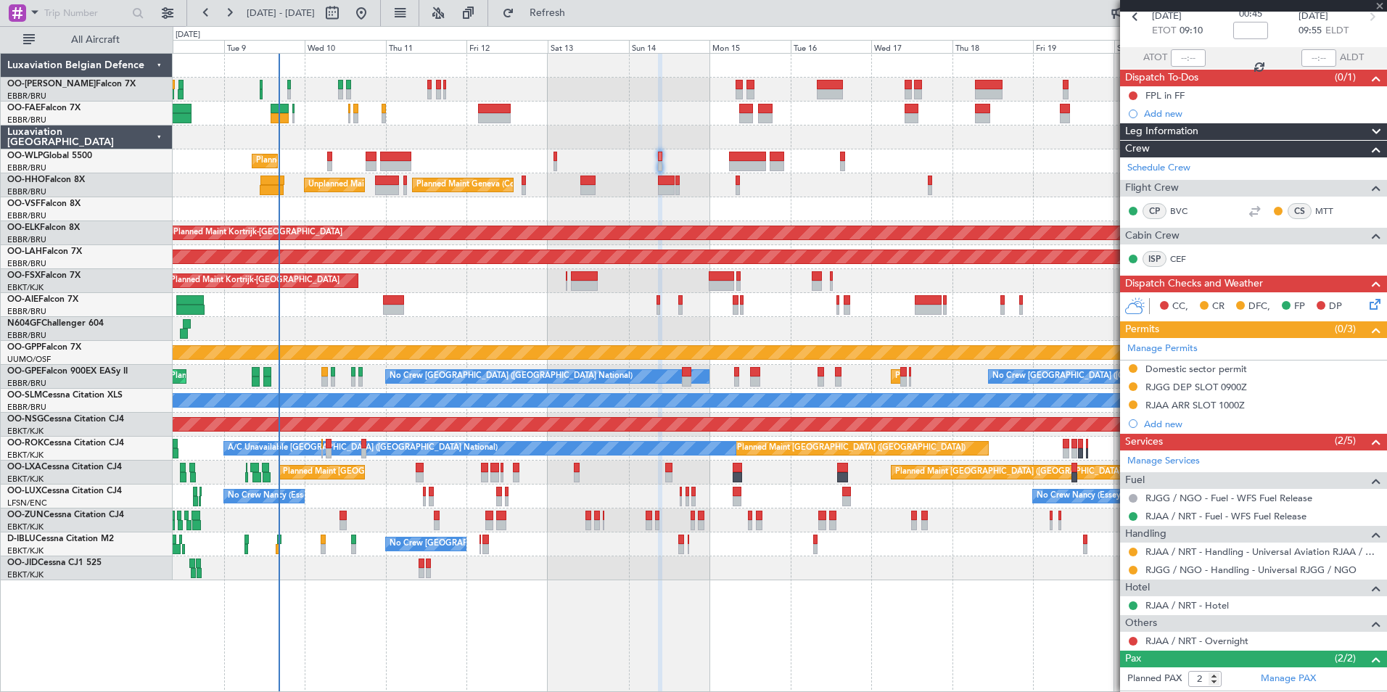
type input "+02:05"
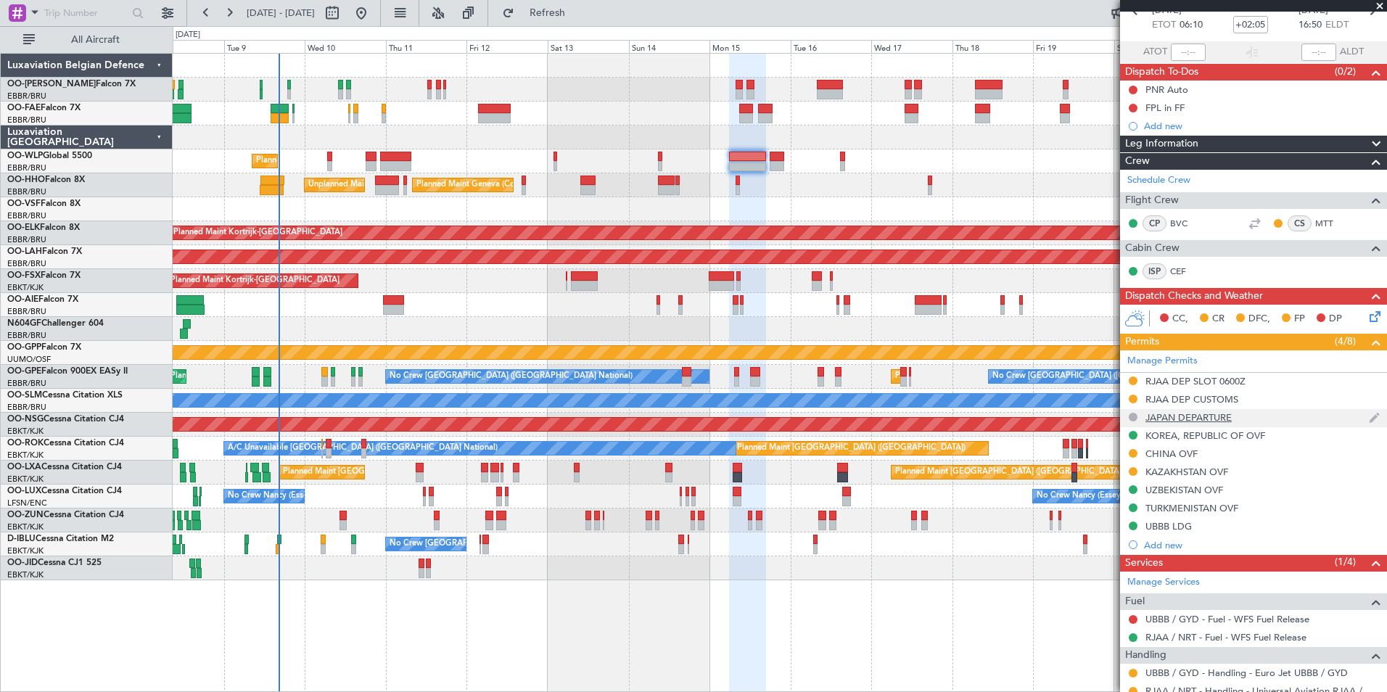
scroll to position [192, 0]
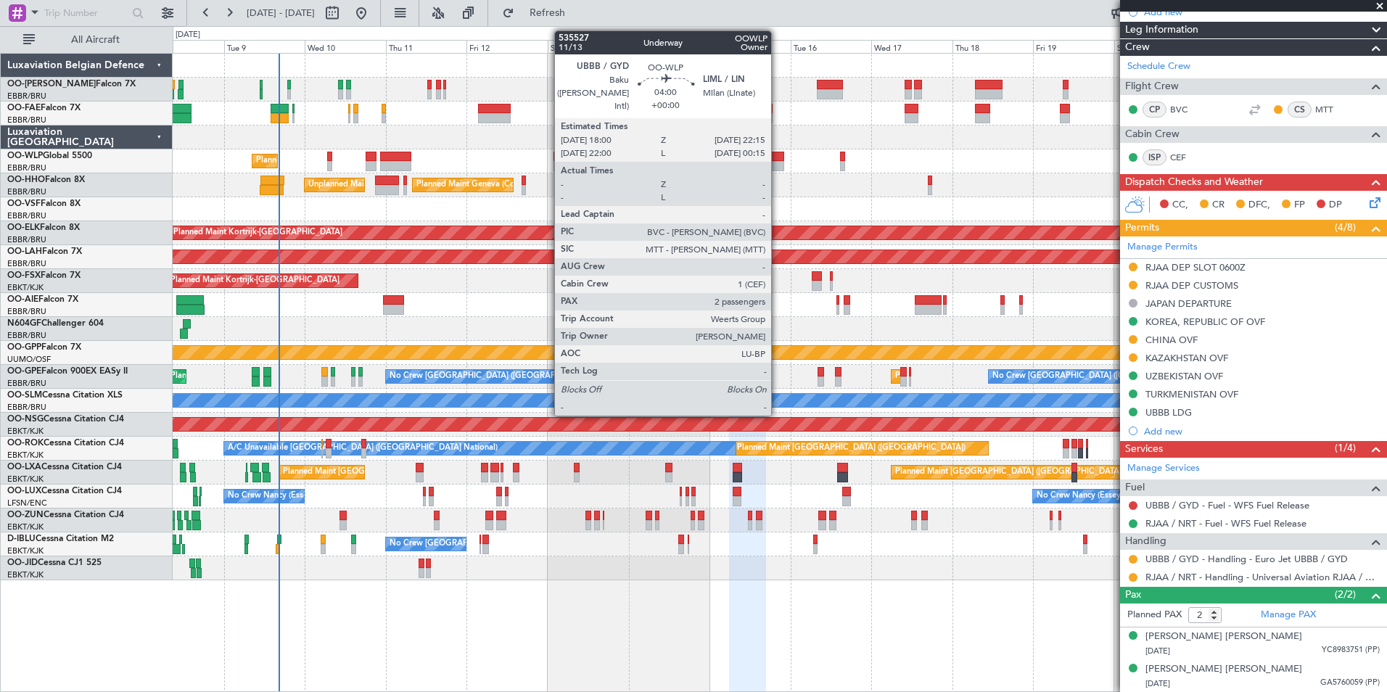
click at [778, 160] on div at bounding box center [777, 157] width 15 height 10
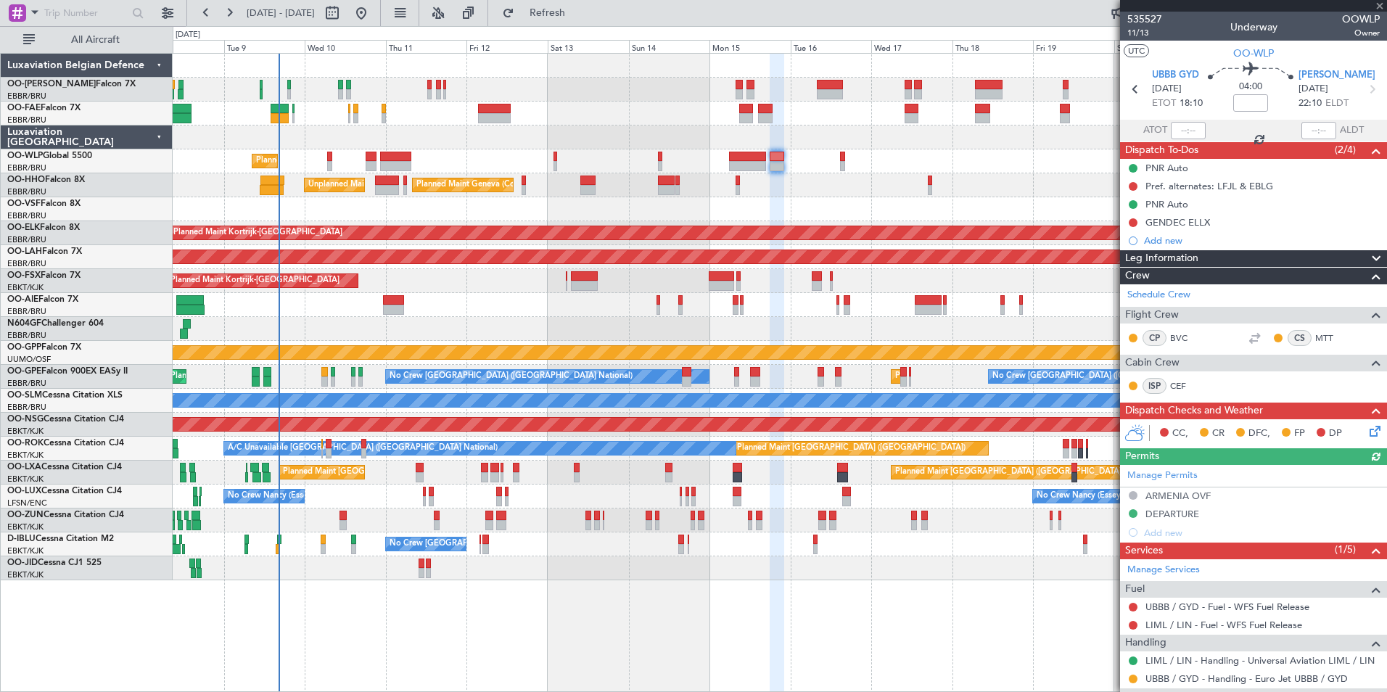
scroll to position [137, 0]
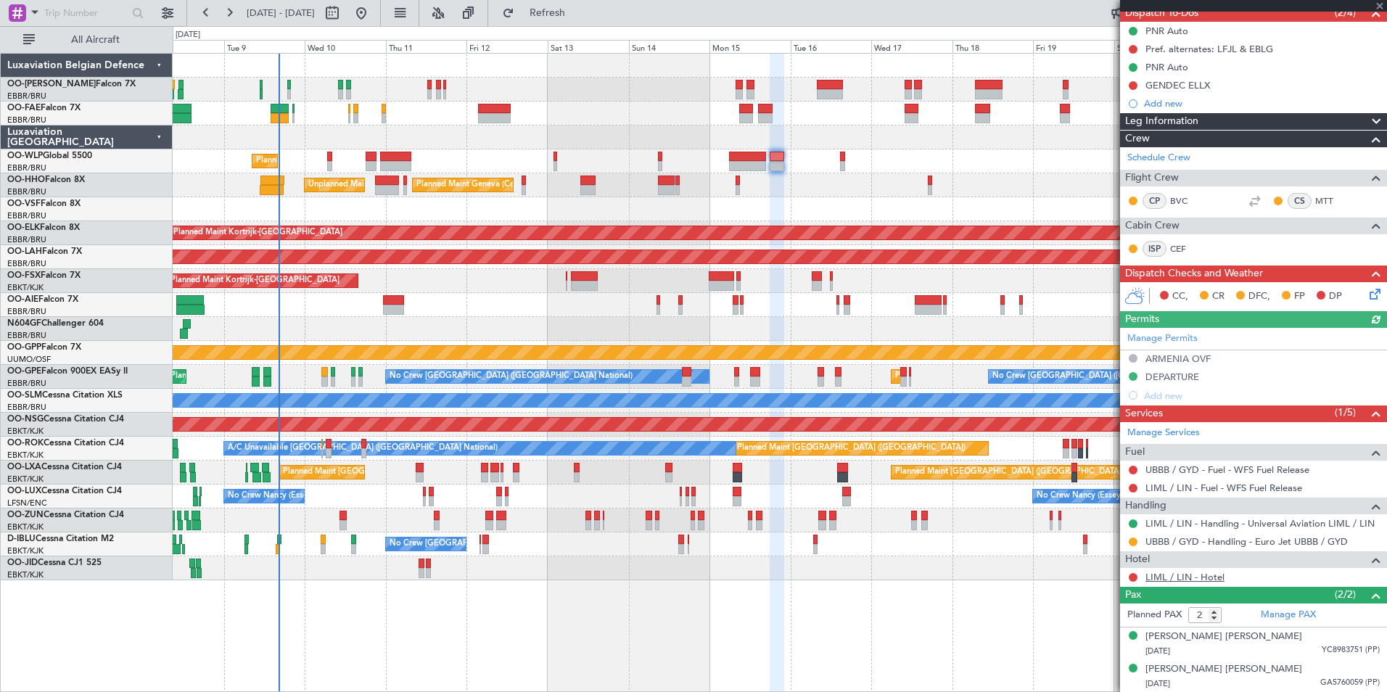
click at [1186, 578] on link "LIML / LIN - Hotel" at bounding box center [1185, 577] width 79 height 12
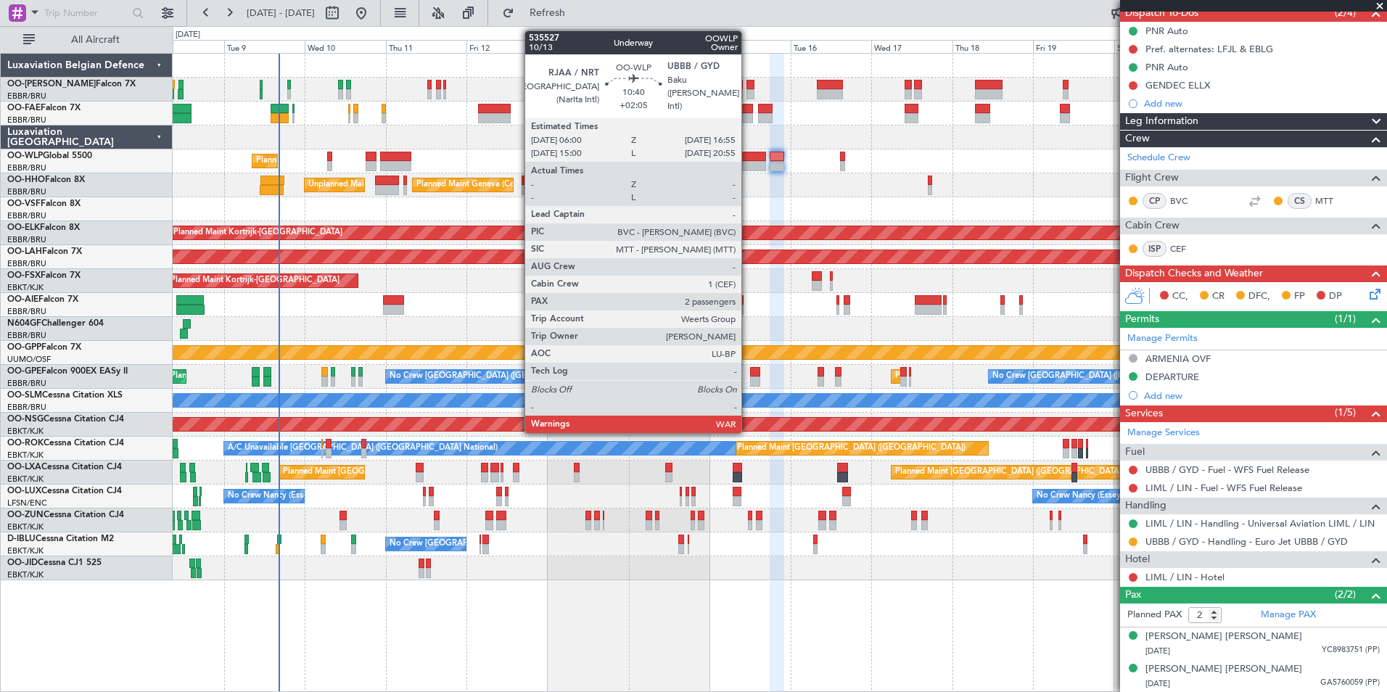
click at [748, 166] on div at bounding box center [747, 166] width 37 height 10
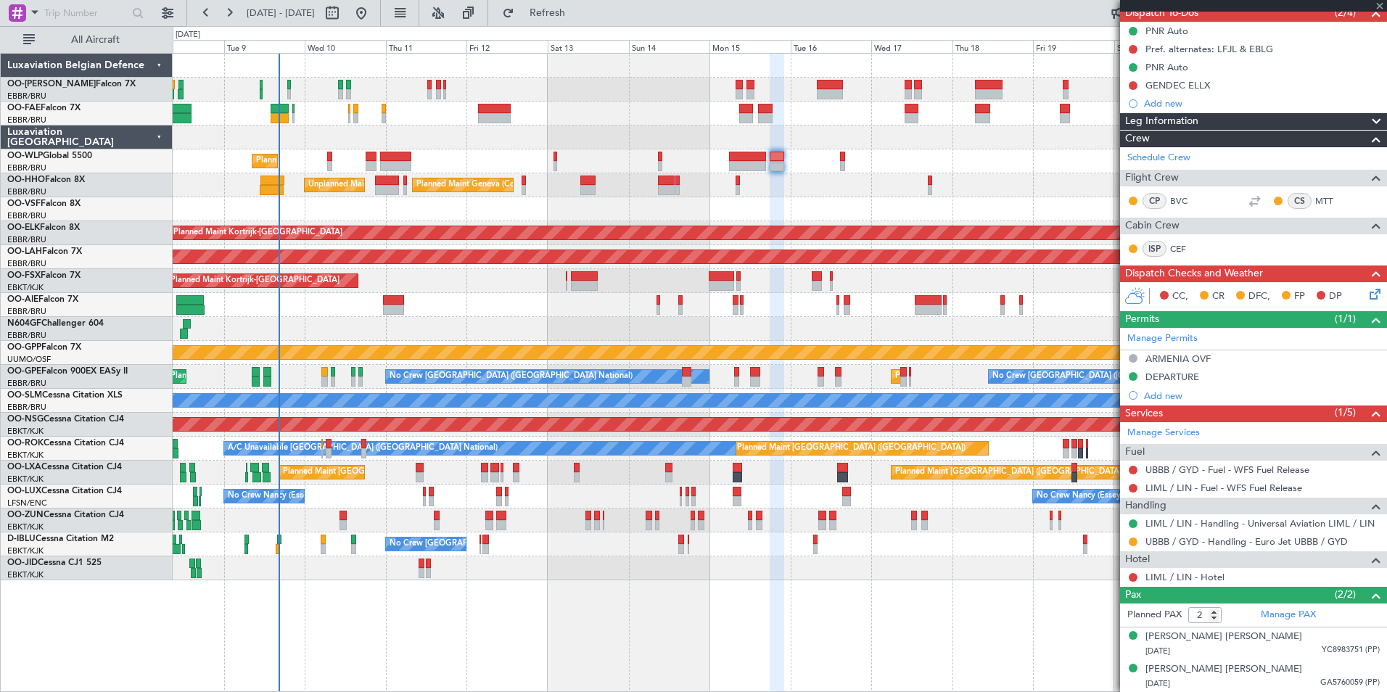
type input "+02:05"
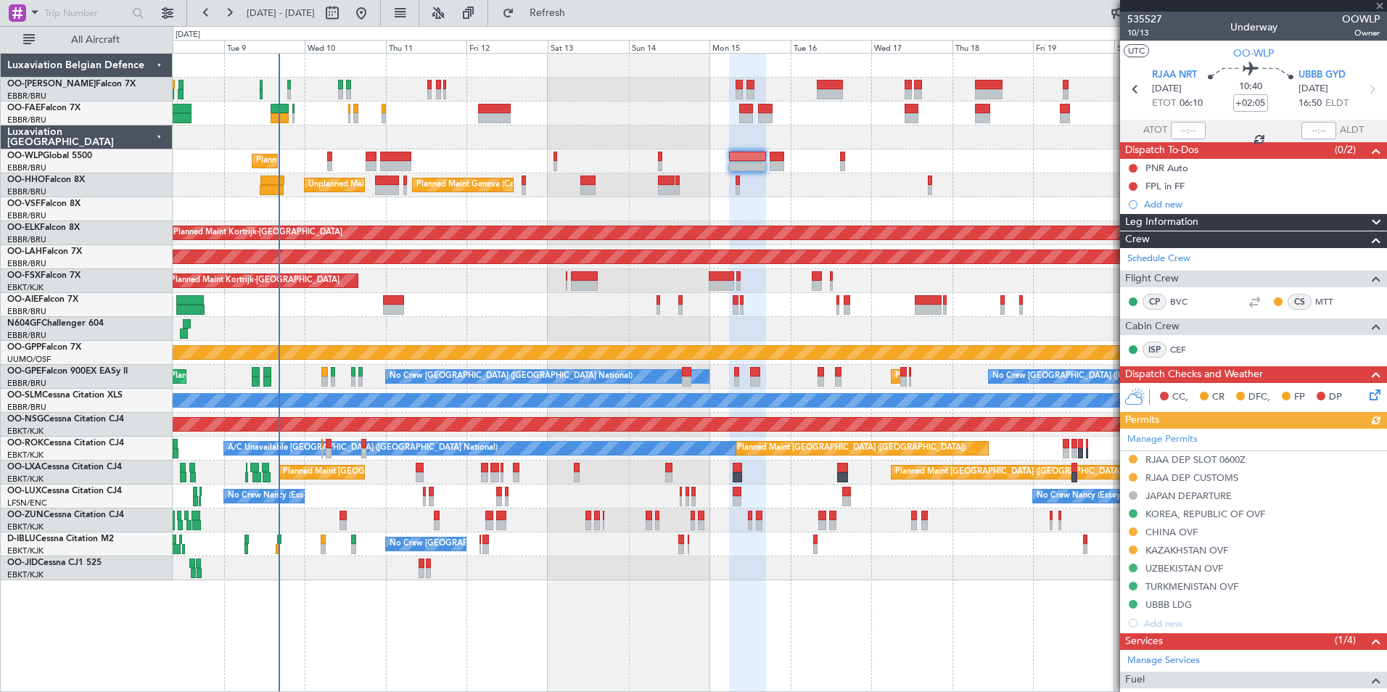
scroll to position [192, 0]
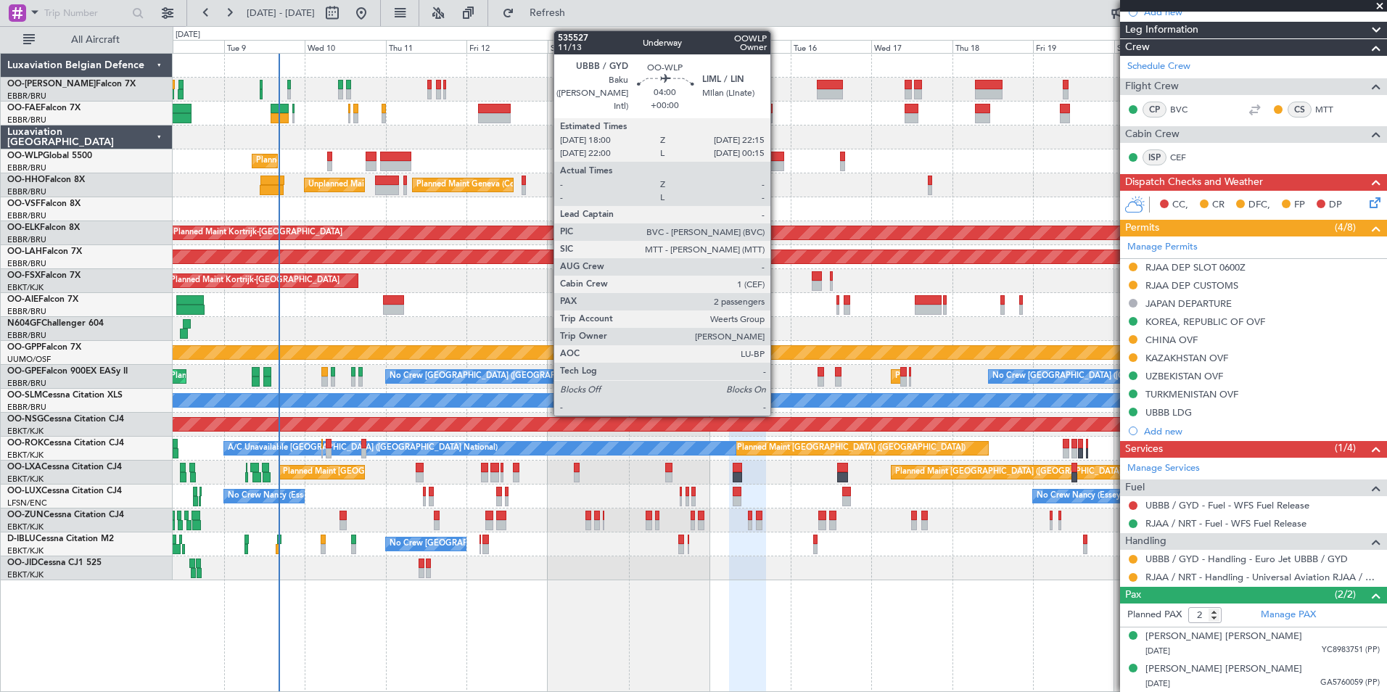
click at [777, 164] on div at bounding box center [777, 166] width 15 height 10
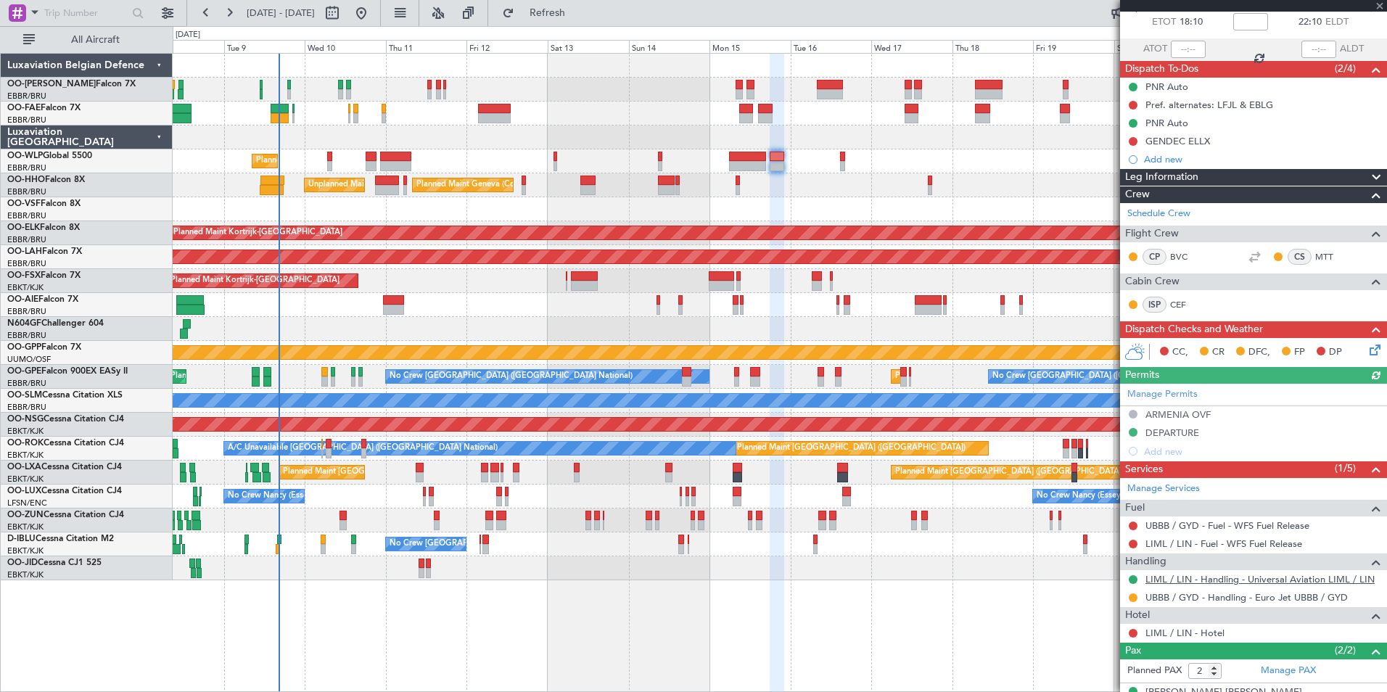
scroll to position [137, 0]
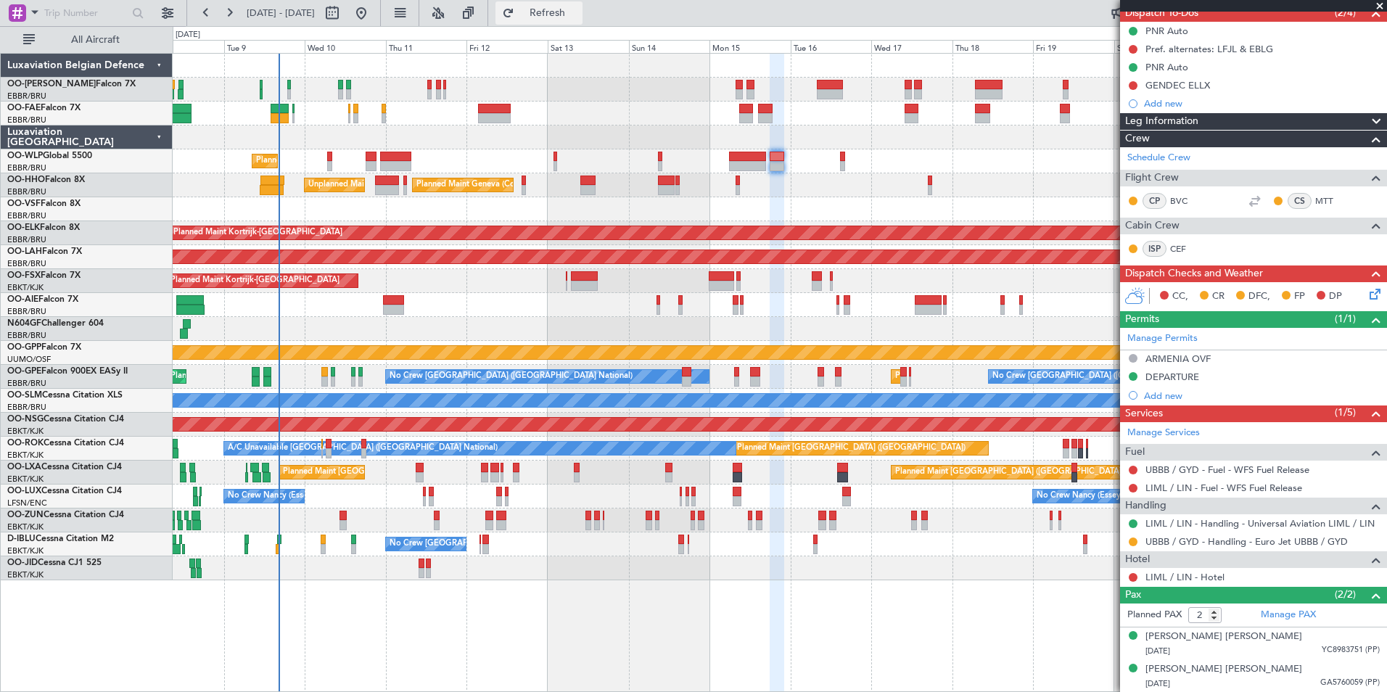
click at [583, 22] on button "Refresh" at bounding box center [539, 12] width 87 height 23
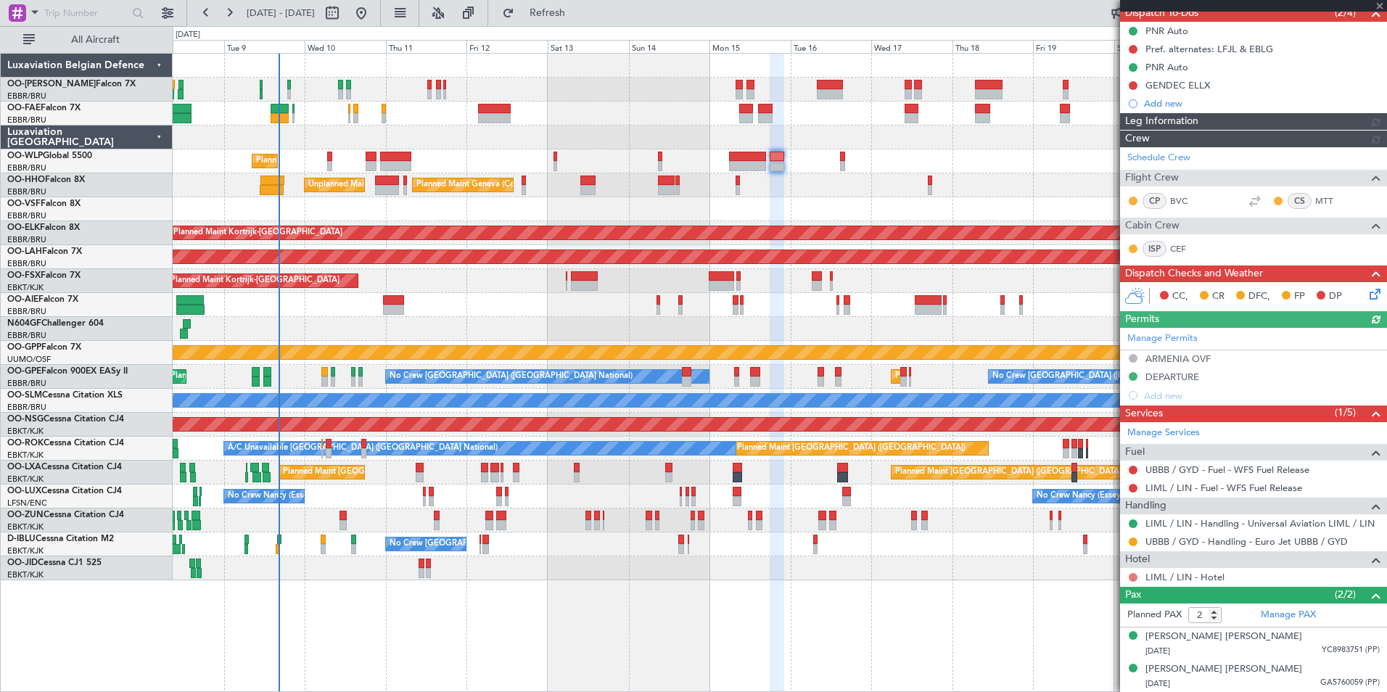
click at [1131, 578] on button at bounding box center [1133, 577] width 9 height 9
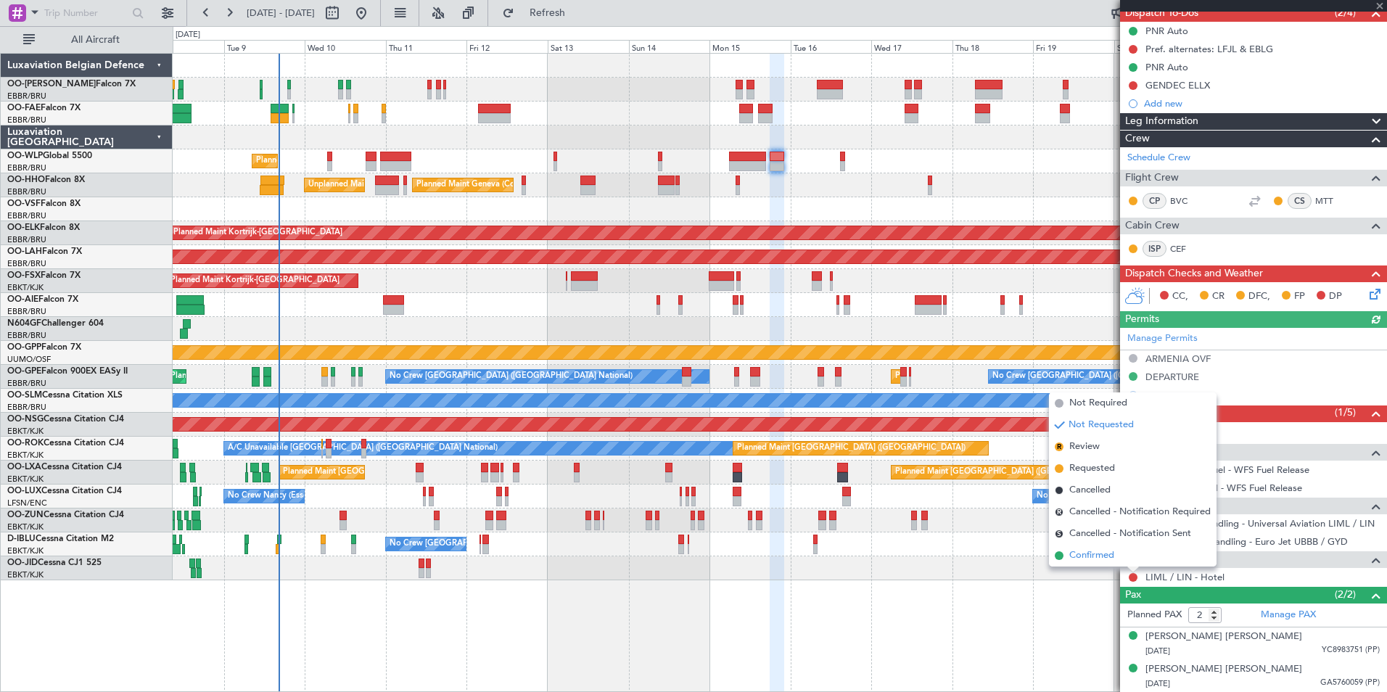
click at [1115, 564] on li "Confirmed" at bounding box center [1133, 556] width 168 height 22
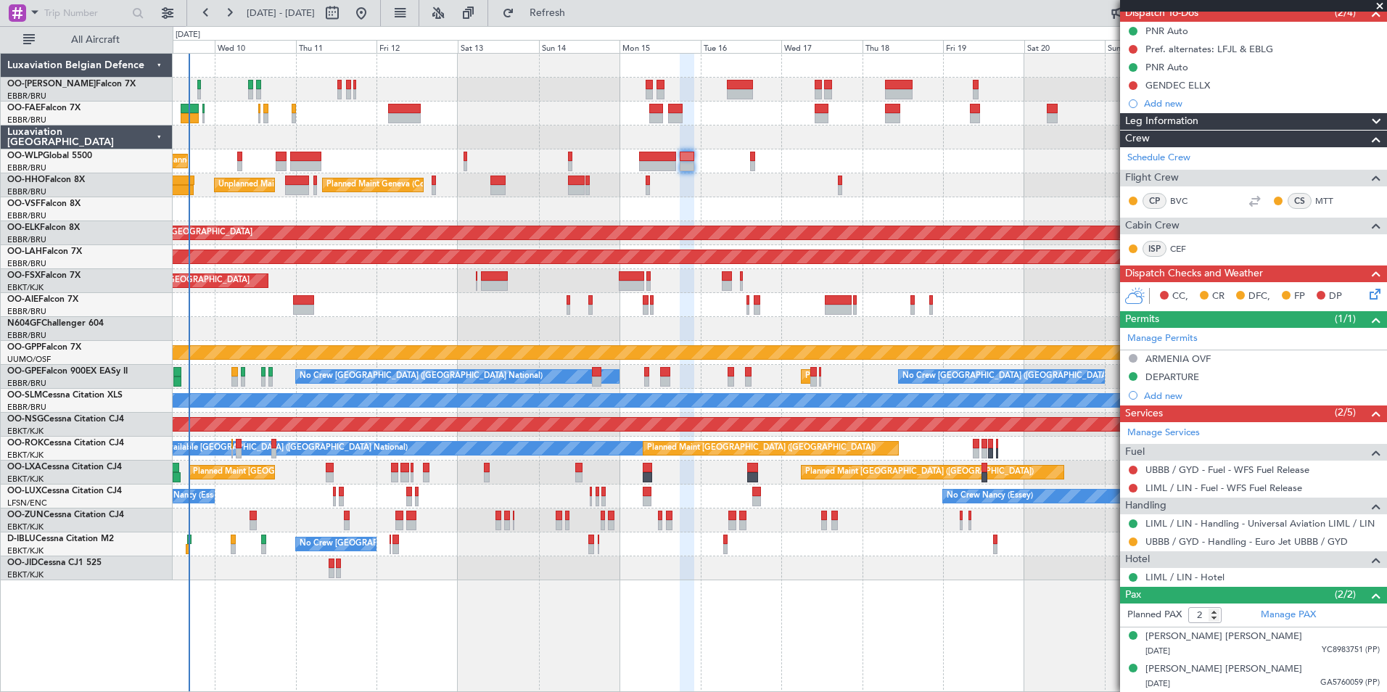
click at [644, 329] on div at bounding box center [780, 329] width 1214 height 24
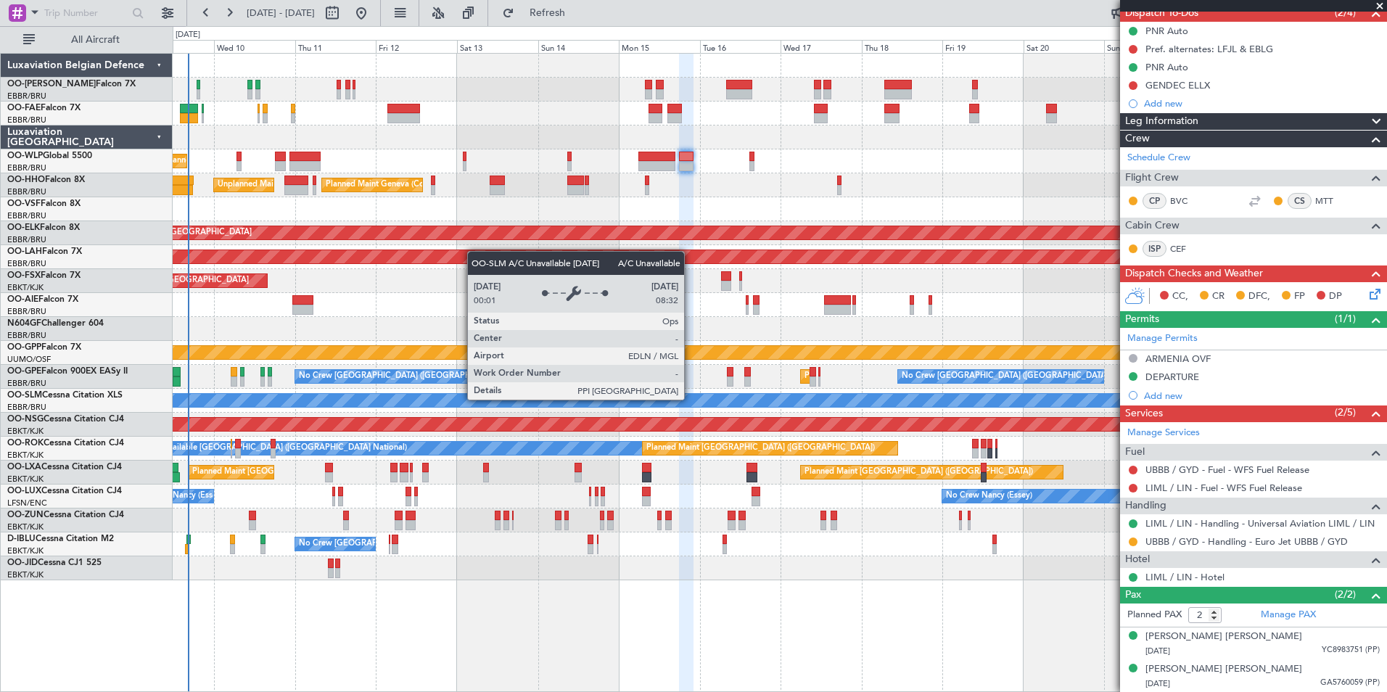
click at [707, 310] on div "Planned Maint Liege Planned Maint Geneva (Cointrin) Unplanned Maint New York (T…" at bounding box center [780, 317] width 1214 height 527
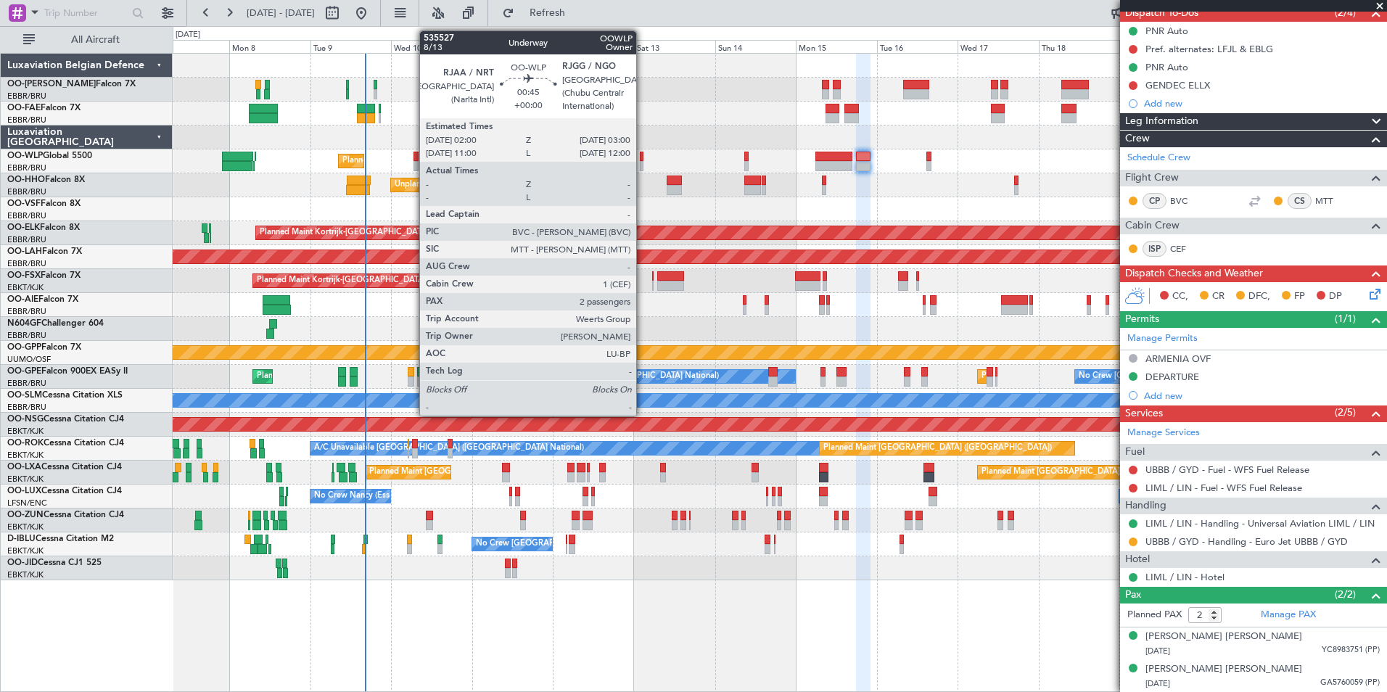
click at [643, 162] on div at bounding box center [642, 166] width 4 height 10
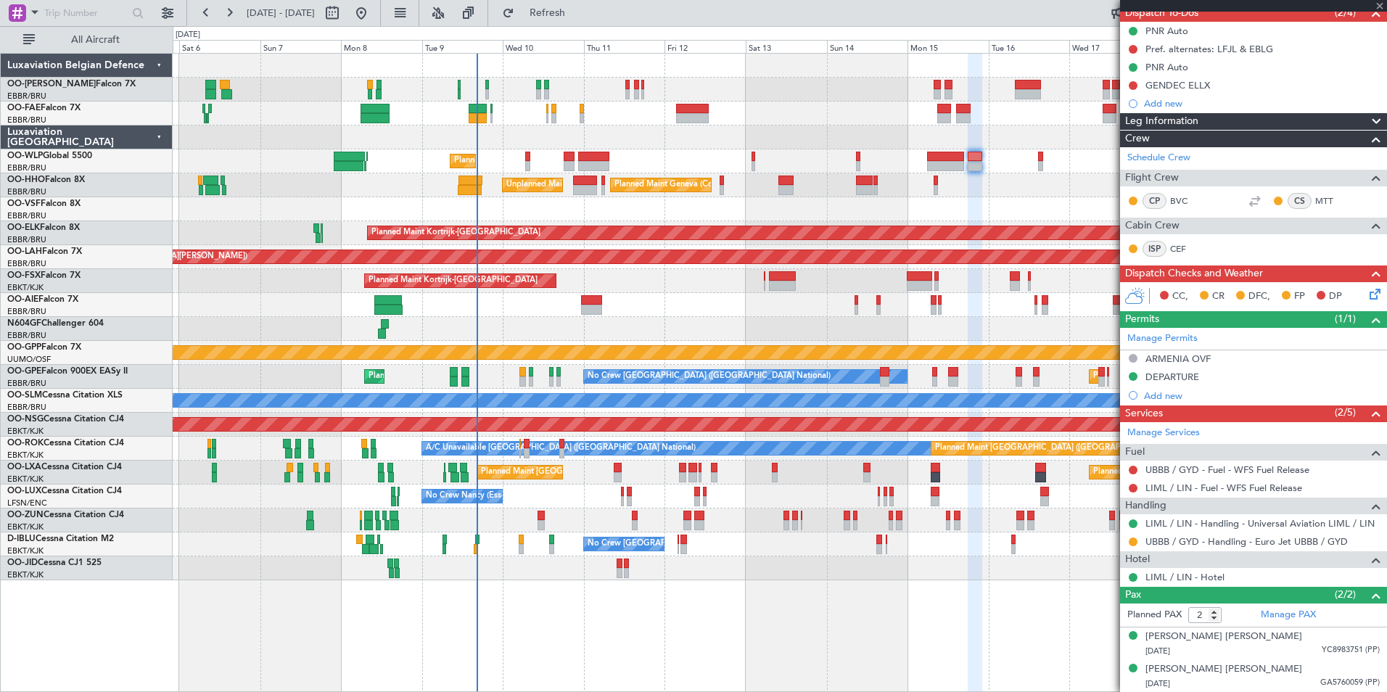
click at [697, 173] on div "Owner Melsbroek Air Base Planned Maint Brussels (Brussels National) Owner Melsb…" at bounding box center [780, 317] width 1214 height 527
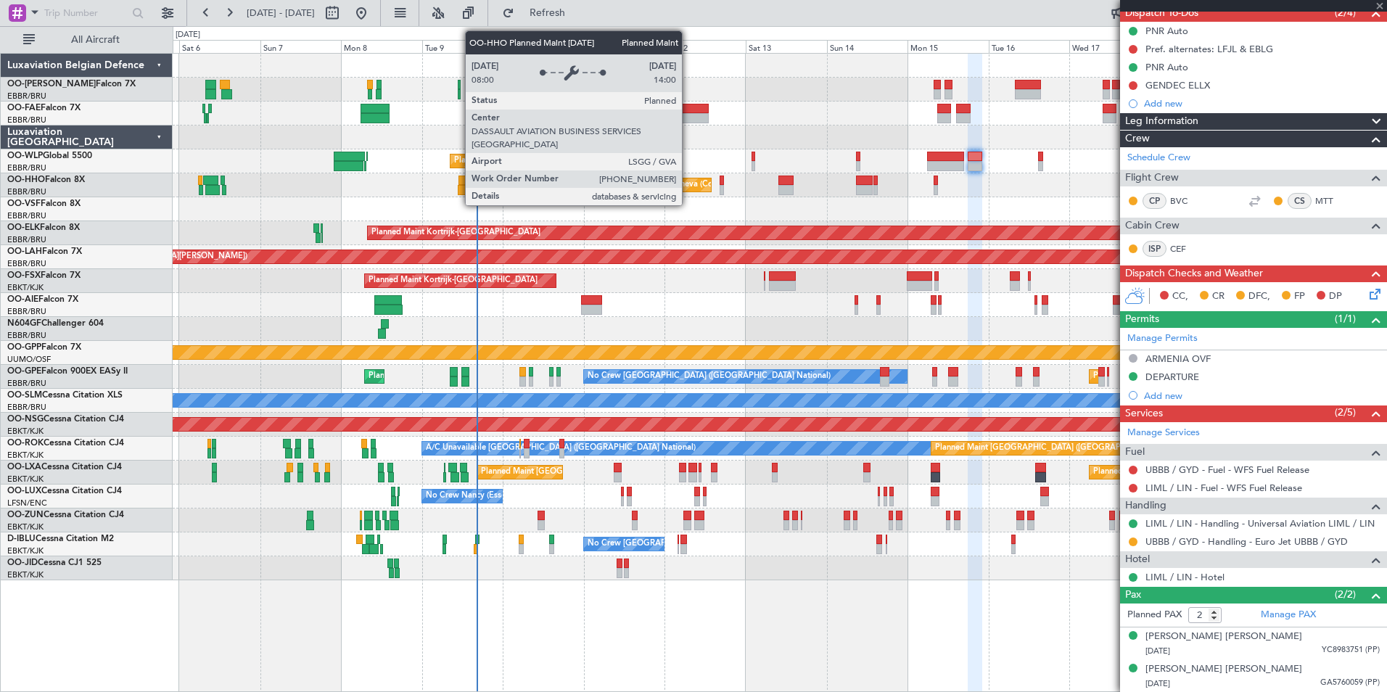
scroll to position [0, 0]
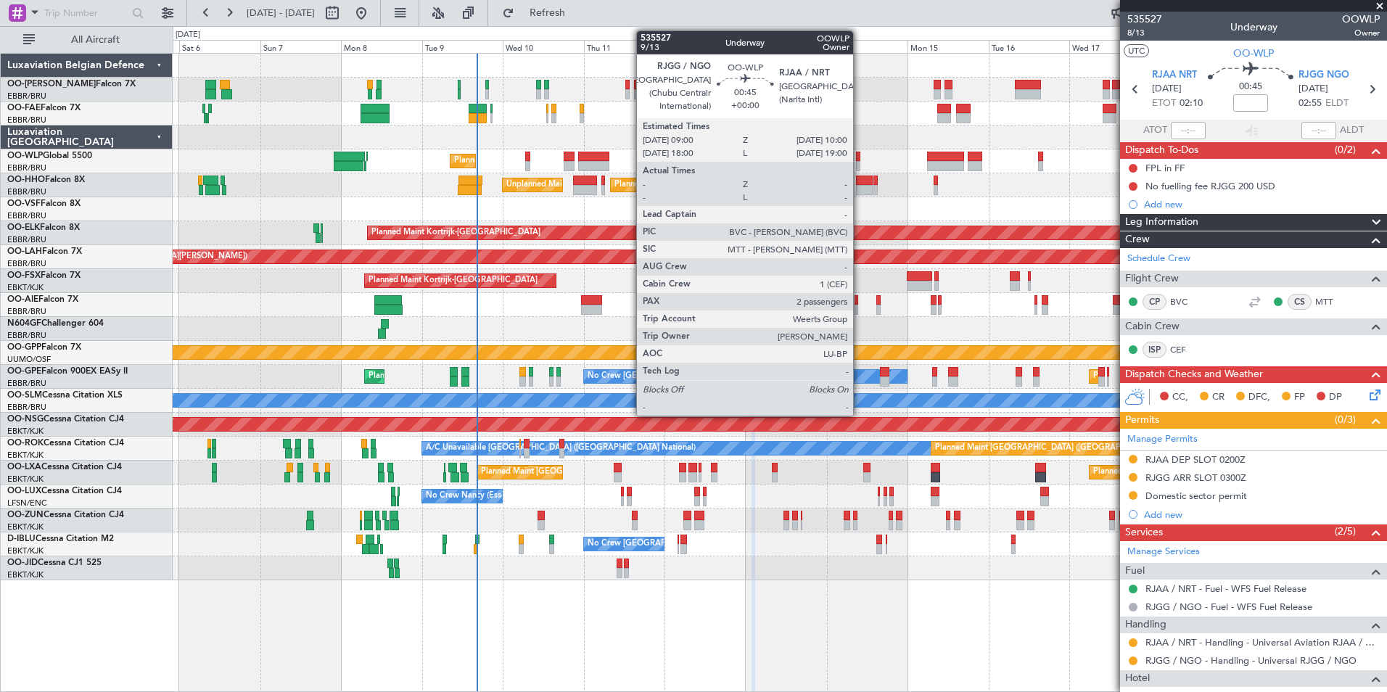
click at [860, 160] on div at bounding box center [858, 157] width 4 height 10
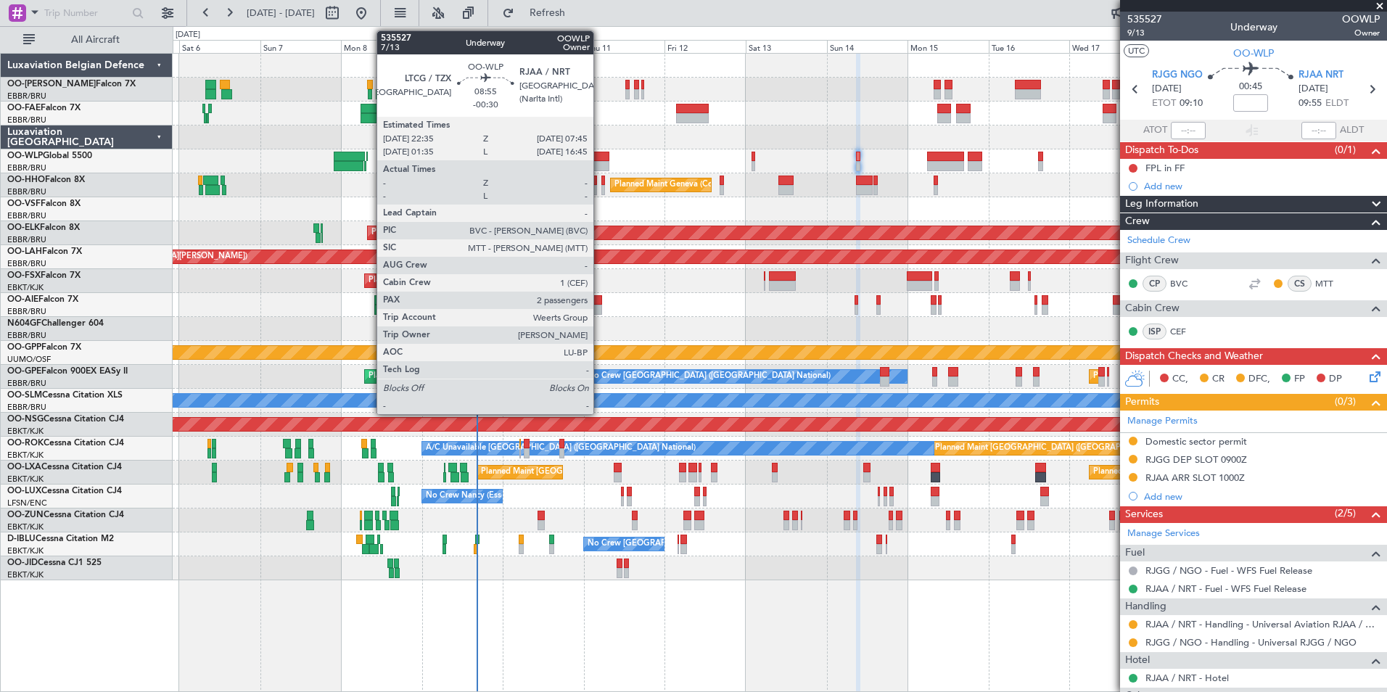
click at [600, 163] on div at bounding box center [593, 166] width 31 height 10
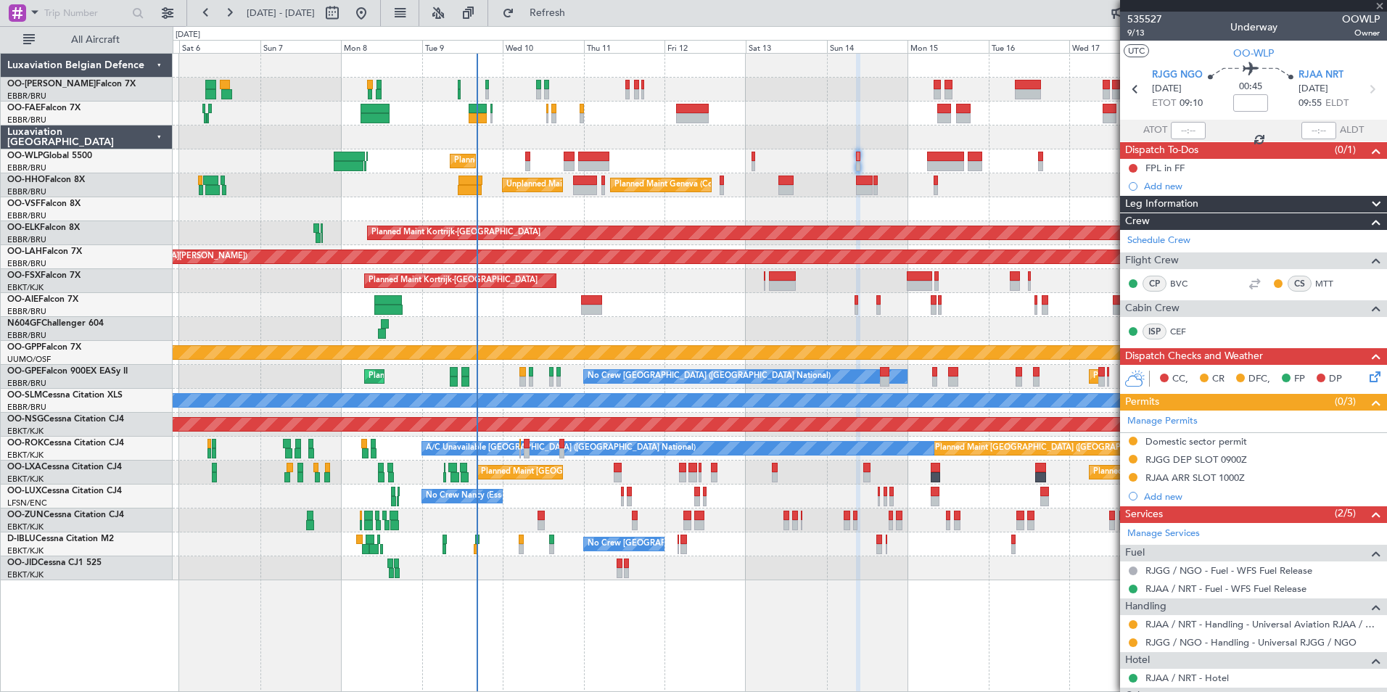
type input "-00:30"
